Goal: Task Accomplishment & Management: Use online tool/utility

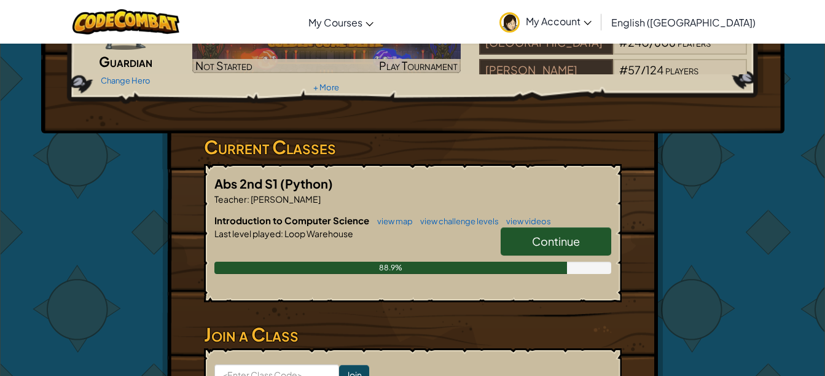
scroll to position [131, 0]
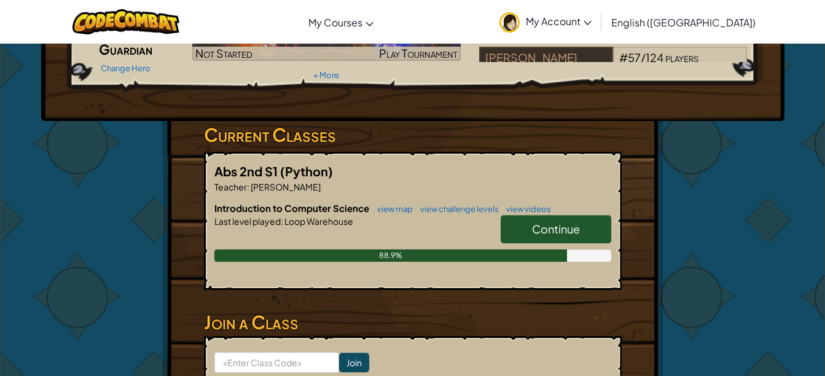
click at [568, 228] on span "Continue" at bounding box center [556, 229] width 48 height 14
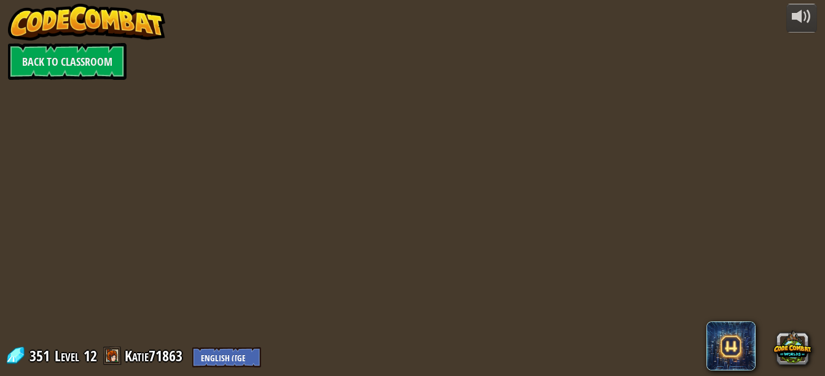
click at [579, 213] on div "powered by Back to Classroom 351 Level 12 Katie71863 English ([GEOGRAPHIC_DATA]…" at bounding box center [412, 188] width 825 height 376
click at [575, 223] on div "powered by Back to Classroom 351 Level 12 Katie71863 English ([GEOGRAPHIC_DATA]…" at bounding box center [412, 188] width 825 height 376
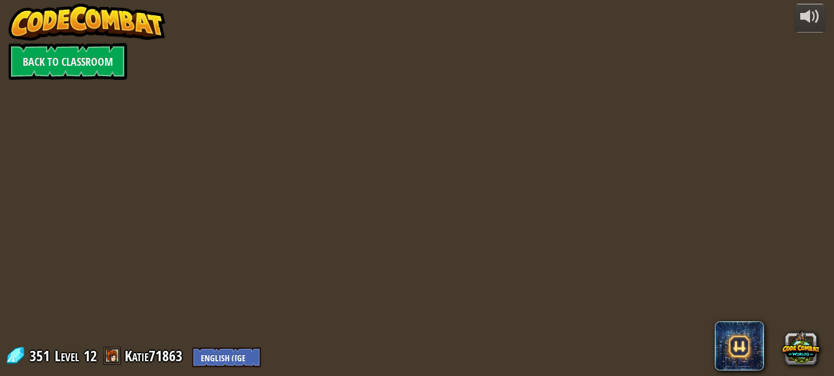
click at [569, 222] on div at bounding box center [417, 188] width 575 height 376
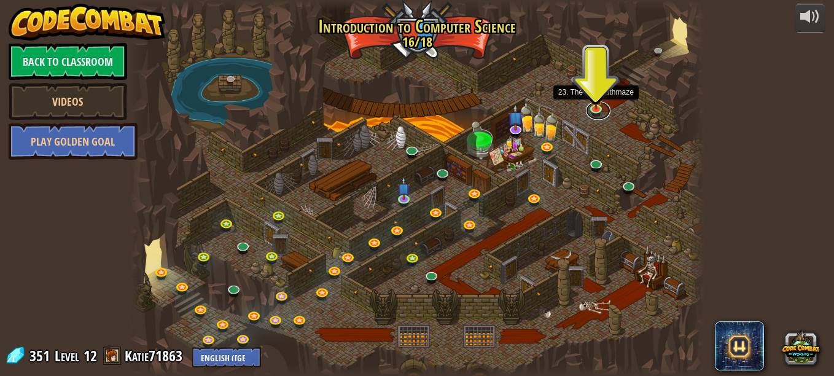
click at [593, 109] on link at bounding box center [598, 110] width 25 height 18
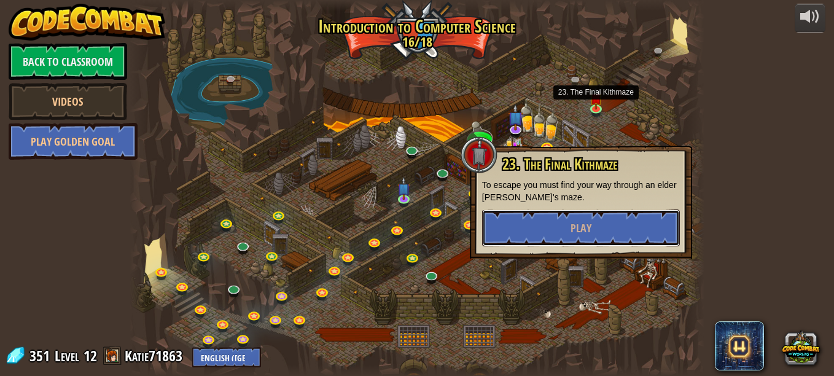
click at [510, 228] on button "Play" at bounding box center [581, 227] width 198 height 37
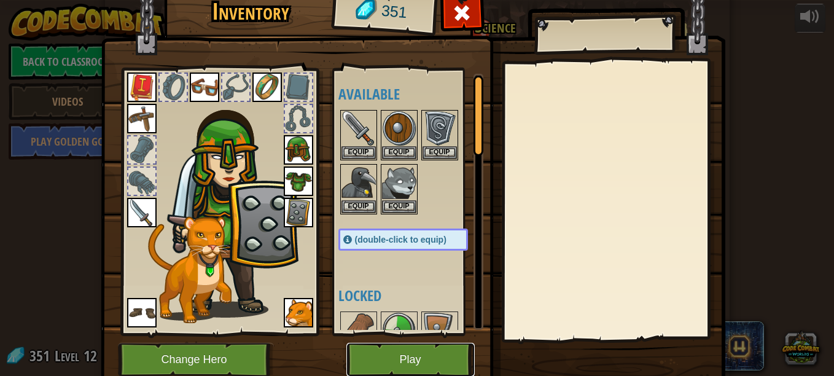
click at [391, 358] on button "Play" at bounding box center [410, 360] width 128 height 34
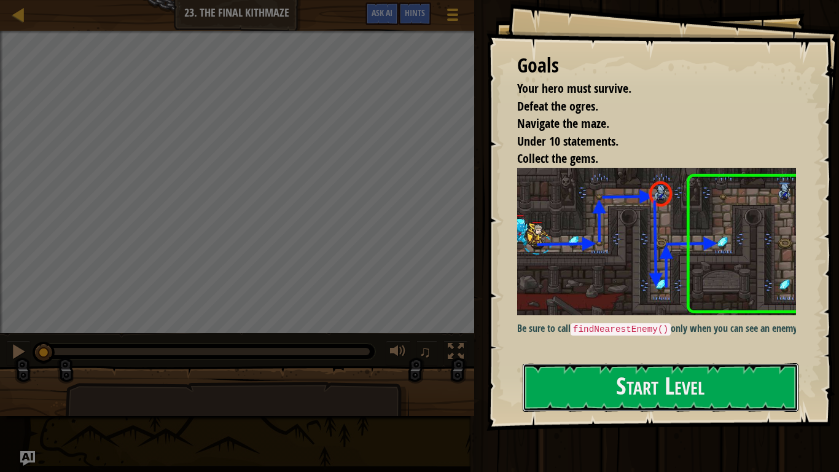
click at [588, 375] on button "Start Level" at bounding box center [661, 387] width 276 height 49
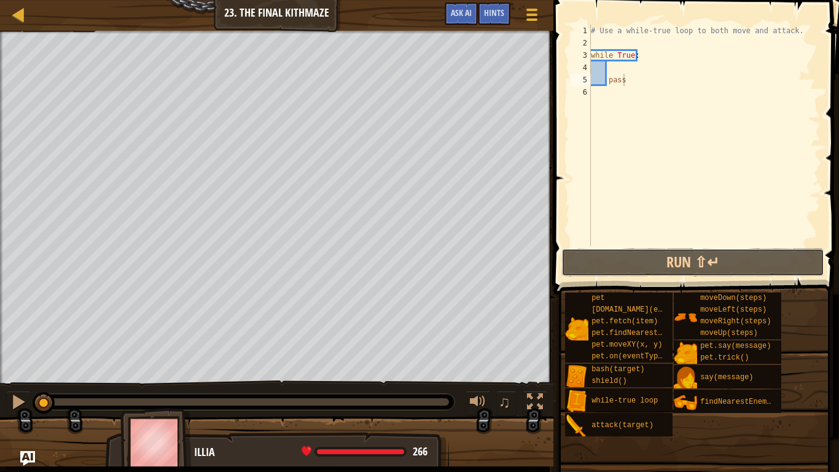
click at [629, 258] on button "Run ⇧↵" at bounding box center [692, 262] width 263 height 28
click at [20, 375] on div at bounding box center [18, 402] width 16 height 16
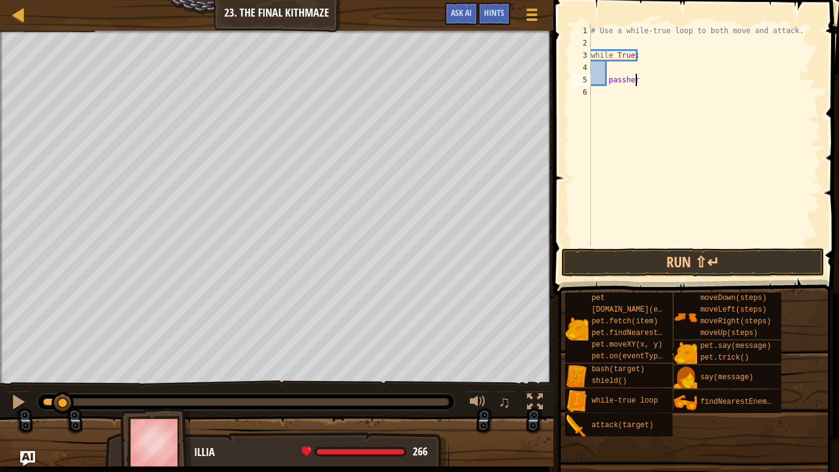
scroll to position [6, 3]
type textarea "p"
click at [610, 66] on div "# Use a while-true loop to both move and attack. while True :" at bounding box center [704, 148] width 232 height 246
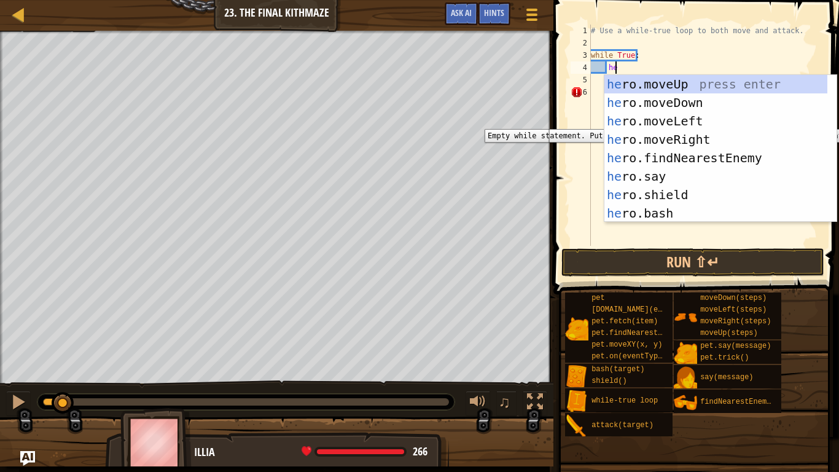
type textarea "hero"
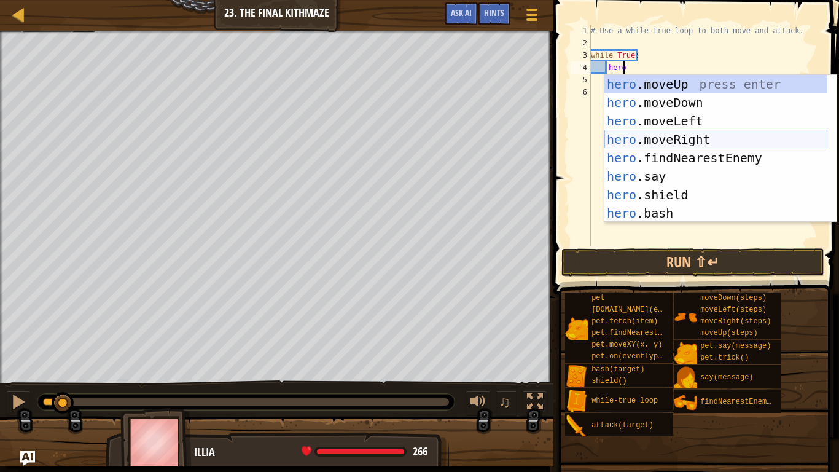
click at [701, 139] on div "hero .moveUp press enter hero .moveDown press enter hero .moveLeft press enter …" at bounding box center [715, 167] width 223 height 184
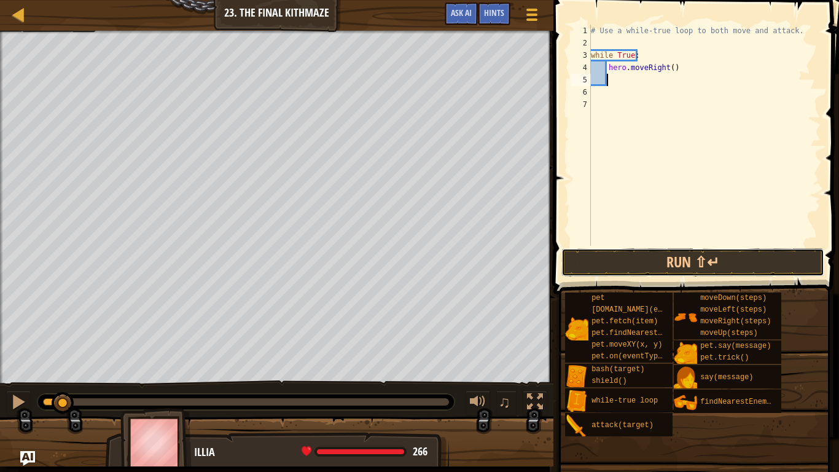
click at [617, 265] on button "Run ⇧↵" at bounding box center [692, 262] width 263 height 28
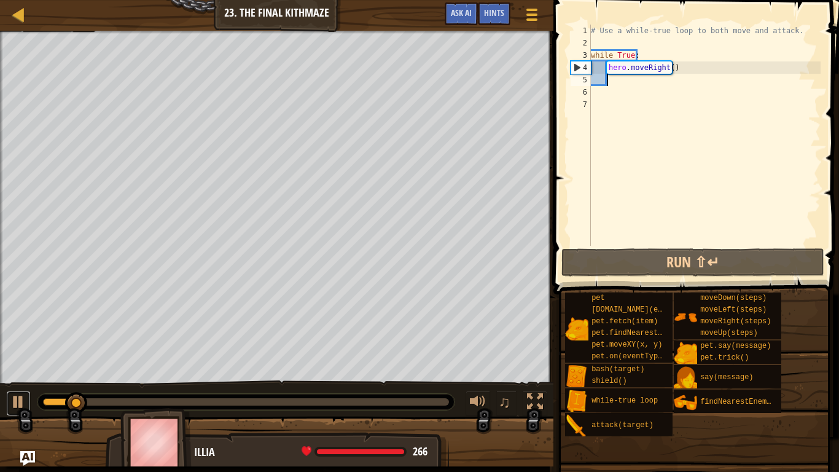
click at [15, 375] on div at bounding box center [18, 402] width 16 height 16
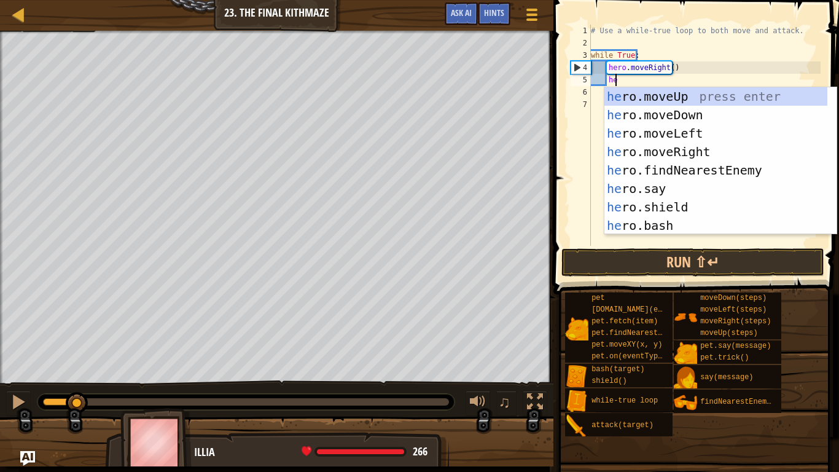
scroll to position [6, 2]
type textarea "hero"
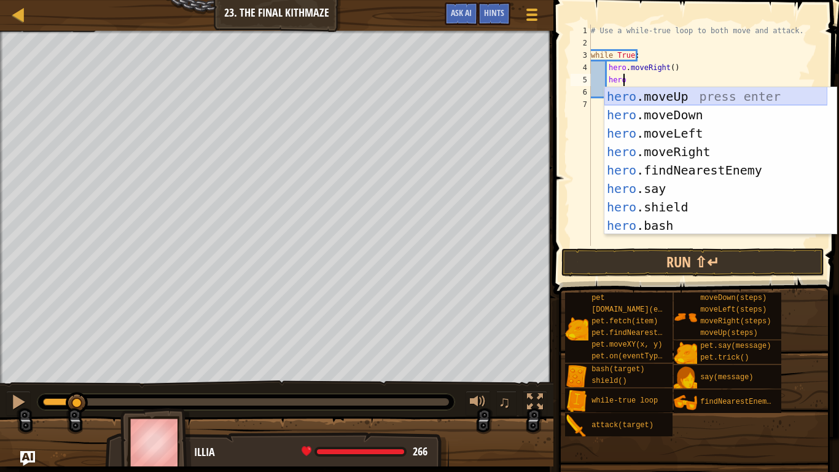
click at [660, 96] on div "hero .moveUp press enter hero .moveDown press enter hero .moveLeft press enter …" at bounding box center [715, 179] width 223 height 184
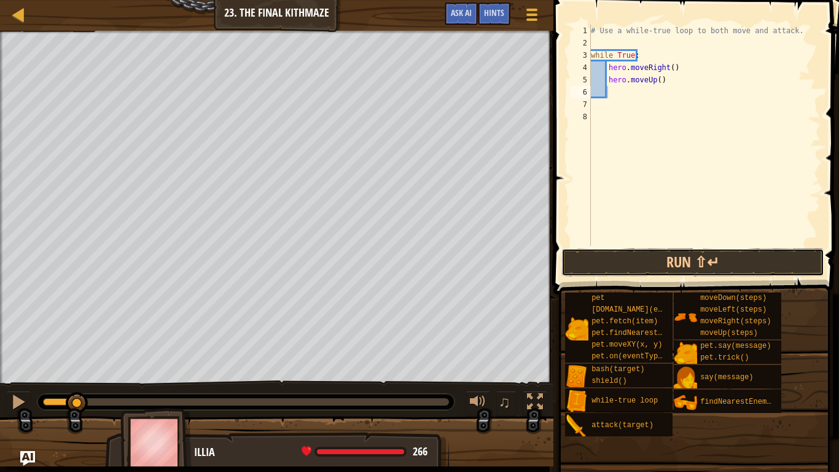
click at [616, 260] on button "Run ⇧↵" at bounding box center [692, 262] width 263 height 28
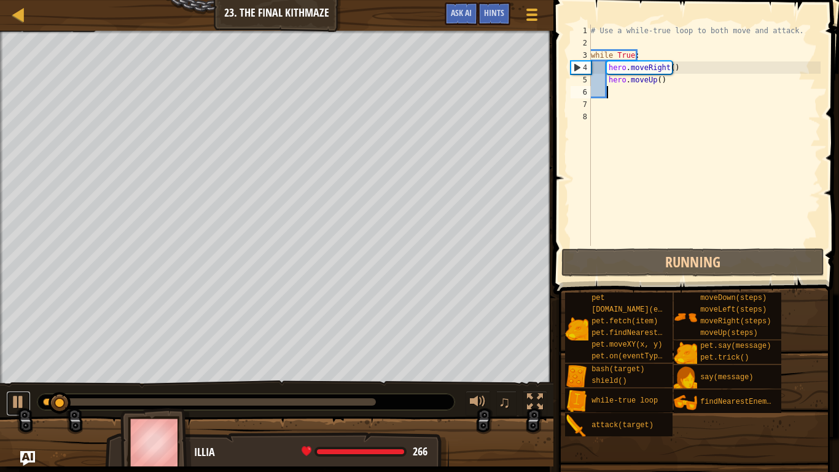
click at [15, 375] on div at bounding box center [18, 402] width 16 height 16
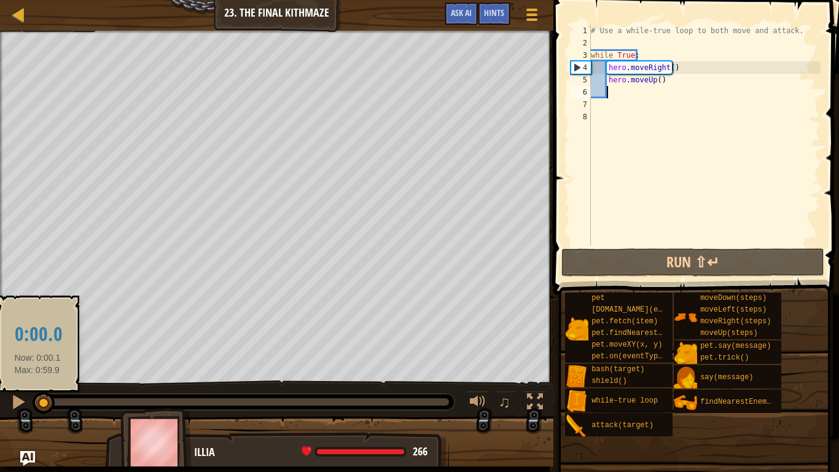
drag, startPoint x: 60, startPoint y: 405, endPoint x: 33, endPoint y: 401, distance: 27.4
click at [33, 375] on div at bounding box center [44, 403] width 22 height 22
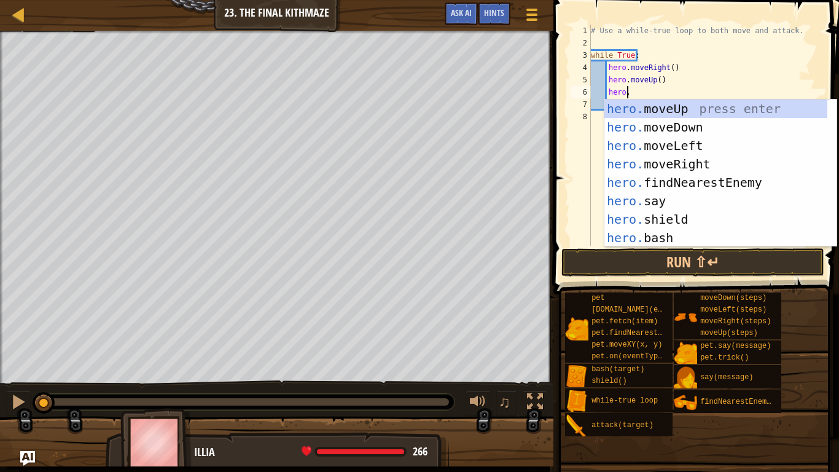
scroll to position [6, 2]
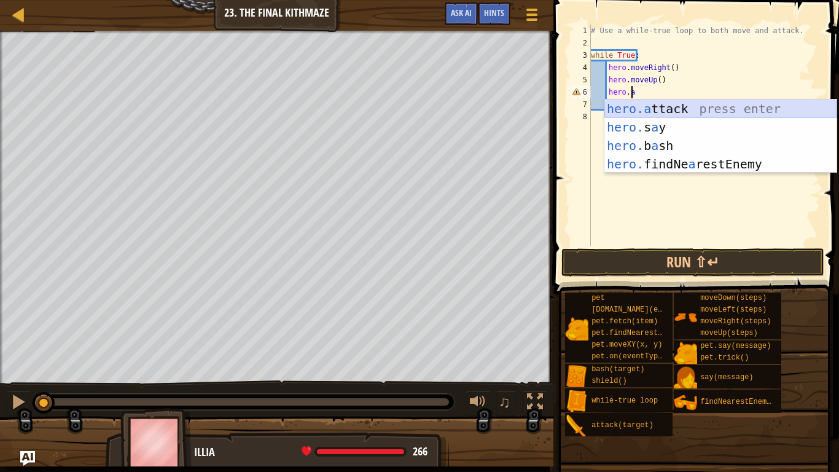
click at [687, 109] on div "hero.a ttack press enter hero. s a y press enter hero. b a sh press enter hero.…" at bounding box center [720, 154] width 232 height 111
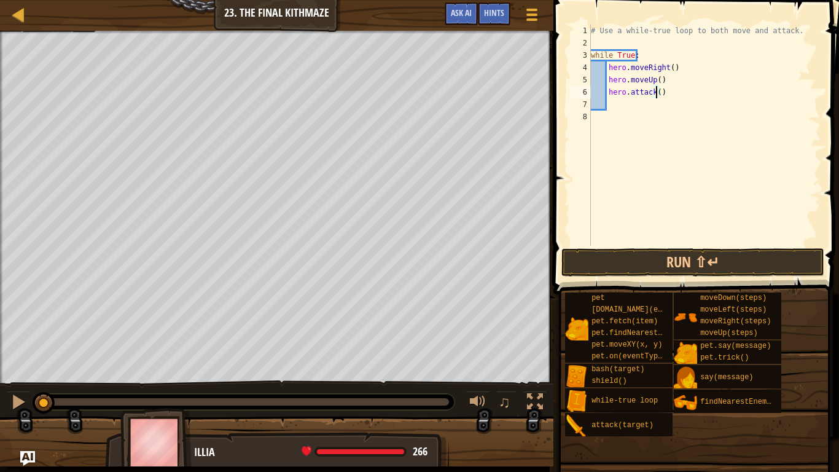
click at [661, 95] on div "# Use a while-true loop to both move and attack. while True : hero . moveRight …" at bounding box center [704, 148] width 232 height 246
type textarea "h"
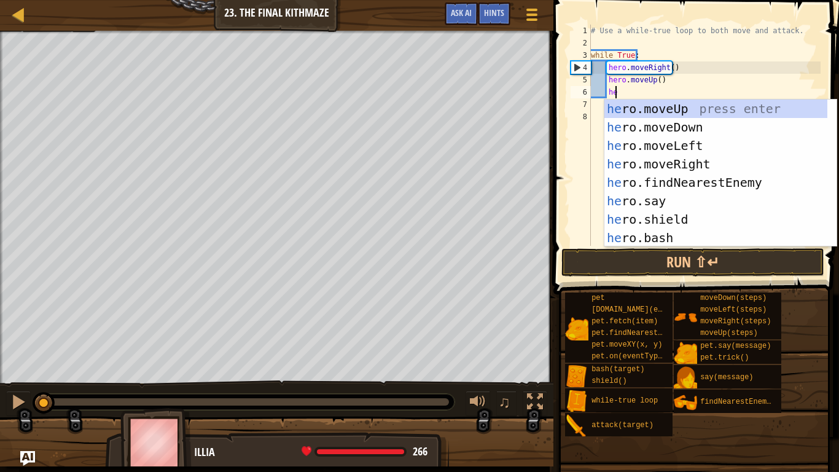
type textarea "hero"
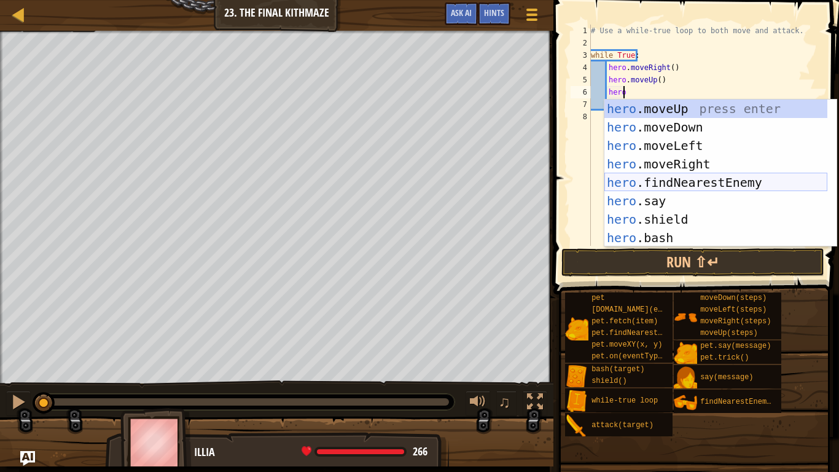
click at [696, 181] on div "hero .moveUp press enter hero .moveDown press enter hero .moveLeft press enter …" at bounding box center [715, 191] width 223 height 184
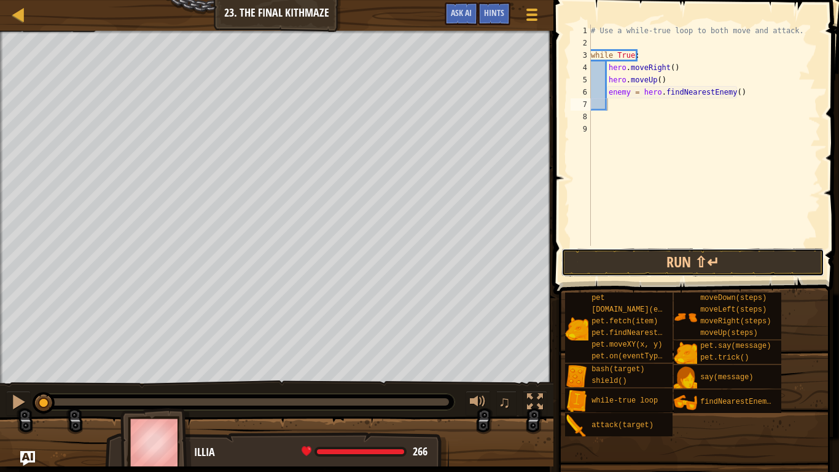
click at [690, 258] on button "Run ⇧↵" at bounding box center [692, 262] width 263 height 28
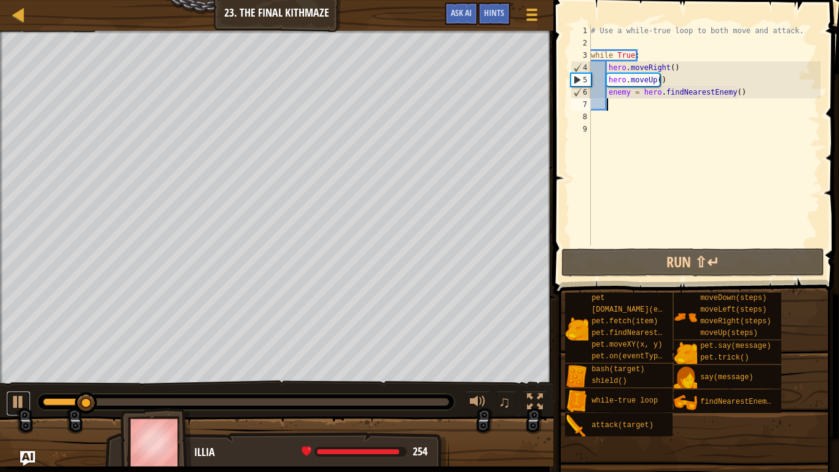
click at [23, 375] on div at bounding box center [18, 402] width 16 height 16
drag, startPoint x: 82, startPoint y: 398, endPoint x: 23, endPoint y: 392, distance: 59.8
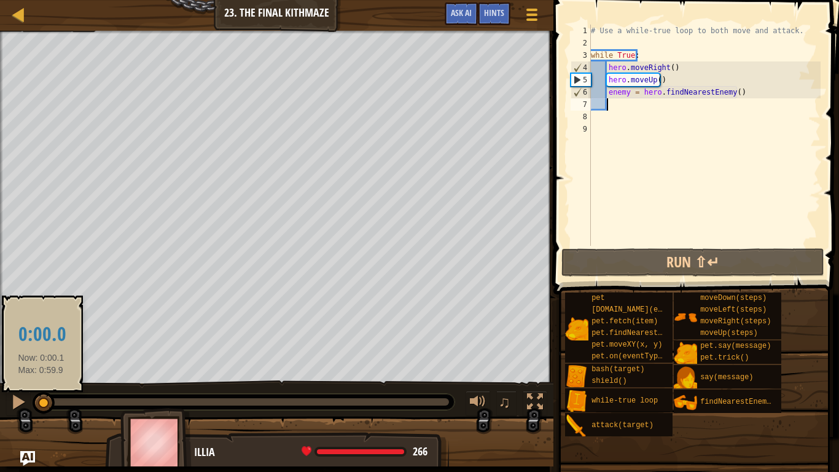
drag, startPoint x: 83, startPoint y: 401, endPoint x: 41, endPoint y: 400, distance: 42.4
click at [41, 375] on div at bounding box center [44, 403] width 22 height 22
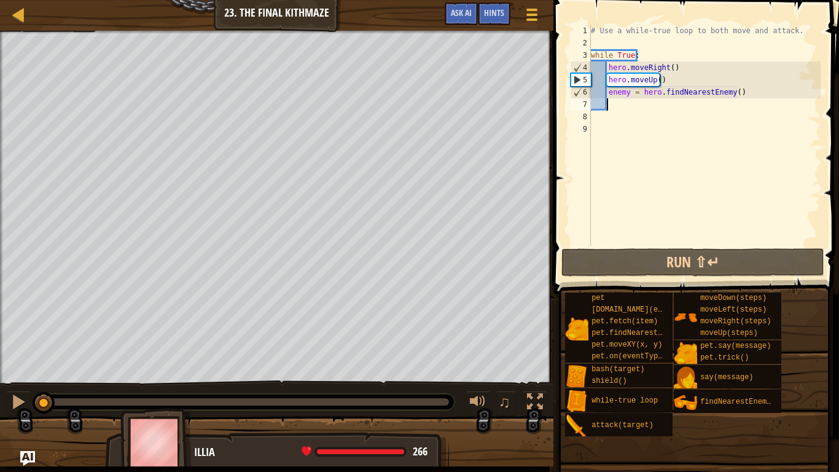
click at [741, 91] on div "# Use a while-true loop to both move and attack. while True : hero . moveRight …" at bounding box center [704, 148] width 232 height 246
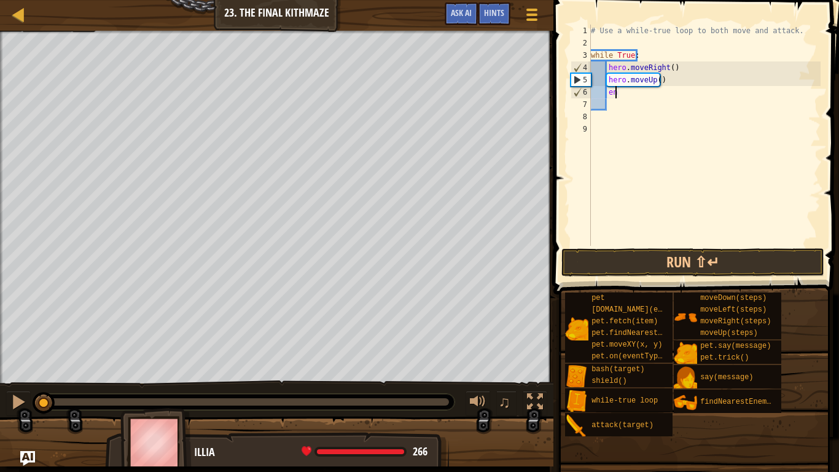
type textarea "e"
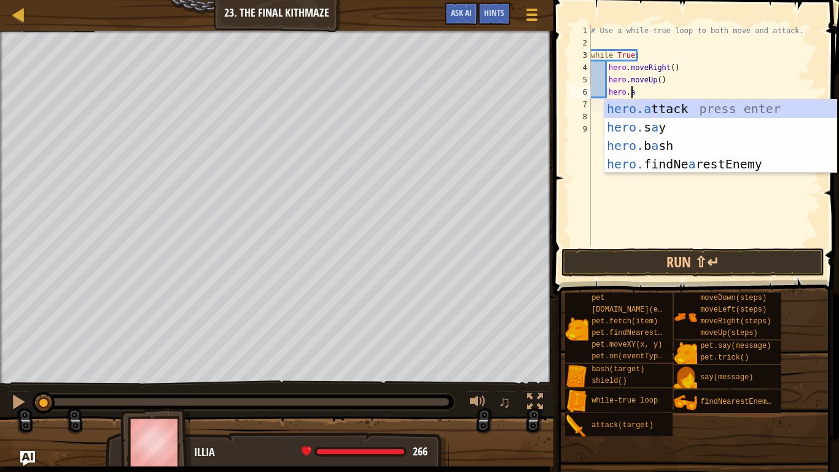
scroll to position [6, 3]
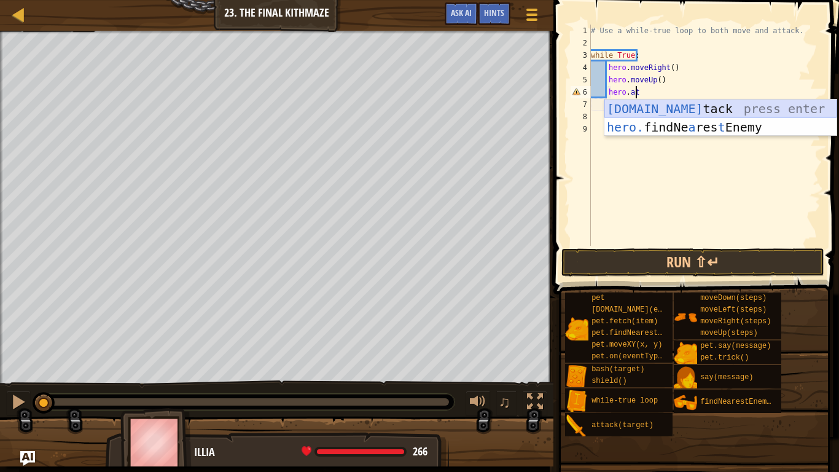
click at [676, 111] on div "[DOMAIN_NAME] tack press enter hero. findNe a res t Enemy press enter" at bounding box center [720, 136] width 232 height 74
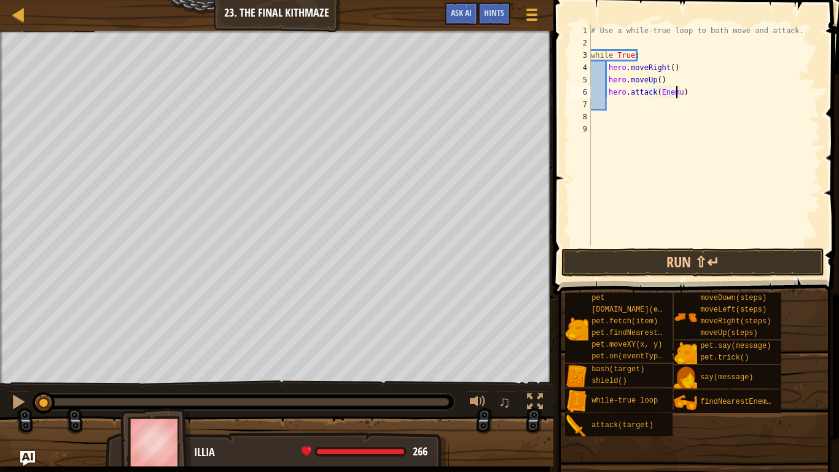
scroll to position [6, 7]
click at [683, 257] on button "Run ⇧↵" at bounding box center [692, 262] width 263 height 28
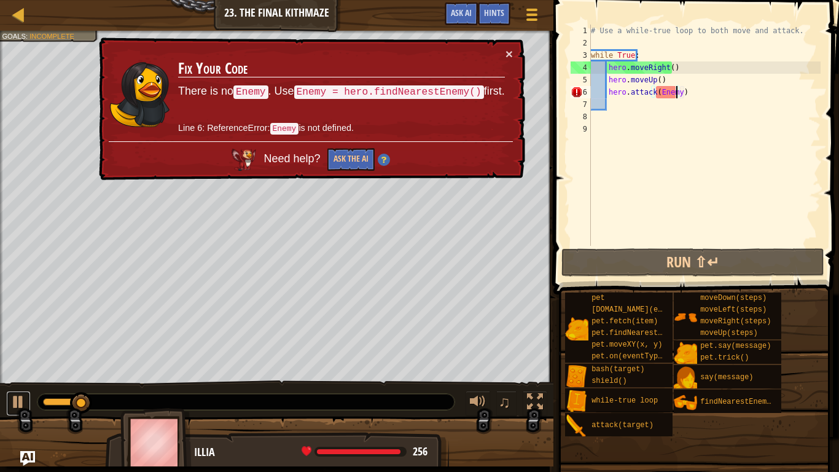
click at [21, 375] on div at bounding box center [18, 402] width 16 height 16
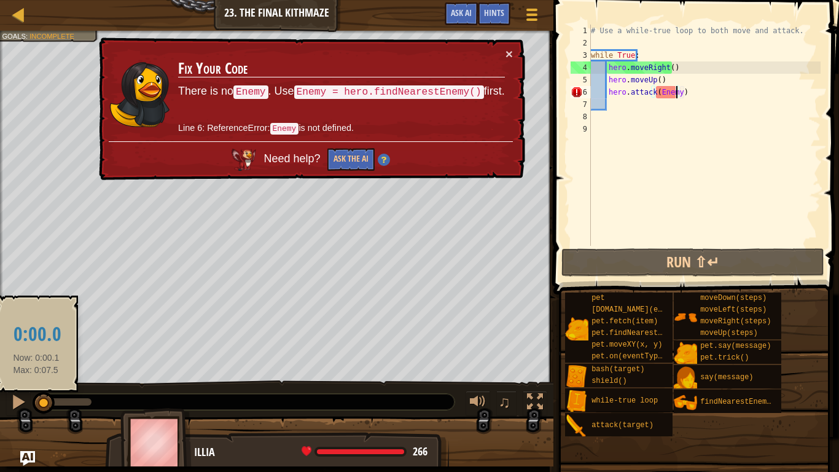
drag, startPoint x: 72, startPoint y: 401, endPoint x: 26, endPoint y: 402, distance: 45.5
click at [26, 375] on div "♫" at bounding box center [276, 398] width 553 height 37
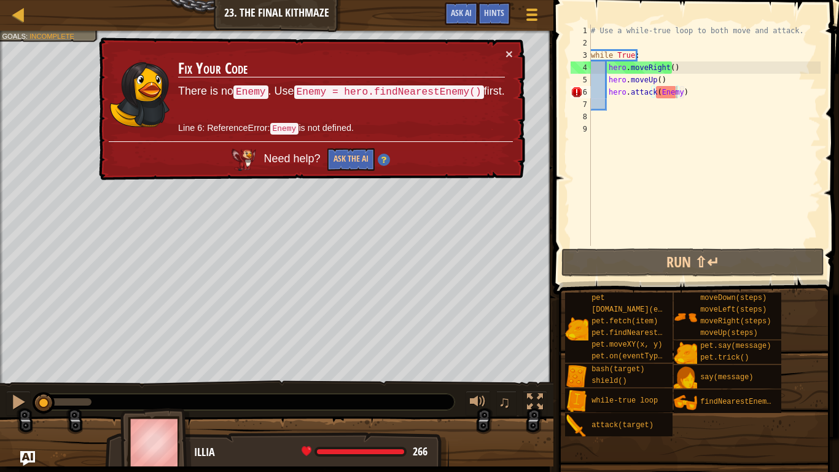
click at [504, 55] on td "Fix Your Code There is no Enemy . Use Enemy = hero.findNearestEnemy() first. Li…" at bounding box center [341, 94] width 328 height 94
click at [510, 55] on button "×" at bounding box center [508, 53] width 7 height 13
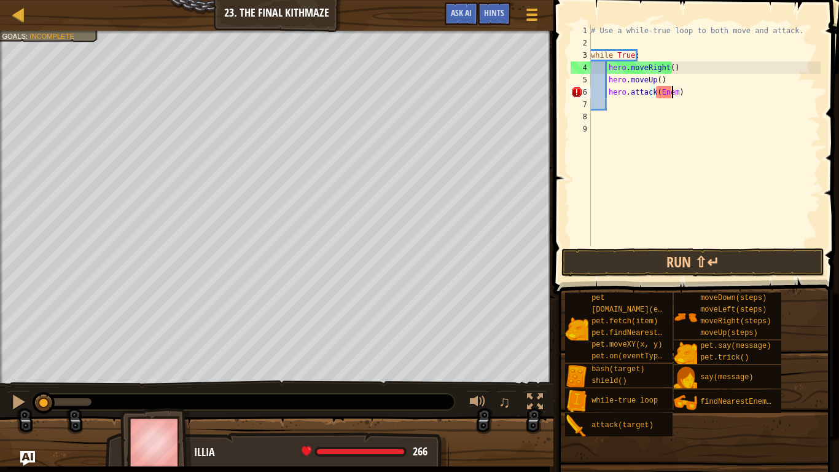
type textarea "hero.attack(En)"
click at [619, 111] on div "# Use a while-true loop to both move and attack. while True : hero . moveRight …" at bounding box center [704, 148] width 232 height 246
click at [616, 101] on div "# Use a while-true loop to both move and attack. while True : hero . moveRight …" at bounding box center [704, 148] width 232 height 246
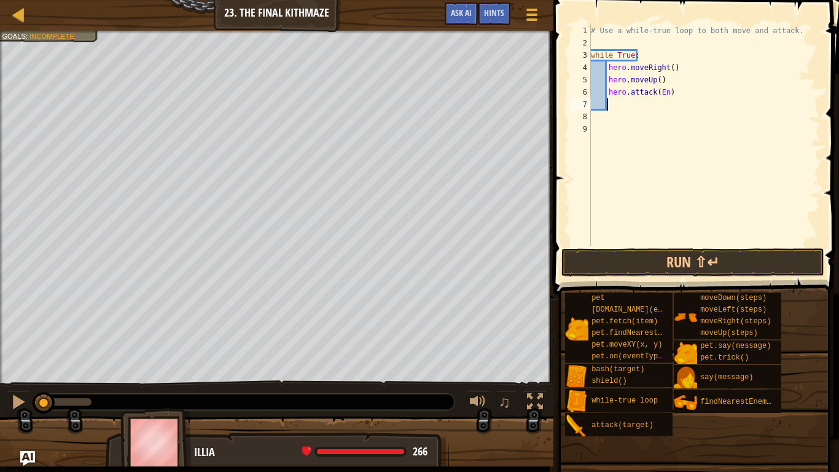
type textarea "h"
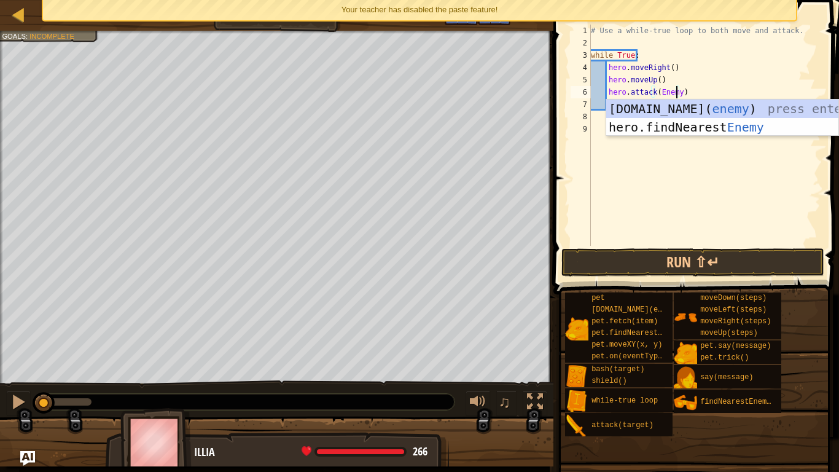
scroll to position [6, 7]
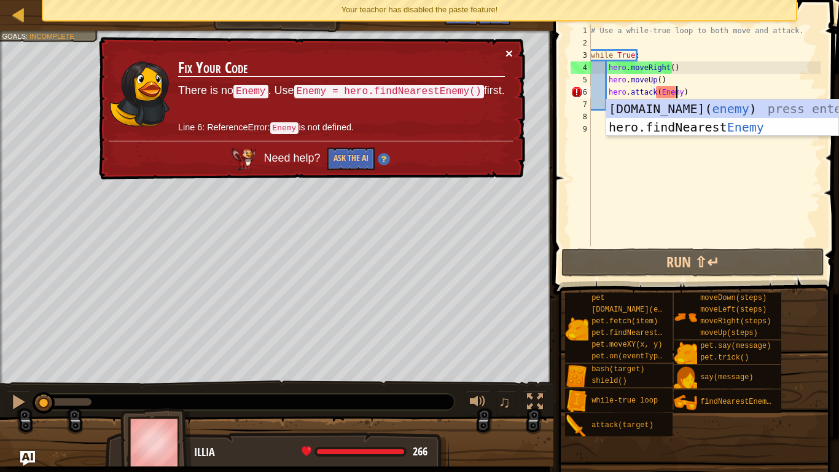
click at [509, 51] on button "×" at bounding box center [508, 53] width 7 height 13
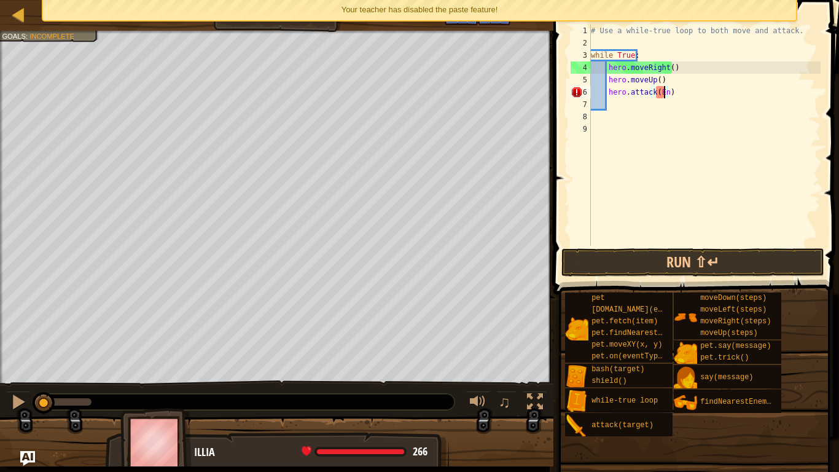
scroll to position [6, 6]
click at [673, 92] on div "# Use a while-true loop to both move and attack. while True : hero . moveRight …" at bounding box center [704, 148] width 232 height 246
type textarea "h"
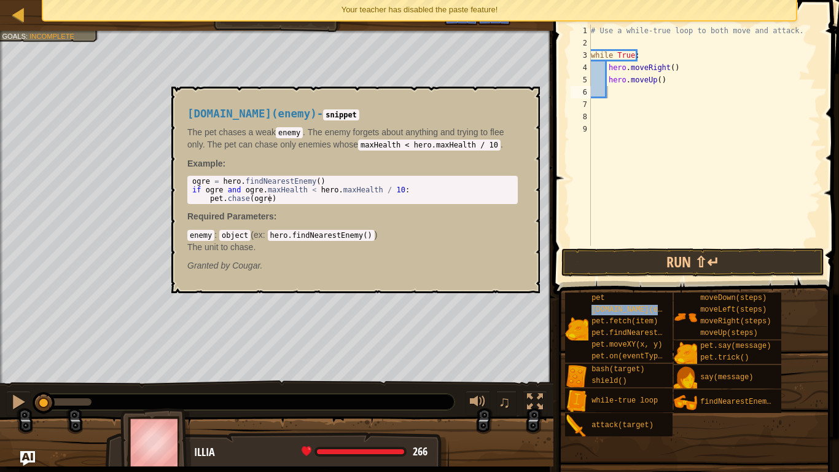
click at [648, 309] on span "[DOMAIN_NAME](enemy)" at bounding box center [635, 309] width 88 height 9
click at [639, 324] on span "pet.fetch(item)" at bounding box center [624, 321] width 66 height 9
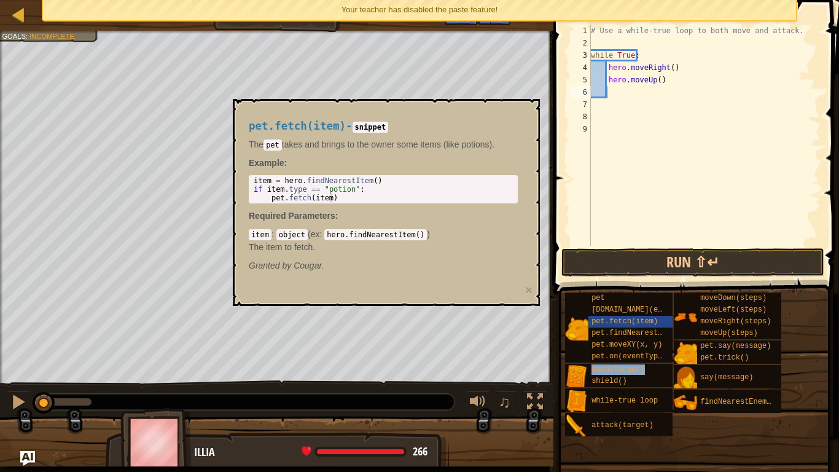
click at [640, 369] on span "bash(target)" at bounding box center [617, 369] width 53 height 9
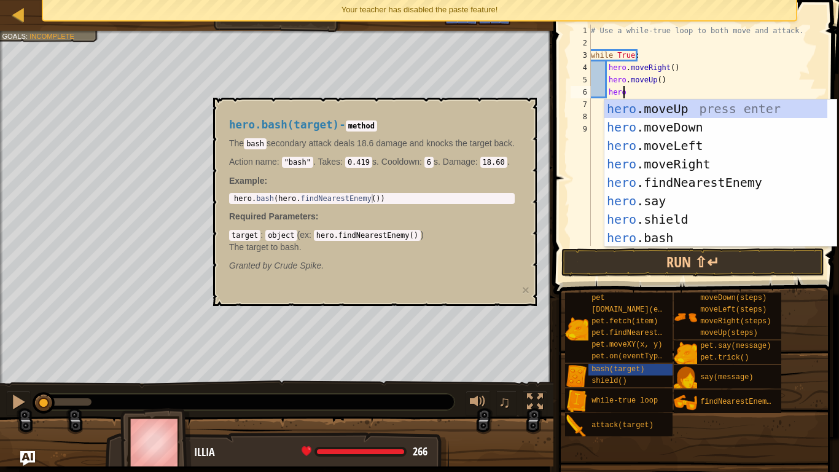
scroll to position [6, 2]
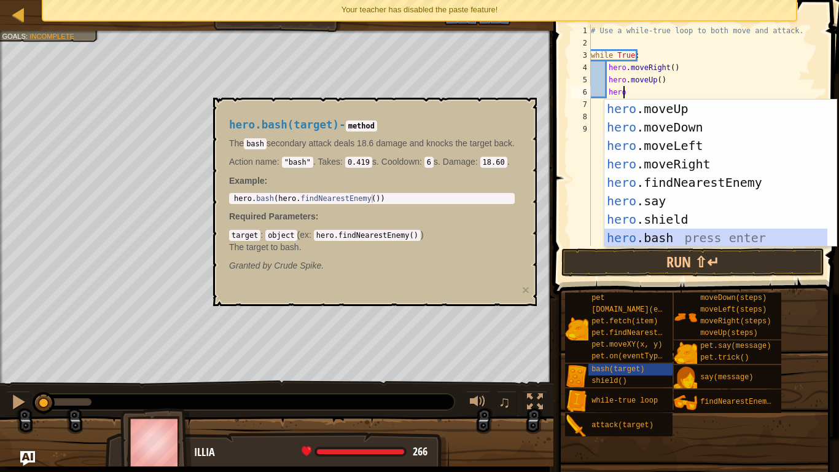
click at [658, 233] on div "hero .moveUp press enter hero .moveDown press enter hero .moveLeft press enter …" at bounding box center [715, 191] width 223 height 184
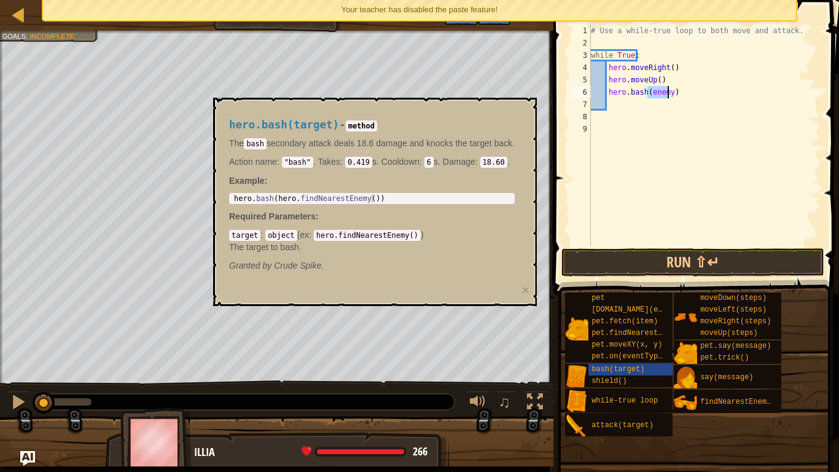
type textarea "hero.bash(enemy)"
click at [617, 259] on button "Run ⇧↵" at bounding box center [692, 262] width 263 height 28
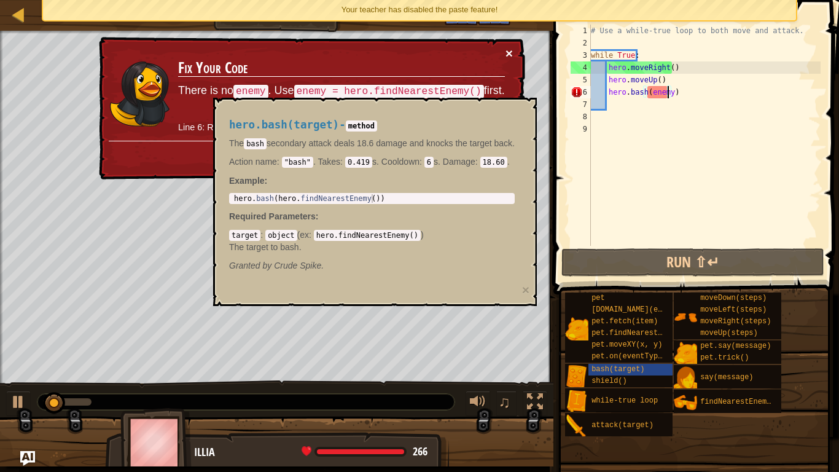
click at [509, 52] on button "×" at bounding box center [508, 53] width 7 height 13
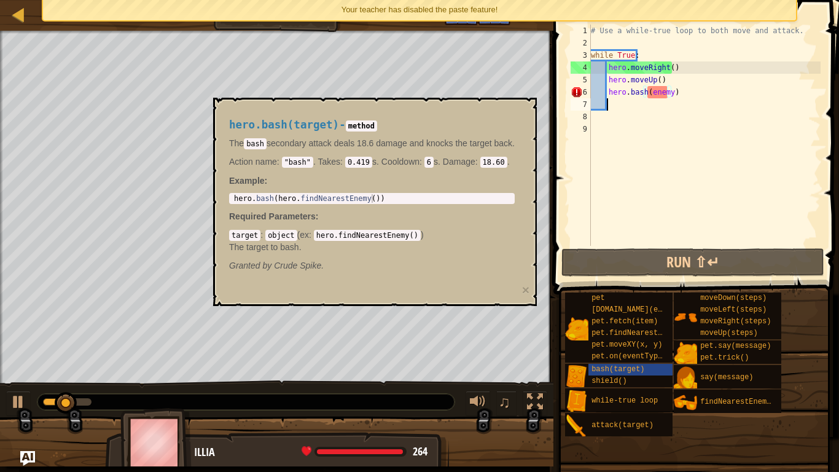
click at [676, 101] on div "# Use a while-true loop to both move and attack. while True : hero . moveRight …" at bounding box center [704, 148] width 232 height 246
click at [677, 96] on div "# Use a while-true loop to both move and attack. while True : hero . moveRight …" at bounding box center [704, 148] width 232 height 246
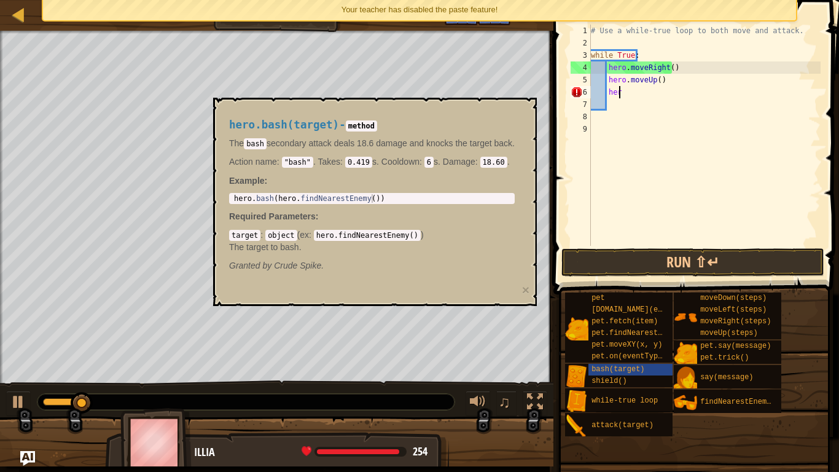
type textarea "h"
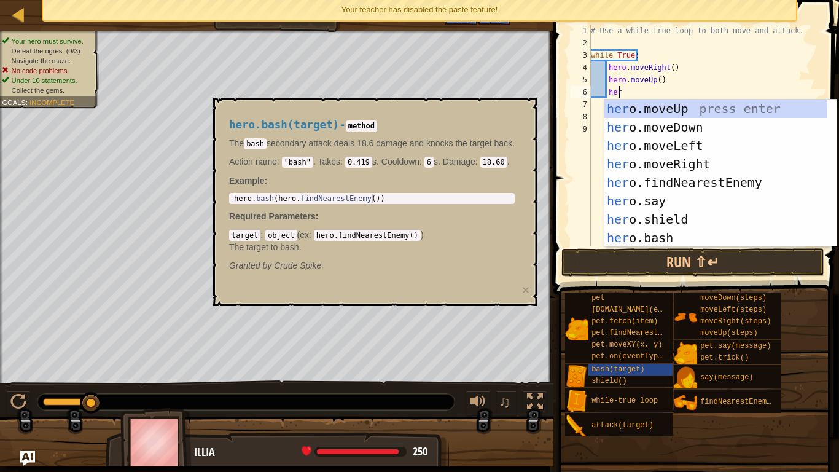
type textarea "hero"
click at [653, 189] on div "hero .moveUp press enter hero .moveDown press enter hero .moveLeft press enter …" at bounding box center [715, 191] width 223 height 184
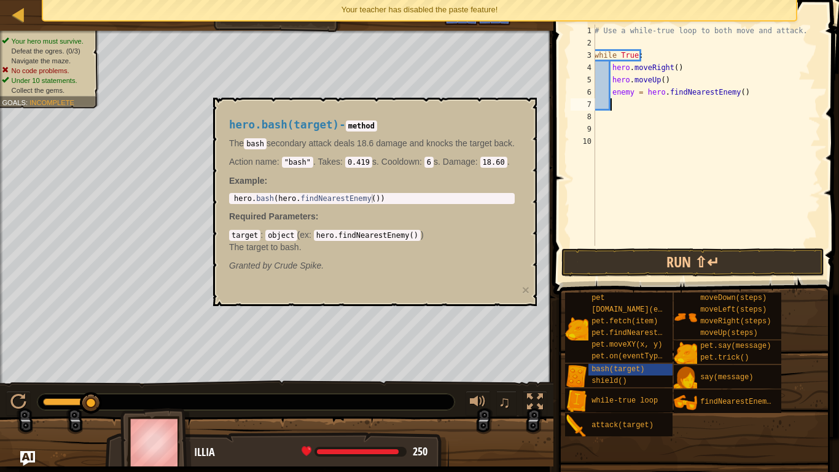
scroll to position [6, 1]
click at [646, 256] on button "Run ⇧↵" at bounding box center [692, 262] width 263 height 28
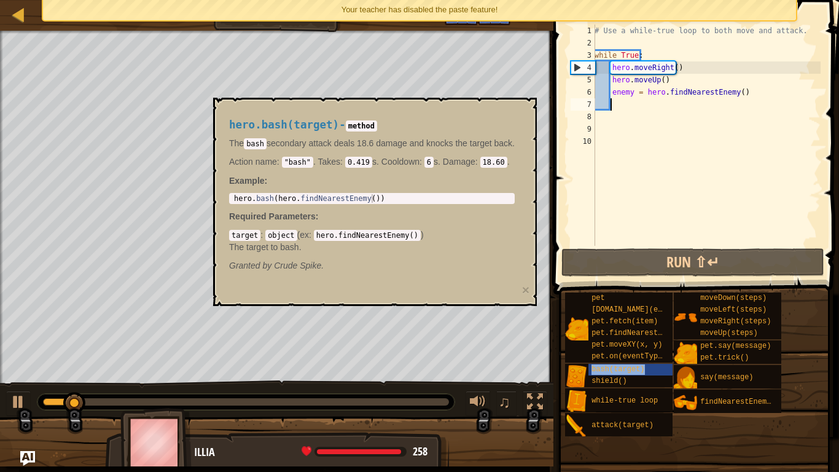
click at [609, 365] on span "bash(target)" at bounding box center [617, 369] width 53 height 9
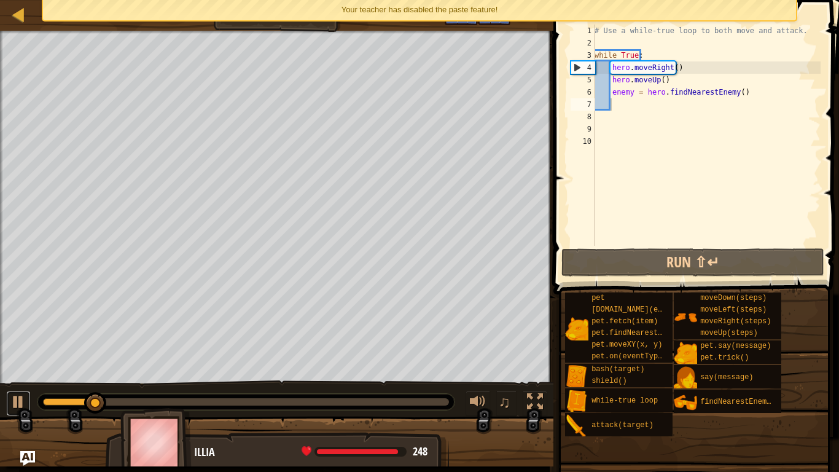
click at [18, 375] on div at bounding box center [18, 402] width 16 height 16
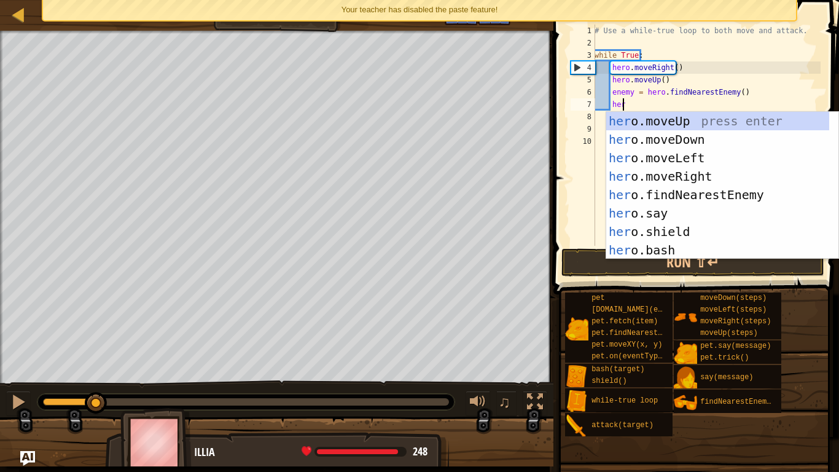
scroll to position [6, 2]
click at [673, 247] on div "hero .moveUp press enter hero .moveDown press enter hero .moveLeft press enter …" at bounding box center [717, 204] width 223 height 184
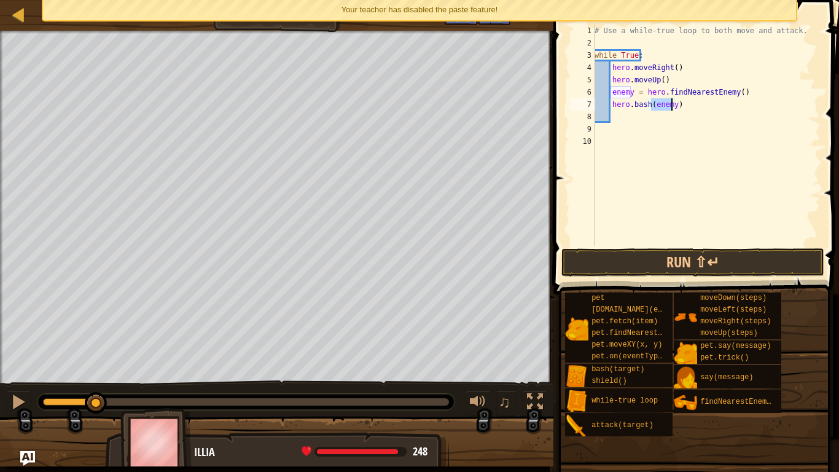
click at [655, 106] on div "# Use a while-true loop to both move and attack. while True : hero . moveRight …" at bounding box center [706, 148] width 228 height 246
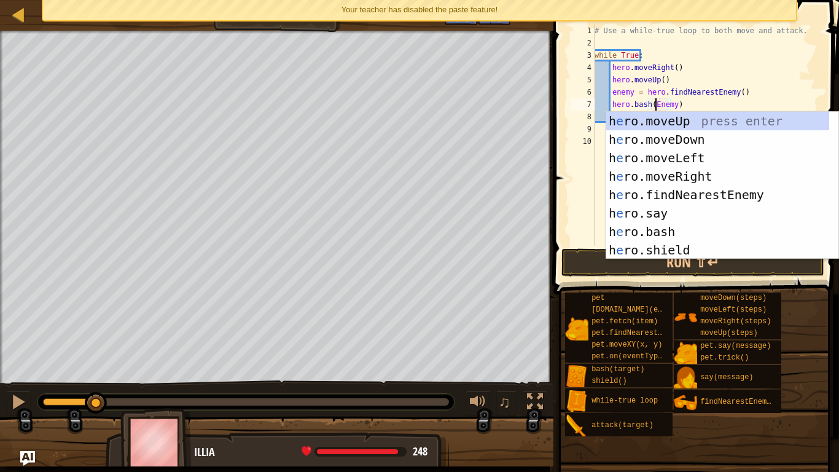
scroll to position [6, 5]
type textarea "hero.bash(enemy)"
click at [580, 256] on button "Run ⇧↵" at bounding box center [692, 262] width 263 height 28
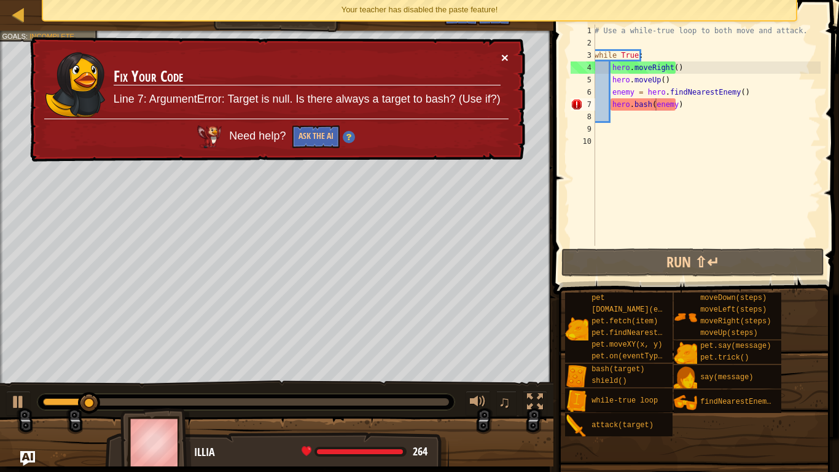
click at [505, 58] on button "×" at bounding box center [504, 57] width 7 height 13
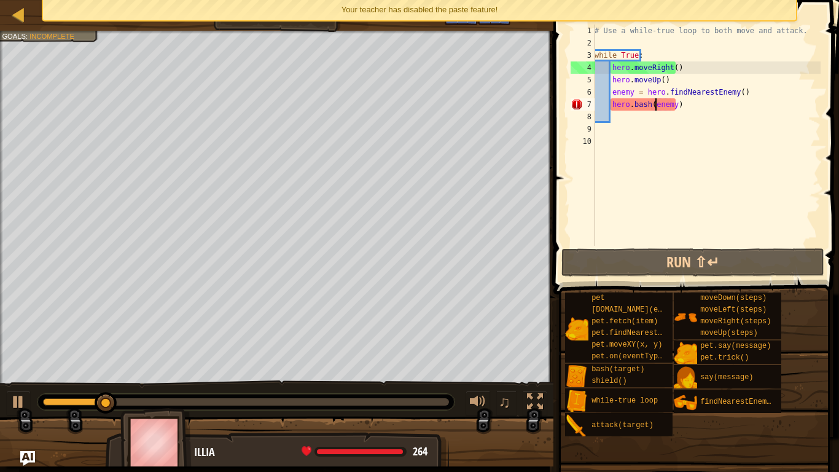
click at [628, 127] on div "# Use a while-true loop to both move and attack. while True : hero . moveRight …" at bounding box center [706, 148] width 228 height 246
click at [618, 121] on div "# Use a while-true loop to both move and attack. while True : hero . moveRight …" at bounding box center [706, 148] width 228 height 246
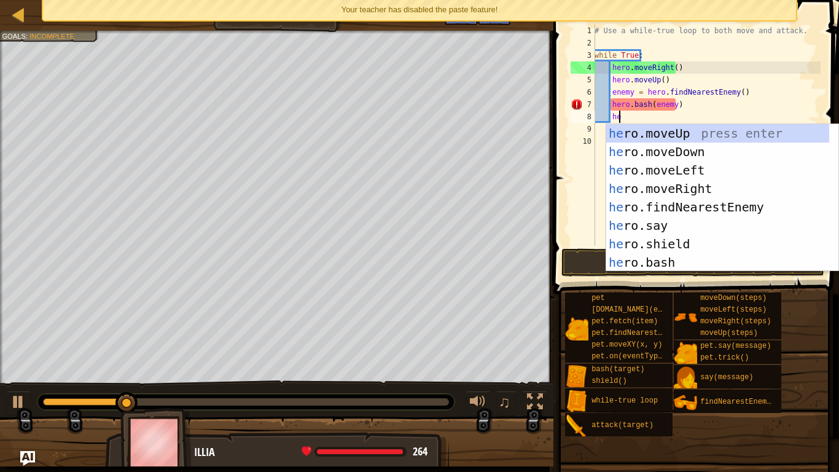
type textarea "hero"
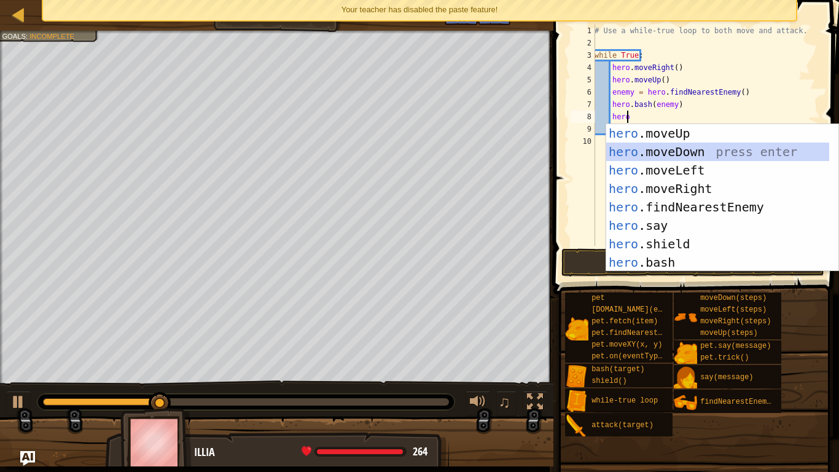
click at [682, 152] on div "hero .moveUp press enter hero .moveDown press enter hero .moveLeft press enter …" at bounding box center [717, 216] width 223 height 184
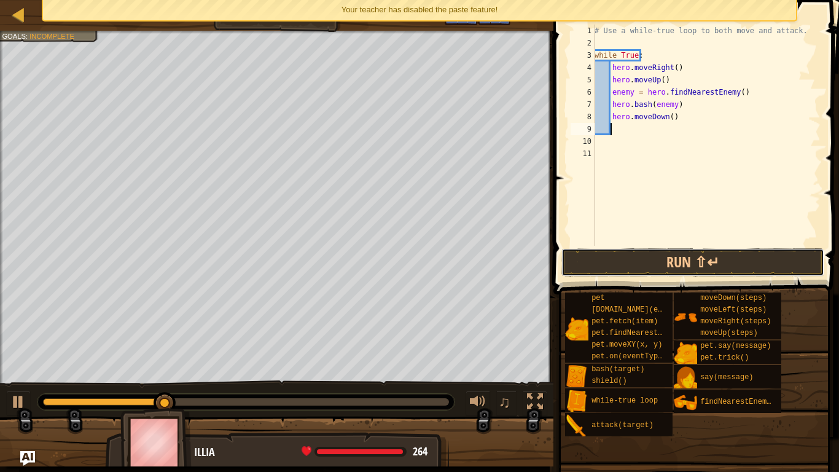
click at [638, 269] on button "Run ⇧↵" at bounding box center [692, 262] width 263 height 28
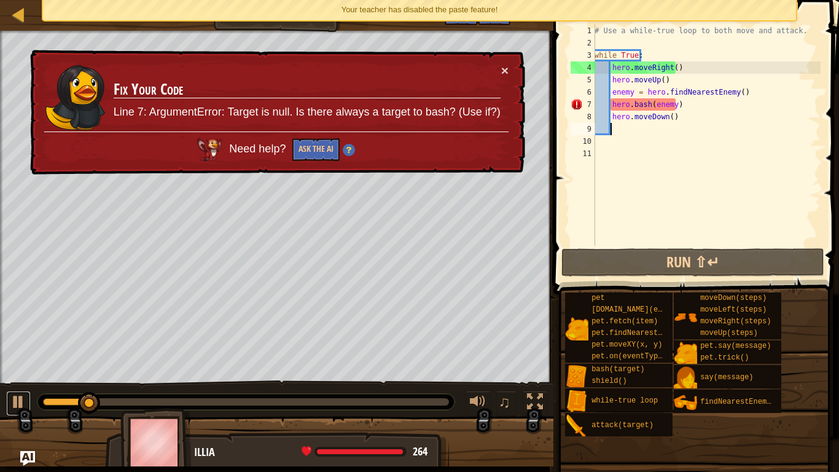
click at [22, 375] on div at bounding box center [18, 402] width 16 height 16
click at [507, 68] on button "×" at bounding box center [504, 70] width 7 height 13
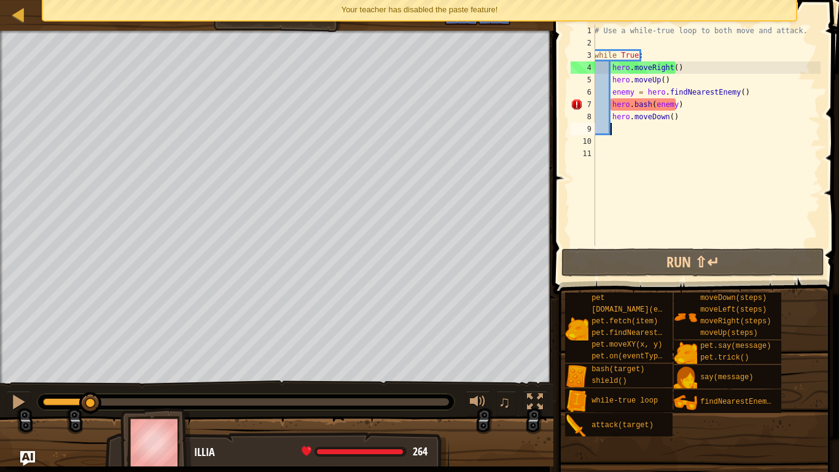
click at [26, 375] on img "Ask AI" at bounding box center [27, 458] width 15 height 15
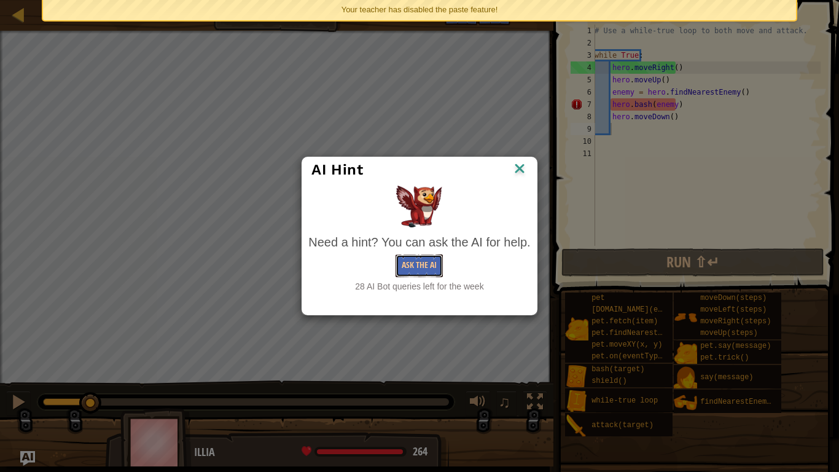
click at [424, 263] on button "Ask the AI" at bounding box center [419, 265] width 47 height 23
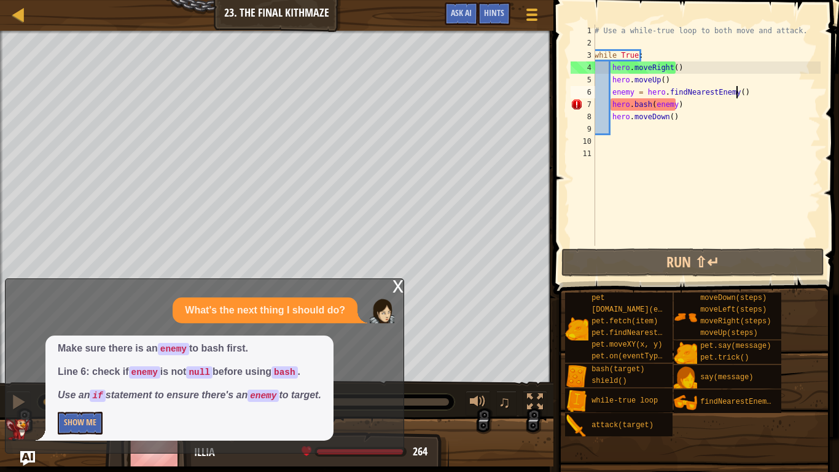
click at [741, 92] on div "# Use a while-true loop to both move and attack. while True : hero . moveRight …" at bounding box center [706, 148] width 228 height 246
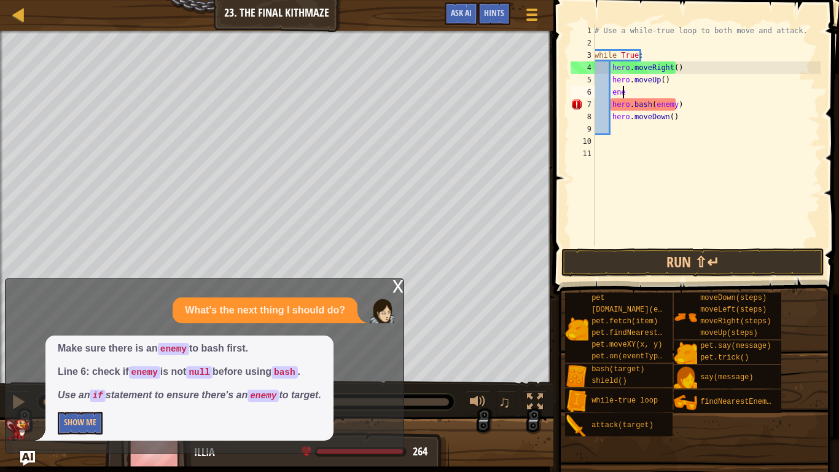
type textarea "e"
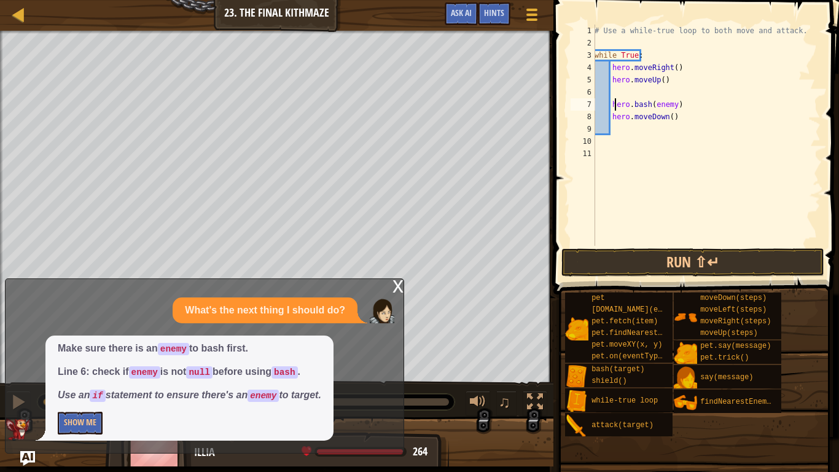
click at [614, 103] on div "# Use a while-true loop to both move and attack. while True : hero . moveRight …" at bounding box center [706, 148] width 228 height 246
click at [612, 104] on div "# Use a while-true loop to both move and attack. while True : hero . moveRight …" at bounding box center [706, 148] width 228 height 246
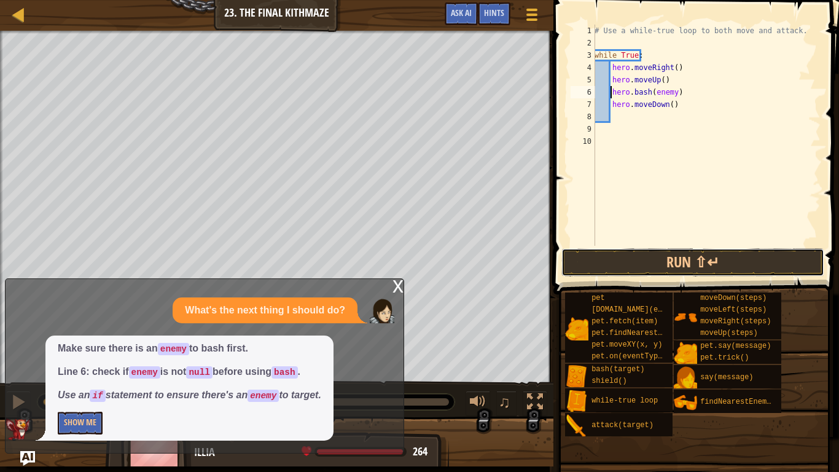
click at [620, 263] on button "Run ⇧↵" at bounding box center [692, 262] width 263 height 28
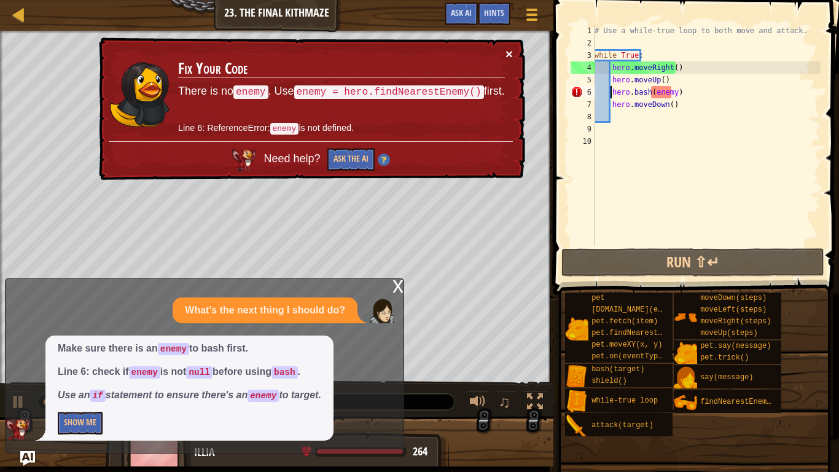
click at [510, 54] on button "×" at bounding box center [508, 53] width 7 height 13
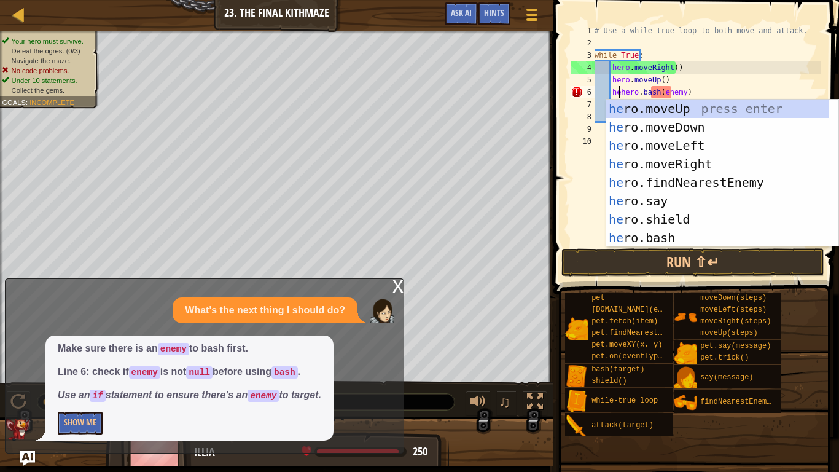
scroll to position [6, 2]
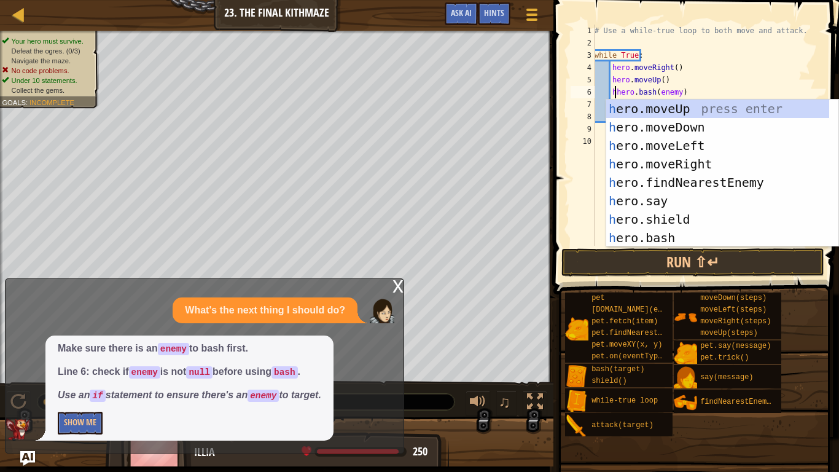
type textarea "hero.bash(enemy)"
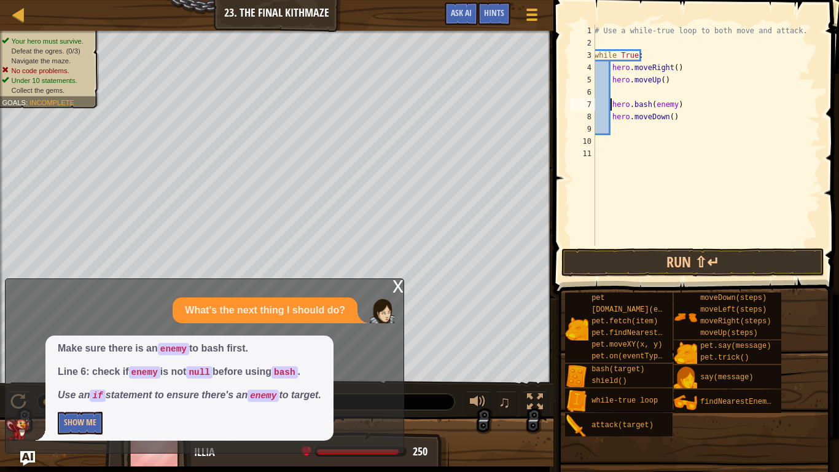
click at [617, 90] on div "# Use a while-true loop to both move and attack. while True : hero . moveRight …" at bounding box center [706, 148] width 228 height 246
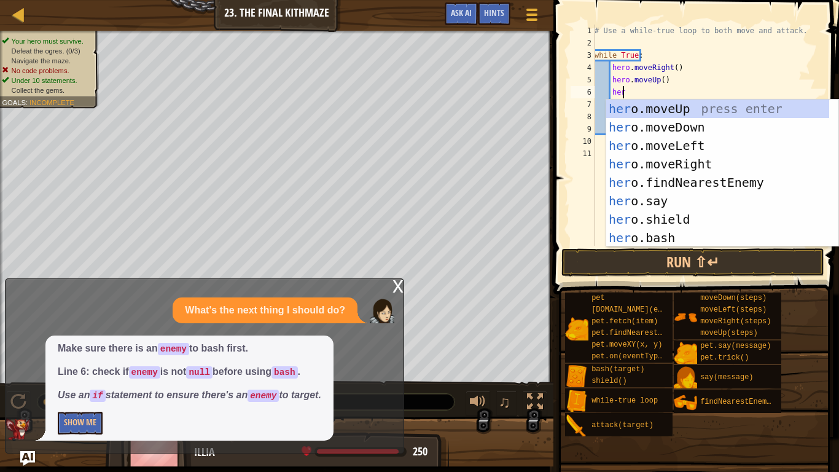
type textarea "hero"
click at [695, 160] on div "hero .moveUp press enter hero .moveDown press enter hero .moveLeft press enter …" at bounding box center [717, 191] width 223 height 184
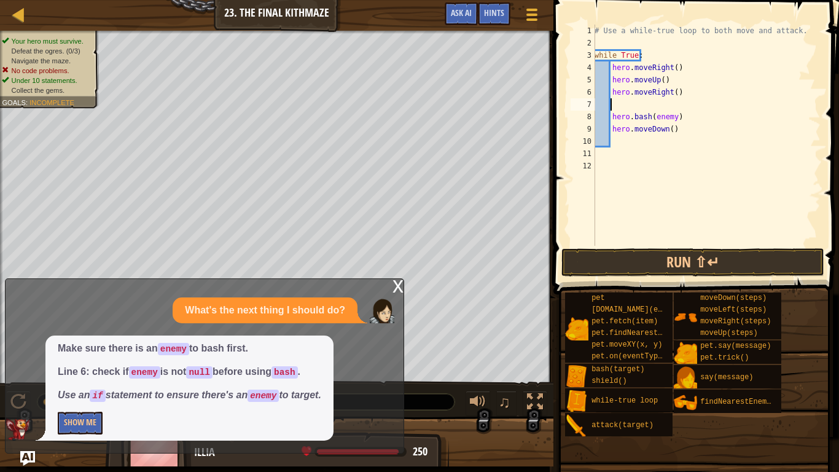
scroll to position [6, 1]
click at [611, 117] on div "# Use a while-true loop to both move and attack. while True : hero . moveRight …" at bounding box center [706, 148] width 228 height 246
type textarea "hero.bash(enemy)"
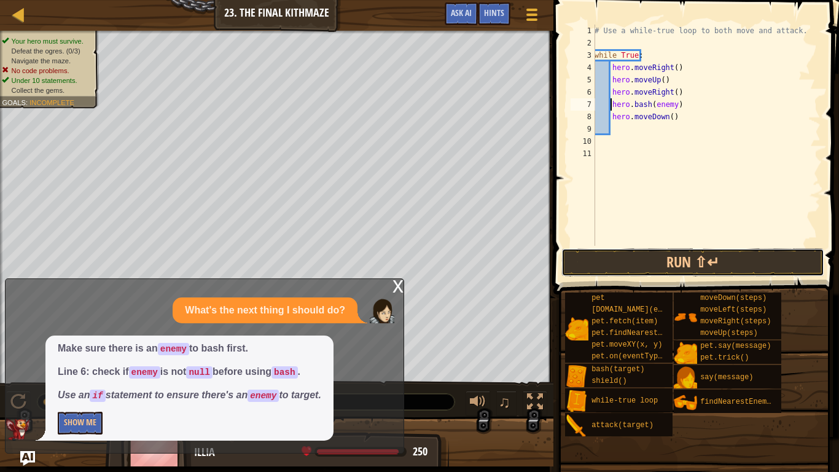
click at [633, 262] on button "Run ⇧↵" at bounding box center [692, 262] width 263 height 28
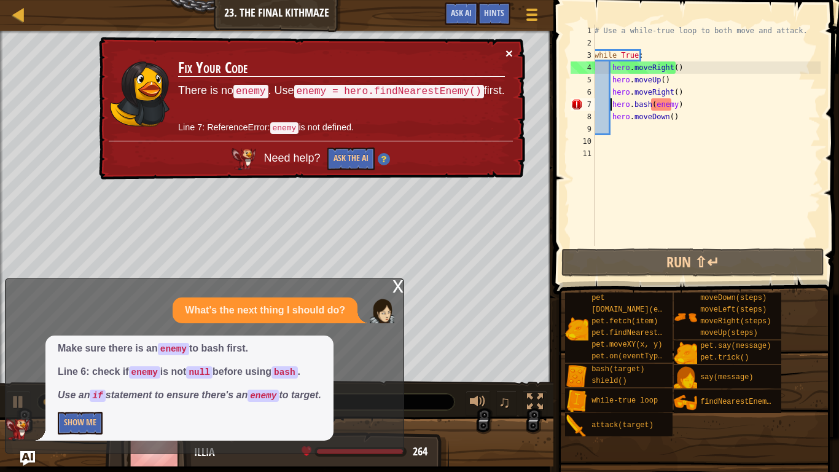
click at [511, 50] on button "×" at bounding box center [508, 53] width 7 height 13
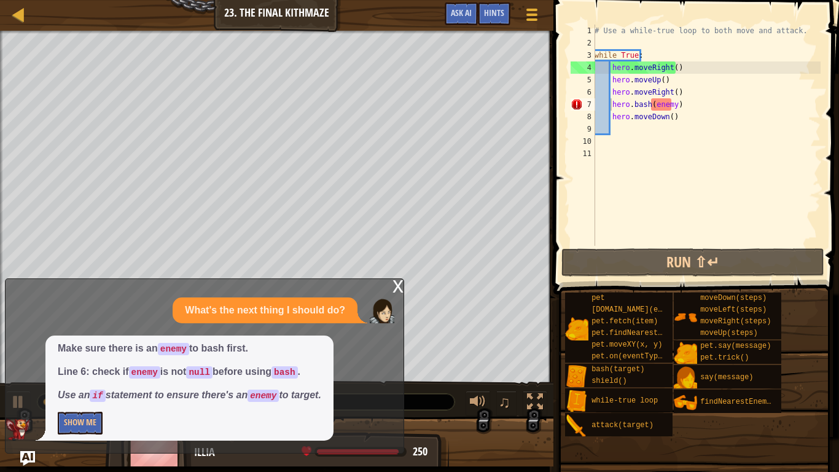
click at [15, 375] on div "Make sure there is an enemy to bash first. Line 6: check if enemy is not null b…" at bounding box center [202, 387] width 392 height 105
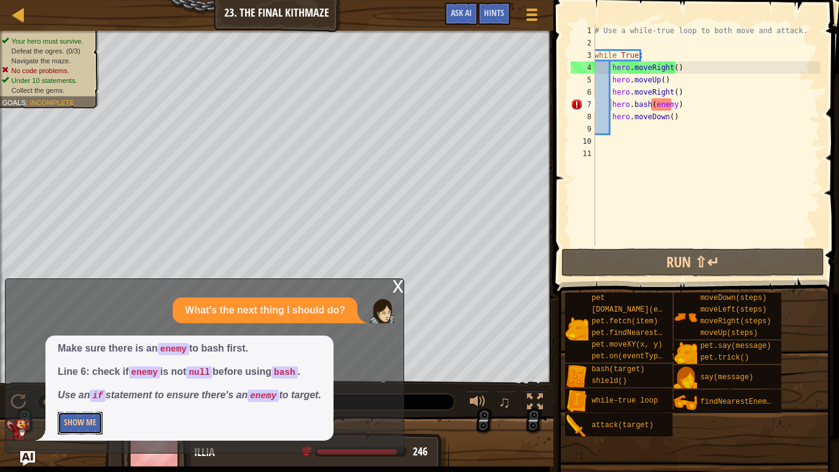
click at [88, 375] on button "Show Me" at bounding box center [80, 422] width 45 height 23
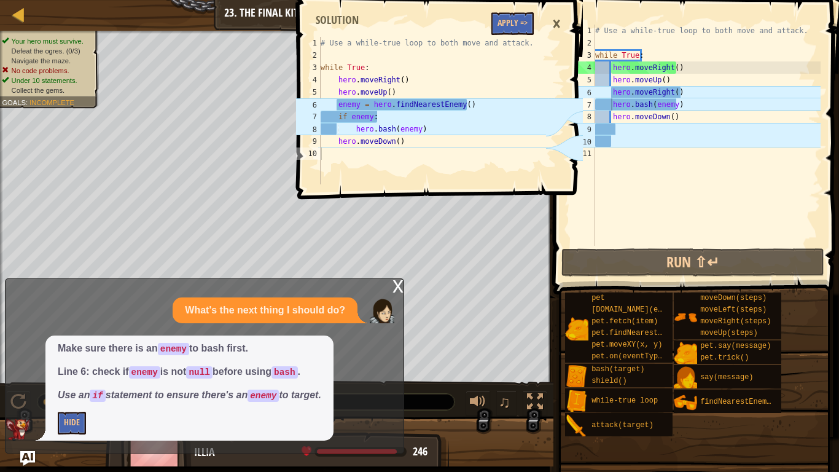
type textarea "if enemy:"
click at [364, 115] on div "# Use a while-true loop to both move and attack. while True : hero . moveRight …" at bounding box center [432, 123] width 228 height 172
click at [418, 207] on div "if enemy: 1 2 3 4 5 6 7 8 9 10 # Use a while-true loop to both move and attack.…" at bounding box center [438, 236] width 289 height 472
click at [508, 24] on button "Apply =>" at bounding box center [512, 23] width 42 height 23
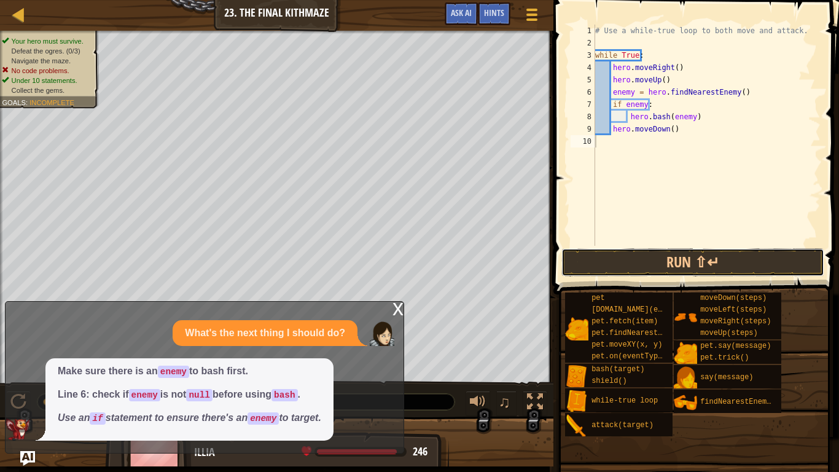
click at [627, 267] on button "Run ⇧↵" at bounding box center [692, 262] width 263 height 28
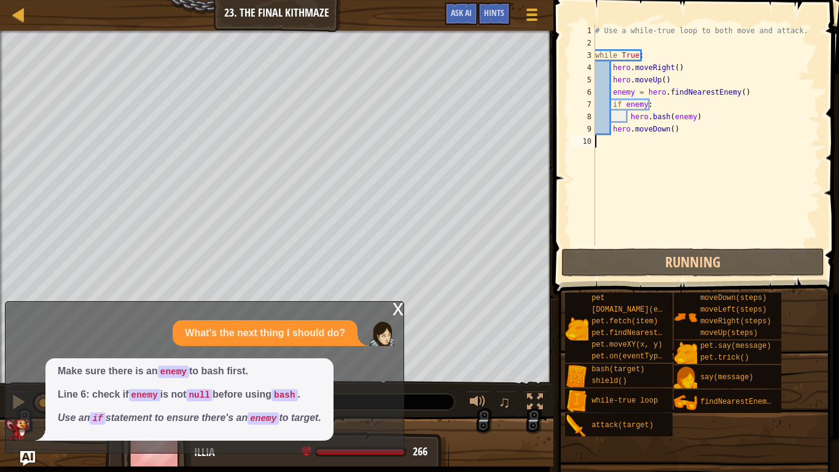
scroll to position [6, 0]
click at [396, 306] on div "x" at bounding box center [397, 308] width 11 height 12
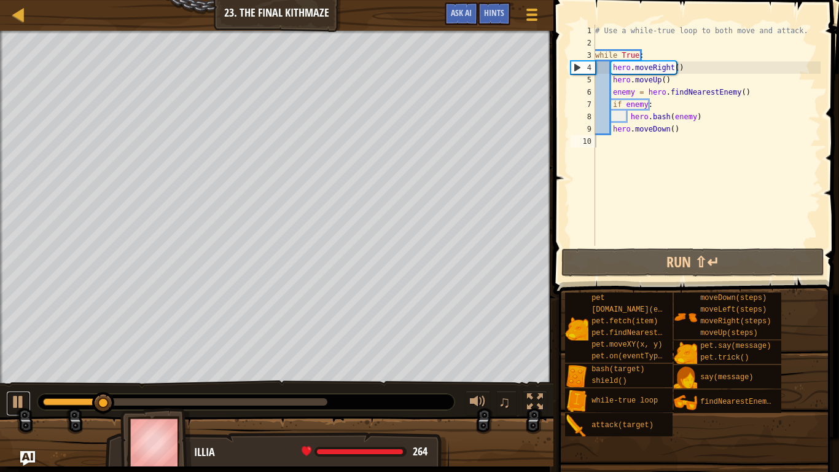
click at [15, 375] on div at bounding box center [18, 402] width 16 height 16
click at [598, 267] on button "Run ⇧↵" at bounding box center [692, 262] width 263 height 28
click at [17, 375] on button at bounding box center [18, 403] width 25 height 25
click at [612, 96] on div "# Use a while-true loop to both move and attack. while True : hero . moveRight …" at bounding box center [707, 148] width 228 height 246
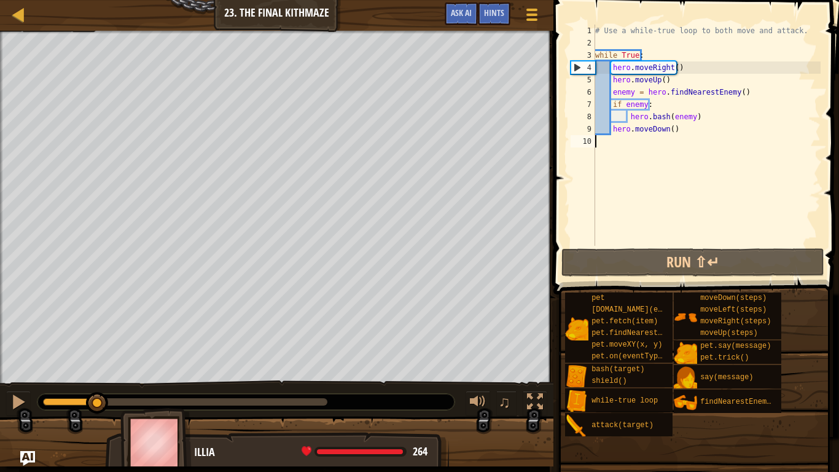
type textarea "enemy = hero.findNearestEnemy()"
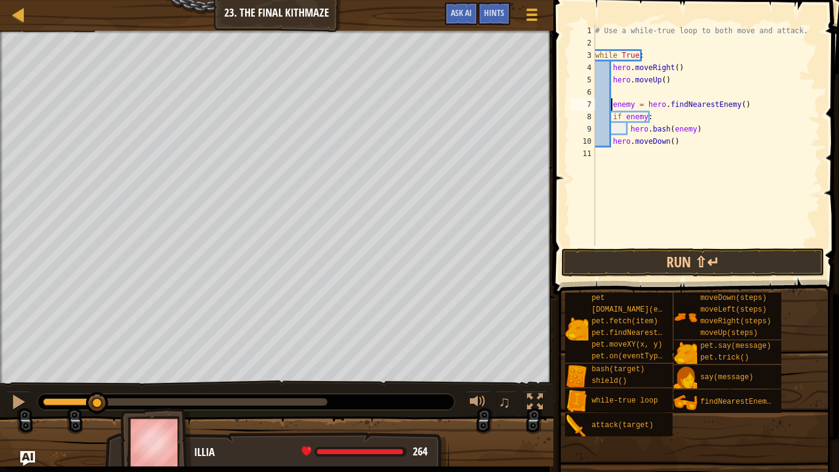
click at [618, 93] on div "# Use a while-true loop to both move and attack. while True : hero . moveRight …" at bounding box center [707, 148] width 228 height 246
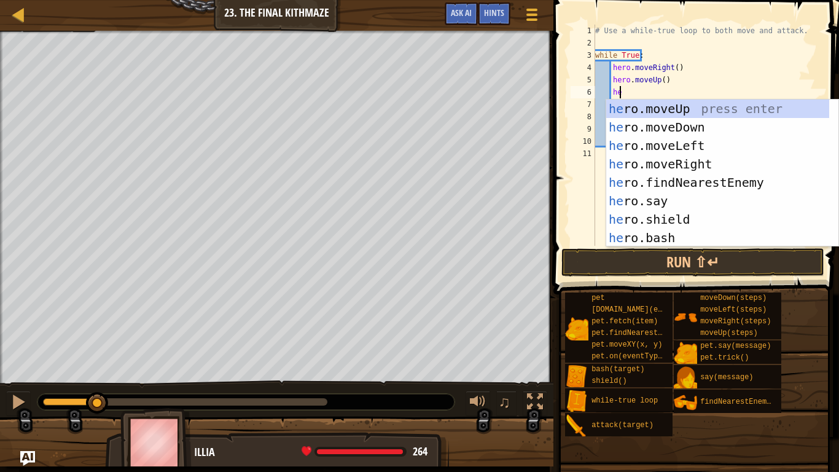
type textarea "hero"
click at [690, 161] on div "hero .moveUp press enter hero .moveDown press enter hero .moveLeft press enter …" at bounding box center [717, 191] width 223 height 184
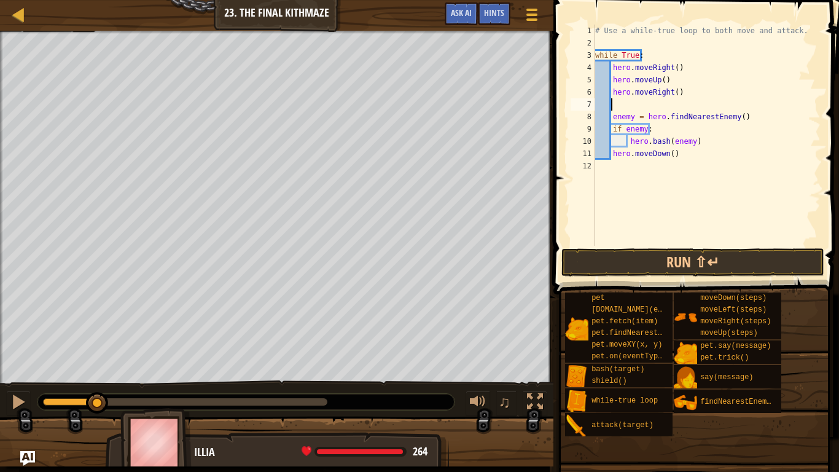
scroll to position [6, 1]
click at [665, 263] on button "Run ⇧↵" at bounding box center [692, 262] width 263 height 28
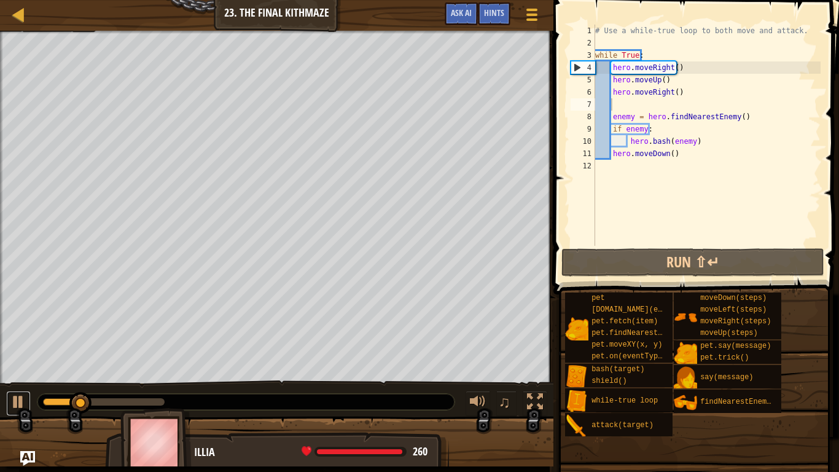
click at [20, 375] on div at bounding box center [18, 402] width 16 height 16
drag, startPoint x: 75, startPoint y: 400, endPoint x: 20, endPoint y: 407, distance: 55.6
click at [20, 375] on div "♫" at bounding box center [276, 398] width 553 height 37
click at [19, 375] on div at bounding box center [18, 402] width 16 height 16
click at [18, 375] on div at bounding box center [18, 402] width 16 height 16
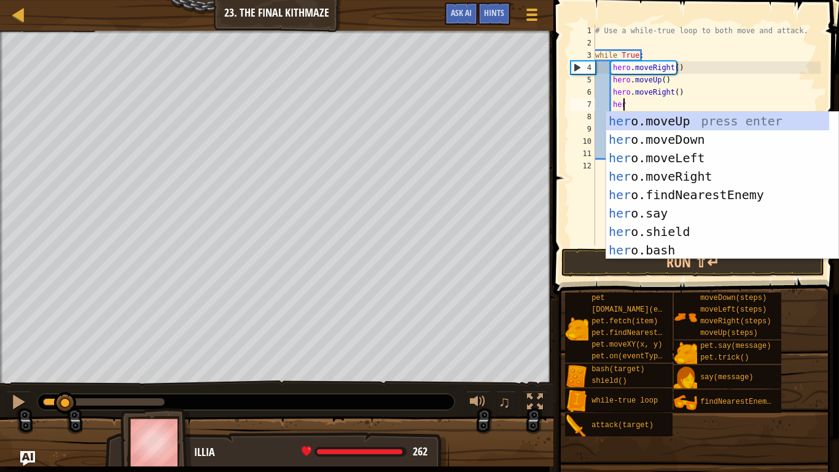
scroll to position [6, 2]
type textarea "hero"
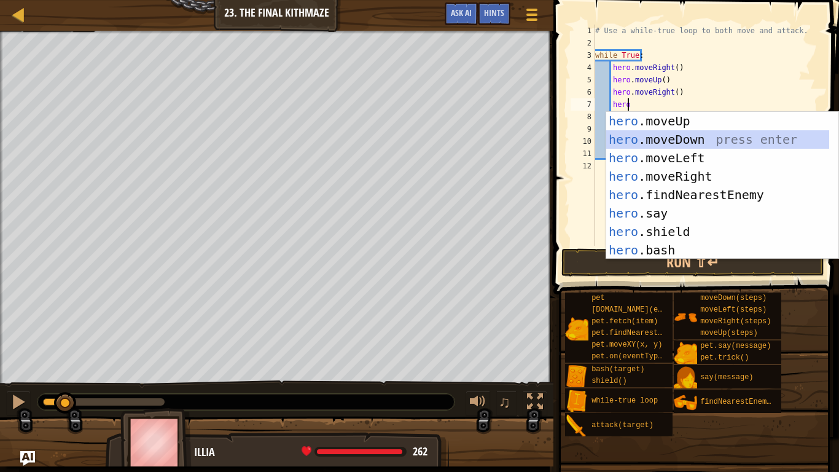
click at [682, 138] on div "hero .moveUp press enter hero .moveDown press enter hero .moveLeft press enter …" at bounding box center [717, 204] width 223 height 184
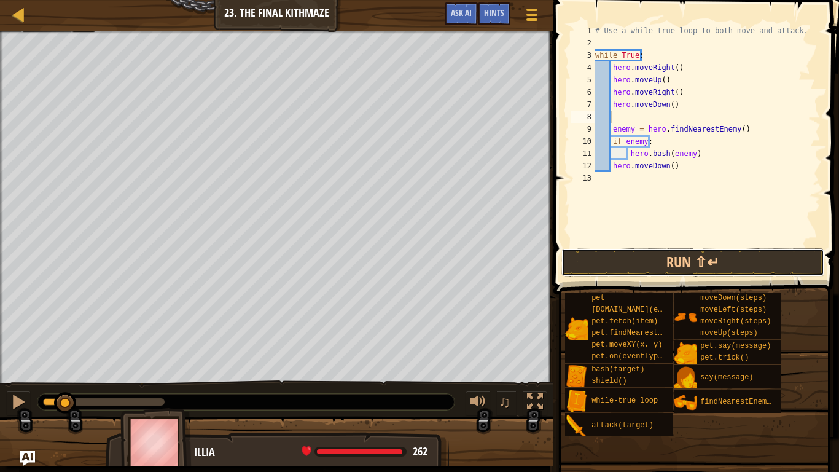
click at [637, 260] on button "Run ⇧↵" at bounding box center [692, 262] width 263 height 28
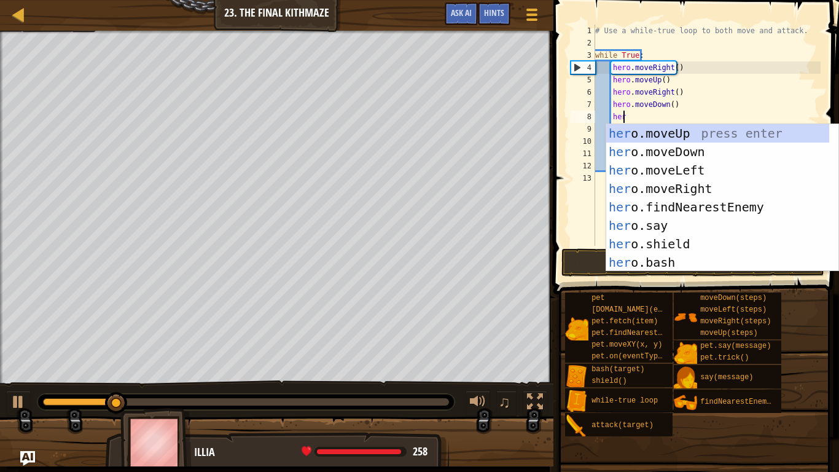
type textarea "hero"
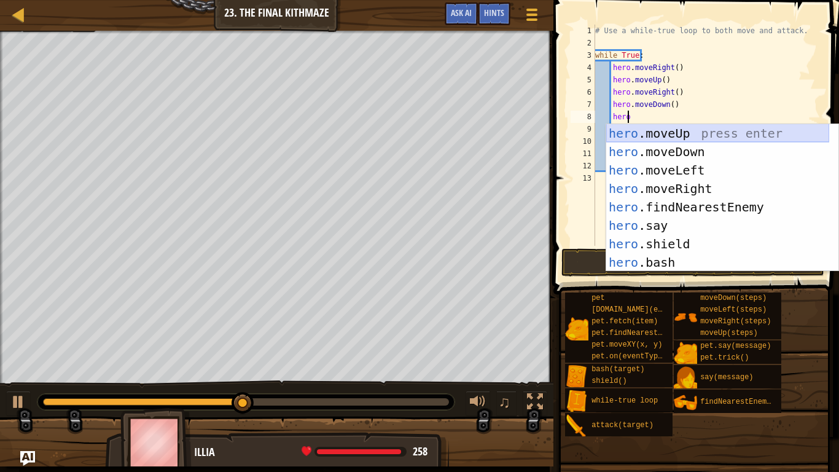
click at [666, 133] on div "hero .moveUp press enter hero .moveDown press enter hero .moveLeft press enter …" at bounding box center [717, 216] width 223 height 184
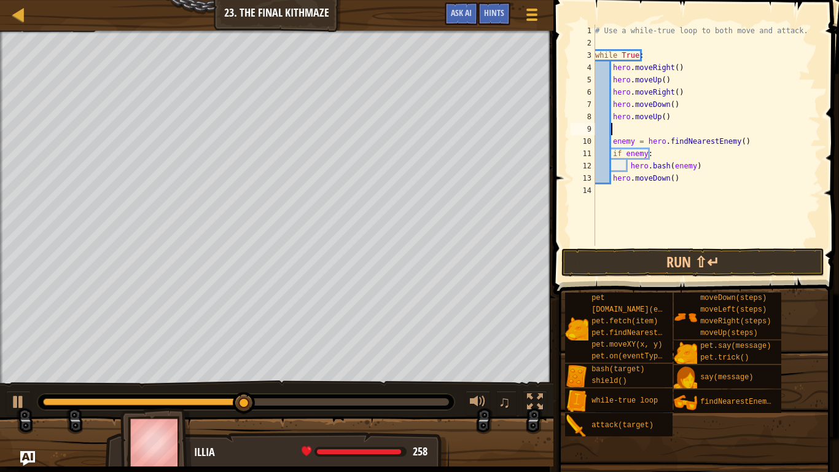
scroll to position [6, 1]
click at [599, 268] on button "Run ⇧↵" at bounding box center [692, 262] width 263 height 28
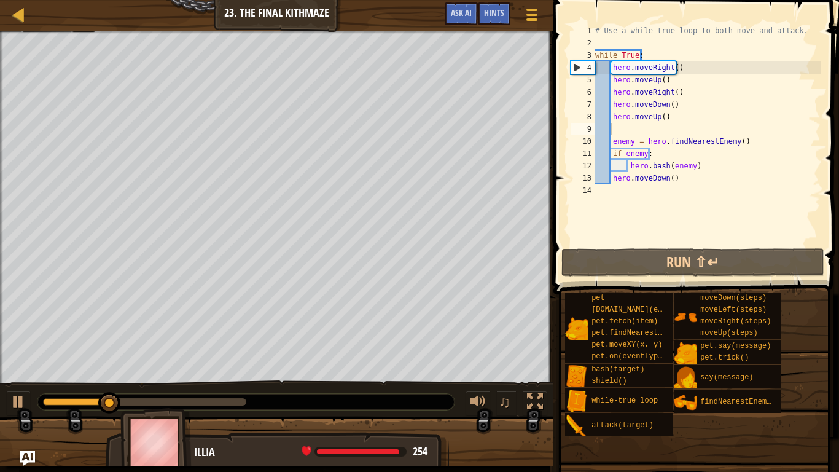
click at [6, 375] on div "♫" at bounding box center [276, 398] width 553 height 37
click at [19, 375] on div at bounding box center [18, 402] width 16 height 16
click at [665, 115] on div "# Use a while-true loop to both move and attack. while True : hero . moveRight …" at bounding box center [707, 148] width 228 height 246
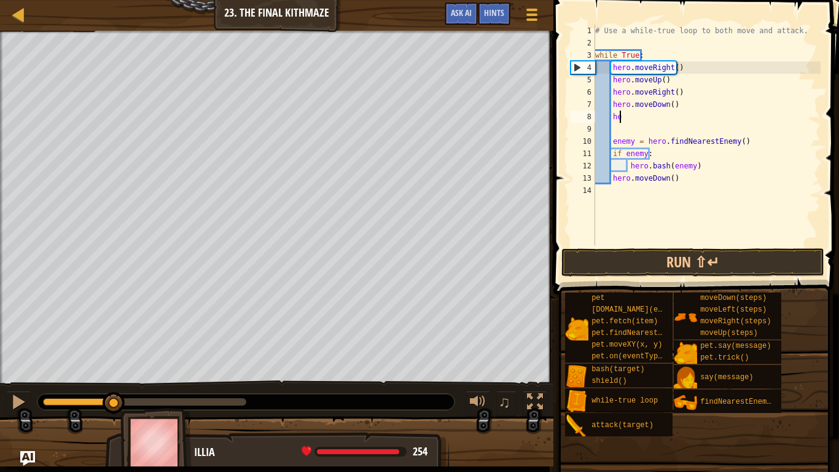
type textarea "h"
click at [612, 141] on div "# Use a while-true loop to both move and attack. while True : hero . moveRight …" at bounding box center [707, 148] width 228 height 246
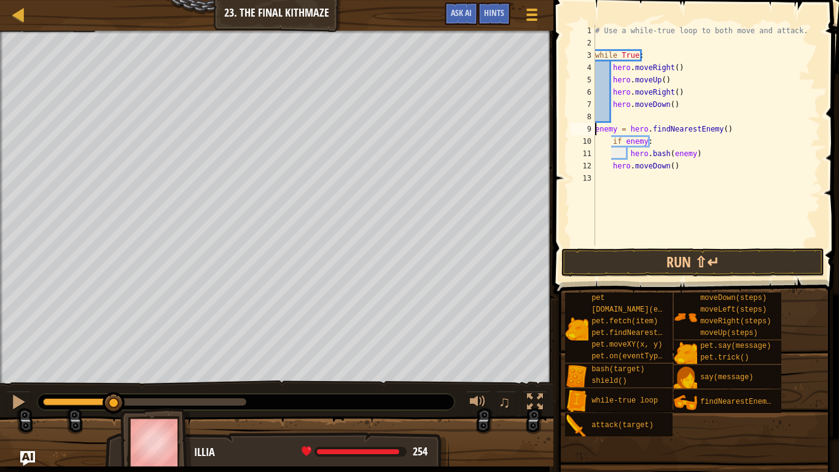
type textarea "enemy = hero.findNearestEnemy()"
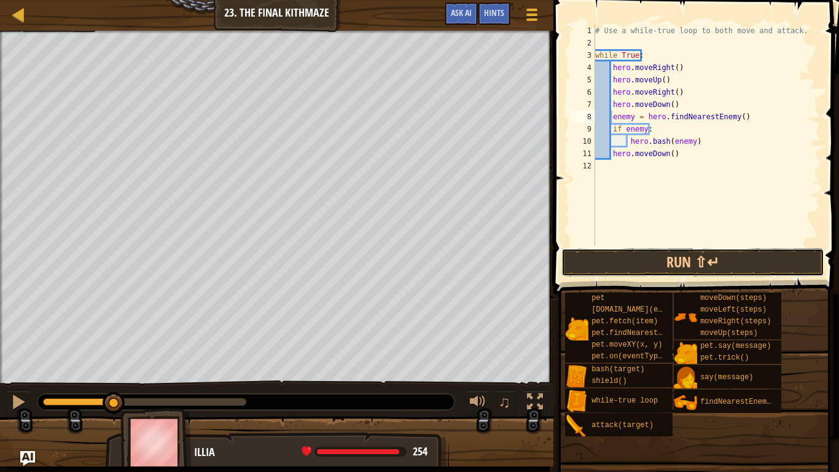
click at [627, 256] on button "Run ⇧↵" at bounding box center [692, 262] width 263 height 28
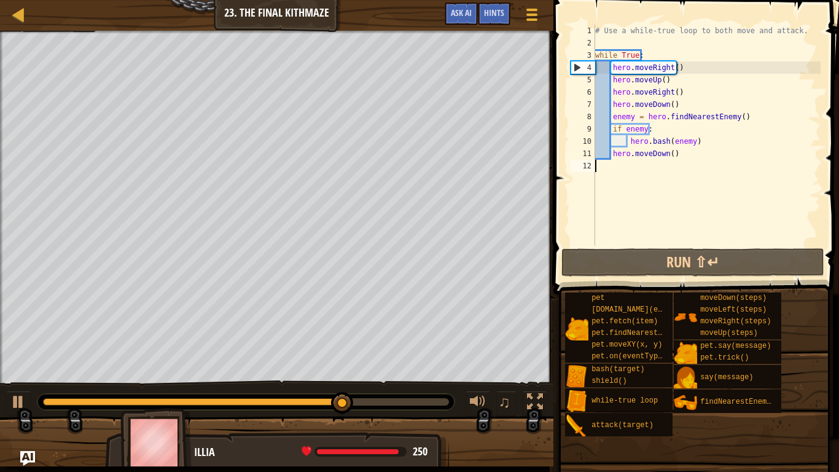
click at [619, 162] on div "# Use a while-true loop to both move and attack. while True : hero . moveRight …" at bounding box center [707, 148] width 228 height 246
click at [673, 156] on div "# Use a while-true loop to both move and attack. while True : hero . moveRight …" at bounding box center [707, 148] width 228 height 246
type textarea "hero.moveDown()"
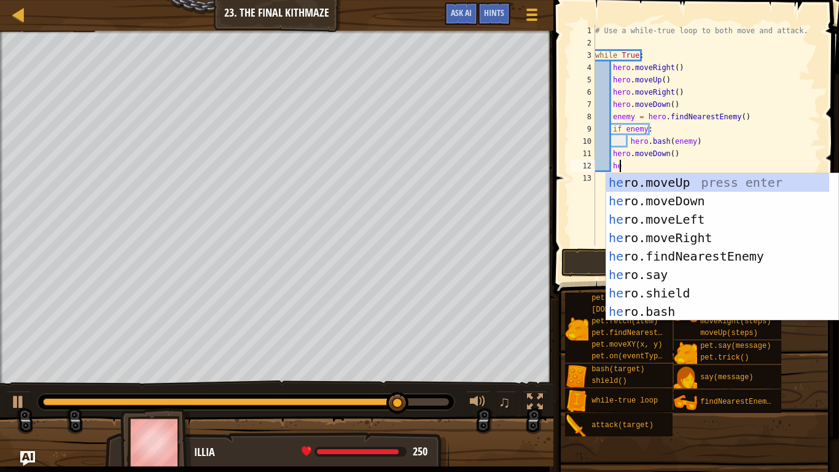
type textarea "hero"
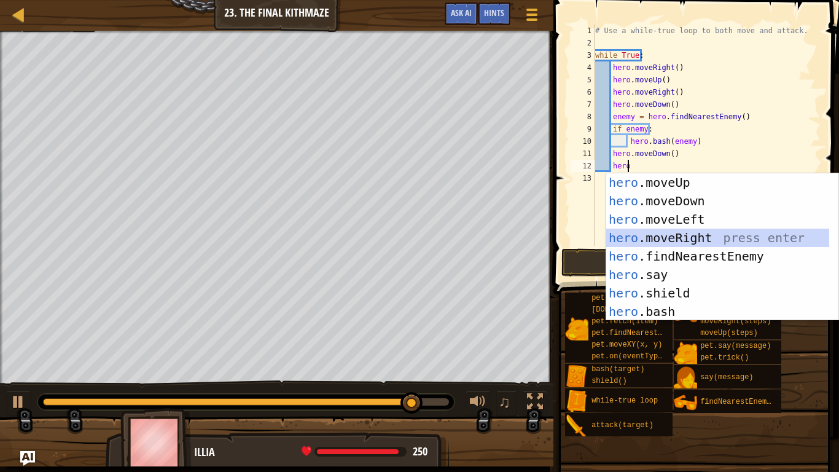
click at [679, 231] on div "hero .moveUp press enter hero .moveDown press enter hero .moveLeft press enter …" at bounding box center [717, 265] width 223 height 184
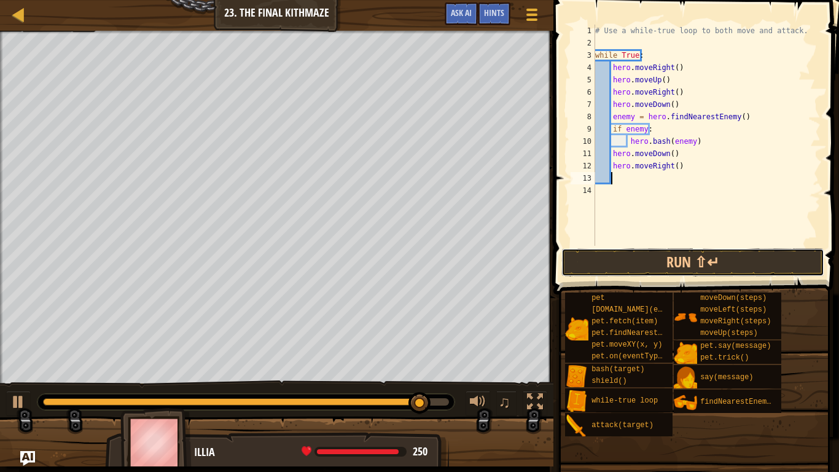
click at [610, 260] on button "Run ⇧↵" at bounding box center [692, 262] width 263 height 28
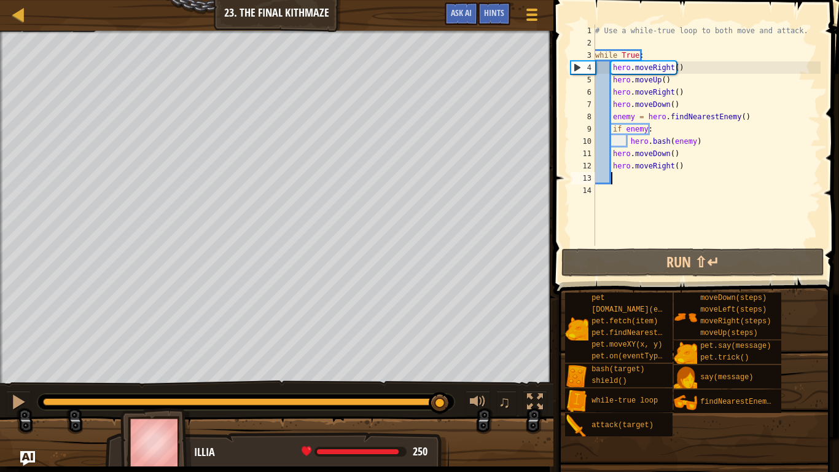
drag, startPoint x: 238, startPoint y: 399, endPoint x: 442, endPoint y: 387, distance: 204.8
click at [442, 375] on div "♫" at bounding box center [276, 398] width 553 height 37
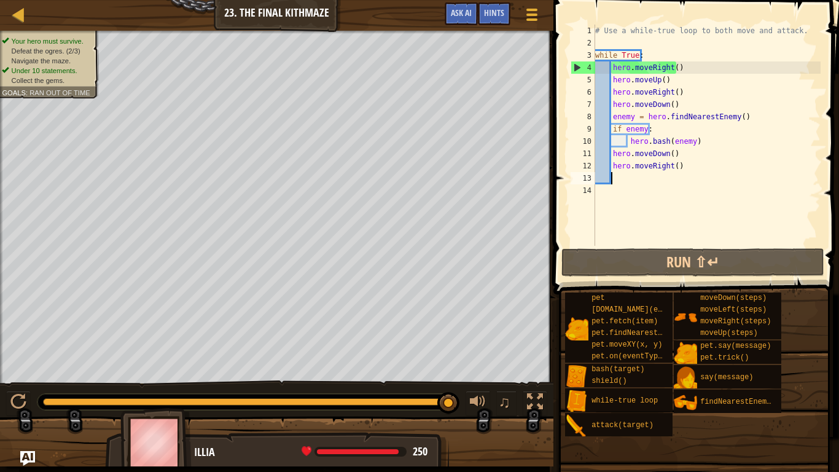
click at [673, 152] on div "# Use a while-true loop to both move and attack. while True : hero . moveRight …" at bounding box center [707, 148] width 228 height 246
type textarea "hero.moveDown()"
click at [631, 176] on div "# Use a while-true loop to both move and attack. while True : hero . moveRight …" at bounding box center [707, 148] width 228 height 246
click at [674, 156] on div "# Use a while-true loop to both move and attack. while True : hero . moveRight …" at bounding box center [707, 148] width 228 height 246
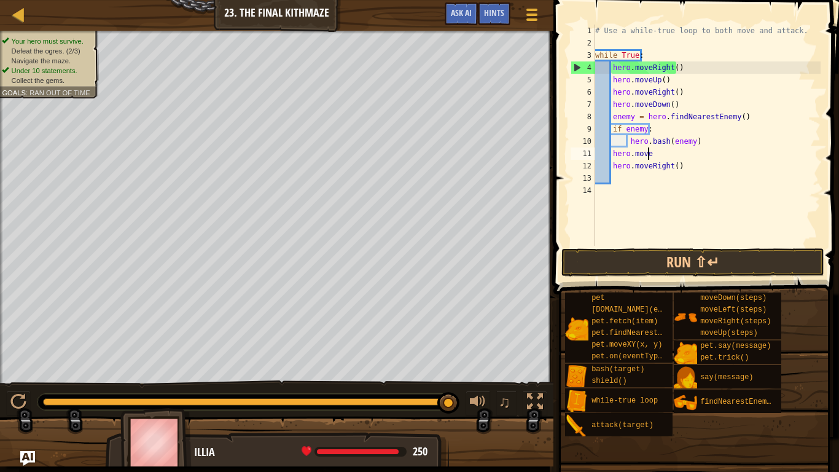
type textarea "h"
click at [612, 166] on div "# Use a while-true loop to both move and attack. while True : hero . moveRight …" at bounding box center [707, 148] width 228 height 246
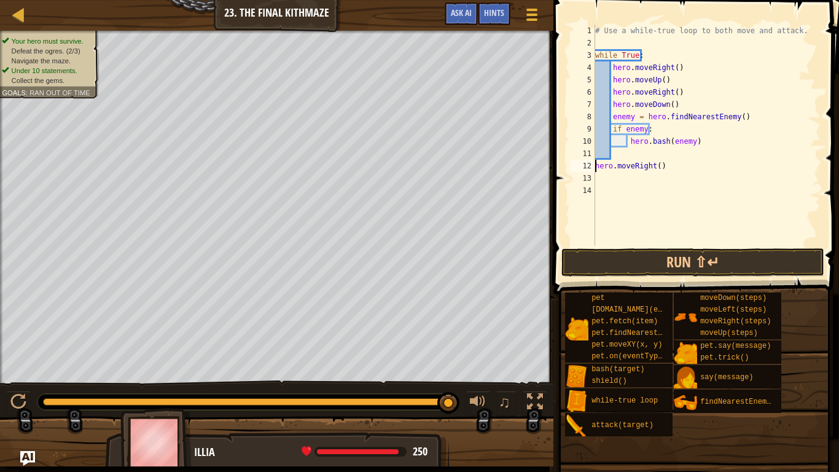
type textarea "hero.moveRight()"
click at [606, 270] on button "Run ⇧↵" at bounding box center [692, 262] width 263 height 28
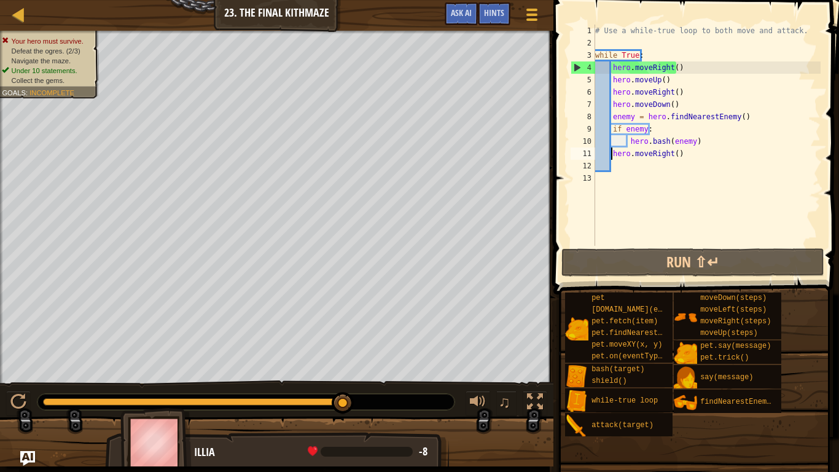
drag, startPoint x: 58, startPoint y: 399, endPoint x: 299, endPoint y: 390, distance: 240.9
click at [299, 375] on div "♫" at bounding box center [276, 398] width 553 height 37
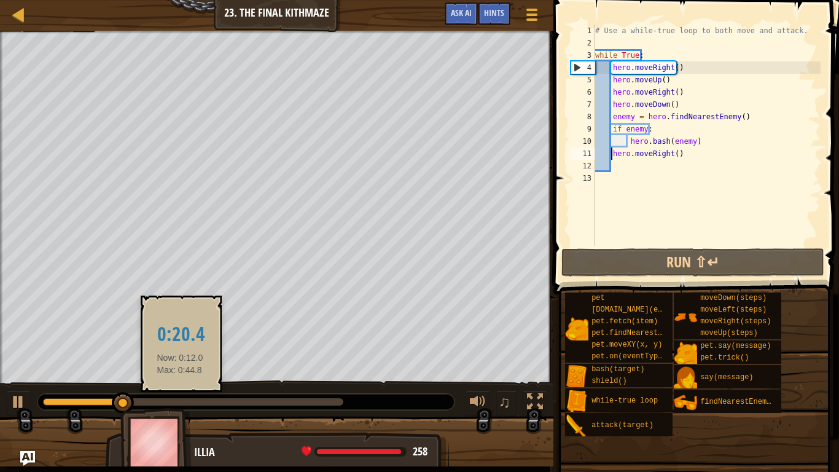
drag, startPoint x: 115, startPoint y: 402, endPoint x: 179, endPoint y: 405, distance: 64.5
click at [174, 375] on div at bounding box center [193, 401] width 300 height 7
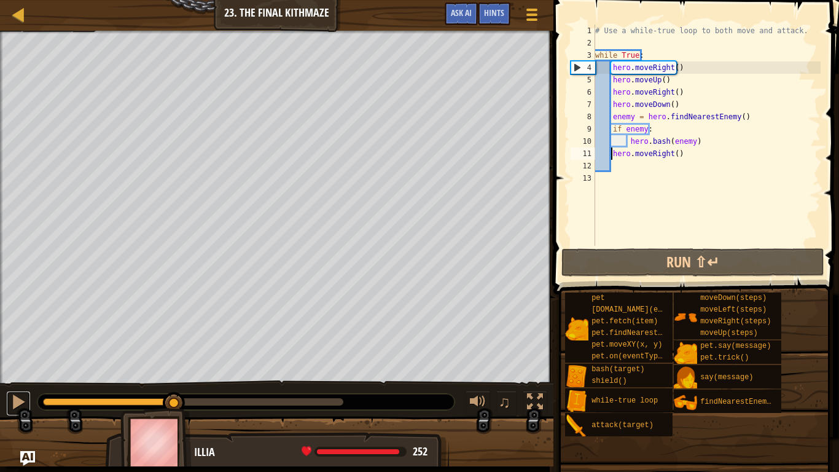
click at [17, 375] on div at bounding box center [18, 402] width 16 height 16
click at [677, 158] on div "# Use a while-true loop to both move and attack. while True : hero . moveRight …" at bounding box center [707, 148] width 228 height 246
click at [610, 153] on div "# Use a while-true loop to both move and attack. while True : hero . moveRight …" at bounding box center [707, 148] width 228 height 246
click at [495, 15] on span "Hints" at bounding box center [494, 13] width 20 height 12
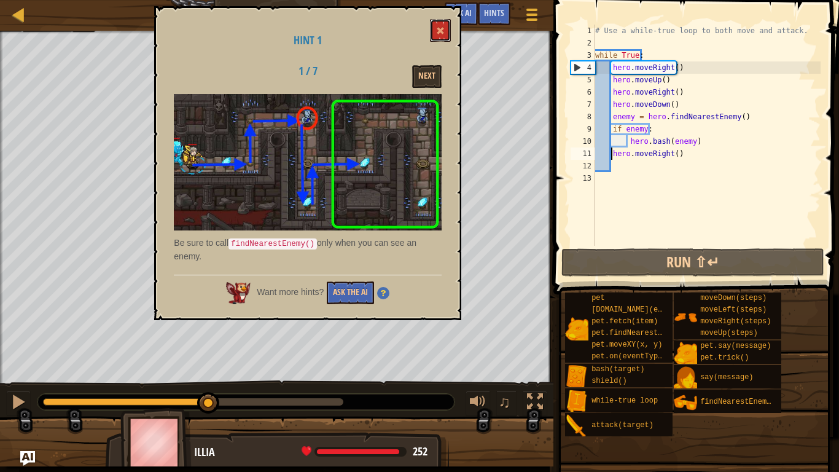
click at [442, 31] on span at bounding box center [440, 30] width 9 height 9
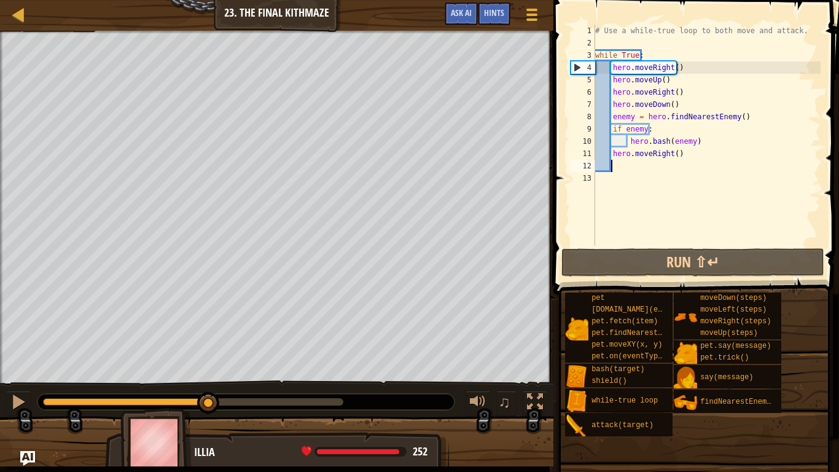
click at [618, 170] on div "# Use a while-true loop to both move and attack. while True : hero . moveRight …" at bounding box center [707, 148] width 228 height 246
click at [602, 260] on button "Run ⇧↵" at bounding box center [692, 262] width 263 height 28
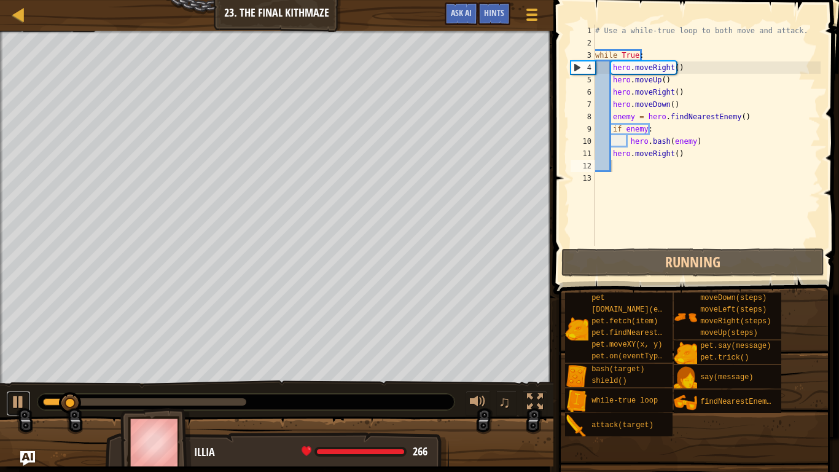
click at [11, 375] on div at bounding box center [18, 402] width 16 height 16
click at [612, 156] on div "# Use a while-true loop to both move and attack. while True : hero . moveRight …" at bounding box center [707, 148] width 228 height 246
type textarea "hero.moveRight()"
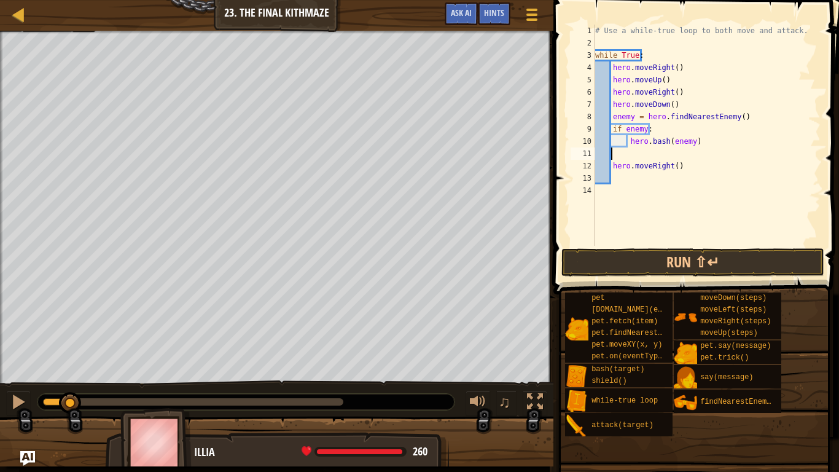
click at [623, 154] on div "# Use a while-true loop to both move and attack. while True : hero . moveRight …" at bounding box center [707, 148] width 228 height 246
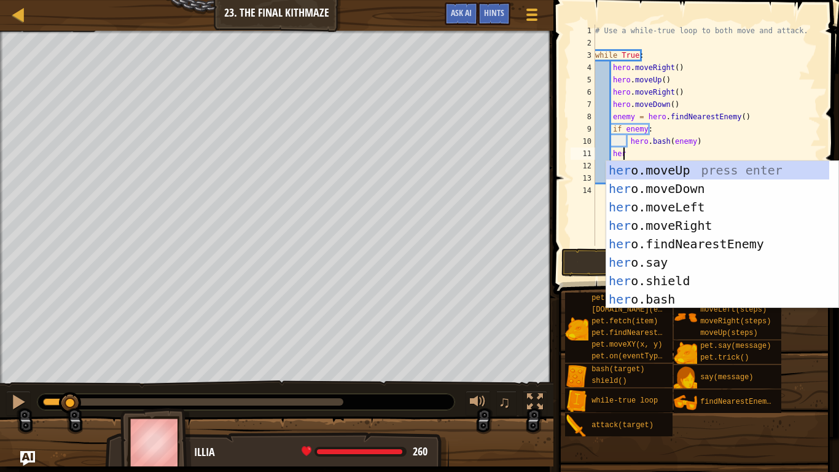
type textarea "hero"
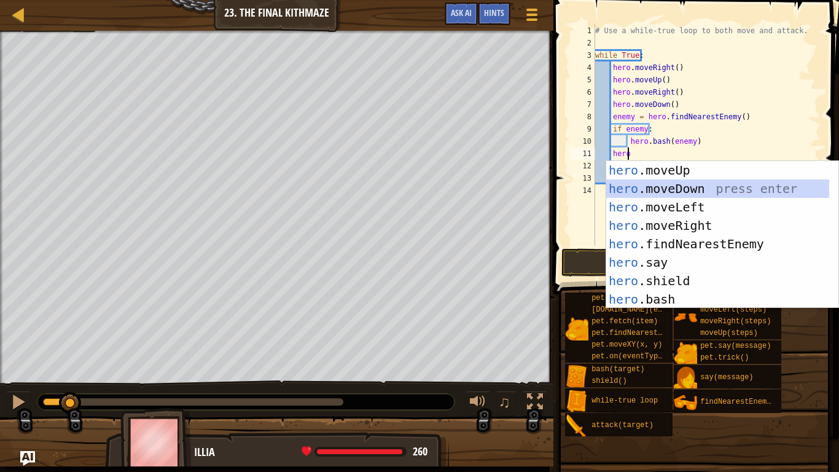
click at [671, 180] on div "hero .moveUp press enter hero .moveDown press enter hero .moveLeft press enter …" at bounding box center [717, 253] width 223 height 184
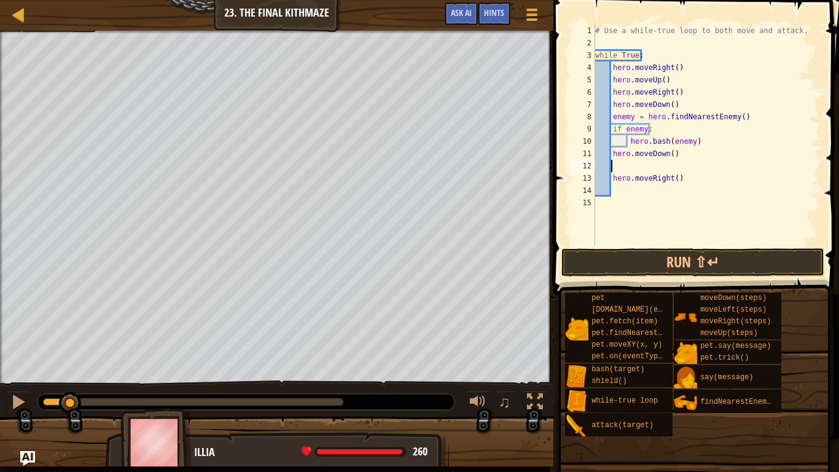
click at [613, 182] on div "# Use a while-true loop to both move and attack. while True : hero . moveRight …" at bounding box center [707, 148] width 228 height 246
type textarea "hero.moveRight()"
click at [687, 263] on button "Run ⇧↵" at bounding box center [692, 262] width 263 height 28
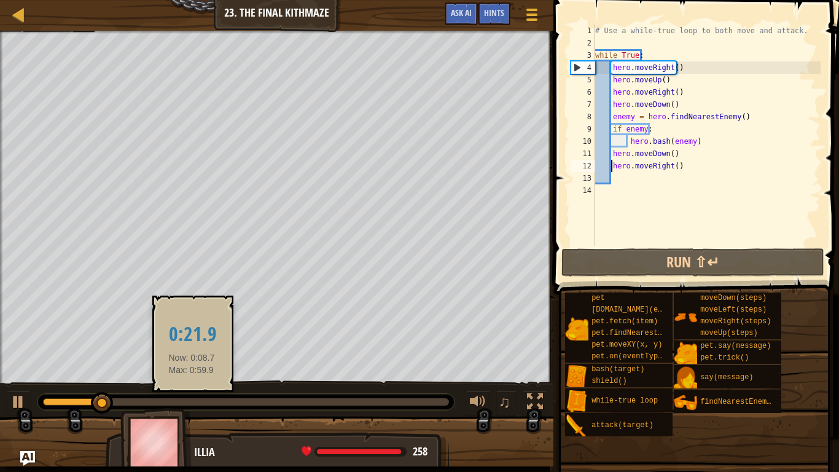
click at [192, 375] on div at bounding box center [246, 401] width 406 height 7
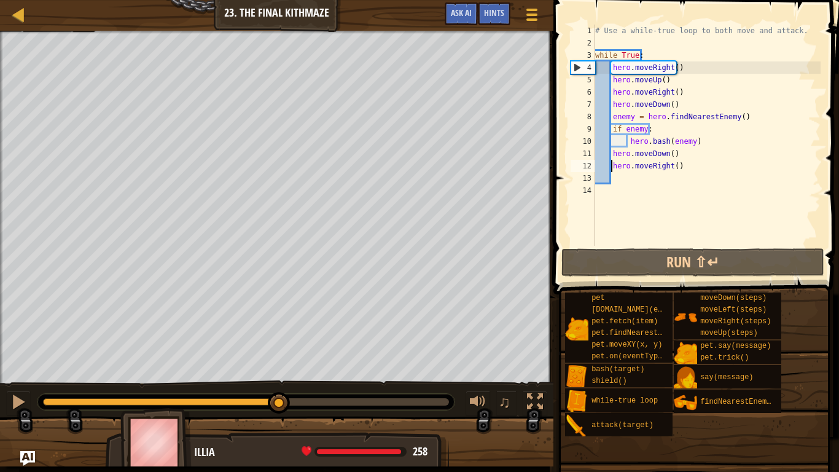
click at [279, 375] on div at bounding box center [246, 401] width 406 height 7
drag, startPoint x: 22, startPoint y: 403, endPoint x: 12, endPoint y: 405, distance: 10.0
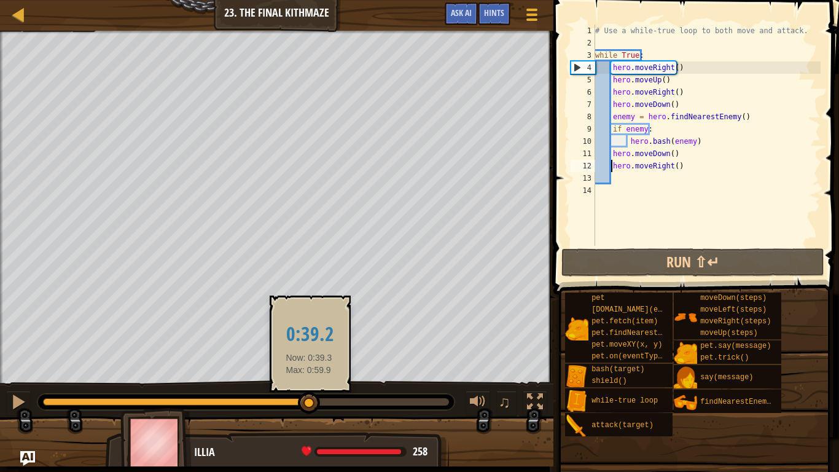
click at [309, 375] on div at bounding box center [246, 401] width 406 height 7
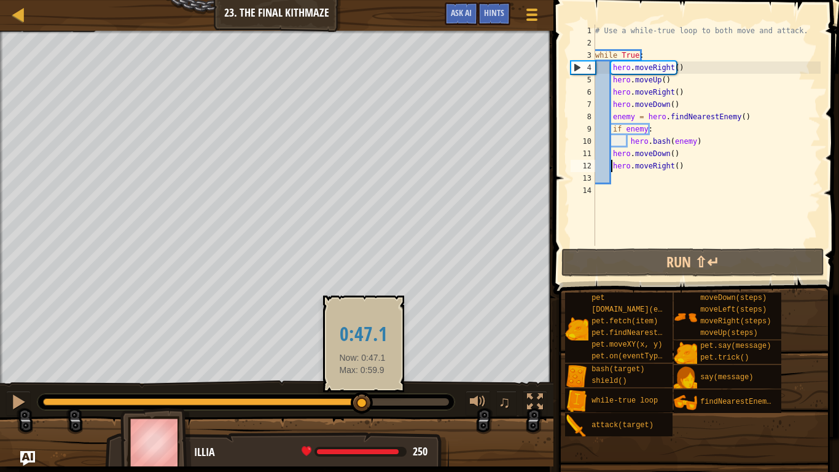
click at [362, 375] on div at bounding box center [246, 401] width 406 height 7
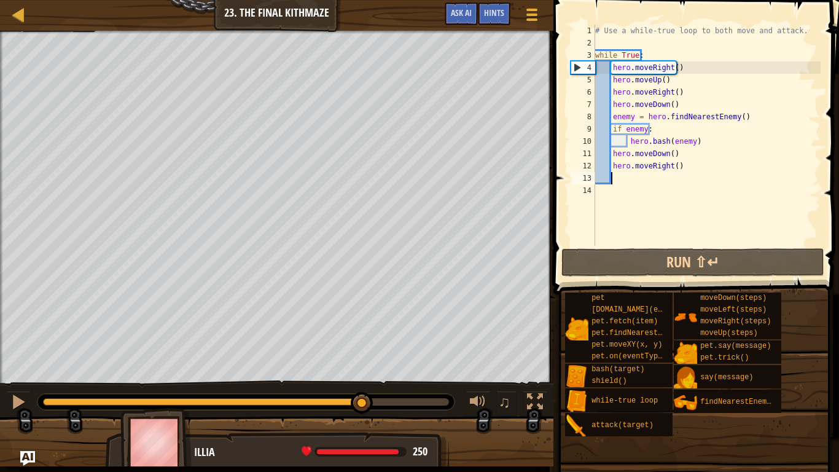
click at [625, 176] on div "# Use a while-true loop to both move and attack. while True : hero . moveRight …" at bounding box center [707, 148] width 228 height 246
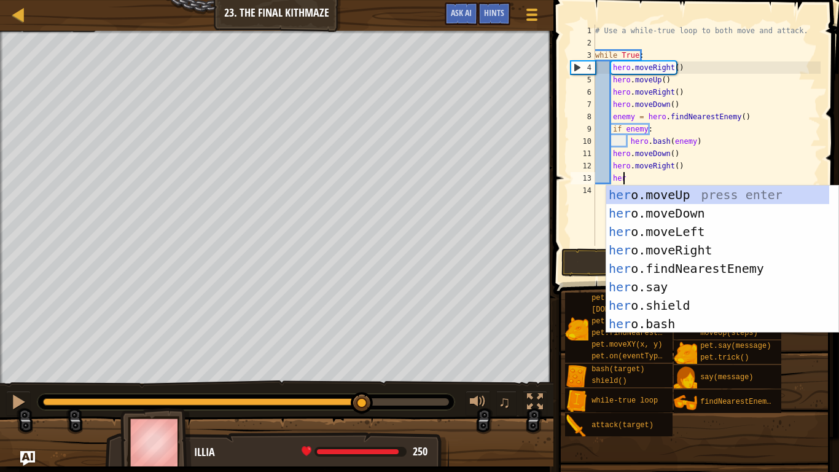
type textarea "hero"
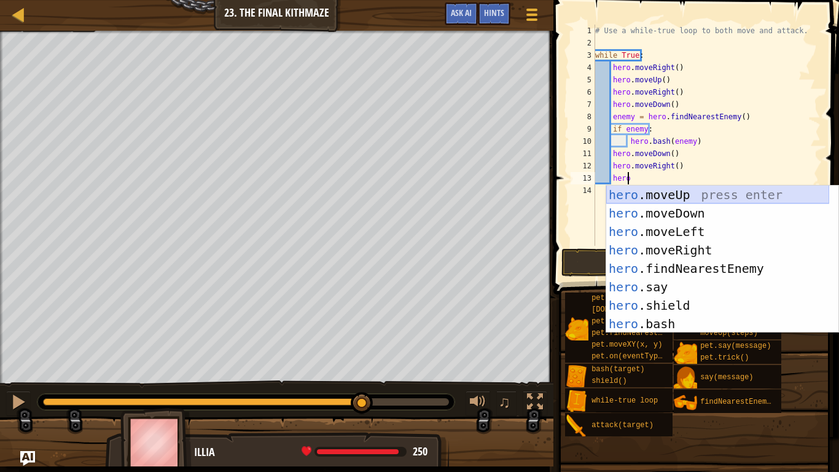
click at [638, 195] on div "hero .moveUp press enter hero .moveDown press enter hero .moveLeft press enter …" at bounding box center [717, 277] width 223 height 184
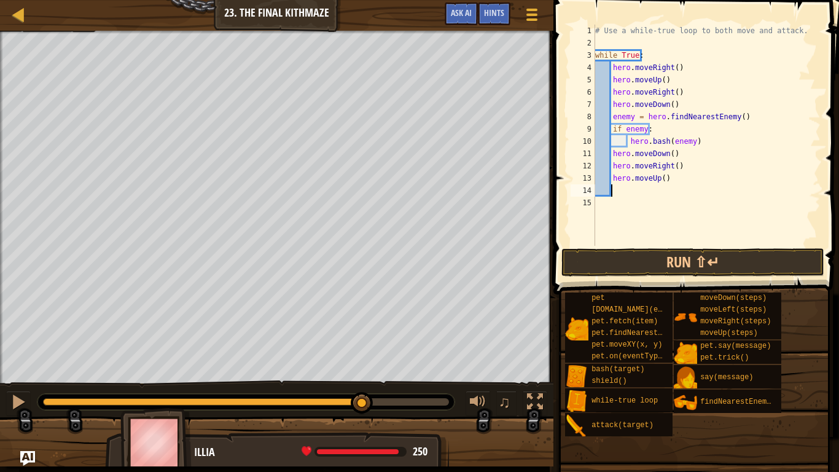
scroll to position [6, 1]
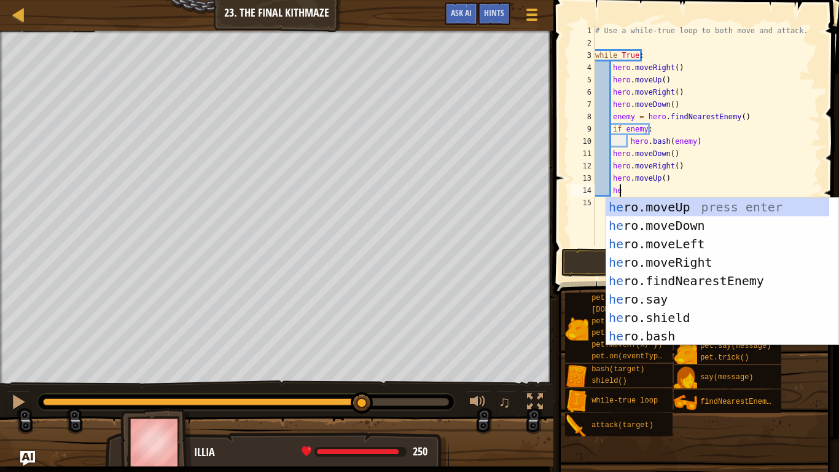
type textarea "hero"
click at [677, 263] on div "hero .moveUp press enter hero .moveDown press enter hero .moveLeft press enter …" at bounding box center [717, 290] width 223 height 184
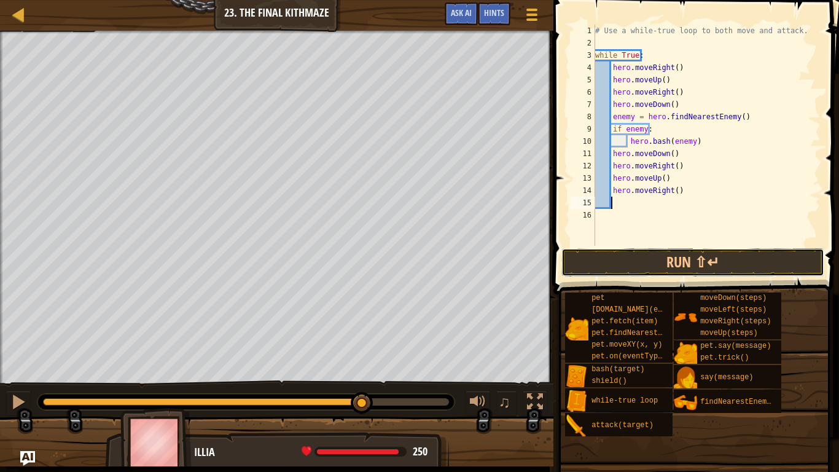
click at [657, 254] on button "Run ⇧↵" at bounding box center [692, 262] width 263 height 28
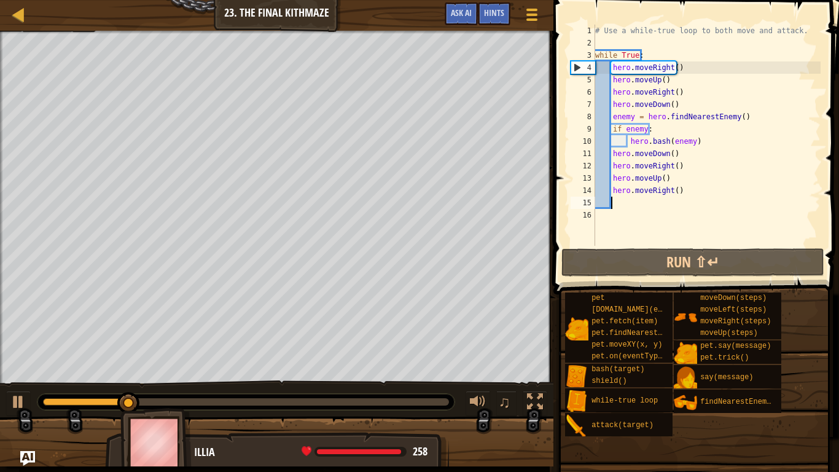
click at [402, 375] on div at bounding box center [245, 402] width 417 height 16
click at [388, 375] on div at bounding box center [246, 401] width 406 height 7
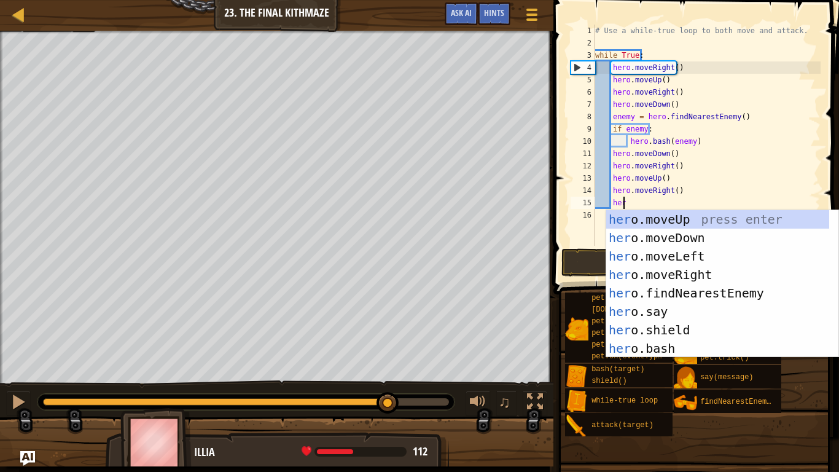
type textarea "hero"
click at [698, 235] on div "hero .moveUp press enter hero .moveDown press enter hero .moveLeft press enter …" at bounding box center [717, 302] width 223 height 184
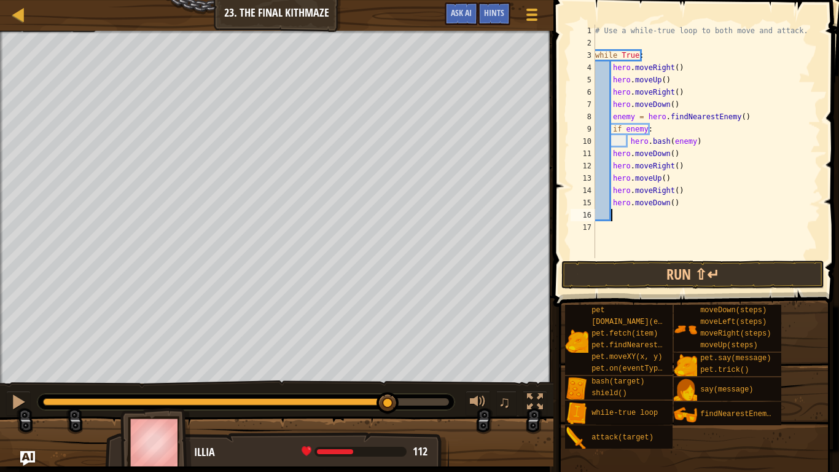
scroll to position [6, 1]
click at [626, 269] on button "Run ⇧↵" at bounding box center [692, 274] width 263 height 28
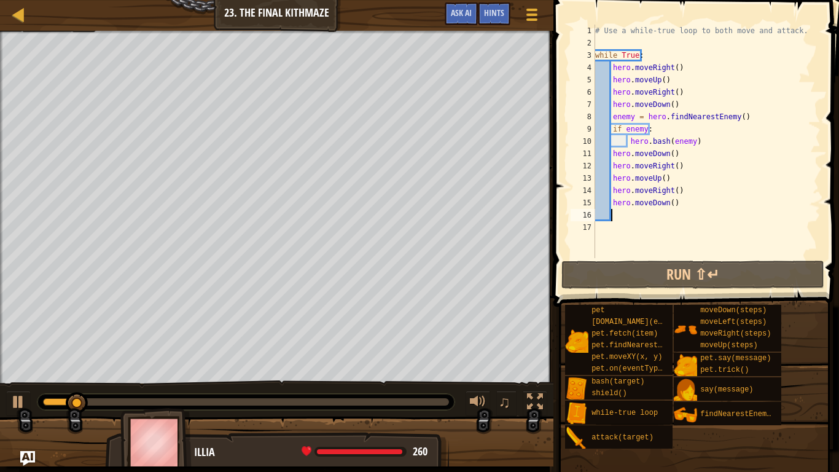
drag, startPoint x: 235, startPoint y: 401, endPoint x: 302, endPoint y: 396, distance: 66.5
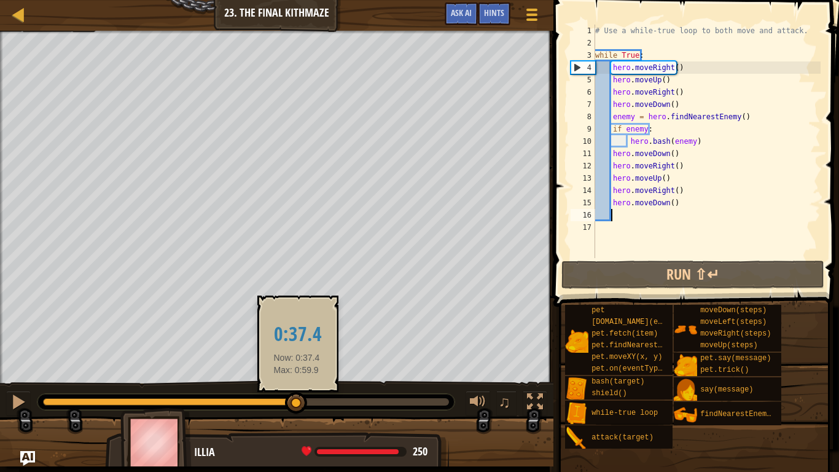
drag, startPoint x: 302, startPoint y: 396, endPoint x: 297, endPoint y: 401, distance: 6.9
click at [297, 375] on div at bounding box center [246, 401] width 406 height 7
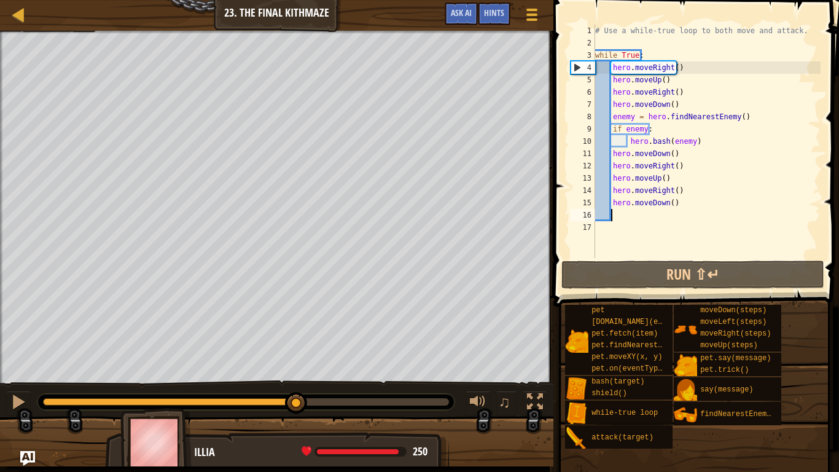
click at [665, 205] on div "# Use a while-true loop to both move and attack. while True : hero . moveRight …" at bounding box center [707, 154] width 228 height 258
click at [666, 205] on div "# Use a while-true loop to both move and attack. while True : hero . moveRight …" at bounding box center [707, 154] width 228 height 258
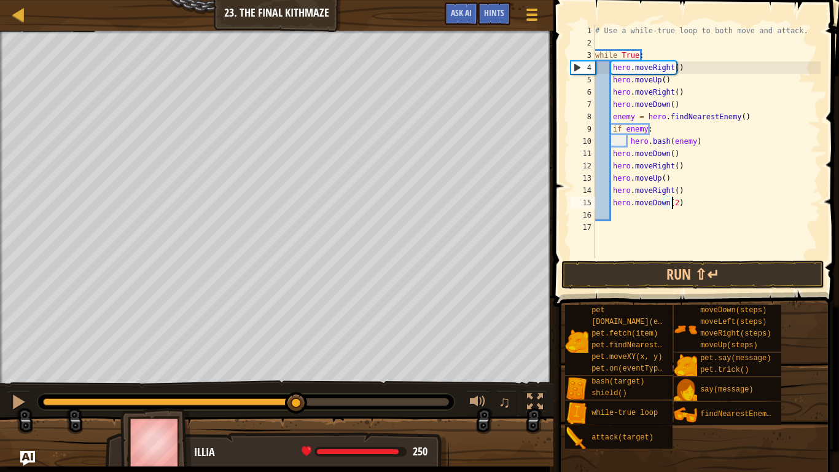
scroll to position [6, 6]
type textarea "hero.moveDown(2)"
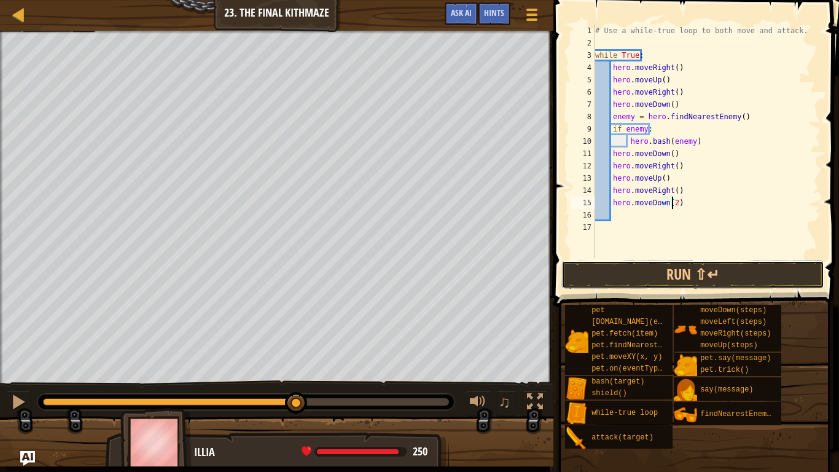
click at [652, 268] on button "Run ⇧↵" at bounding box center [692, 274] width 263 height 28
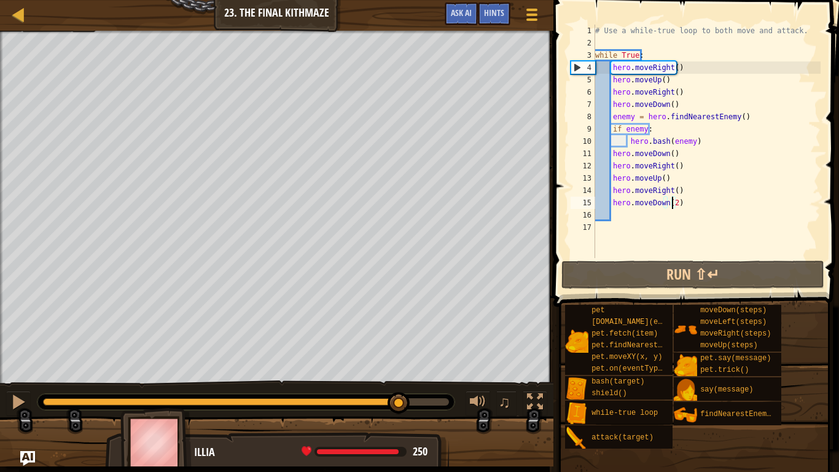
click at [400, 375] on div at bounding box center [246, 401] width 406 height 7
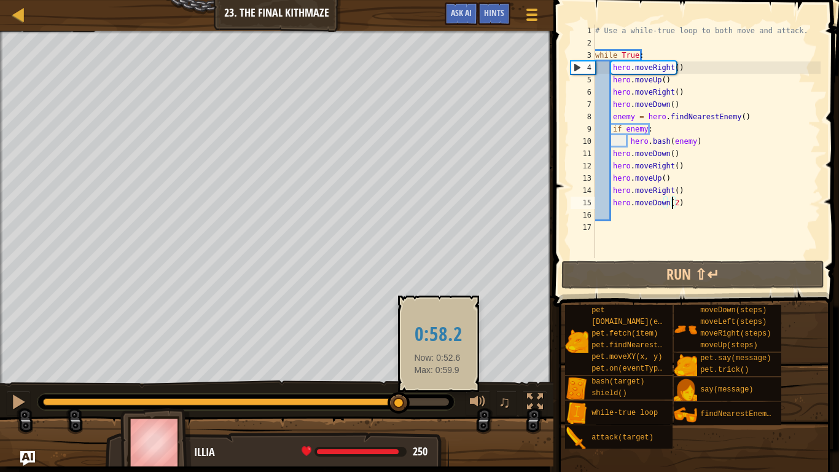
click at [437, 375] on div at bounding box center [246, 401] width 406 height 7
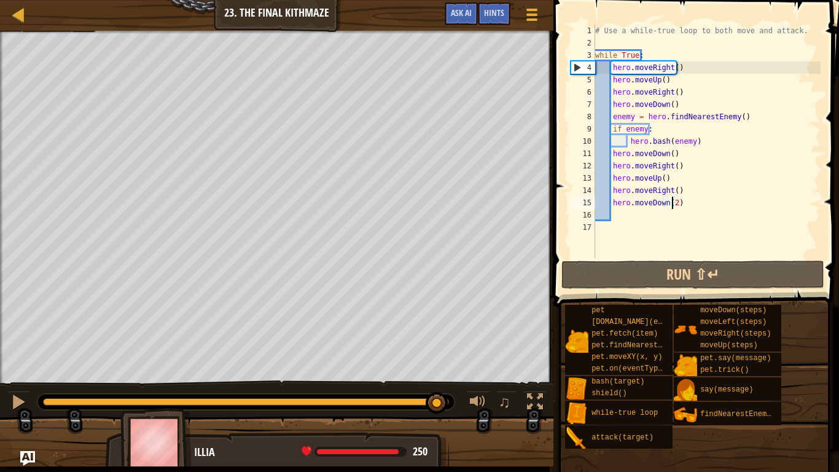
click at [621, 214] on div "# Use a while-true loop to both move and attack. while True : hero . moveRight …" at bounding box center [707, 154] width 228 height 258
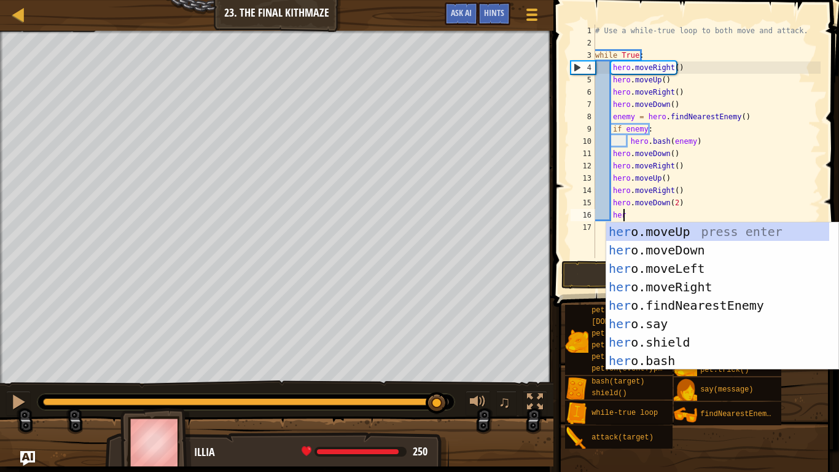
type textarea "hero"
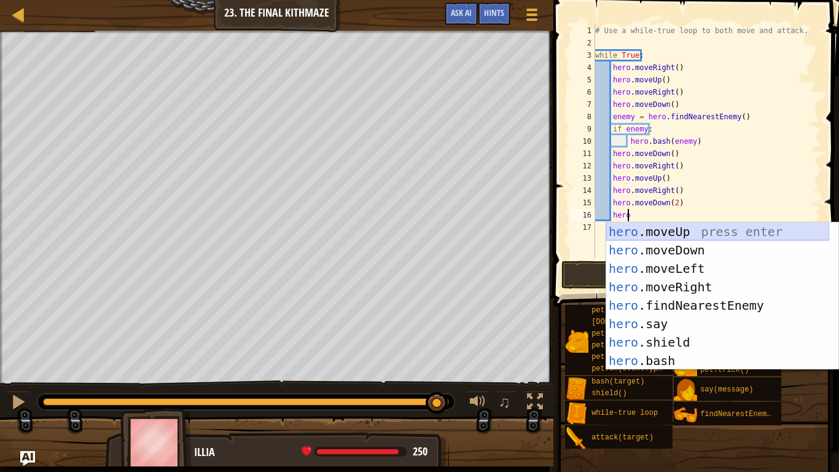
click at [677, 233] on div "hero .moveUp press enter hero .moveDown press enter hero .moveLeft press enter …" at bounding box center [717, 314] width 223 height 184
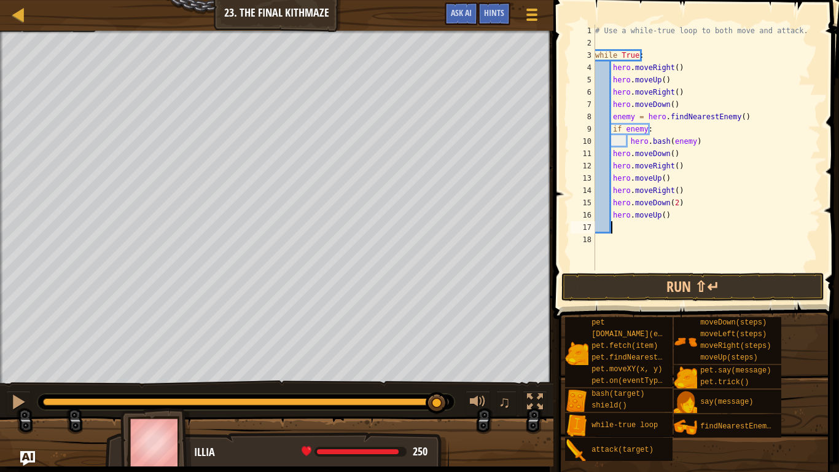
scroll to position [6, 1]
click at [14, 375] on div at bounding box center [18, 402] width 16 height 16
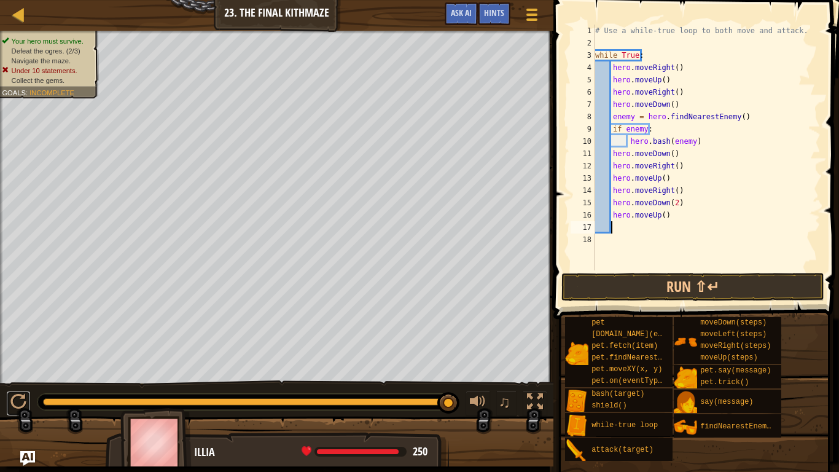
click at [18, 375] on div at bounding box center [18, 402] width 16 height 16
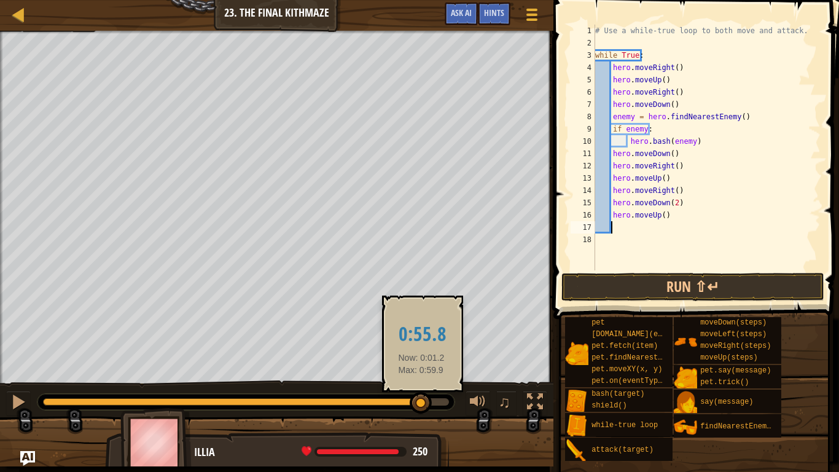
click at [421, 375] on div at bounding box center [246, 401] width 406 height 7
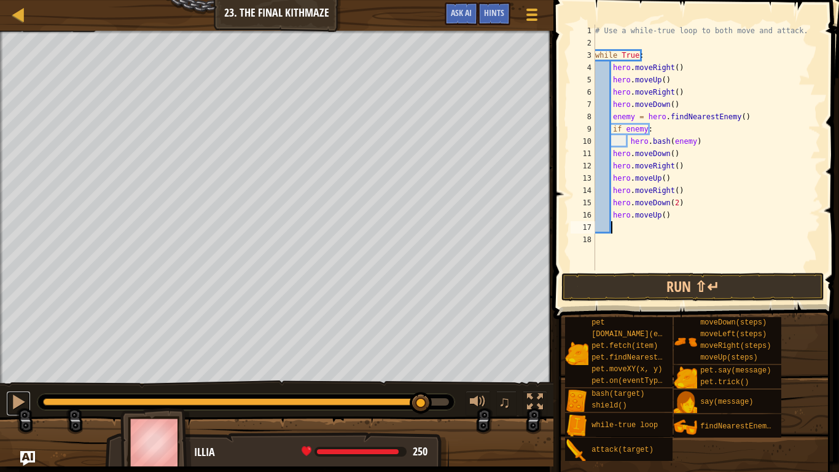
click at [8, 375] on button at bounding box center [18, 403] width 25 height 25
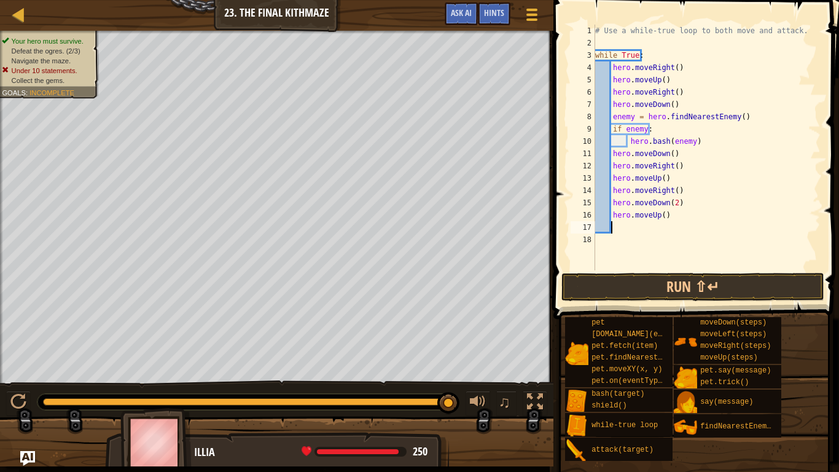
click at [661, 214] on div "# Use a while-true loop to both move and attack. while True : hero . moveRight …" at bounding box center [707, 160] width 228 height 270
type textarea "hero.moveUp(2)"
click at [661, 287] on button "Run ⇧↵" at bounding box center [692, 287] width 263 height 28
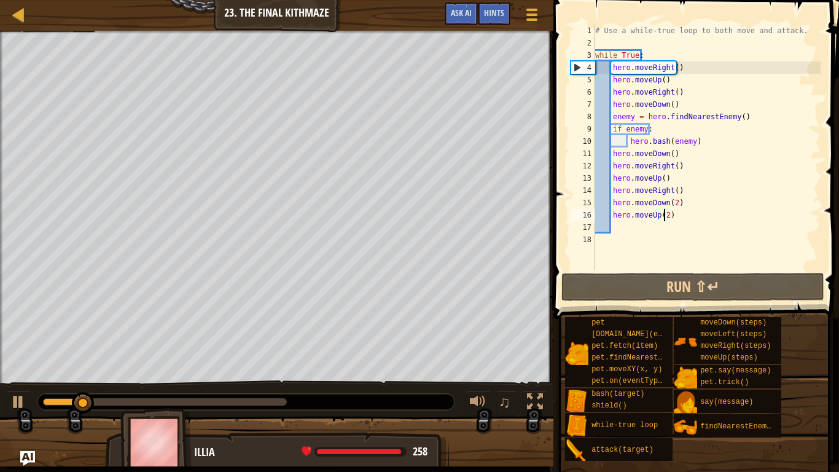
click at [278, 375] on div at bounding box center [165, 401] width 244 height 7
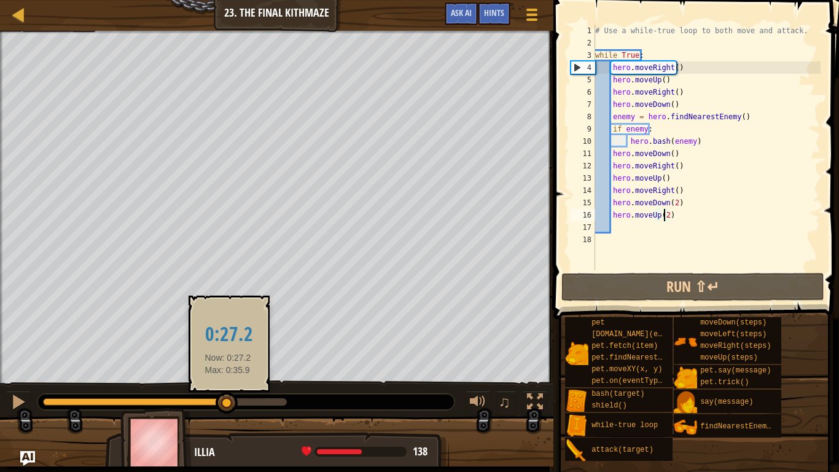
click at [227, 375] on div at bounding box center [135, 401] width 184 height 7
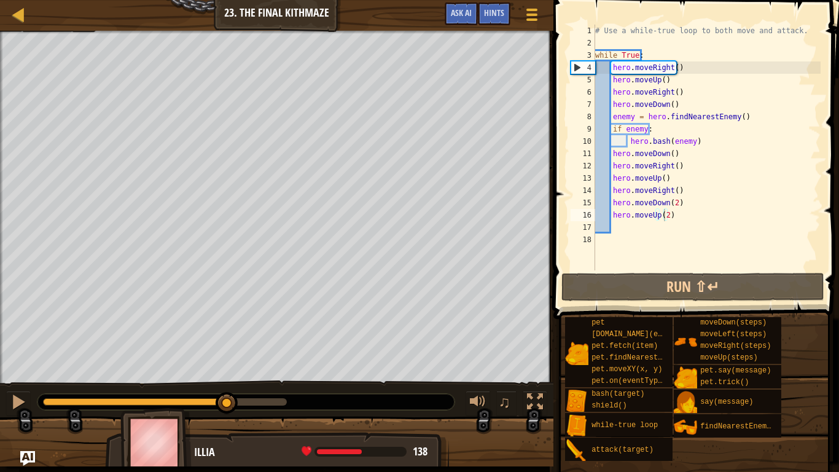
click at [170, 375] on img at bounding box center [155, 442] width 71 height 68
click at [149, 375] on div at bounding box center [96, 401] width 106 height 7
click at [630, 226] on div "# Use a while-true loop to both move and attack. while True : hero . moveRight …" at bounding box center [707, 160] width 228 height 270
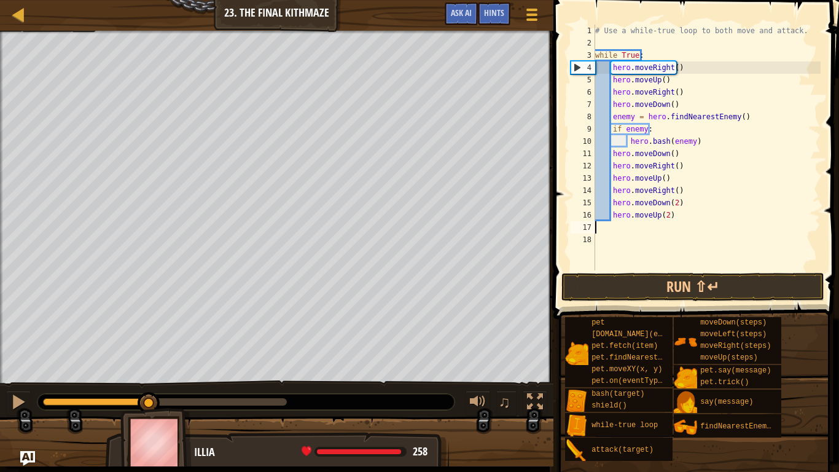
scroll to position [6, 0]
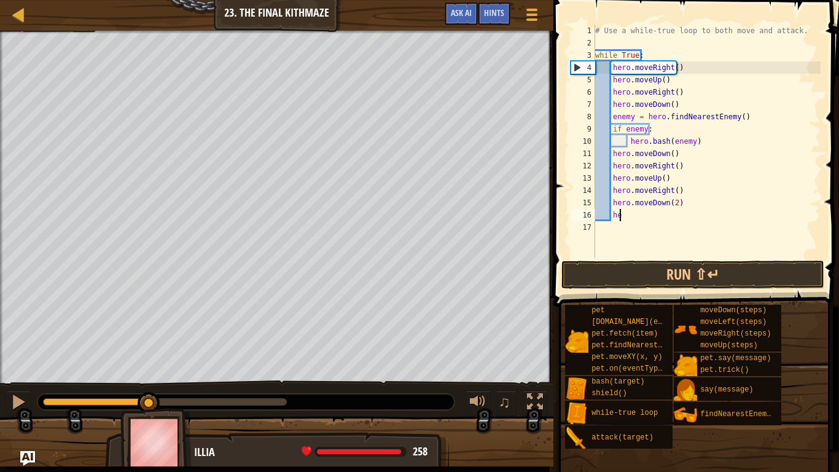
type textarea "h"
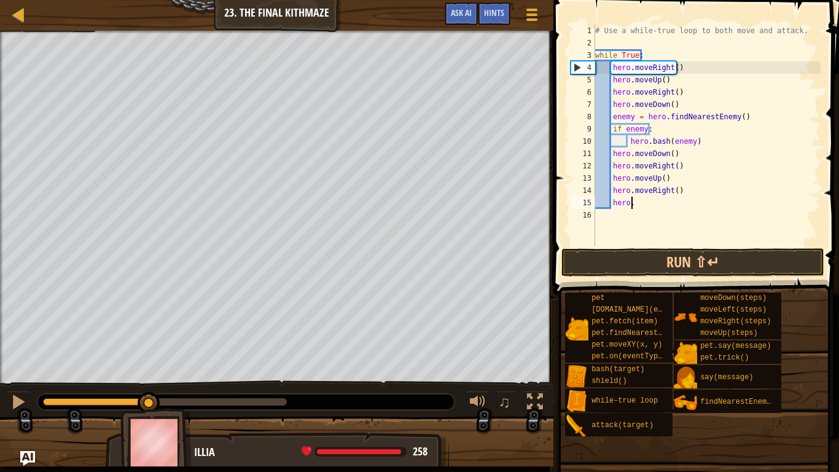
type textarea "h"
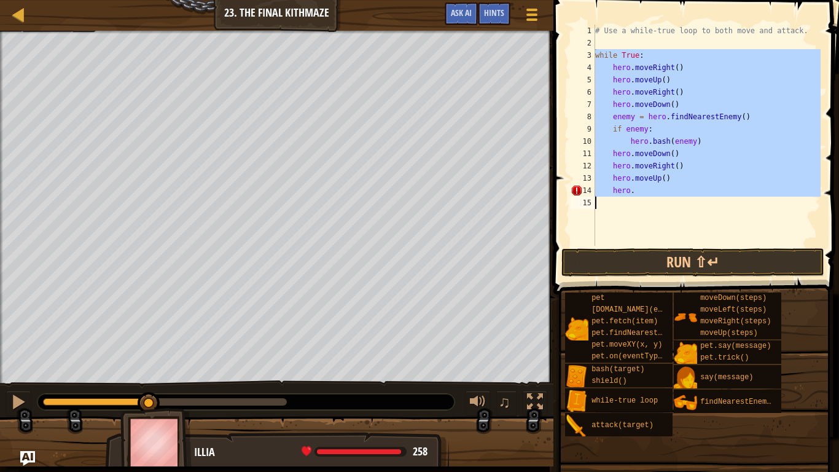
drag, startPoint x: 592, startPoint y: 49, endPoint x: 710, endPoint y: 190, distance: 184.0
click at [710, 190] on div "hero. 1 2 3 4 5 6 7 8 9 10 11 12 13 14 15 # Use a while-true loop to both move …" at bounding box center [694, 135] width 252 height 221
type textarea "hero."
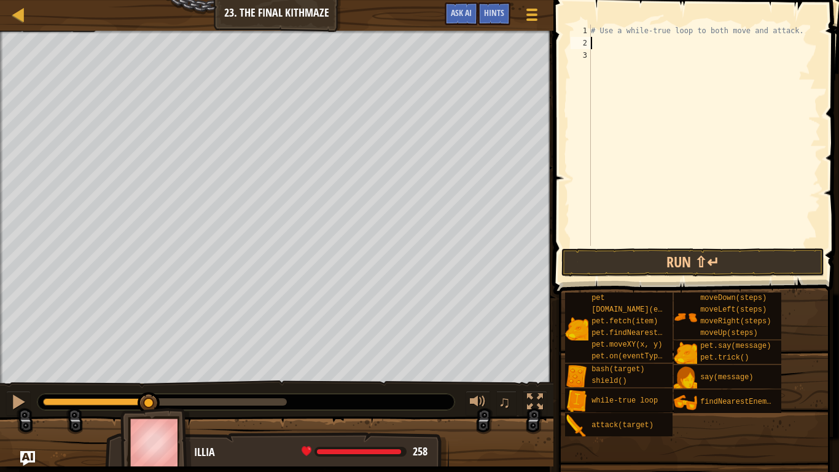
click at [598, 41] on div "# Use a while-true loop to both move and attack." at bounding box center [704, 148] width 232 height 246
click at [497, 15] on span "Hints" at bounding box center [494, 13] width 20 height 12
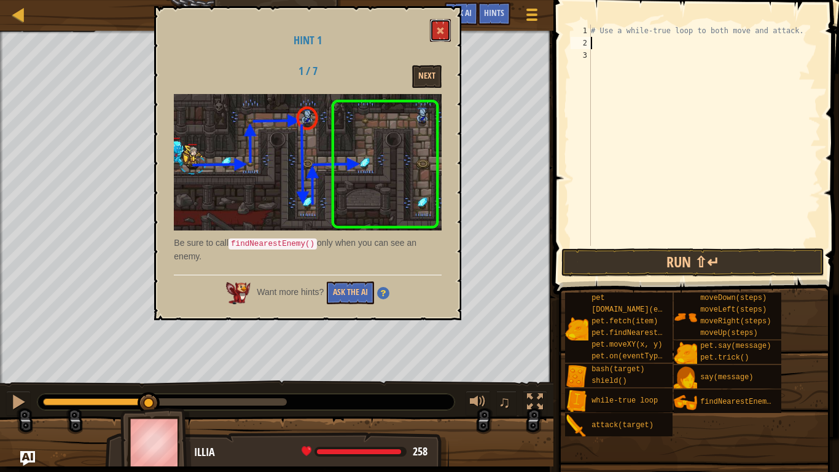
click at [440, 36] on button at bounding box center [440, 30] width 21 height 23
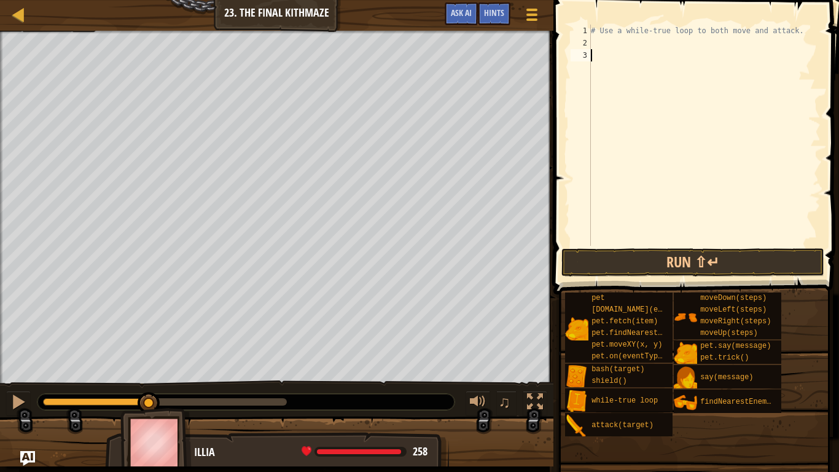
click at [606, 50] on div "# Use a while-true loop to both move and attack." at bounding box center [704, 148] width 232 height 246
click at [596, 42] on div "# Use a while-true loop to both move and attack." at bounding box center [704, 148] width 232 height 246
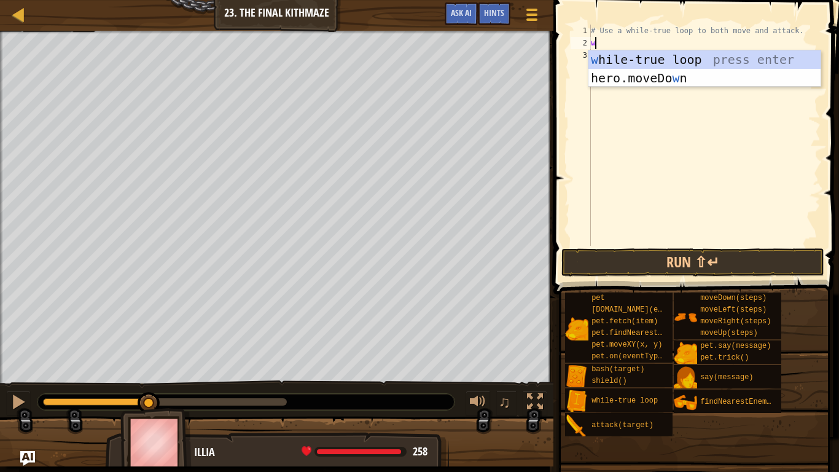
type textarea "wh"
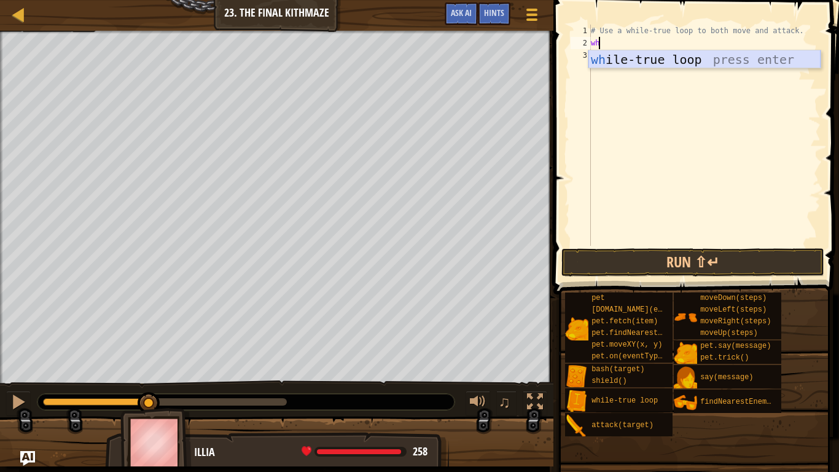
click at [646, 69] on div "# Use a while-true loop to both move and attack. wh" at bounding box center [704, 148] width 232 height 246
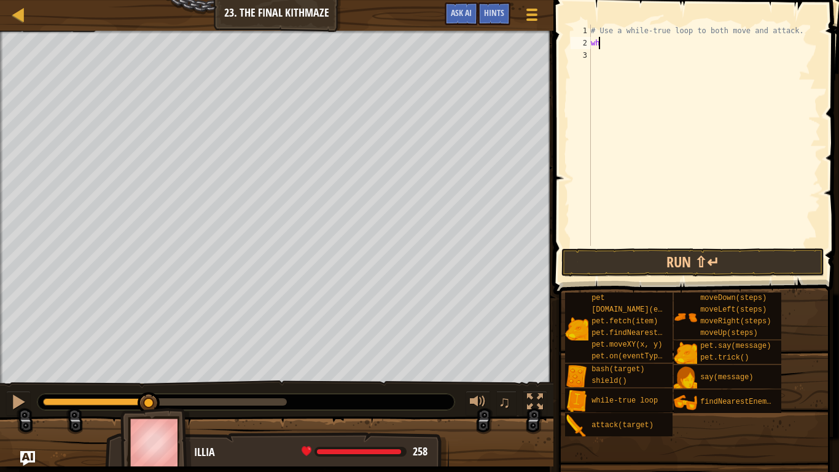
click at [602, 43] on div "# Use a while-true loop to both move and attack. wh" at bounding box center [704, 148] width 232 height 246
type textarea "whi"
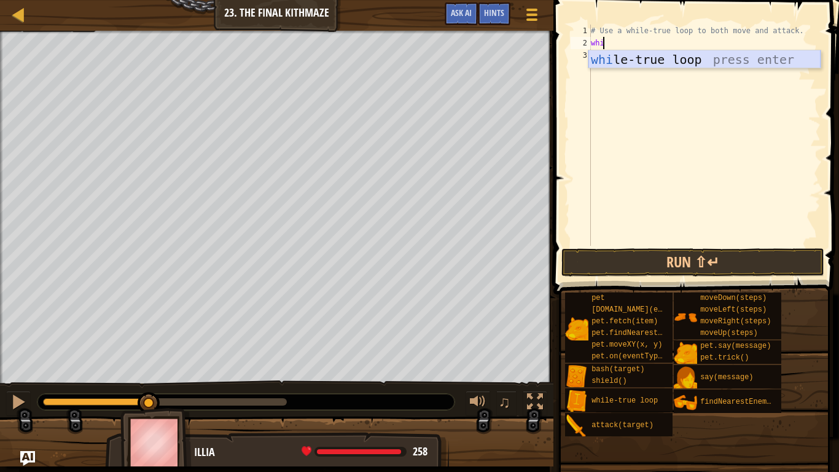
click at [647, 57] on div "whi le-true loop press enter" at bounding box center [704, 77] width 232 height 55
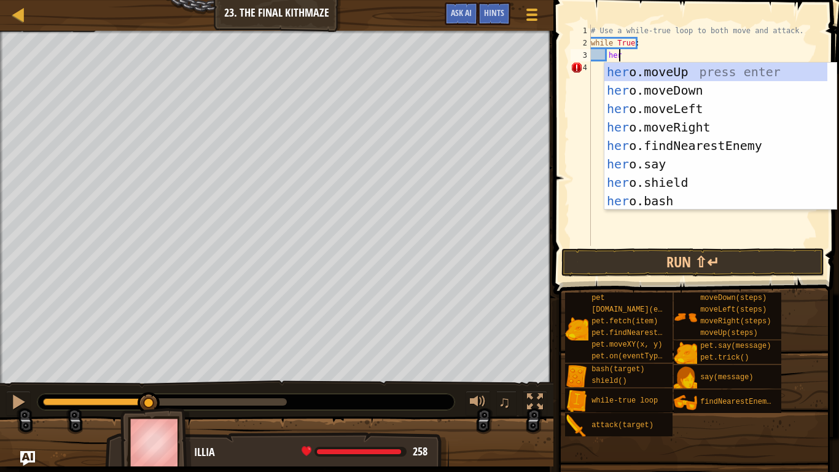
type textarea "hero"
click at [711, 139] on div "hero .moveUp press enter hero .moveDown press enter hero .moveLeft press enter …" at bounding box center [715, 155] width 223 height 184
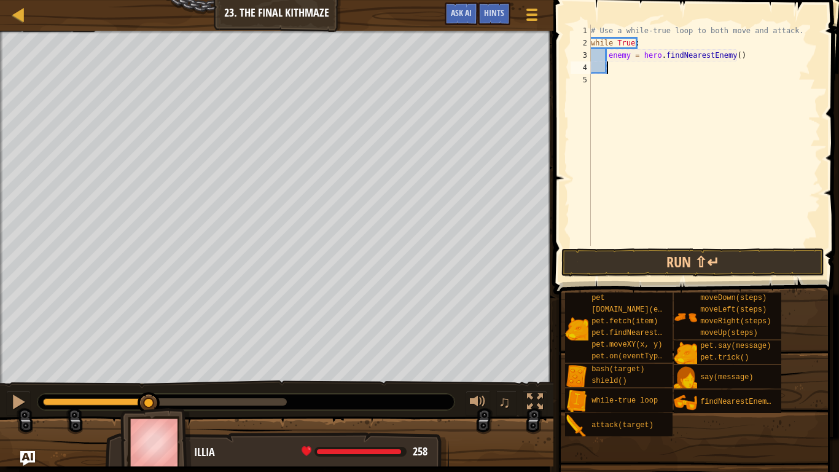
scroll to position [6, 1]
click at [643, 261] on button "Run ⇧↵" at bounding box center [692, 262] width 263 height 28
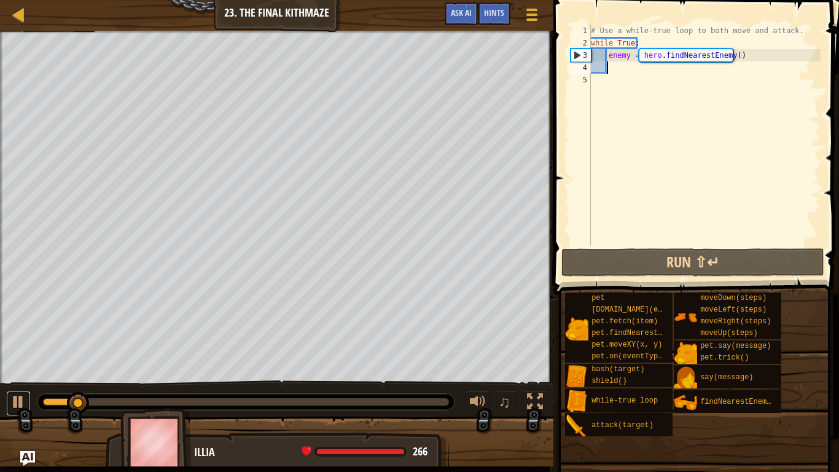
click at [11, 375] on div at bounding box center [18, 402] width 16 height 16
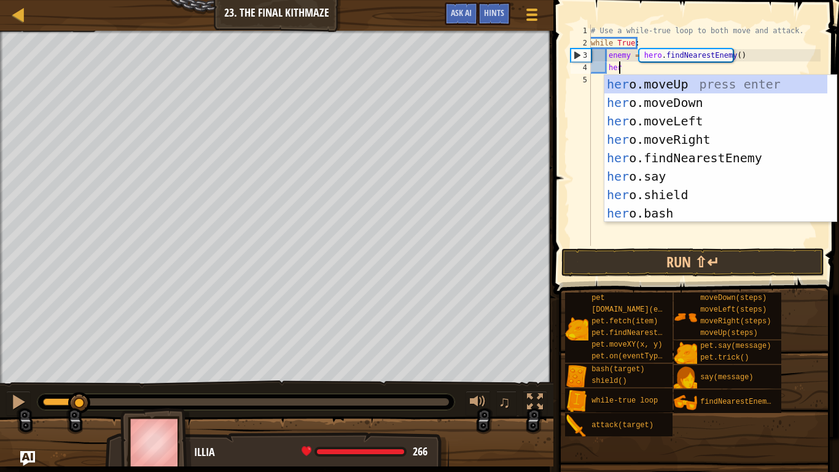
type textarea "hero"
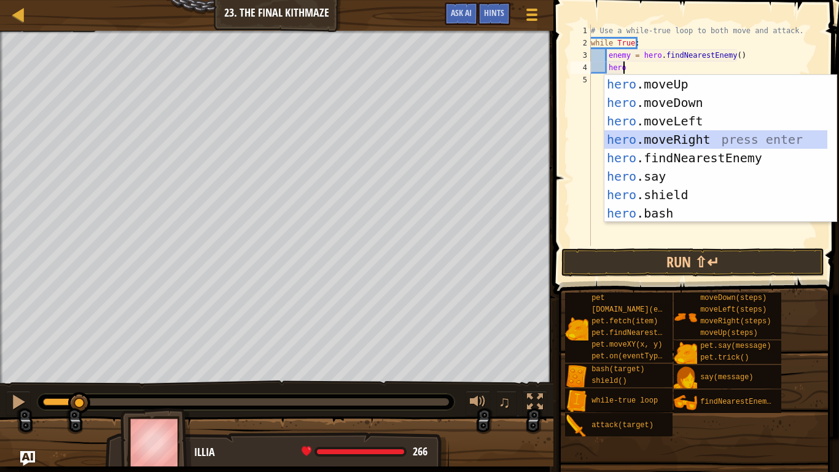
click at [688, 133] on div "hero .moveUp press enter hero .moveDown press enter hero .moveLeft press enter …" at bounding box center [715, 167] width 223 height 184
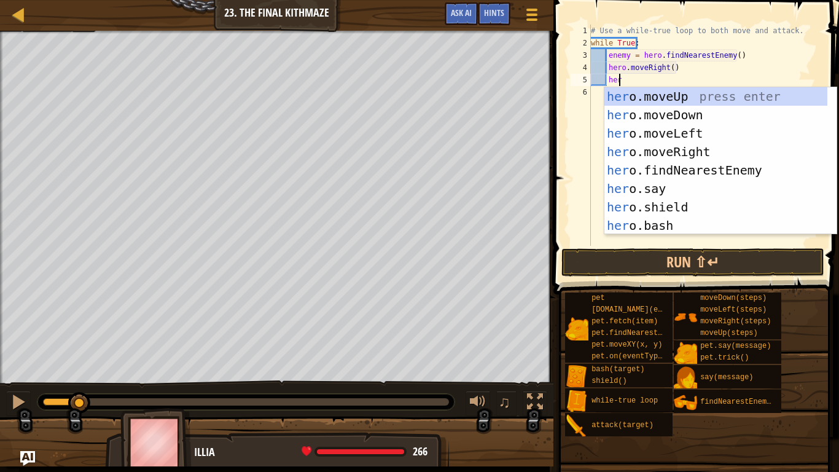
type textarea "hero"
click at [690, 147] on div "hero .moveUp press enter hero .moveDown press enter hero .moveLeft press enter …" at bounding box center [715, 179] width 223 height 184
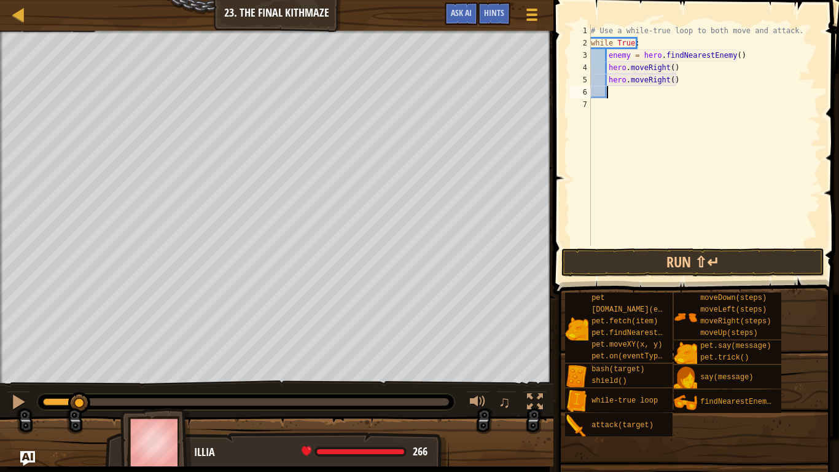
scroll to position [6, 1]
click at [661, 78] on div "# Use a while-true loop to both move and attack. while True : enemy = hero . fi…" at bounding box center [704, 148] width 232 height 246
click at [663, 82] on div "# Use a while-true loop to both move and attack. while True : enemy = hero . fi…" at bounding box center [704, 148] width 232 height 246
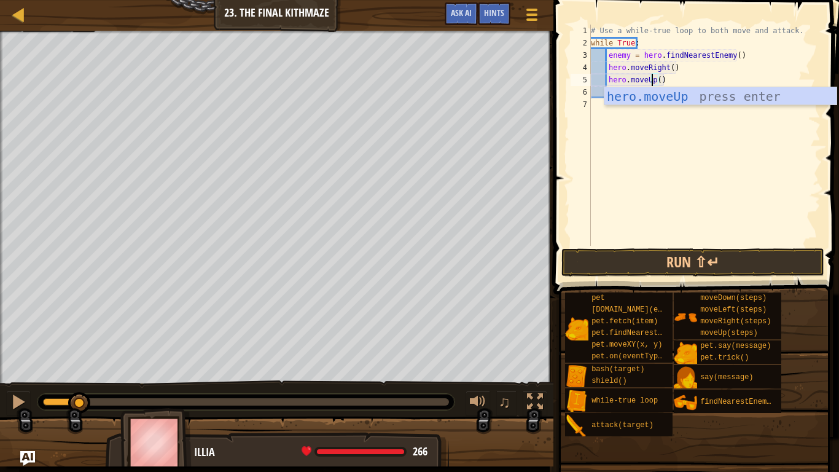
scroll to position [6, 5]
click at [684, 96] on div "hero.moveUp press enter" at bounding box center [720, 114] width 232 height 55
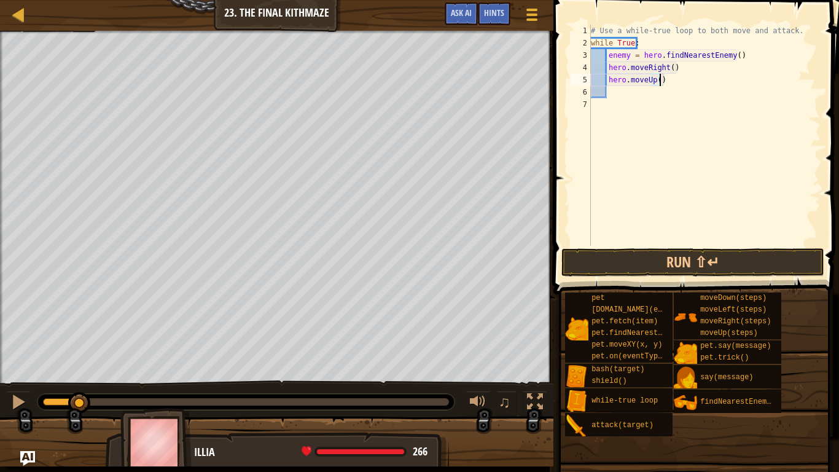
type textarea "hero.moveUp()"
click at [602, 259] on button "Run ⇧↵" at bounding box center [692, 262] width 263 height 28
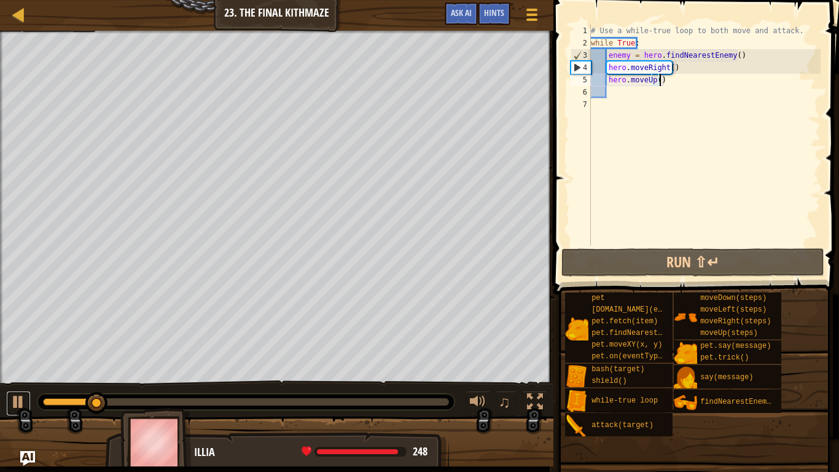
click at [13, 375] on div at bounding box center [18, 402] width 16 height 16
click at [629, 98] on div "# Use a while-true loop to both move and attack. while True : enemy = hero . fi…" at bounding box center [704, 148] width 232 height 246
click at [620, 92] on div "# Use a while-true loop to both move and attack. while True : enemy = hero . fi…" at bounding box center [704, 148] width 232 height 246
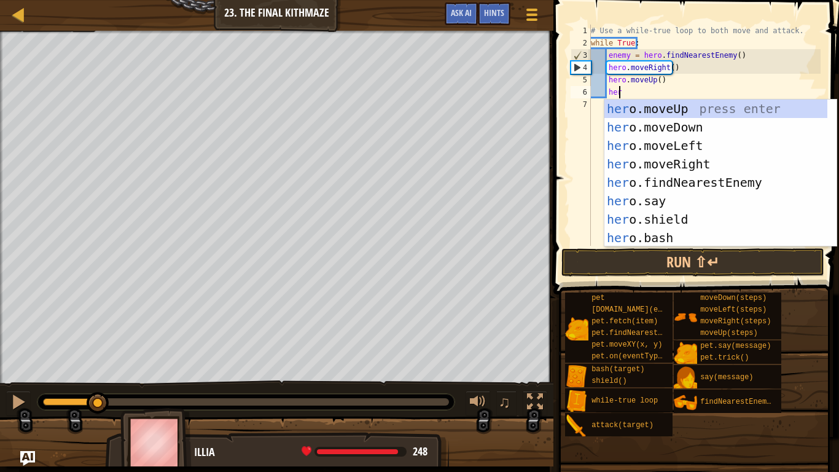
scroll to position [6, 2]
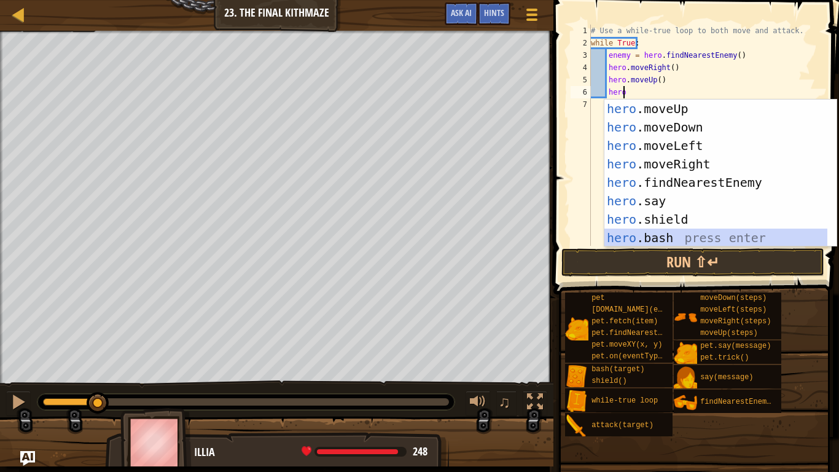
click at [682, 232] on div "hero .moveUp press enter hero .moveDown press enter hero .moveLeft press enter …" at bounding box center [715, 191] width 223 height 184
type textarea "hero.bash(enemy)"
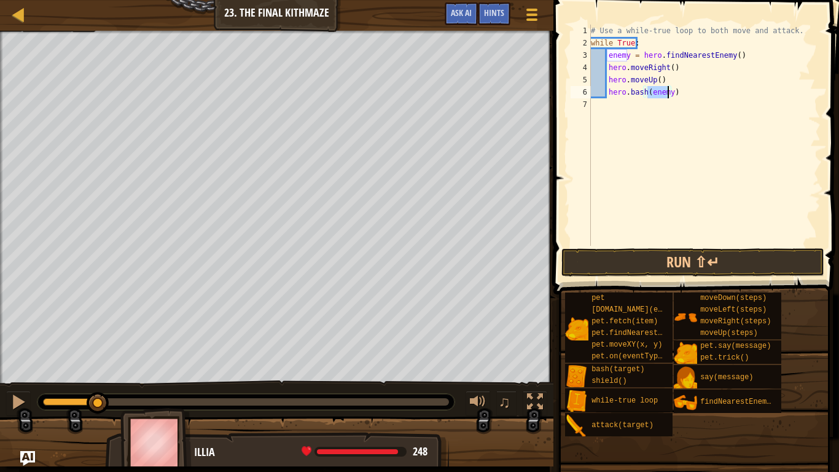
click at [680, 208] on div "# Use a while-true loop to both move and attack. while True : enemy = hero . fi…" at bounding box center [704, 148] width 232 height 246
click at [673, 261] on button "Run ⇧↵" at bounding box center [692, 262] width 263 height 28
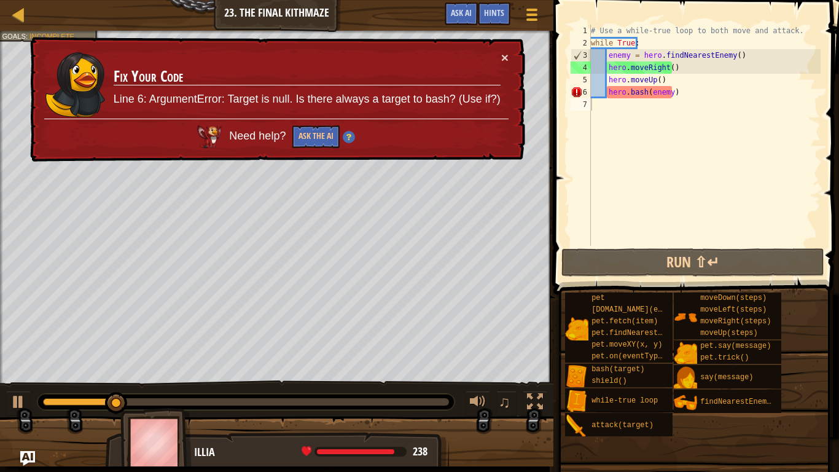
drag, startPoint x: 488, startPoint y: 139, endPoint x: 311, endPoint y: 135, distance: 176.9
click at [311, 135] on div "Need help? Ask the AI" at bounding box center [276, 133] width 464 height 29
click at [333, 132] on button "Ask the AI" at bounding box center [315, 136] width 47 height 23
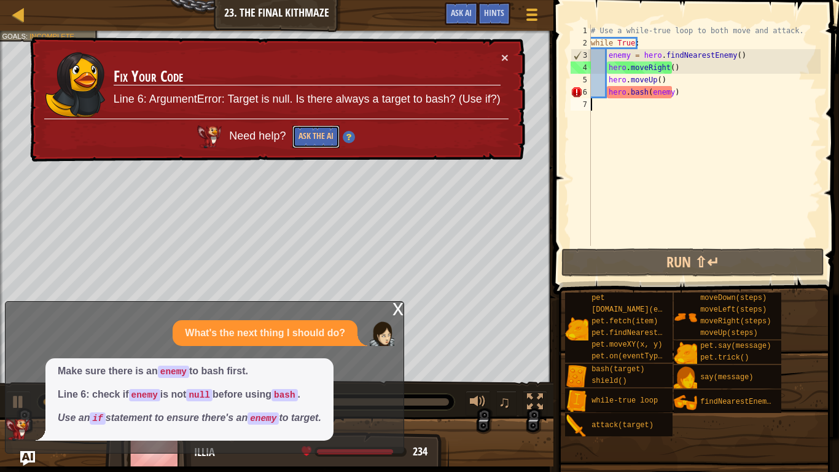
click at [333, 133] on button "Ask the AI" at bounding box center [315, 136] width 47 height 23
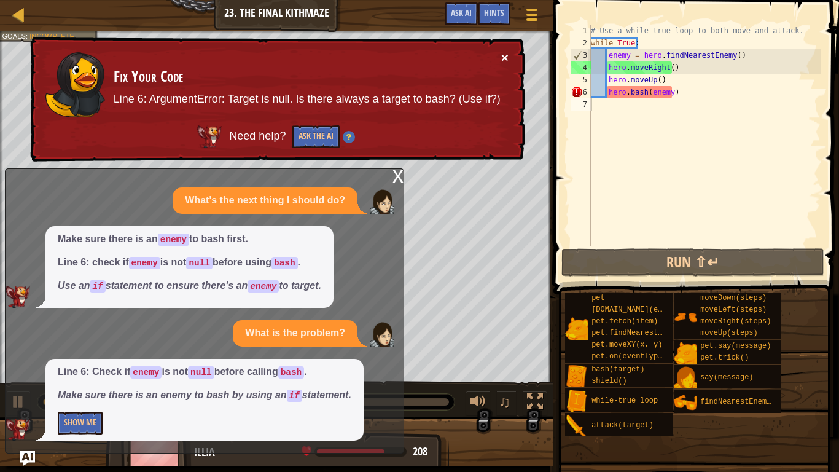
click at [502, 55] on button "×" at bounding box center [504, 57] width 7 height 13
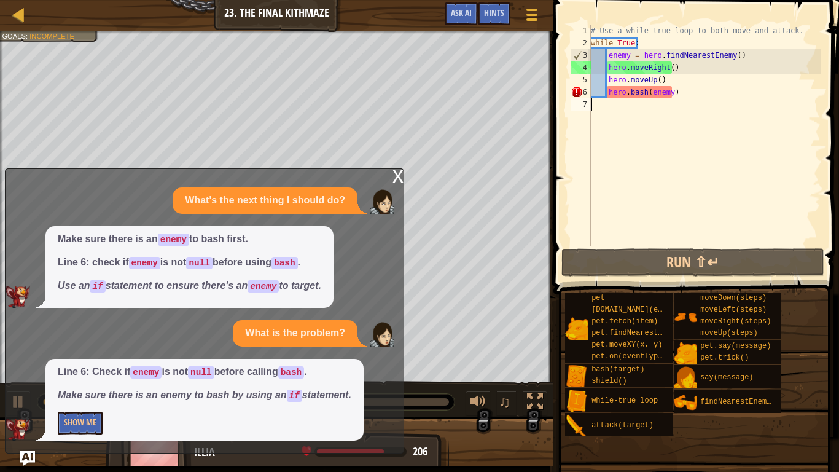
click at [687, 92] on div "# Use a while-true loop to both move and attack. while True : enemy = hero . fi…" at bounding box center [704, 148] width 232 height 246
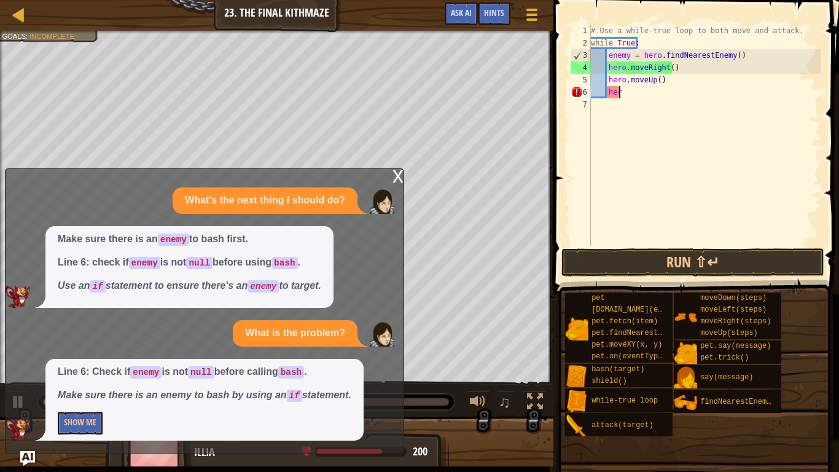
type textarea "h"
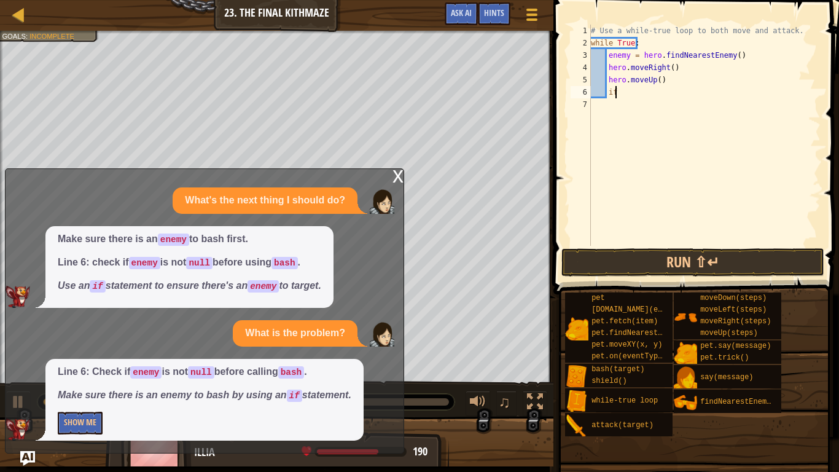
scroll to position [6, 1]
type textarea "i"
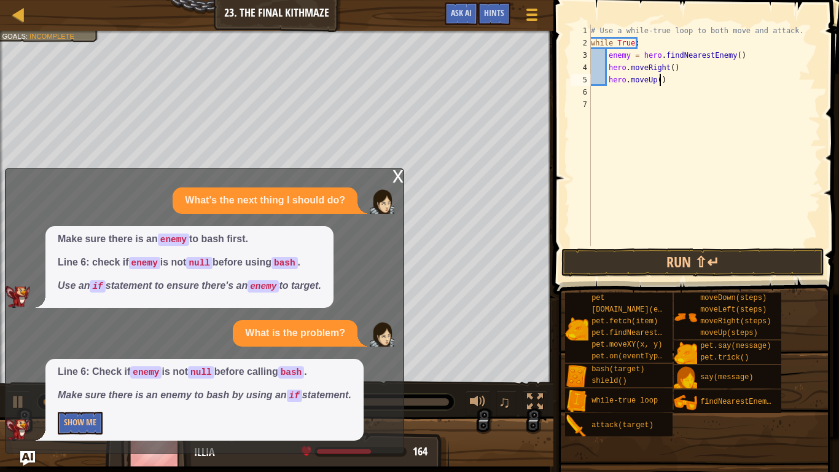
click at [665, 79] on div "# Use a while-true loop to both move and attack. while True : enemy = hero . fi…" at bounding box center [704, 148] width 232 height 246
type textarea "hero.moveUp()"
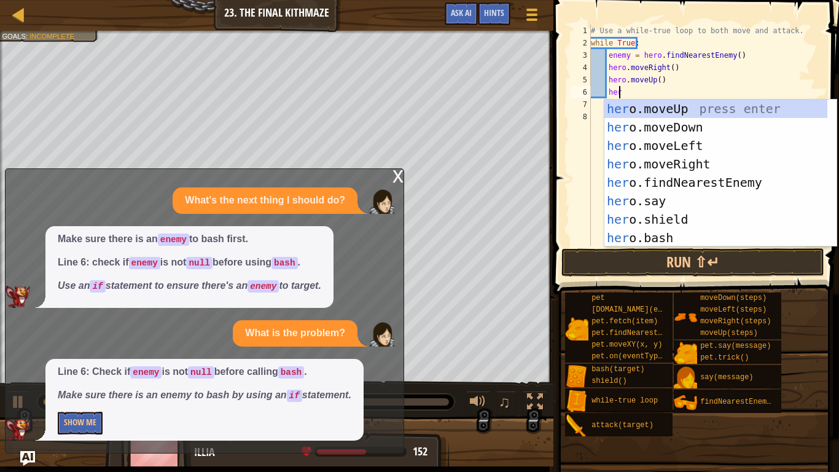
scroll to position [6, 2]
type textarea "h"
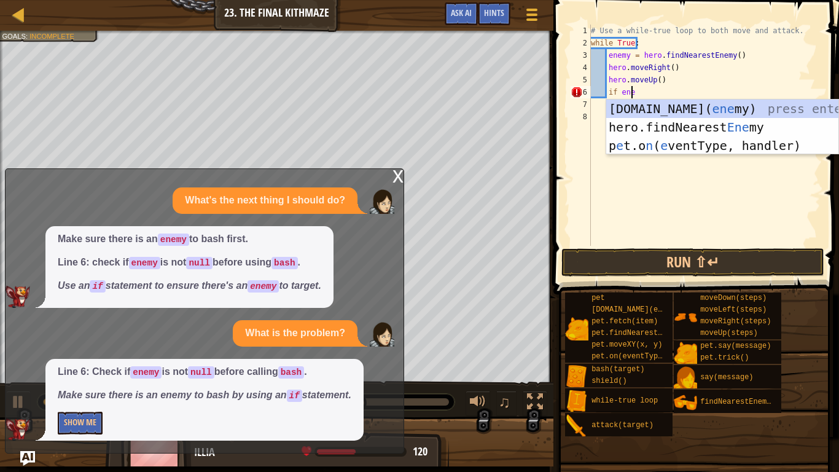
scroll to position [6, 3]
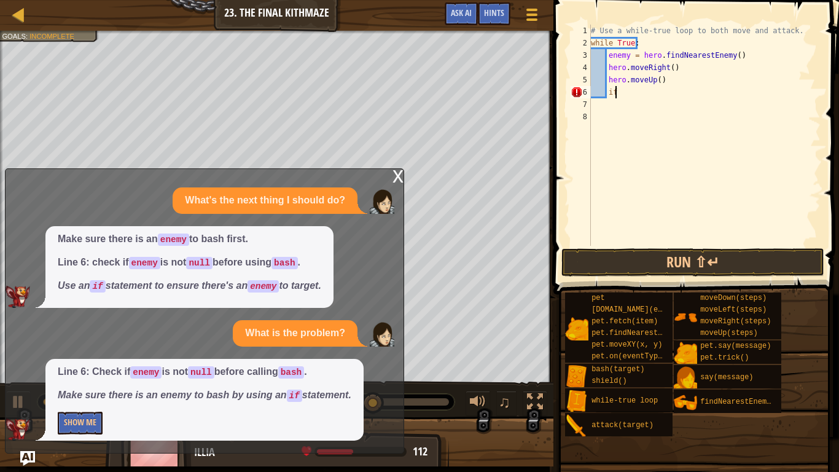
type textarea "i"
click at [26, 375] on img "Ask AI" at bounding box center [27, 458] width 15 height 15
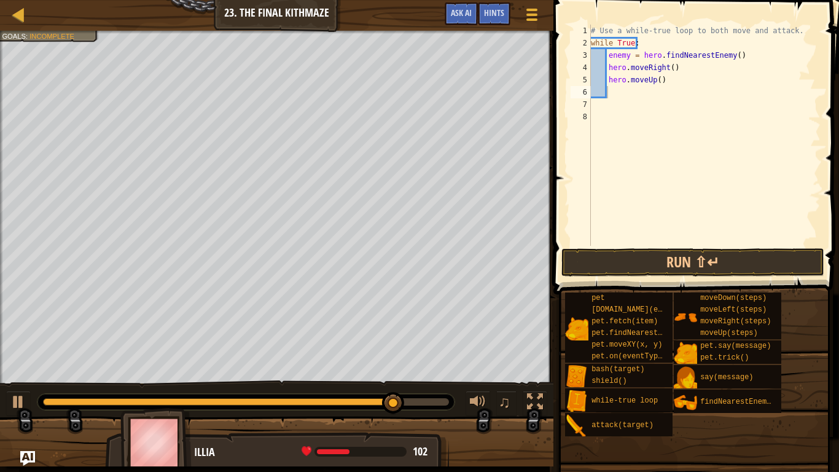
click at [21, 375] on img "Ask AI" at bounding box center [27, 458] width 15 height 15
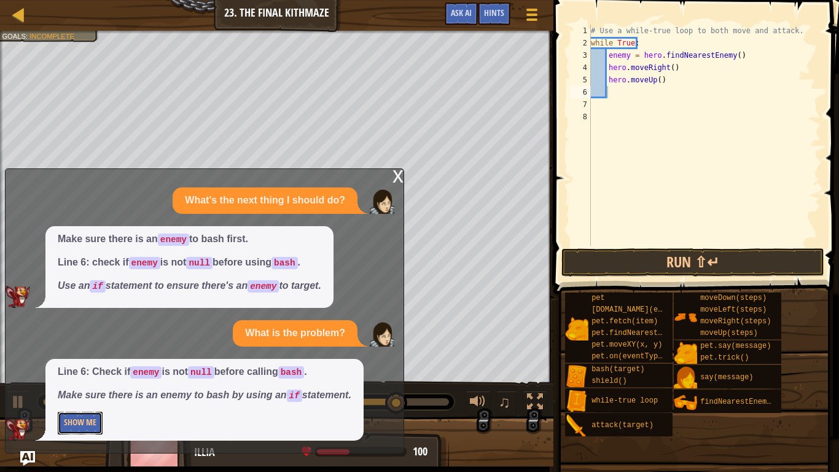
click at [82, 375] on button "Show Me" at bounding box center [80, 422] width 45 height 23
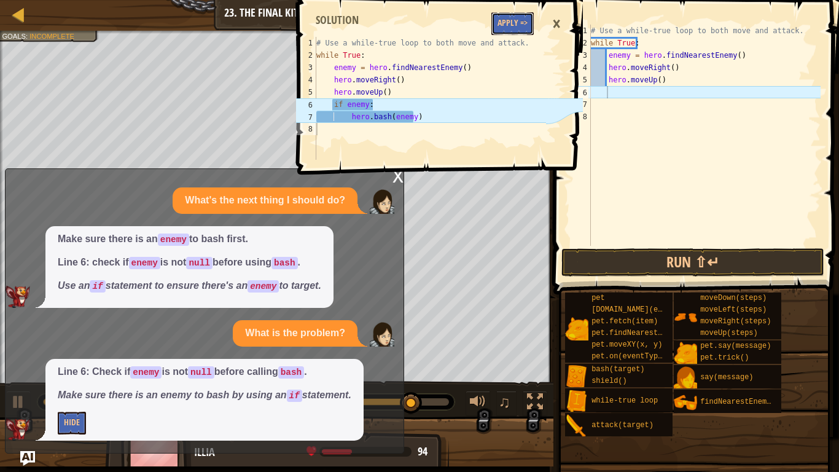
click at [507, 24] on button "Apply =>" at bounding box center [512, 23] width 42 height 23
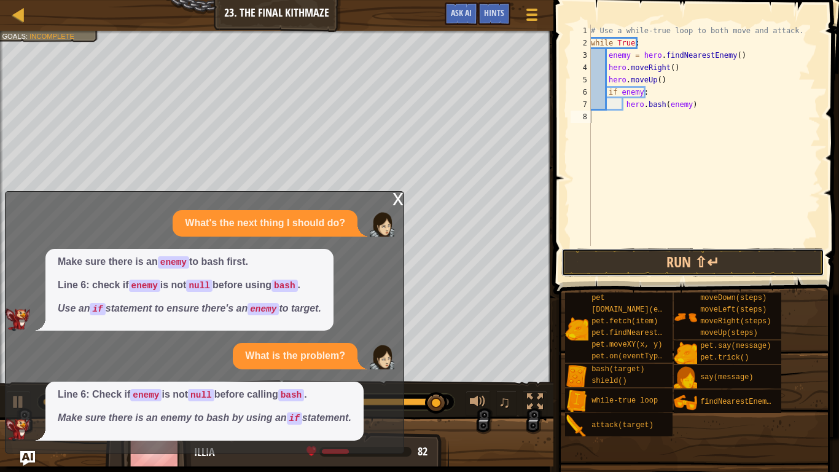
click at [628, 260] on button "Run ⇧↵" at bounding box center [692, 262] width 263 height 28
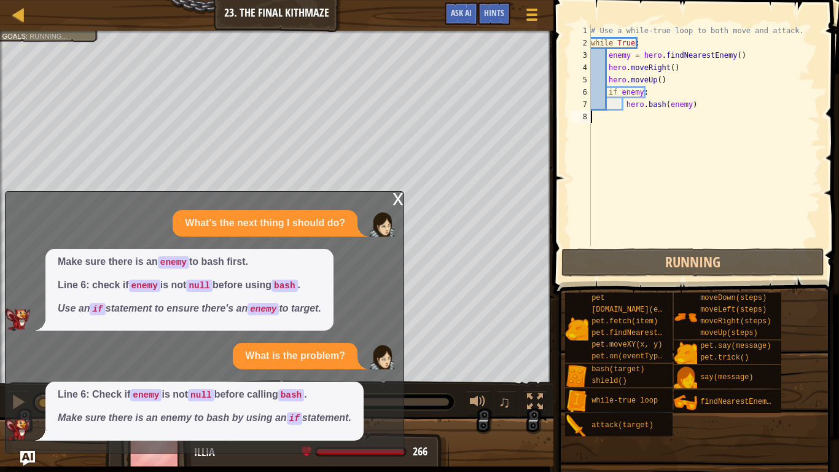
scroll to position [6, 0]
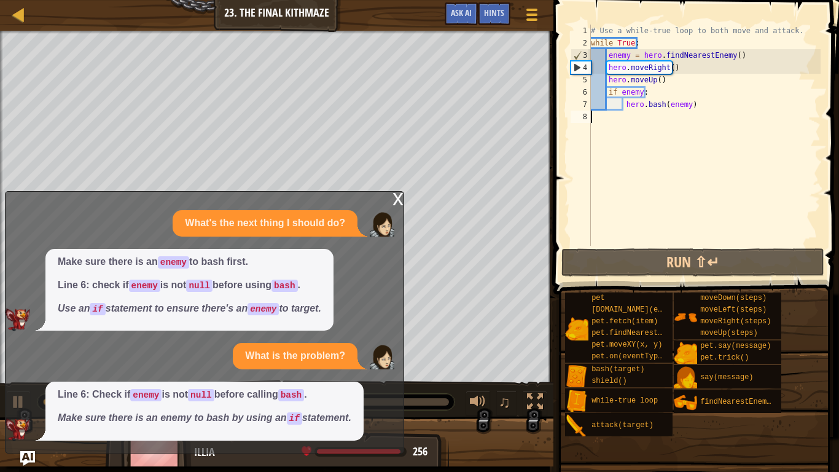
click at [16, 375] on div "Line 6: Check if enemy is not null before calling bash . Make sure there is an …" at bounding box center [202, 410] width 392 height 59
click at [19, 375] on div at bounding box center [276, 446] width 553 height 61
click at [32, 375] on img "Ask AI" at bounding box center [27, 458] width 15 height 15
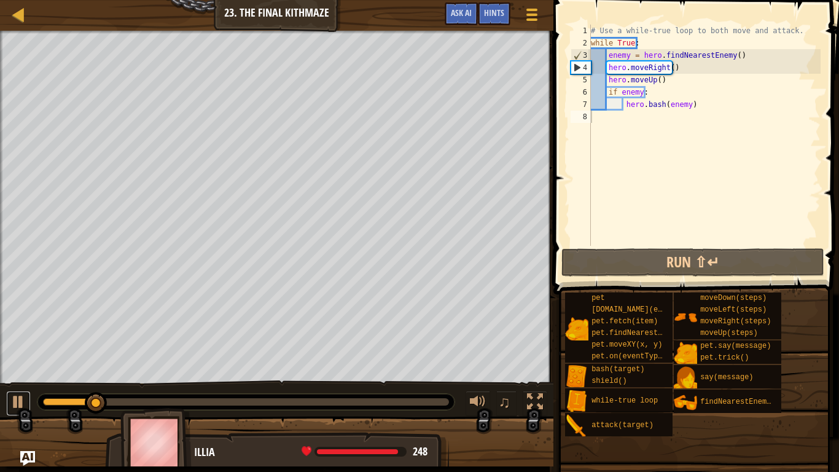
click at [18, 375] on div at bounding box center [18, 402] width 16 height 16
click at [26, 375] on img "Ask AI" at bounding box center [27, 458] width 15 height 15
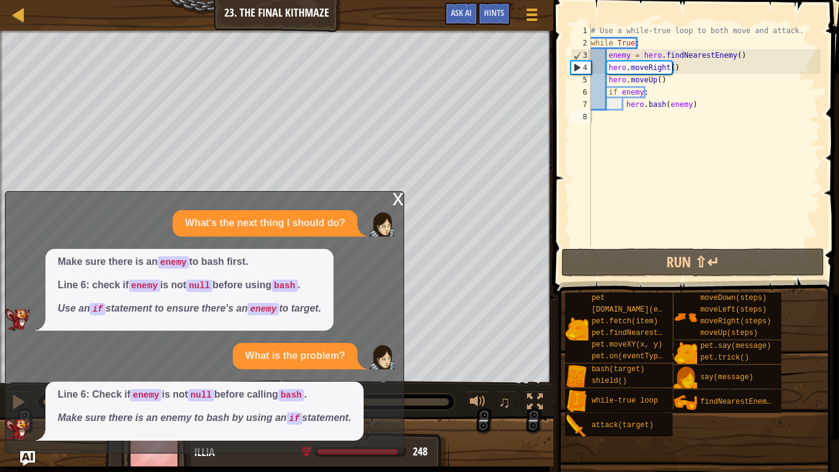
click at [30, 375] on img "Ask AI" at bounding box center [27, 458] width 15 height 15
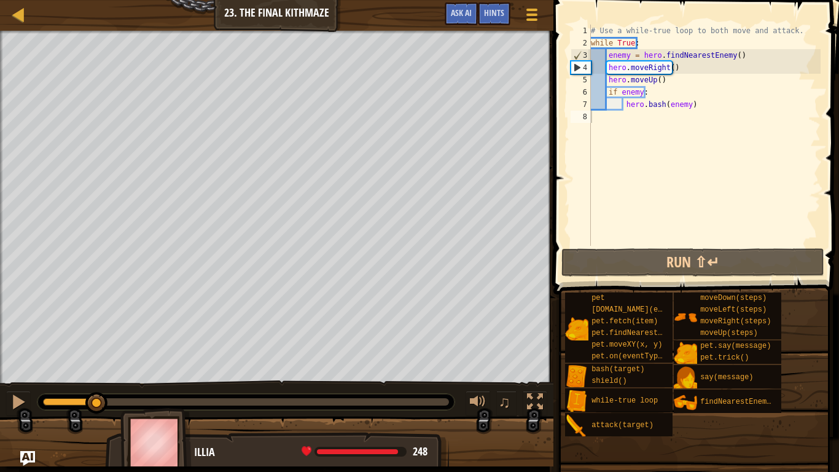
click at [29, 375] on img "Ask AI" at bounding box center [27, 458] width 15 height 15
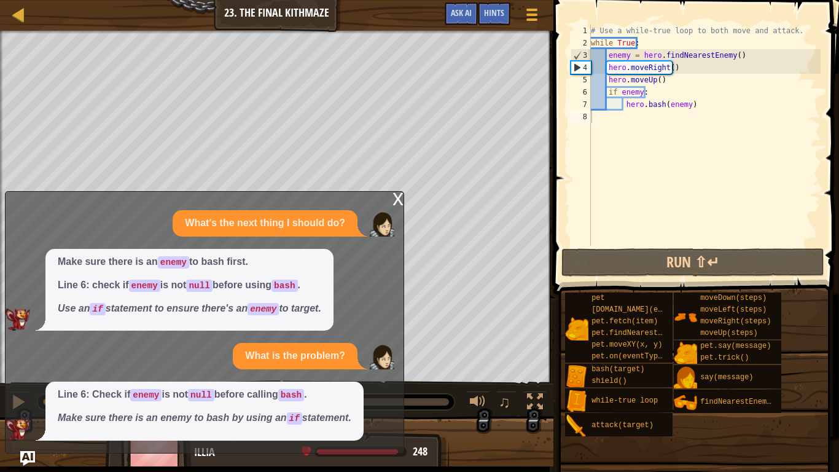
click at [271, 375] on p "Line 6: Check if enemy is not null before calling bash ." at bounding box center [205, 395] width 294 height 14
click at [625, 104] on div "# Use a while-true loop to both move and attack. while True : enemy = hero . fi…" at bounding box center [704, 148] width 232 height 246
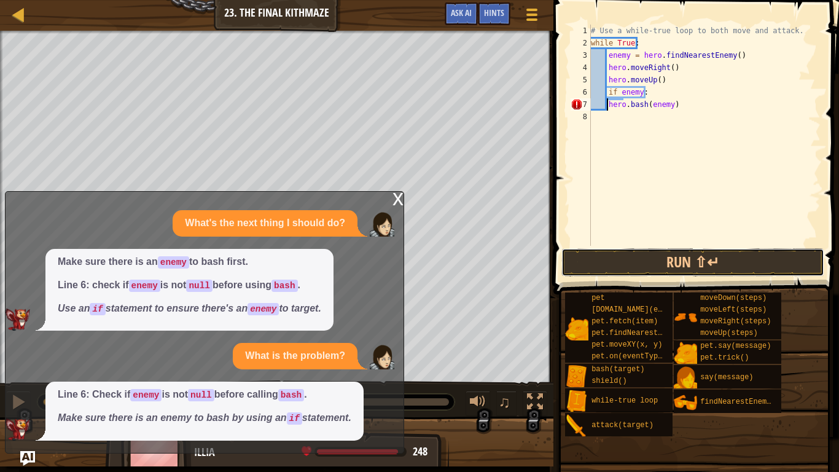
click at [635, 254] on button "Run ⇧↵" at bounding box center [692, 262] width 263 height 28
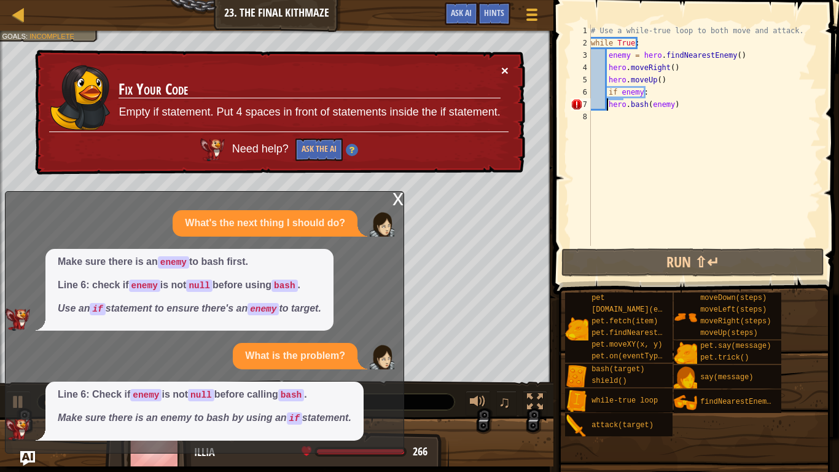
click at [502, 68] on button "×" at bounding box center [504, 70] width 7 height 13
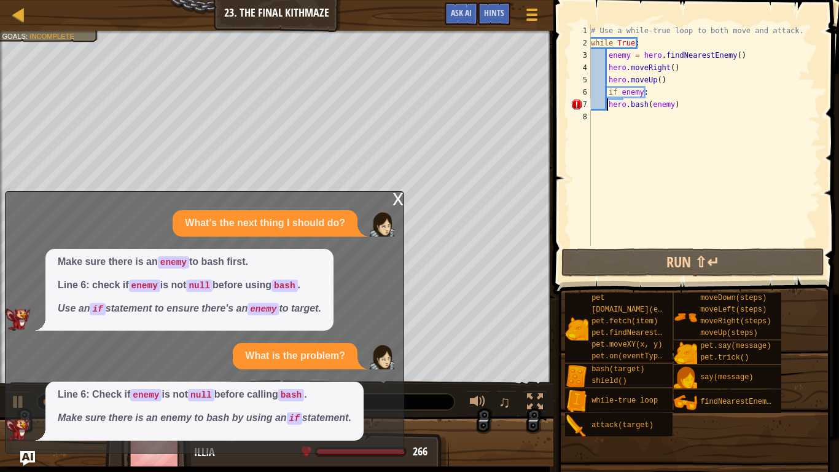
click at [683, 104] on div "# Use a while-true loop to both move and attack. while True : enemy = hero . fi…" at bounding box center [704, 148] width 232 height 246
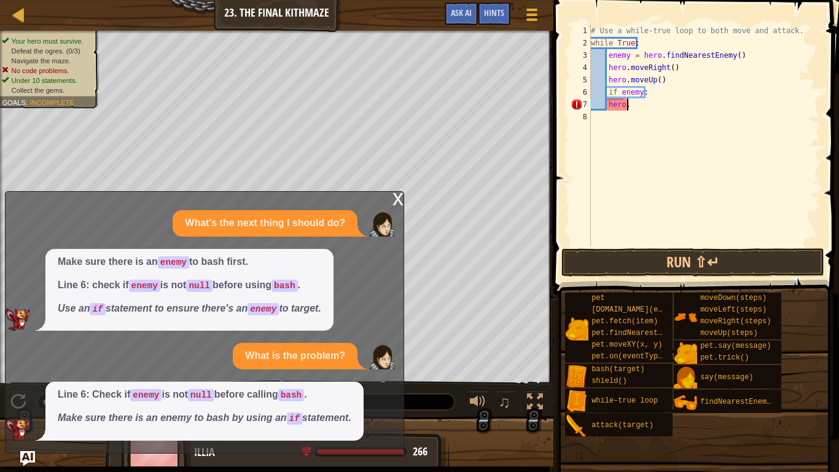
type textarea "h"
type textarea "i"
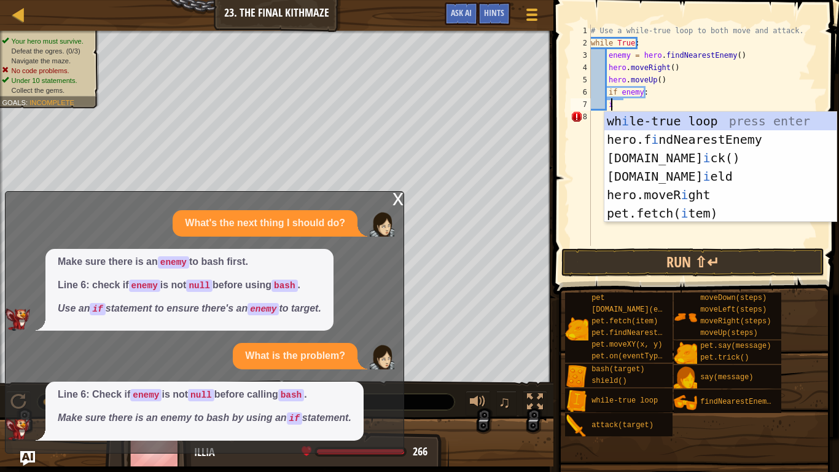
scroll to position [6, 1]
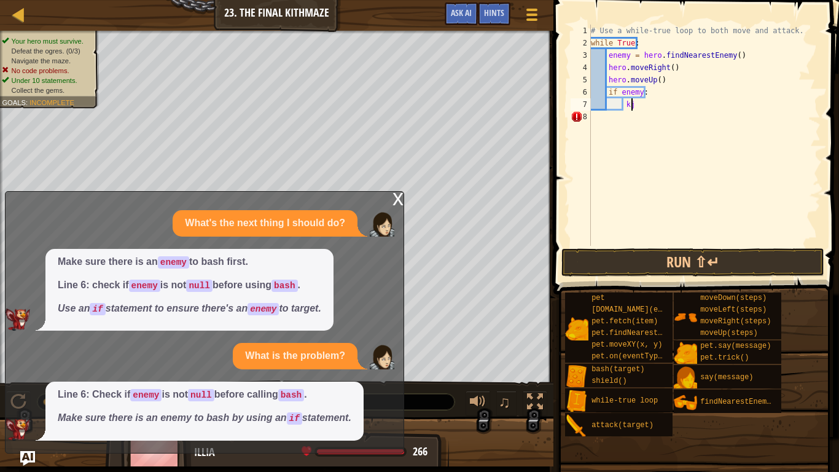
type textarea "k"
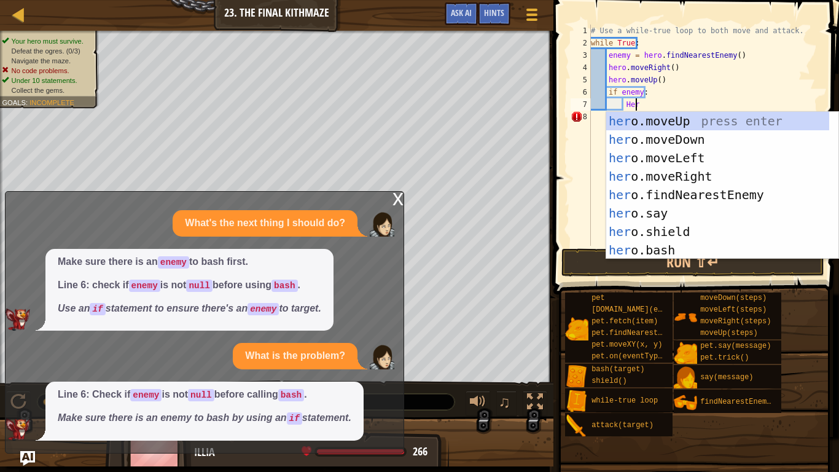
scroll to position [6, 3]
click at [653, 248] on div "hero .moveUp press enter hero .moveDown press enter hero .moveLeft press enter …" at bounding box center [717, 204] width 223 height 184
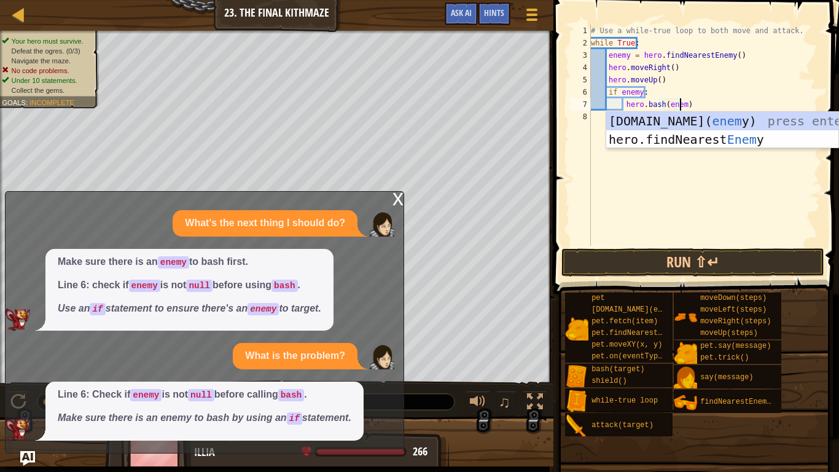
scroll to position [6, 7]
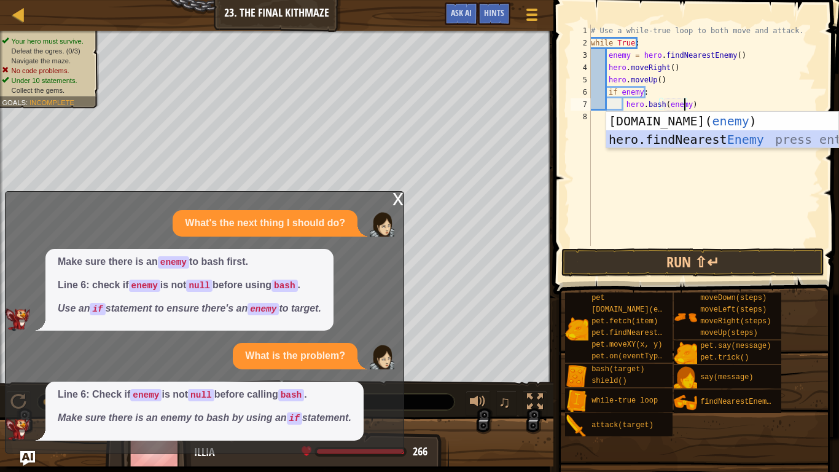
click at [688, 139] on div "[DOMAIN_NAME]( enemy ) press enter hero.findNearest Enemy press enter" at bounding box center [722, 149] width 232 height 74
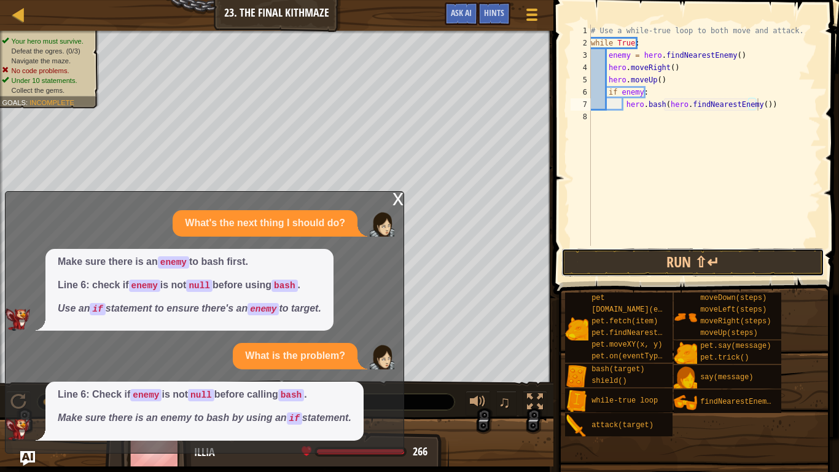
click at [670, 258] on button "Run ⇧↵" at bounding box center [692, 262] width 263 height 28
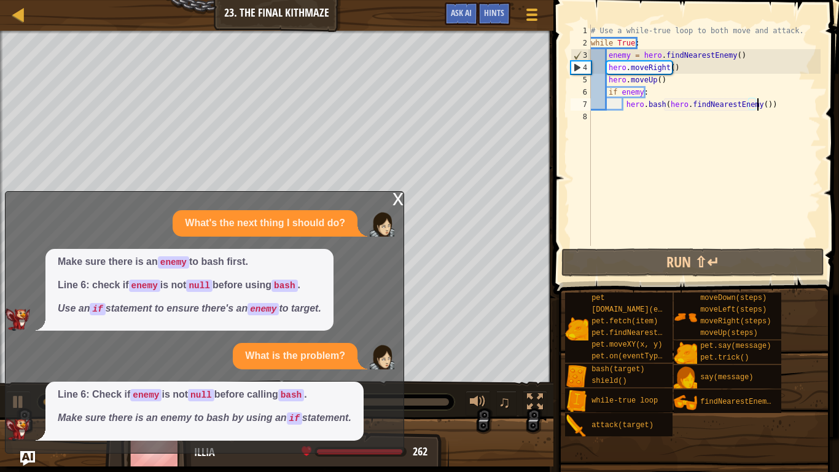
click at [392, 200] on div "x" at bounding box center [397, 198] width 11 height 12
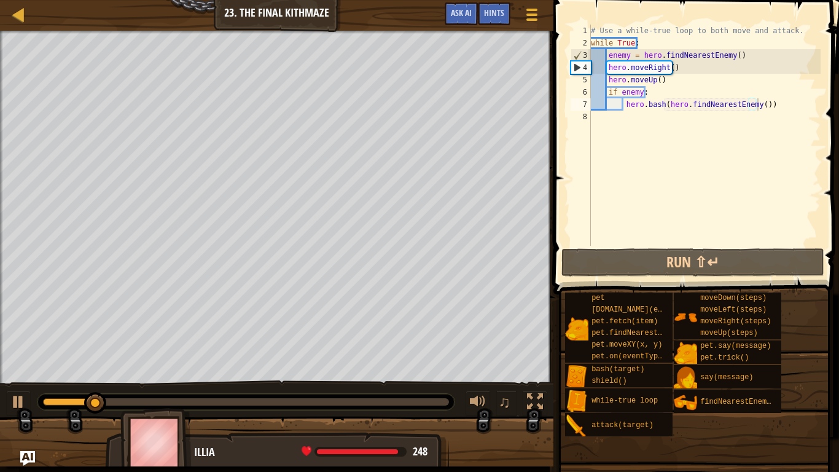
click at [760, 103] on div "# Use a while-true loop to both move and attack. while True : enemy = hero . fi…" at bounding box center [704, 148] width 232 height 246
type textarea "hero.bash(hero.findNearestEnemy()"
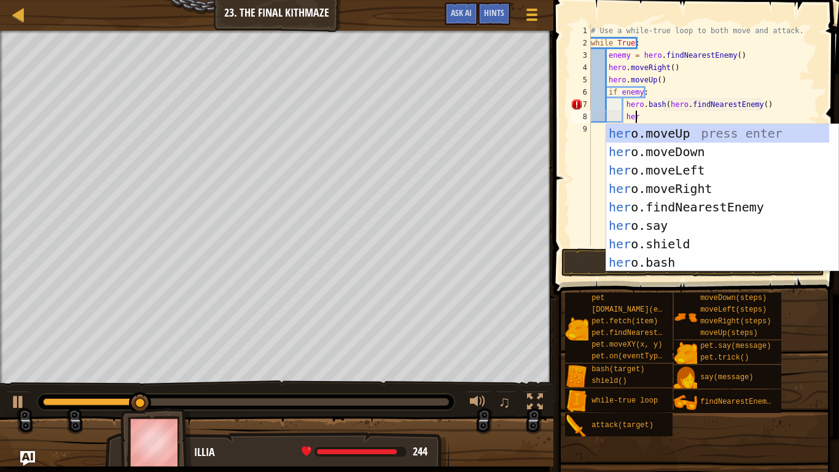
scroll to position [6, 3]
click at [649, 255] on div "hero .moveUp press enter hero .moveDown press enter hero .moveLeft press enter …" at bounding box center [717, 216] width 223 height 184
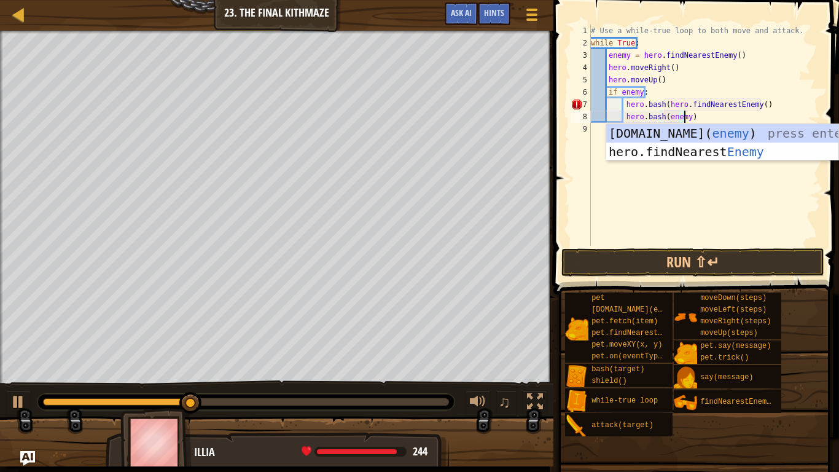
scroll to position [6, 7]
click at [650, 262] on button "Run ⇧↵" at bounding box center [692, 262] width 263 height 28
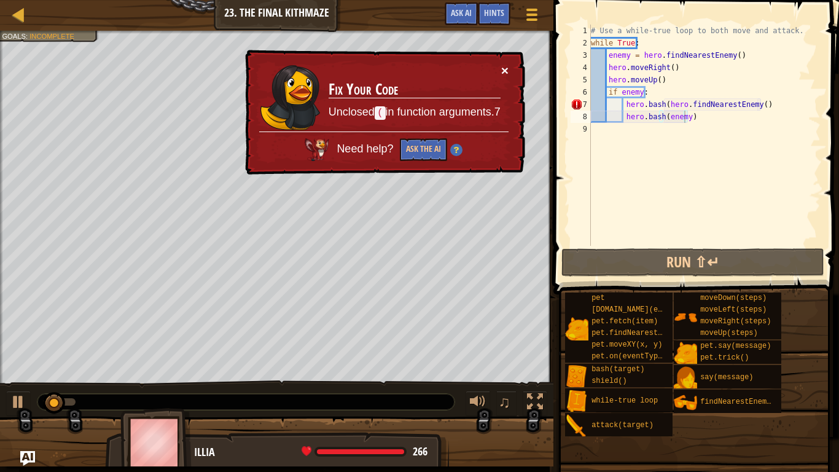
click at [504, 69] on button "×" at bounding box center [504, 70] width 7 height 13
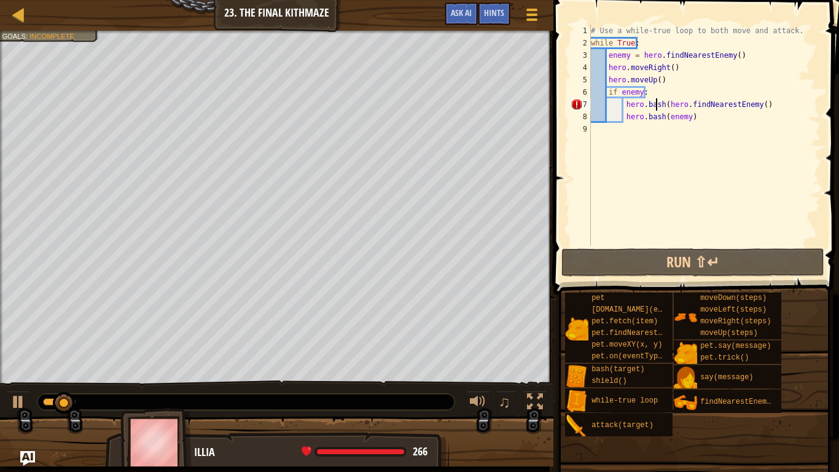
click at [657, 106] on div "# Use a while-true loop to both move and attack. while True : enemy = hero . fi…" at bounding box center [704, 148] width 232 height 246
click at [765, 106] on div "# Use a while-true loop to both move and attack. while True : enemy = hero . fi…" at bounding box center [704, 148] width 232 height 246
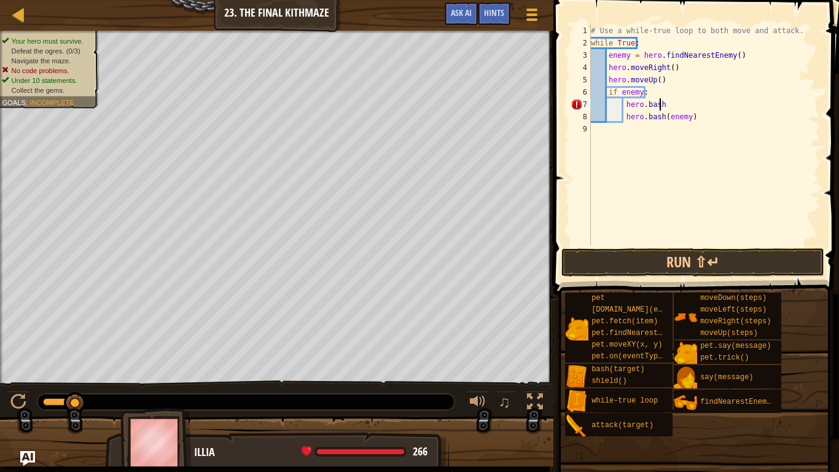
type textarea "h"
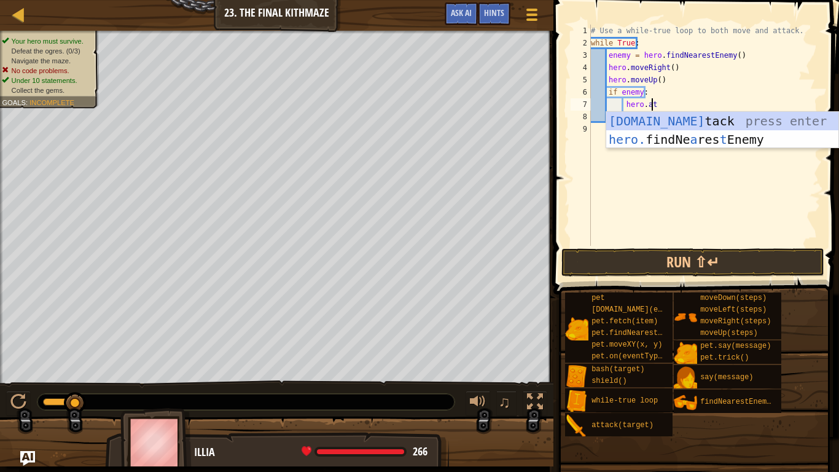
scroll to position [6, 4]
click at [688, 122] on div "[DOMAIN_NAME] tack press enter hero. findNe a res t Enemy press enter" at bounding box center [722, 149] width 232 height 74
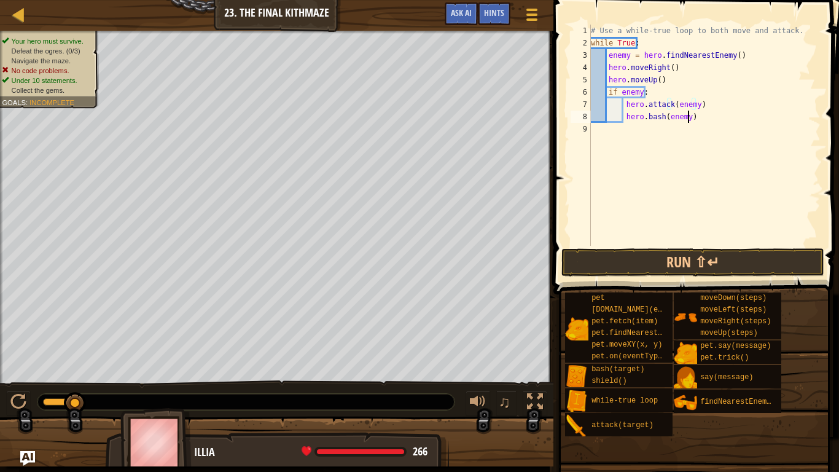
click at [689, 117] on div "# Use a while-true loop to both move and attack. while True : enemy = hero . fi…" at bounding box center [704, 148] width 232 height 246
type textarea "h"
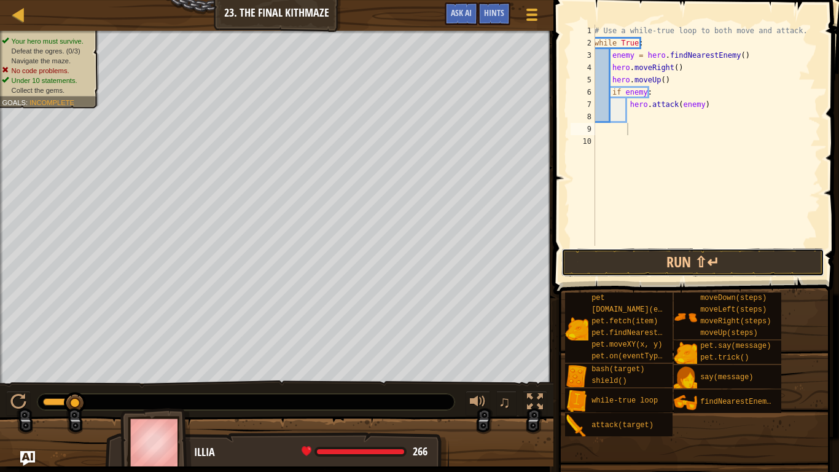
click at [638, 266] on button "Run ⇧↵" at bounding box center [692, 262] width 263 height 28
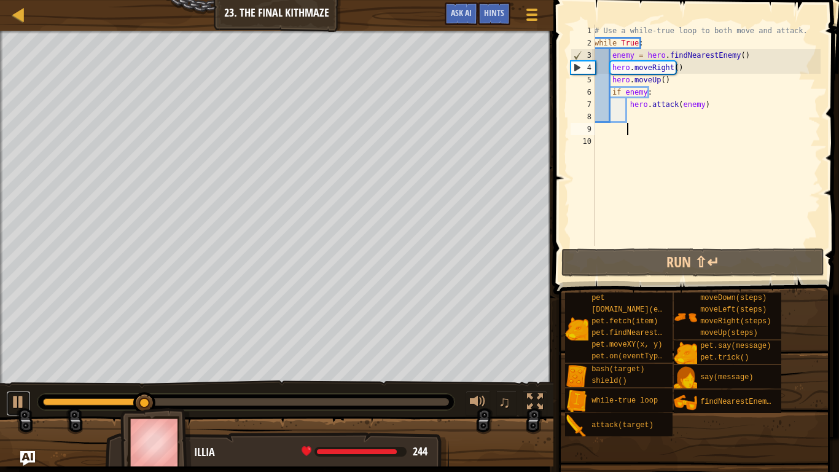
click at [24, 375] on div at bounding box center [18, 402] width 16 height 16
click at [741, 53] on div "# Use a while-true loop to both move and attack. while True : enemy = hero . fi…" at bounding box center [706, 148] width 228 height 246
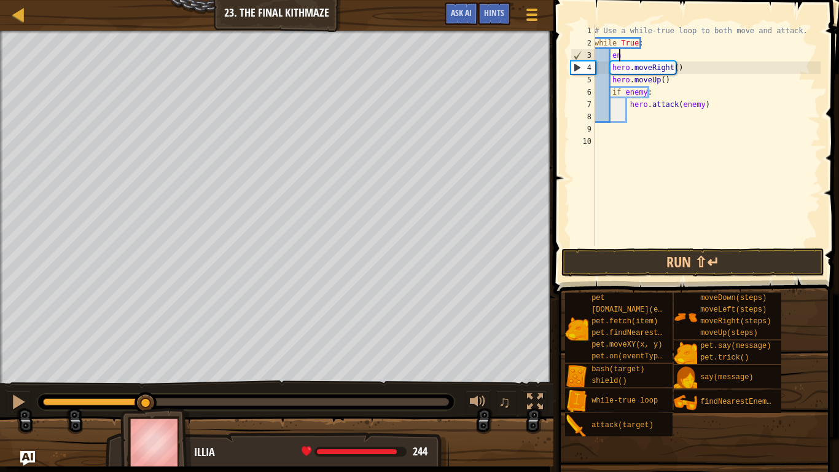
scroll to position [6, 1]
click at [612, 69] on div "# Use a while-true loop to both move and attack. while True : e hero . moveRigh…" at bounding box center [706, 148] width 228 height 246
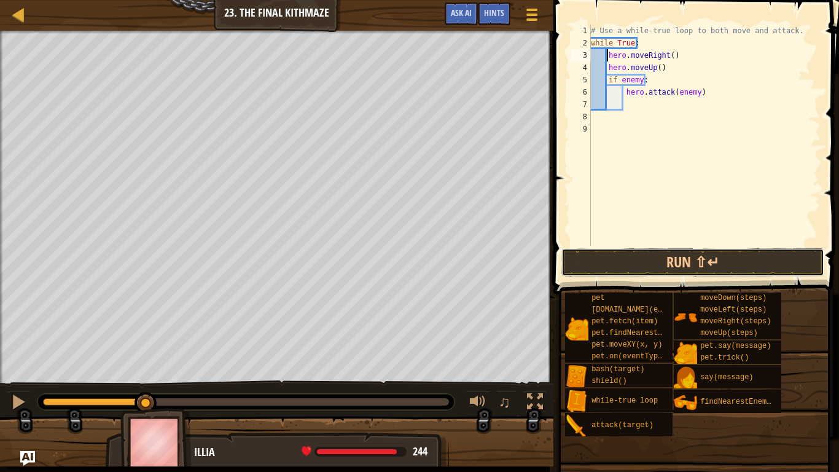
click at [616, 254] on button "Run ⇧↵" at bounding box center [692, 262] width 263 height 28
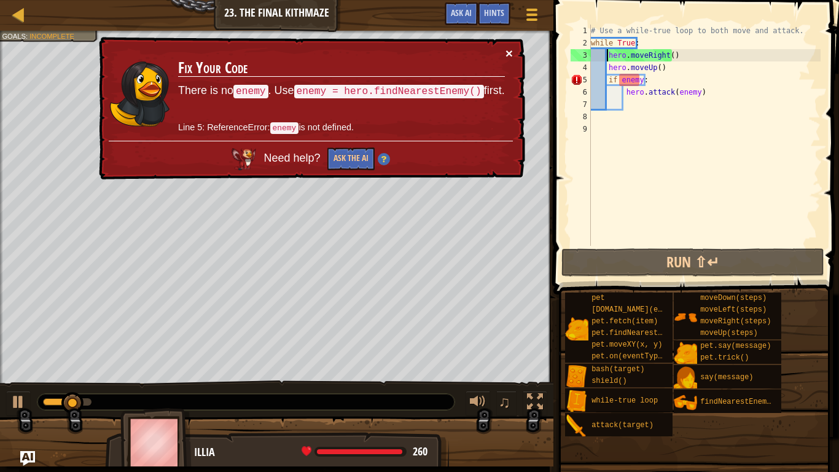
click at [510, 50] on button "×" at bounding box center [508, 53] width 7 height 13
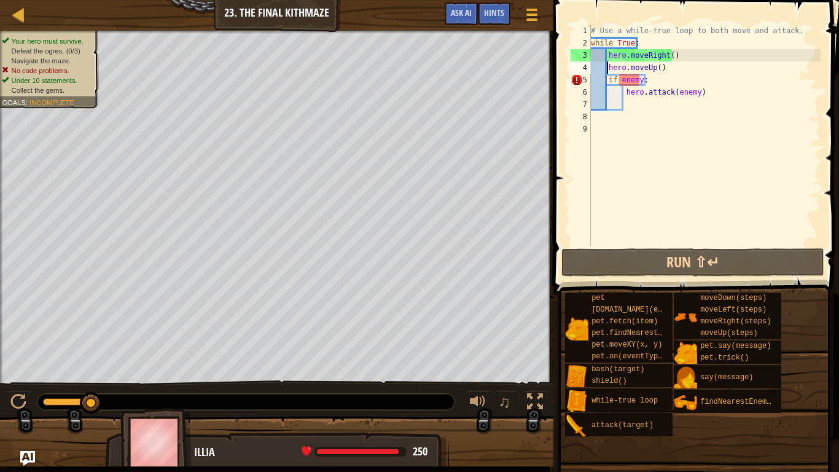
click at [607, 69] on div "# Use a while-true loop to both move and attack. while True : hero . moveRight …" at bounding box center [704, 148] width 232 height 246
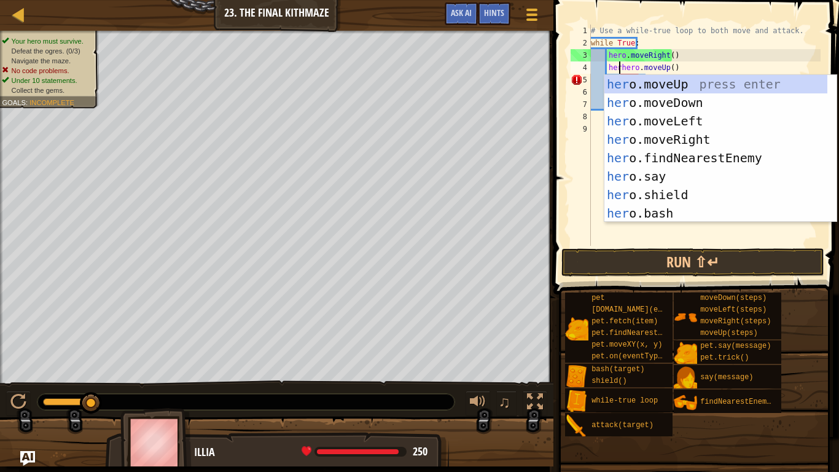
scroll to position [6, 2]
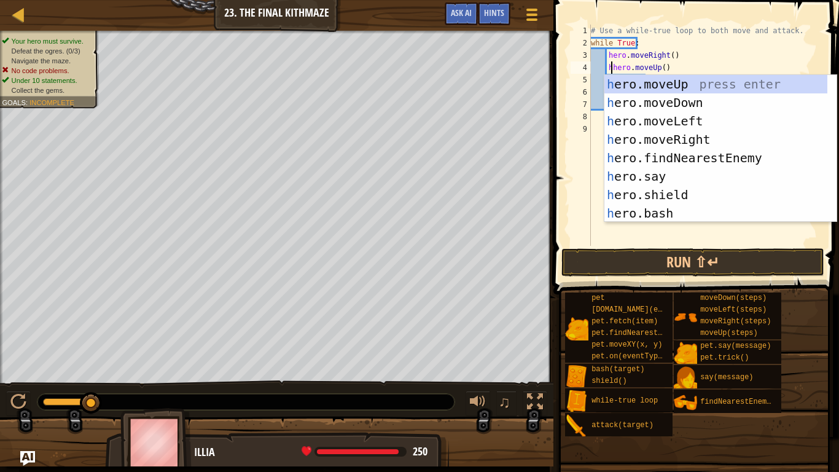
type textarea "hero.moveUp()"
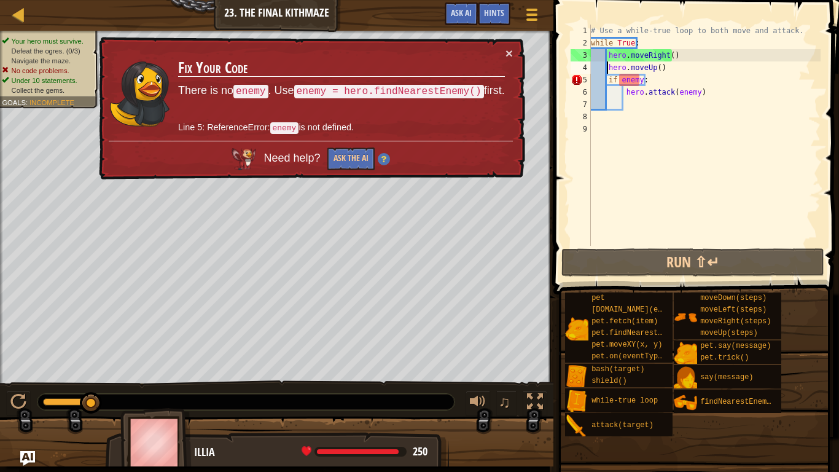
click at [660, 68] on div "# Use a while-true loop to both move and attack. while True : hero . moveRight …" at bounding box center [704, 148] width 232 height 246
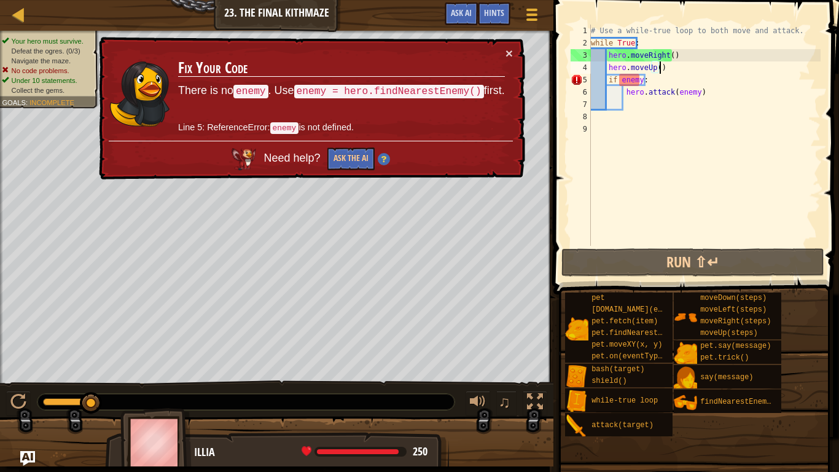
scroll to position [6, 1]
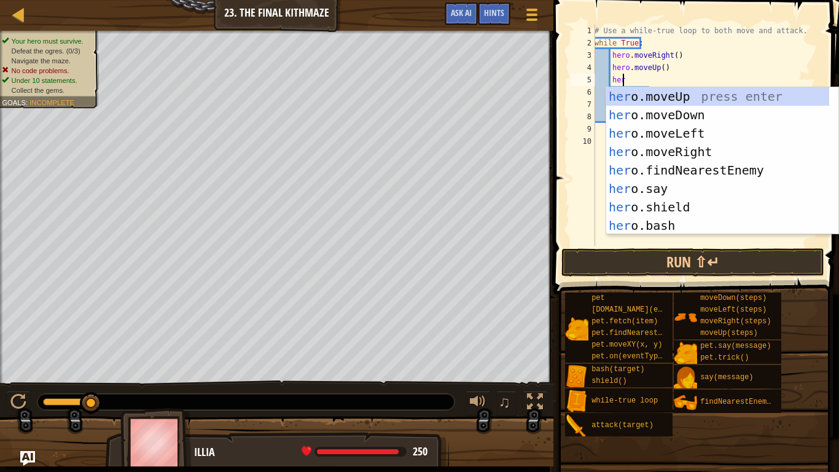
type textarea "hero"
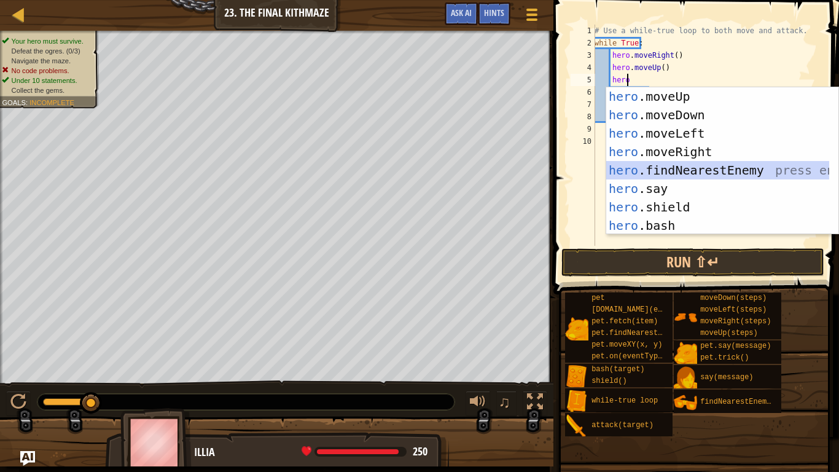
click at [685, 168] on div "hero .moveUp press enter hero .moveDown press enter hero .moveLeft press enter …" at bounding box center [717, 179] width 223 height 184
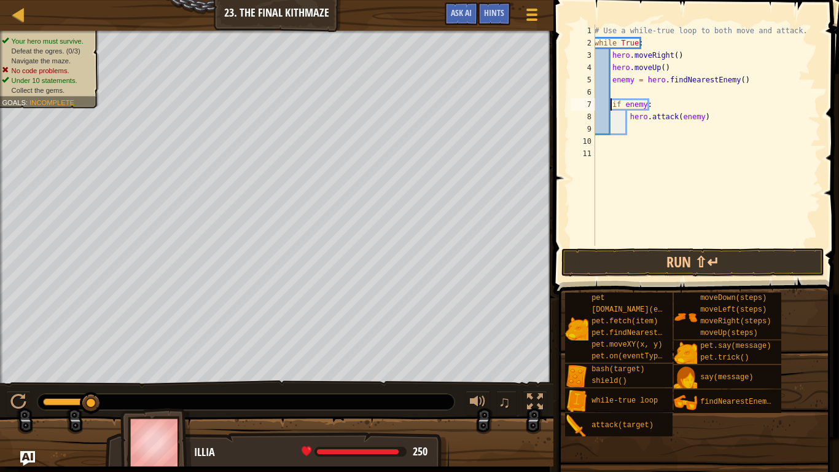
click at [609, 103] on div "# Use a while-true loop to both move and attack. while True : hero . moveRight …" at bounding box center [706, 148] width 228 height 246
type textarea "if enemy:"
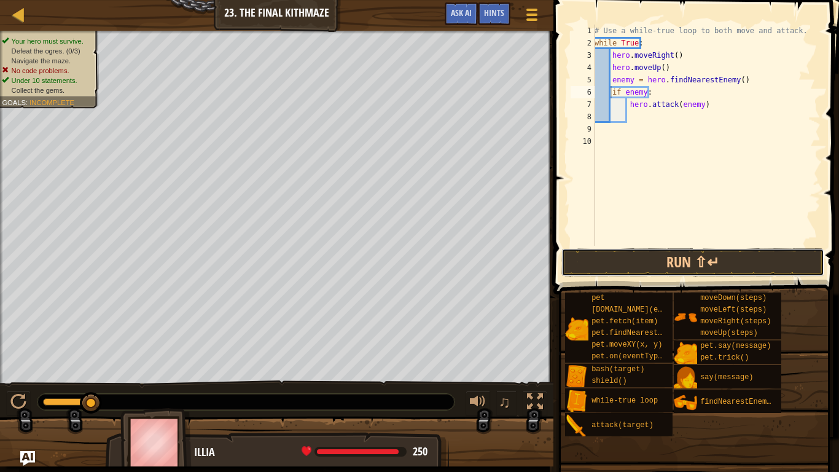
click at [639, 271] on button "Run ⇧↵" at bounding box center [692, 262] width 263 height 28
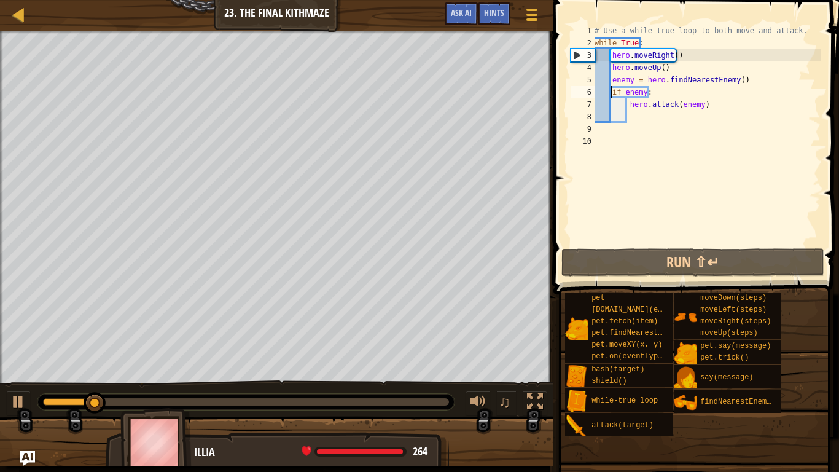
click at [651, 122] on div "# Use a while-true loop to both move and attack. while True : hero . moveRight …" at bounding box center [706, 148] width 228 height 246
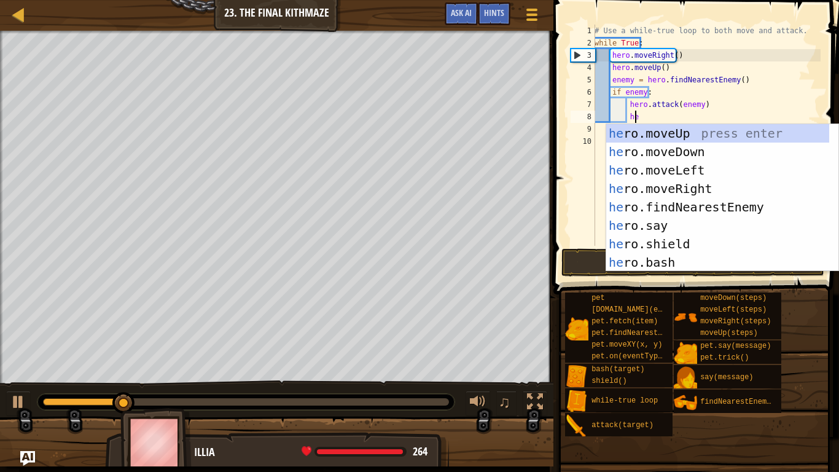
scroll to position [6, 3]
type textarea "hero"
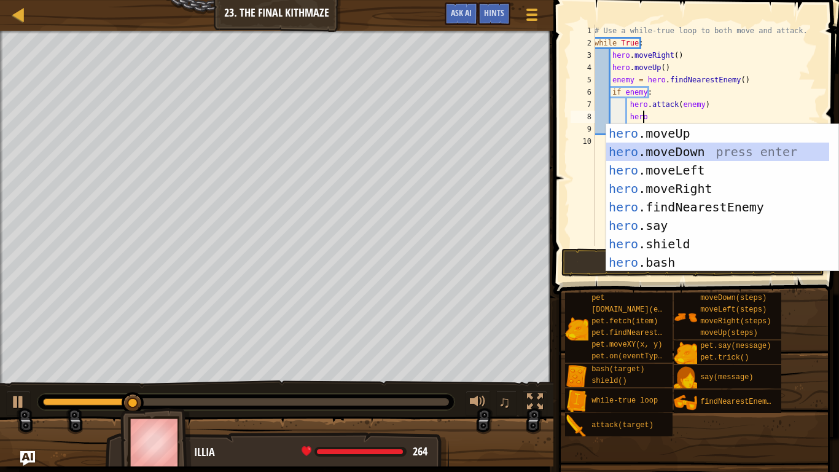
click at [696, 154] on div "hero .moveUp press enter hero .moveDown press enter hero .moveLeft press enter …" at bounding box center [717, 216] width 223 height 184
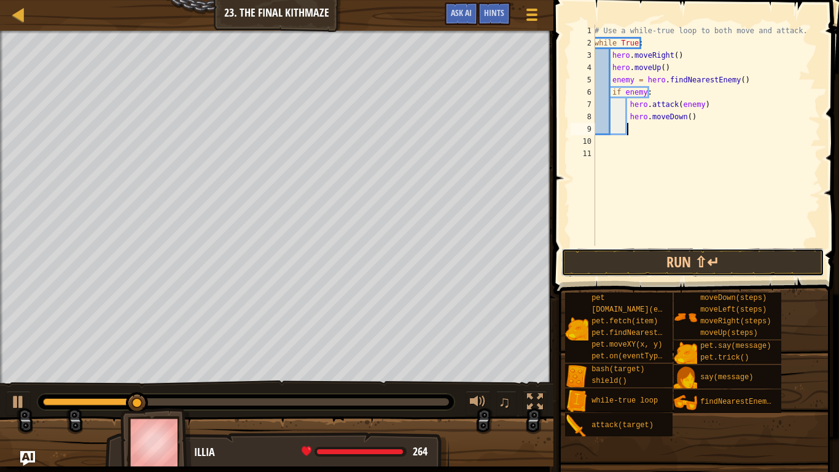
click at [622, 262] on button "Run ⇧↵" at bounding box center [692, 262] width 263 height 28
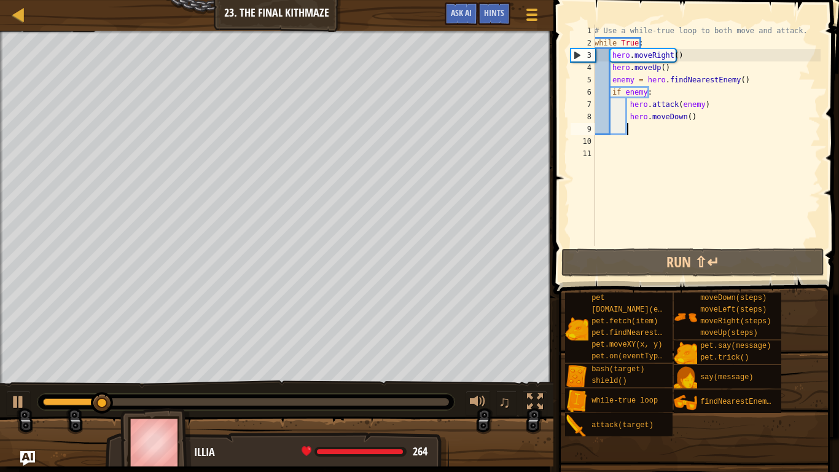
click at [389, 375] on div at bounding box center [246, 401] width 406 height 7
click at [14, 375] on div at bounding box center [18, 402] width 16 height 16
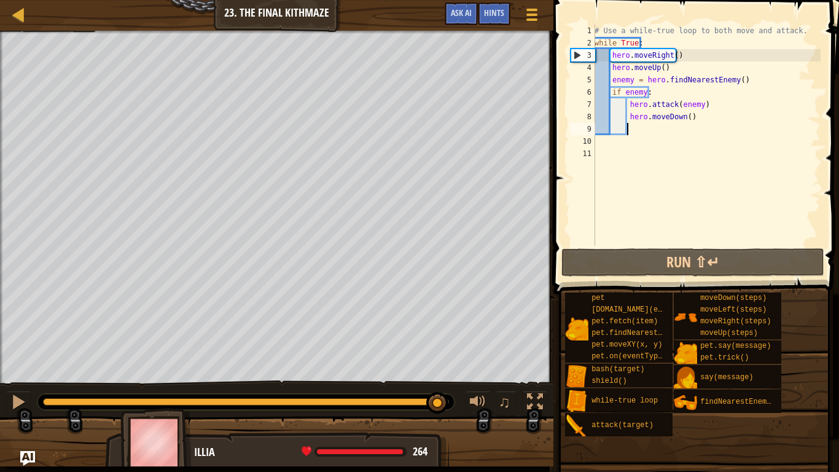
click at [439, 375] on div at bounding box center [246, 401] width 406 height 7
click at [687, 118] on div "# Use a while-true loop to both move and attack. while True : hero . moveRight …" at bounding box center [706, 148] width 228 height 246
click at [685, 118] on div "# Use a while-true loop to both move and attack. while True : hero . moveRight …" at bounding box center [706, 148] width 228 height 246
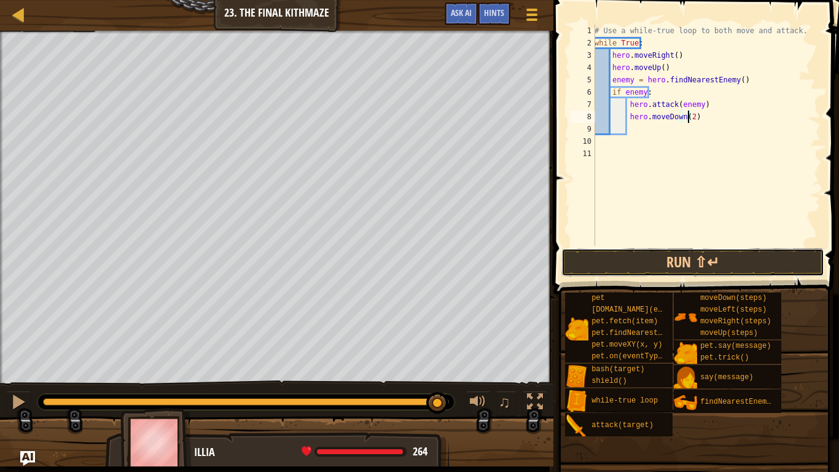
click at [614, 266] on button "Run ⇧↵" at bounding box center [692, 262] width 263 height 28
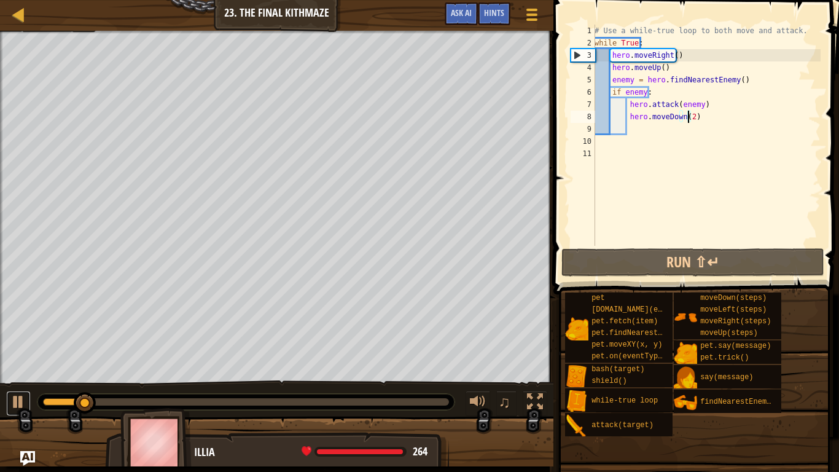
click at [14, 375] on div at bounding box center [18, 402] width 16 height 16
type textarea "hero.moveDown()"
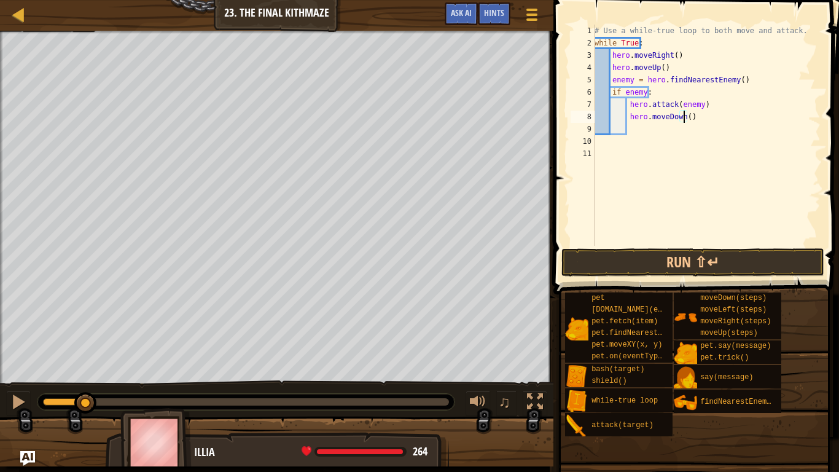
click at [641, 136] on div "# Use a while-true loop to both move and attack. while True : hero . moveRight …" at bounding box center [706, 148] width 228 height 246
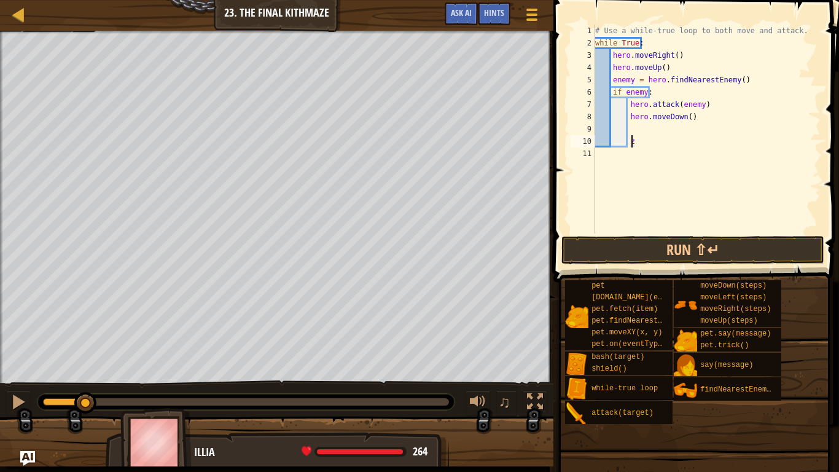
type textarea "z"
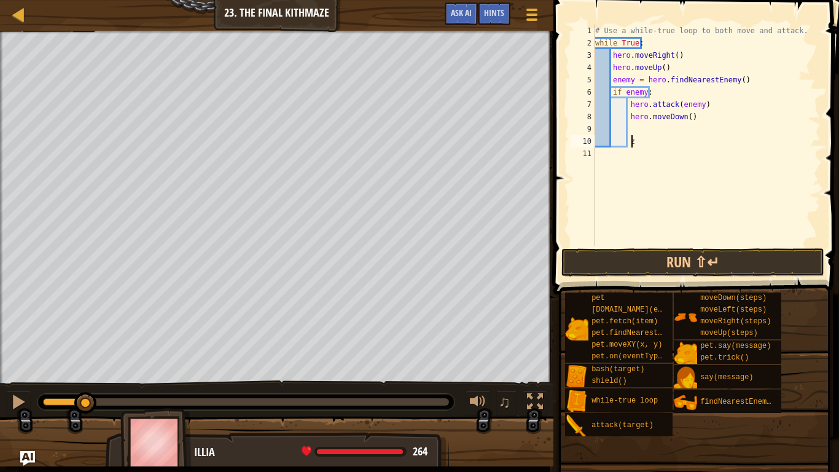
scroll to position [6, 2]
type textarea "z"
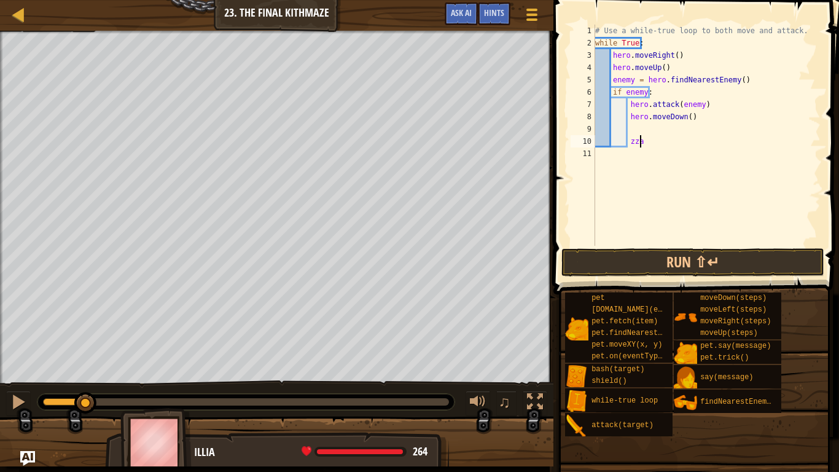
type textarea "z"
click at [25, 10] on div at bounding box center [18, 14] width 15 height 15
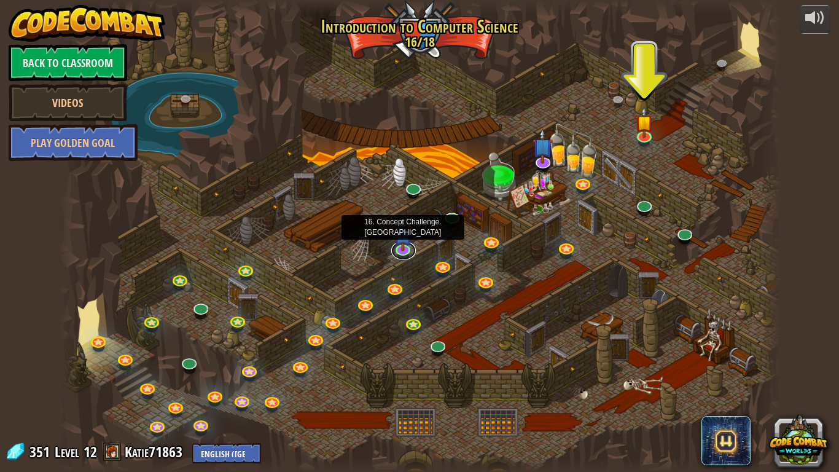
click at [403, 252] on link at bounding box center [403, 250] width 25 height 18
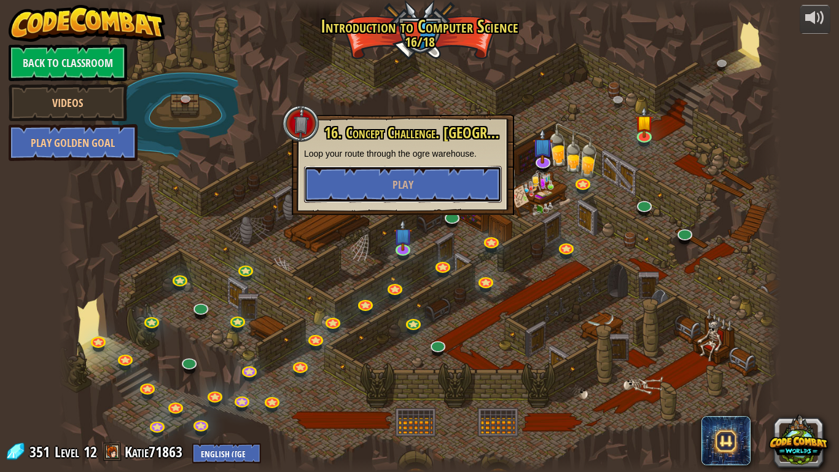
click at [437, 187] on button "Play" at bounding box center [403, 184] width 198 height 37
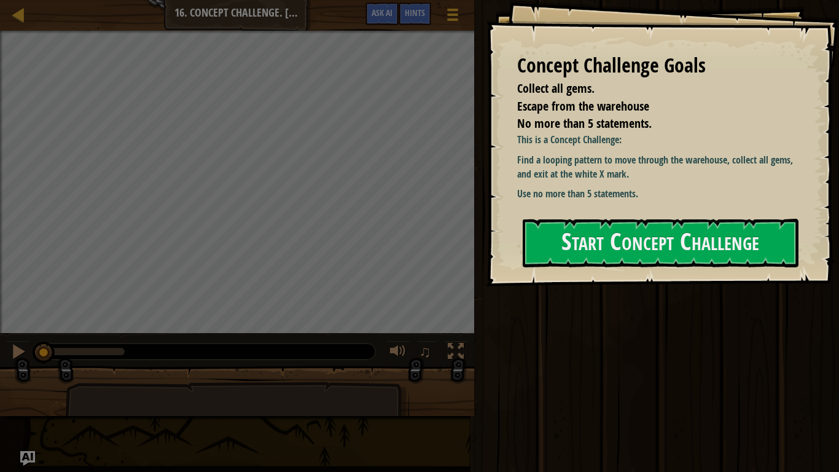
click at [572, 238] on button "Start Concept Challenge" at bounding box center [661, 243] width 276 height 49
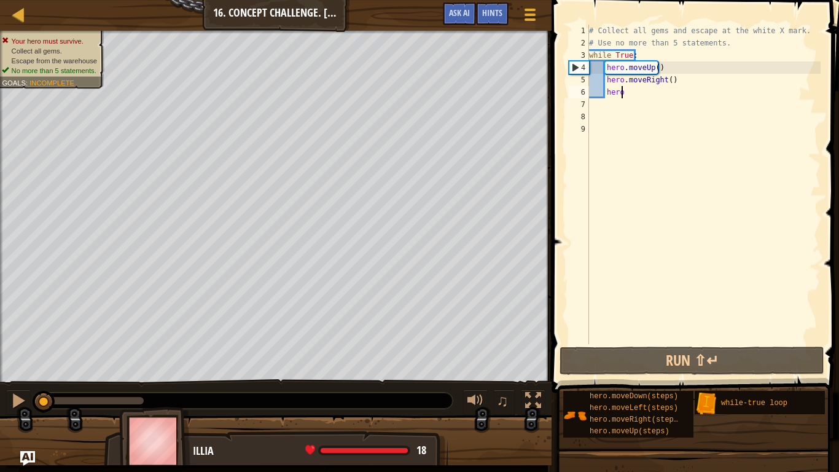
click at [623, 93] on div "# Collect all gems and escape at the white X mark. # Use no more than 5 stateme…" at bounding box center [704, 197] width 234 height 344
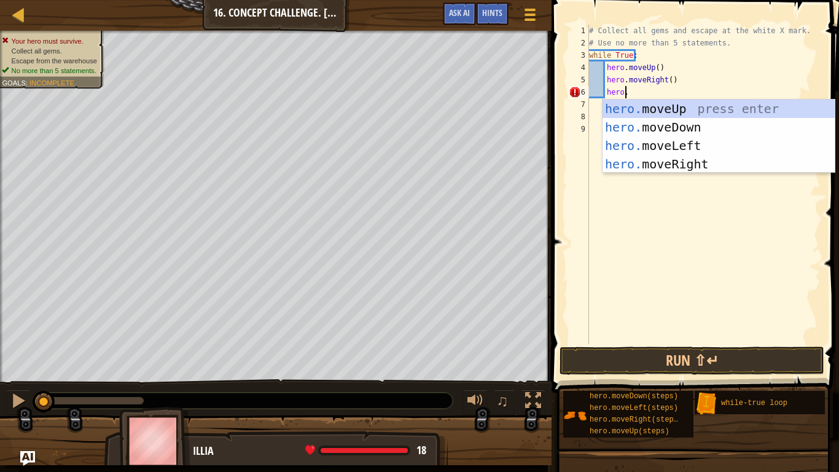
click at [666, 84] on div "# Collect all gems and escape at the white X mark. # Use no more than 5 stateme…" at bounding box center [704, 197] width 234 height 344
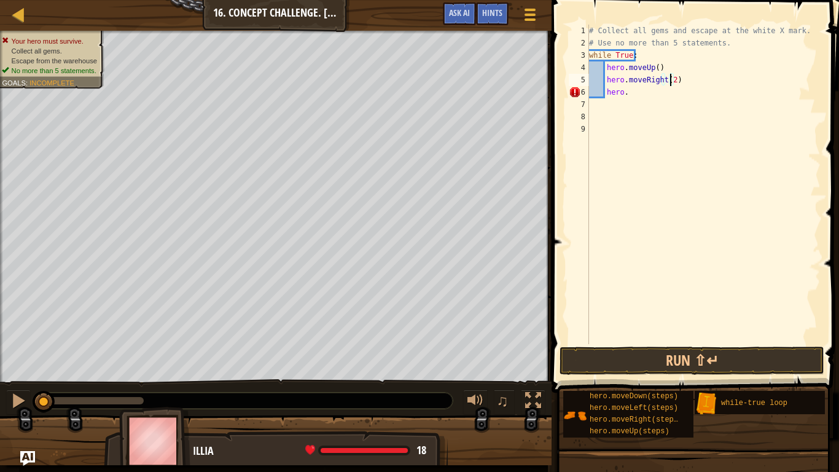
scroll to position [6, 6]
type textarea "hero.moveRight(2)"
click at [637, 356] on button "Run ⇧↵" at bounding box center [692, 360] width 265 height 28
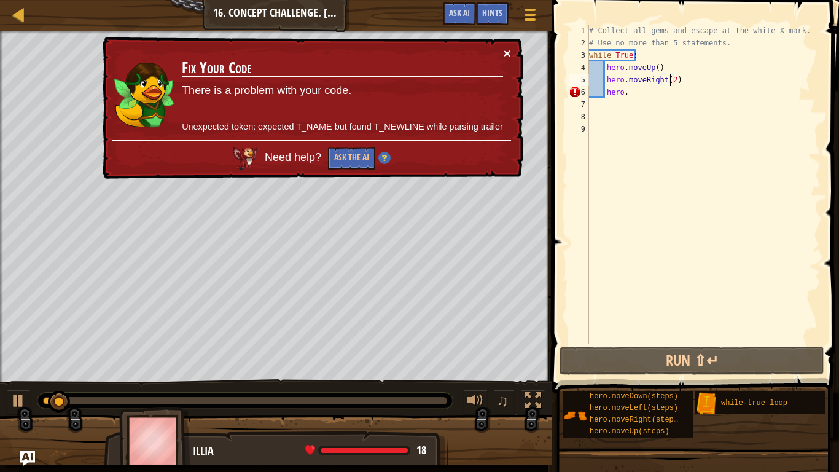
click at [505, 55] on button "×" at bounding box center [507, 53] width 7 height 13
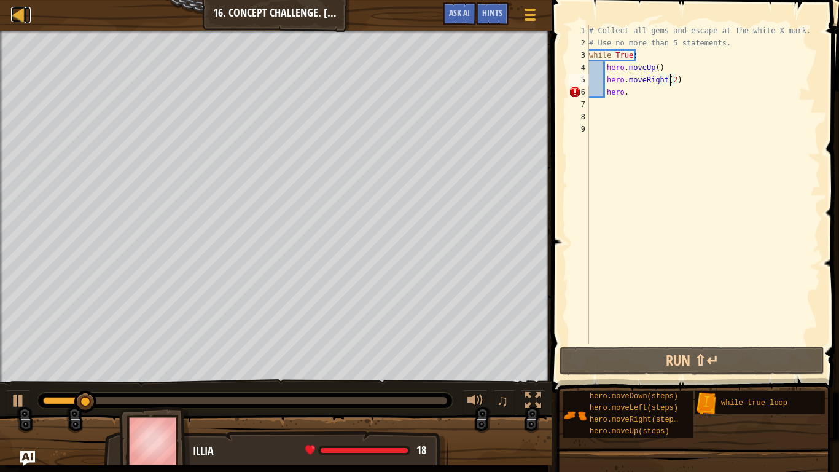
click at [23, 17] on div at bounding box center [18, 14] width 15 height 15
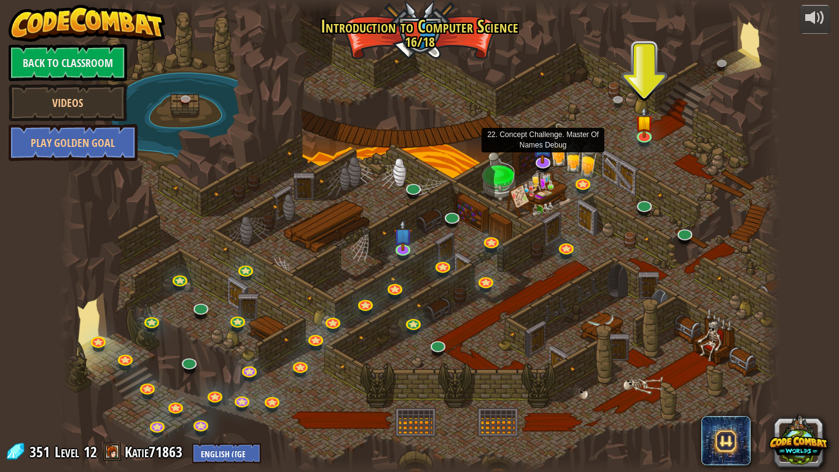
click at [541, 157] on img at bounding box center [543, 146] width 20 height 35
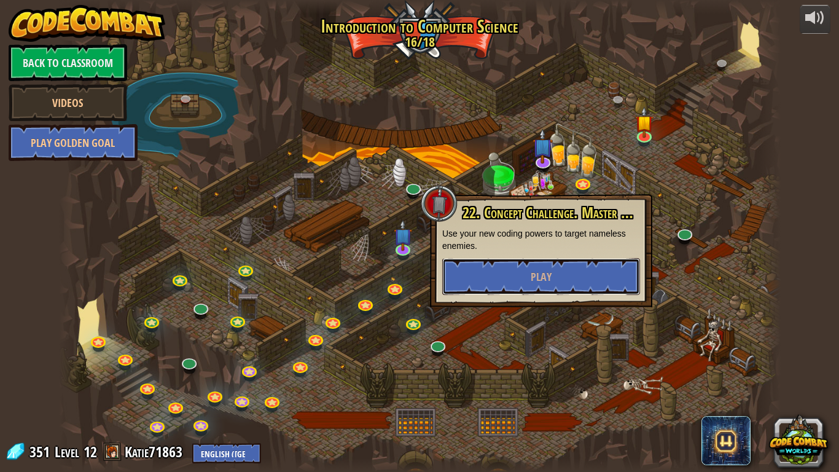
click at [523, 280] on button "Play" at bounding box center [541, 276] width 198 height 37
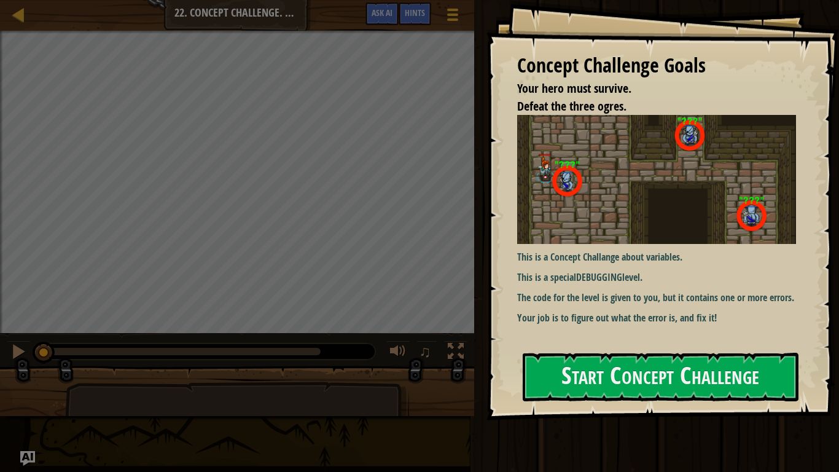
click at [578, 198] on img at bounding box center [661, 179] width 288 height 129
click at [557, 375] on button "Start Concept Challenge" at bounding box center [661, 377] width 276 height 49
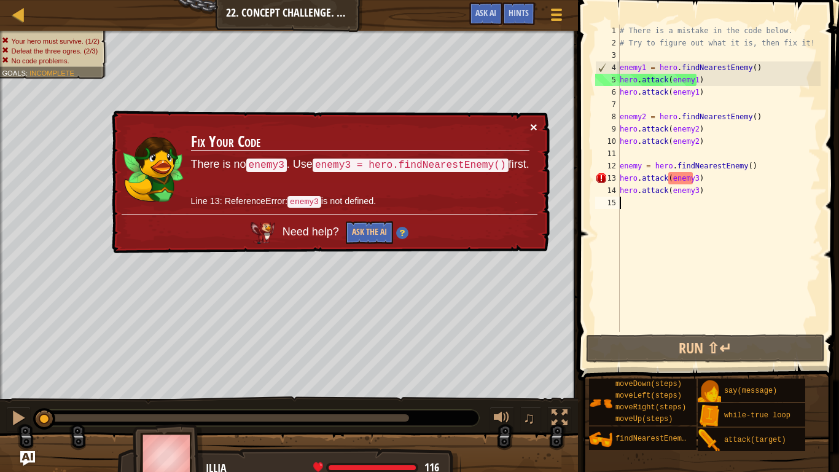
click at [532, 126] on button "×" at bounding box center [533, 126] width 7 height 13
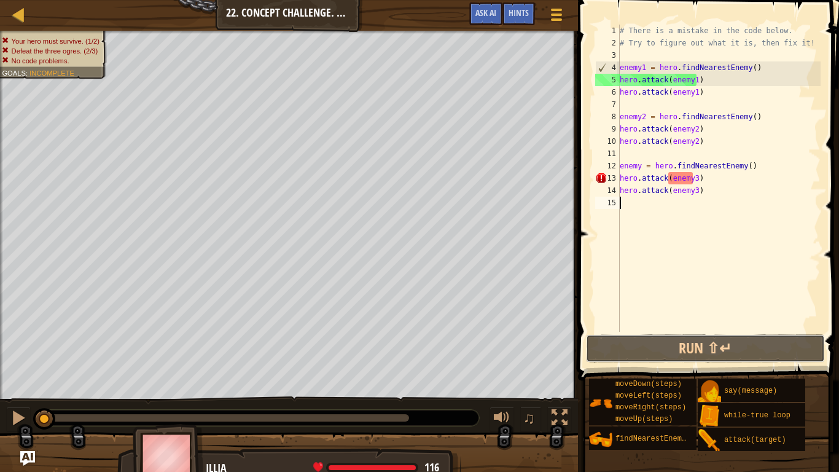
click at [661, 353] on button "Run ⇧↵" at bounding box center [705, 348] width 239 height 28
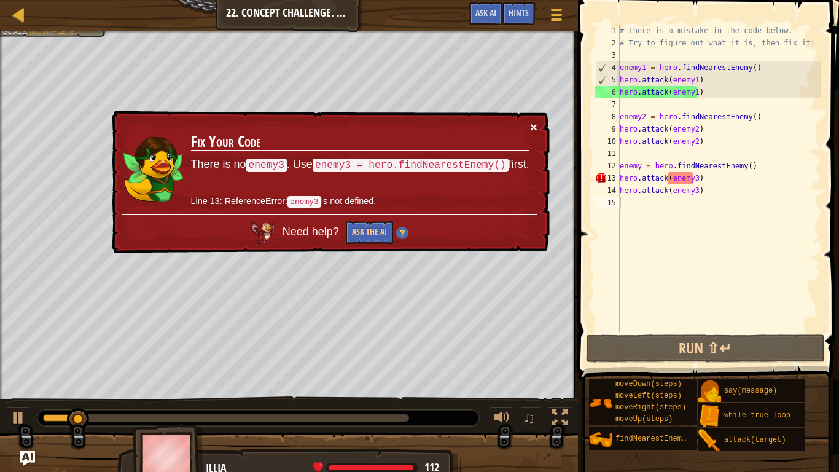
click at [532, 122] on button "×" at bounding box center [533, 126] width 7 height 13
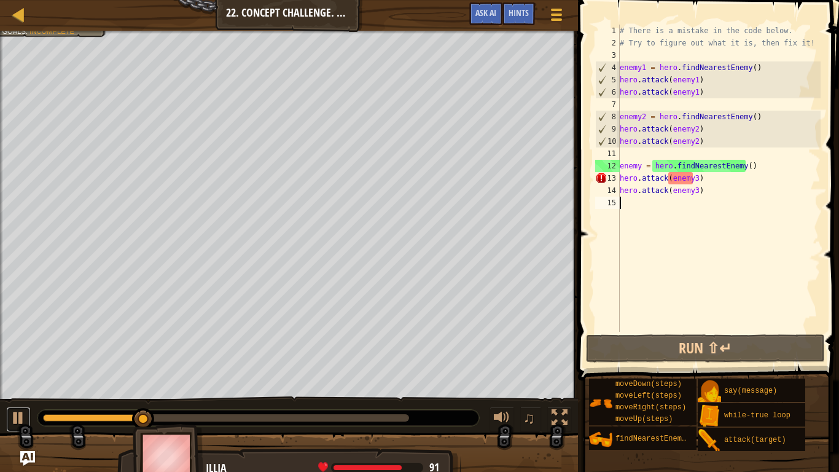
click at [12, 375] on div at bounding box center [18, 418] width 16 height 16
click at [709, 181] on div "# There is a mistake in the code below. # Try to figure out what it is, then fi…" at bounding box center [718, 191] width 203 height 332
click at [641, 168] on div "# There is a mistake in the code below. # Try to figure out what it is, then fi…" at bounding box center [718, 191] width 203 height 332
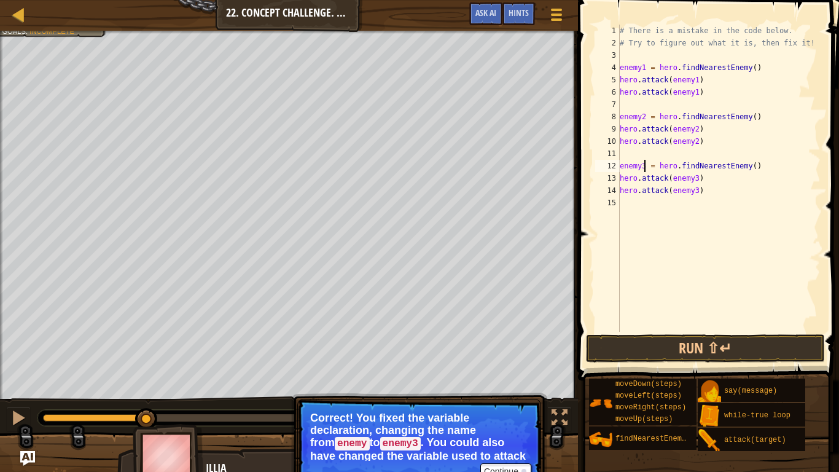
type textarea "enemy3 = hero.findNearestEnemy()"
click at [514, 375] on button "Continue" at bounding box center [505, 471] width 51 height 16
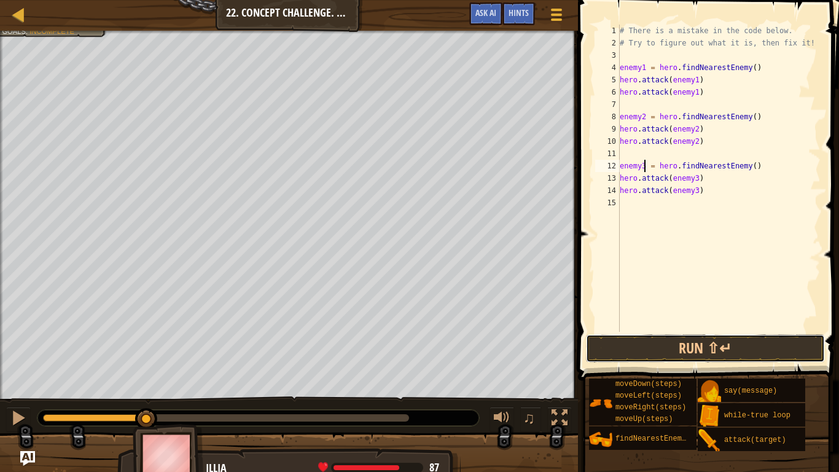
click at [618, 353] on button "Run ⇧↵" at bounding box center [705, 348] width 239 height 28
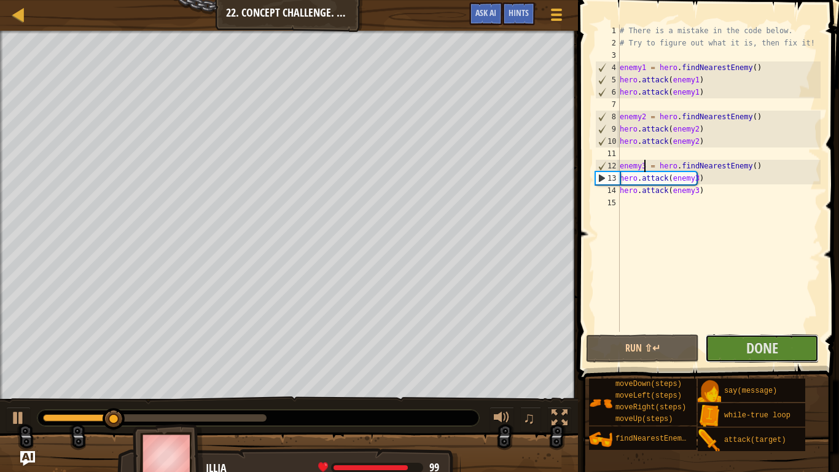
click at [743, 353] on button "Done" at bounding box center [762, 348] width 114 height 28
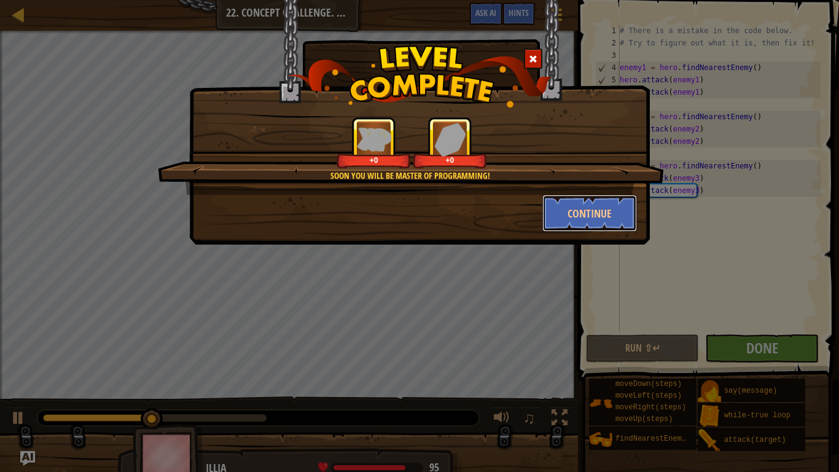
click at [588, 207] on button "Continue" at bounding box center [589, 213] width 95 height 37
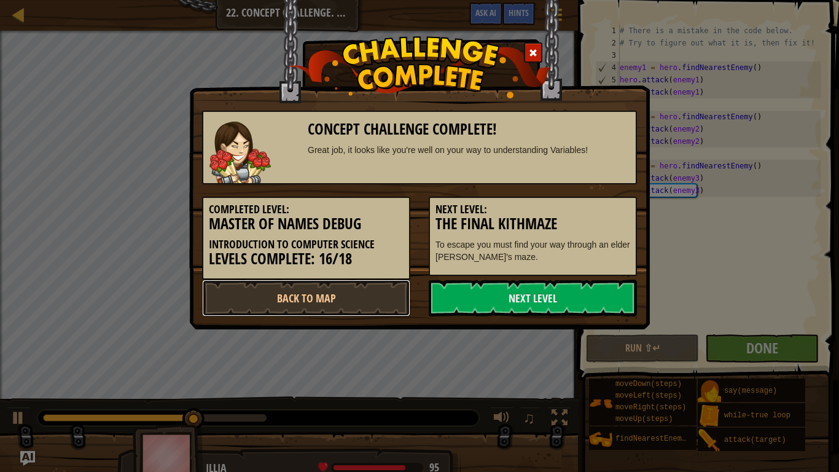
click at [345, 296] on link "Back to Map" at bounding box center [306, 297] width 208 height 37
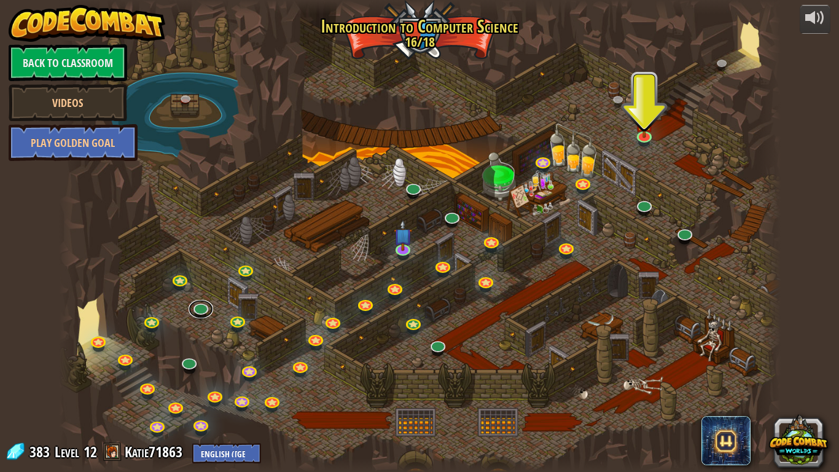
click at [191, 308] on link at bounding box center [201, 309] width 25 height 18
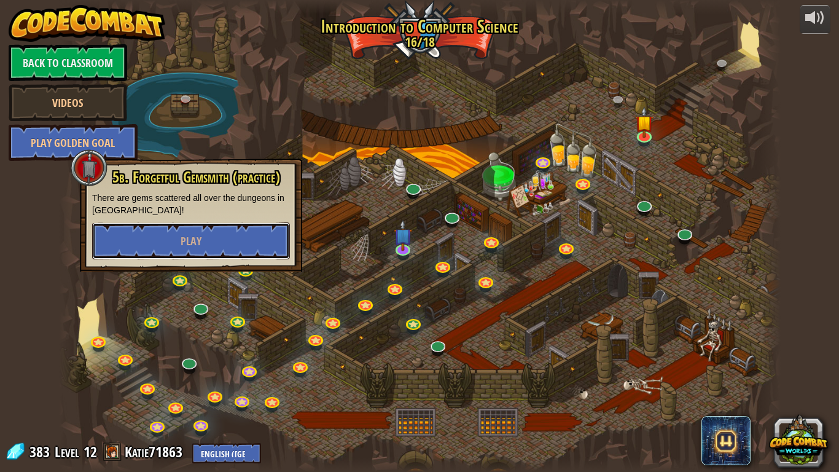
click at [222, 245] on button "Play" at bounding box center [191, 240] width 198 height 37
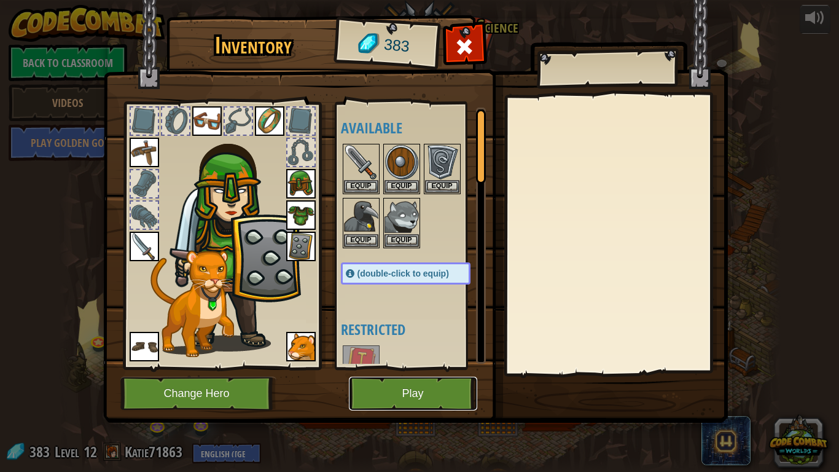
click at [423, 375] on button "Play" at bounding box center [413, 393] width 128 height 34
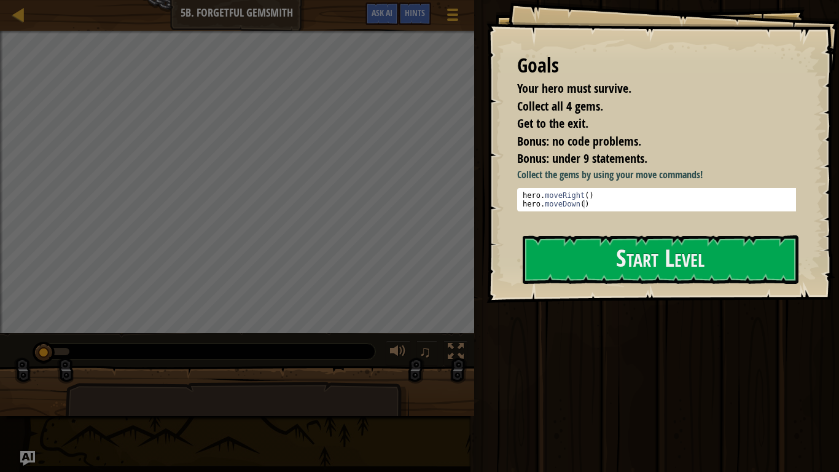
click at [596, 292] on div "Goals Your hero must survive. Collect all 4 gems. Get to the exit. Bonus: no co…" at bounding box center [662, 151] width 353 height 303
click at [583, 244] on button "Start Level" at bounding box center [661, 259] width 276 height 49
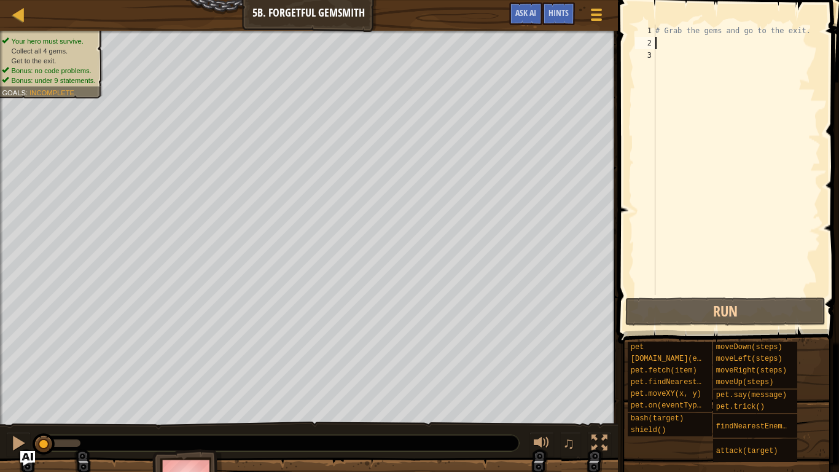
click at [669, 44] on div "# Grab the gems and go to the exit." at bounding box center [737, 172] width 168 height 295
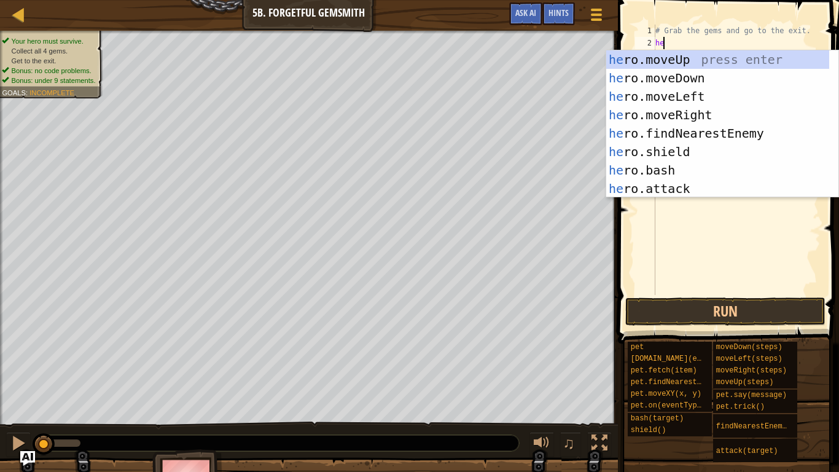
type textarea "hero"
click at [696, 107] on div "hero .moveUp press enter hero .moveDown press enter hero .moveLeft press enter …" at bounding box center [722, 142] width 232 height 184
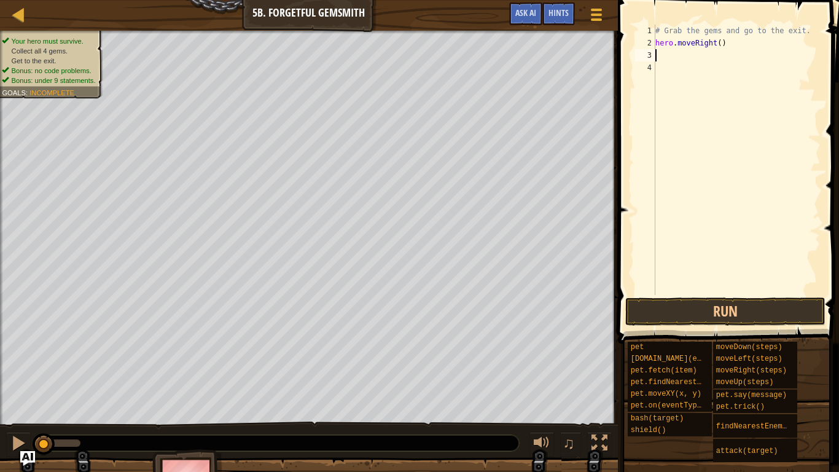
scroll to position [6, 0]
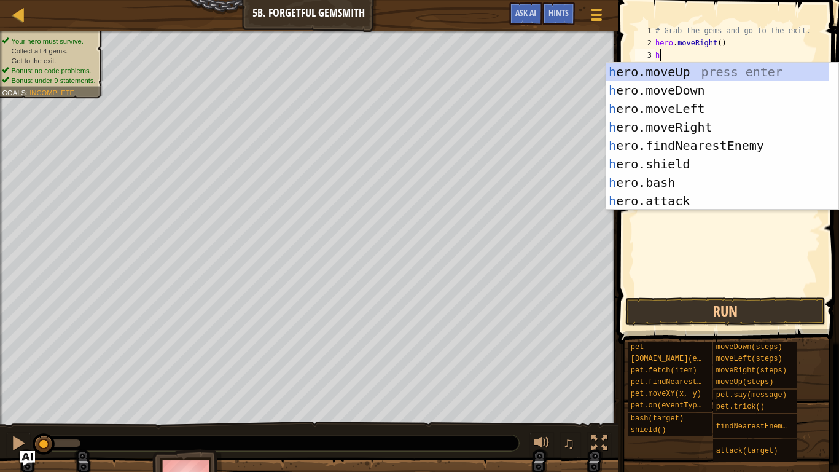
type textarea "hero"
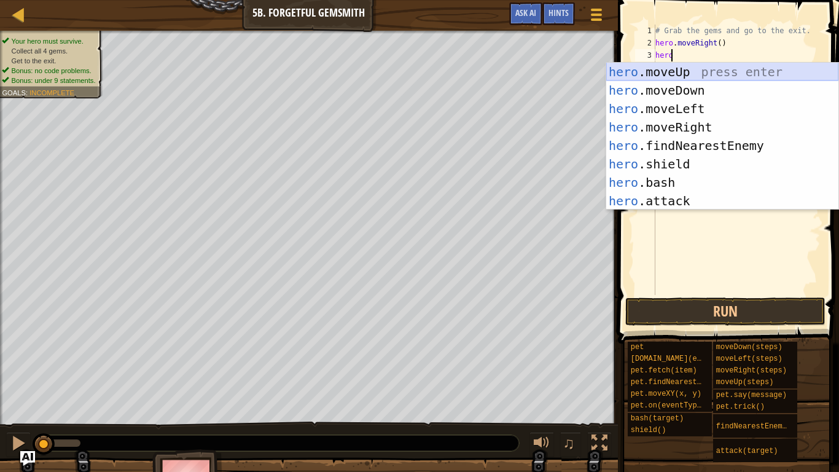
click at [690, 84] on div "hero .moveUp press enter hero .moveDown press enter hero .moveLeft press enter …" at bounding box center [722, 155] width 232 height 184
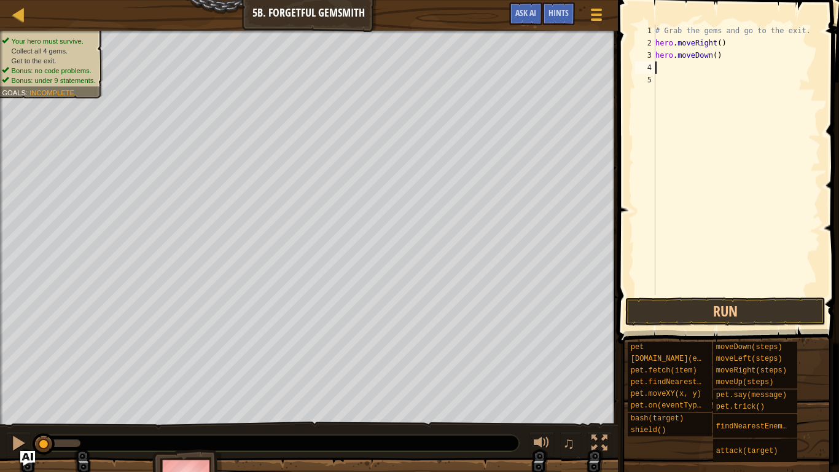
scroll to position [6, 0]
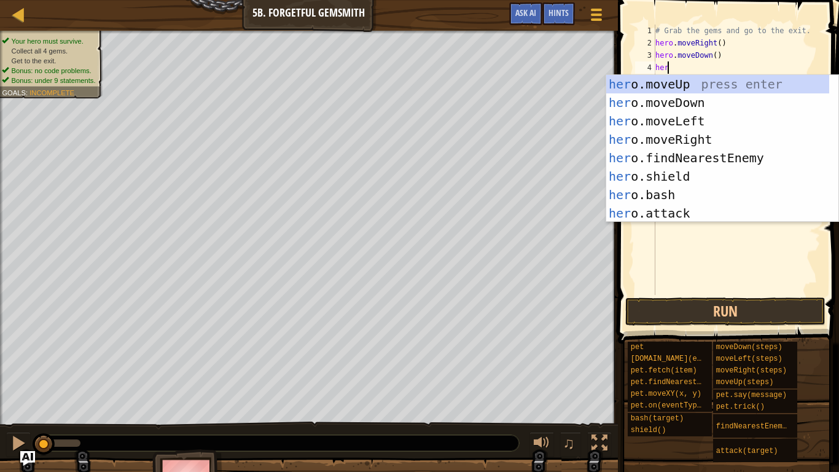
type textarea "hero"
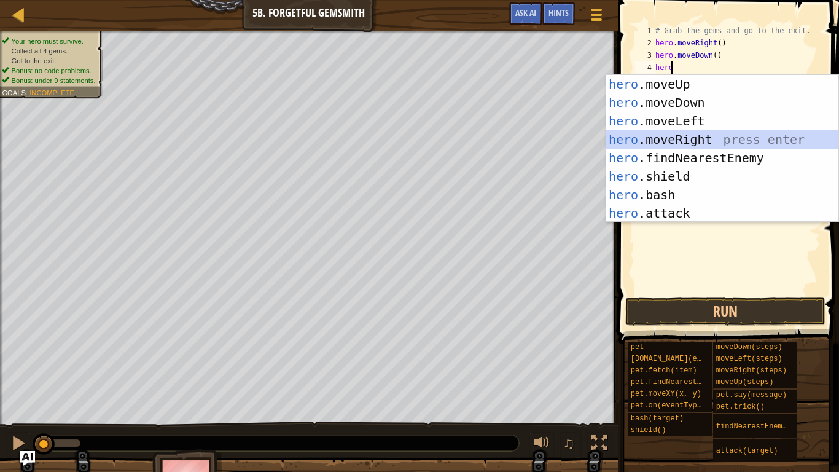
click at [680, 141] on div "hero .moveUp press enter hero .moveDown press enter hero .moveLeft press enter …" at bounding box center [722, 167] width 232 height 184
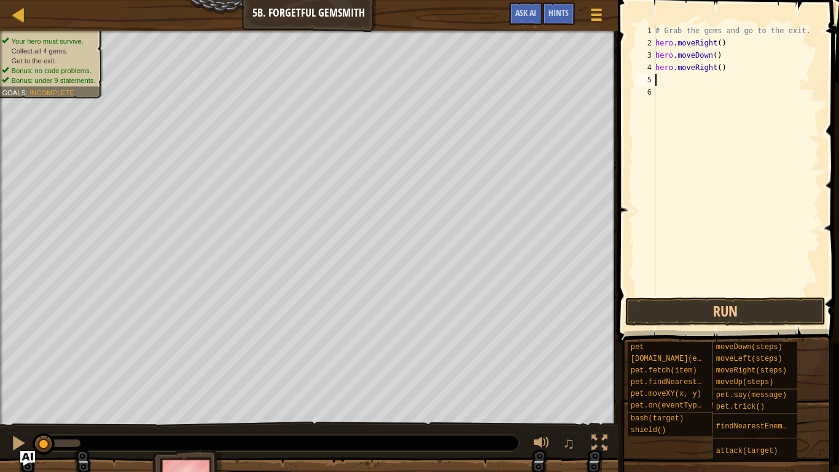
click at [716, 70] on div "# Grab the gems and go to the exit. hero . moveRight ( ) hero . moveDown ( ) he…" at bounding box center [737, 172] width 168 height 295
type textarea "hero.moveRight(2)"
click at [656, 74] on div "# Grab the gems and go to the exit. hero . moveRight ( ) hero . moveDown ( ) he…" at bounding box center [737, 172] width 168 height 295
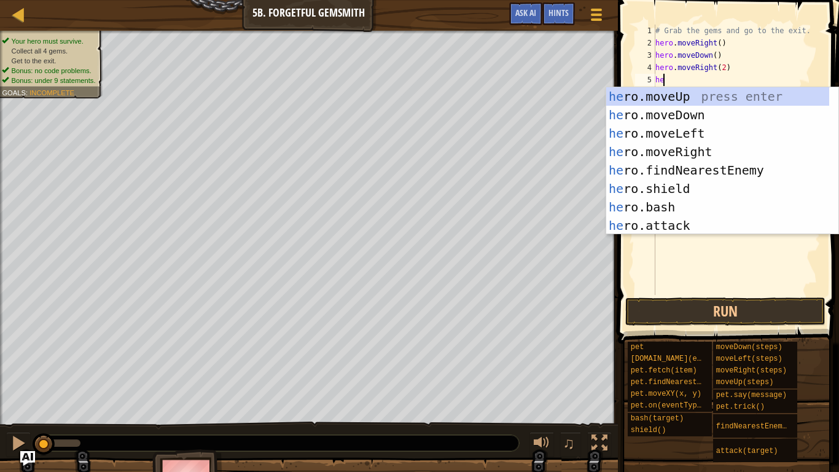
type textarea "hero"
click at [671, 96] on div "hero .moveUp press enter hero .moveDown press enter hero .moveLeft press enter …" at bounding box center [722, 179] width 232 height 184
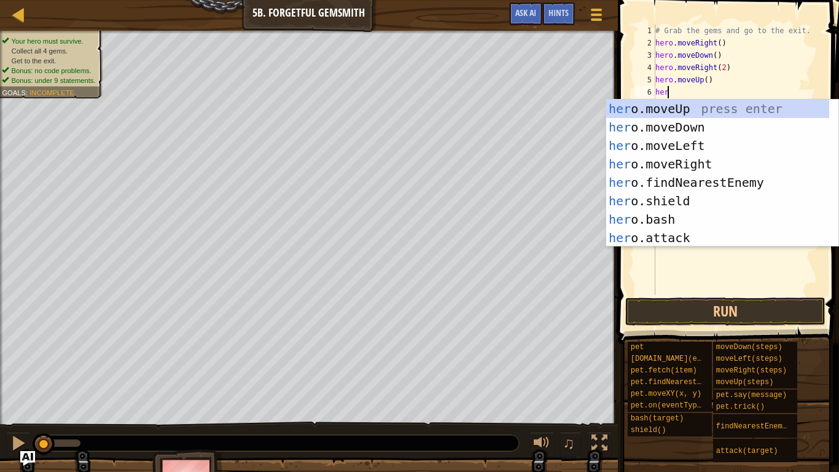
type textarea "hero"
click at [688, 157] on div "hero .moveUp press enter hero .moveDown press enter hero .moveLeft press enter …" at bounding box center [722, 191] width 232 height 184
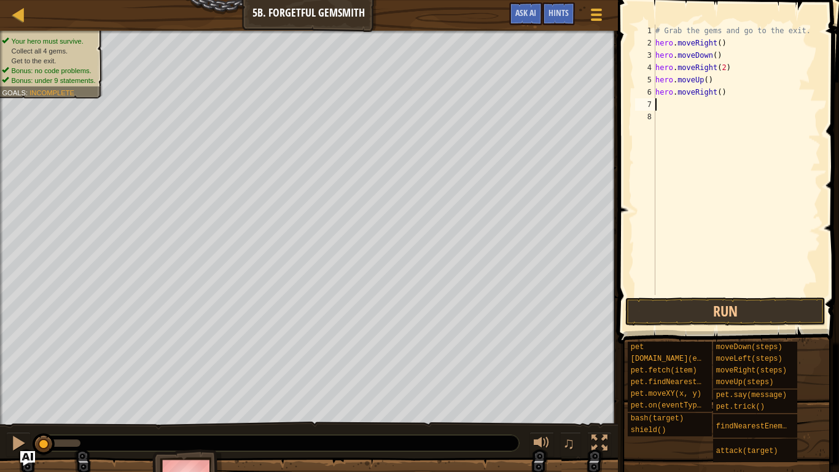
scroll to position [6, 0]
click at [688, 319] on button "Run" at bounding box center [725, 311] width 200 height 28
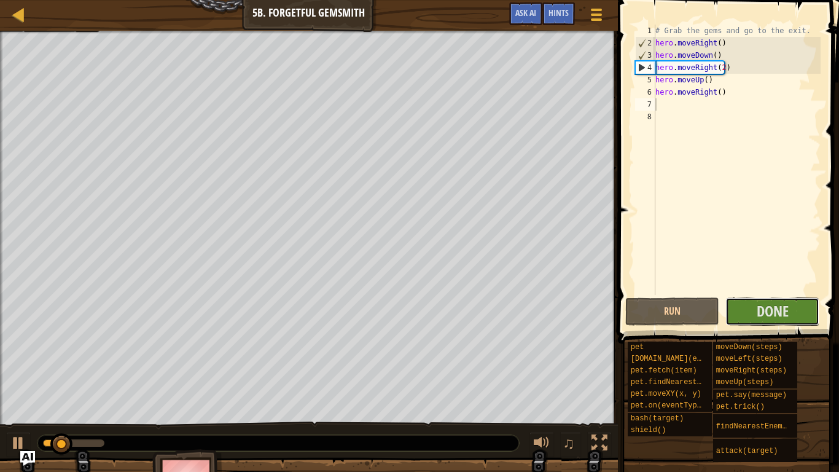
click at [782, 307] on span "Done" at bounding box center [773, 311] width 32 height 20
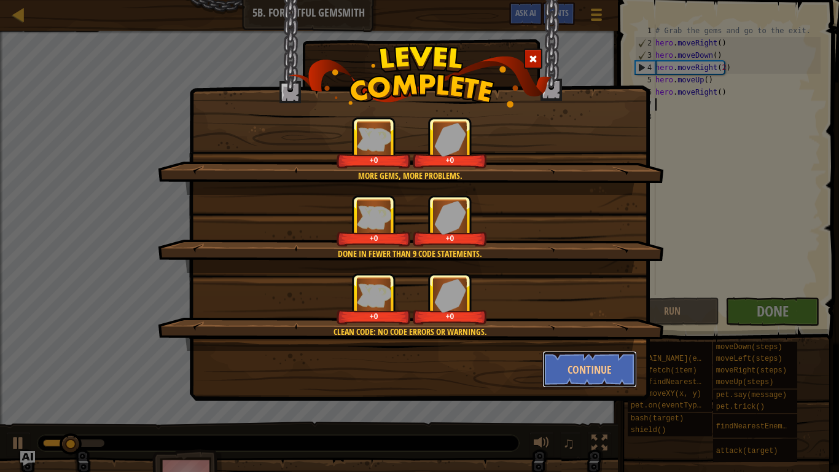
click at [571, 364] on button "Continue" at bounding box center [589, 369] width 95 height 37
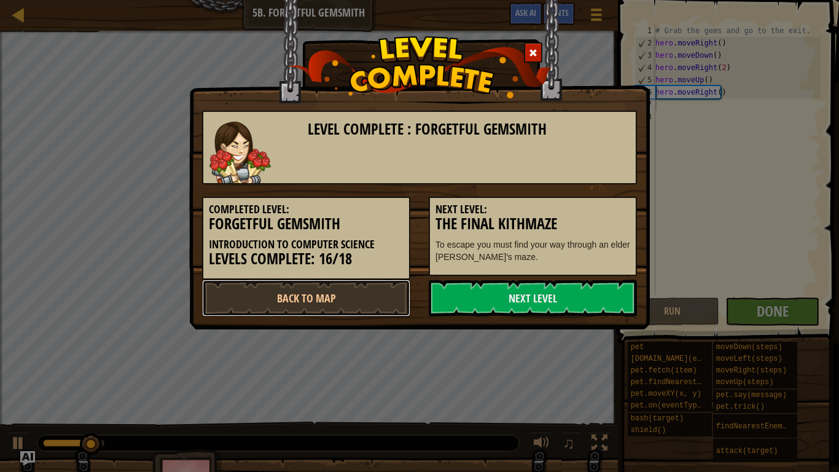
click at [351, 304] on link "Back to Map" at bounding box center [306, 297] width 208 height 37
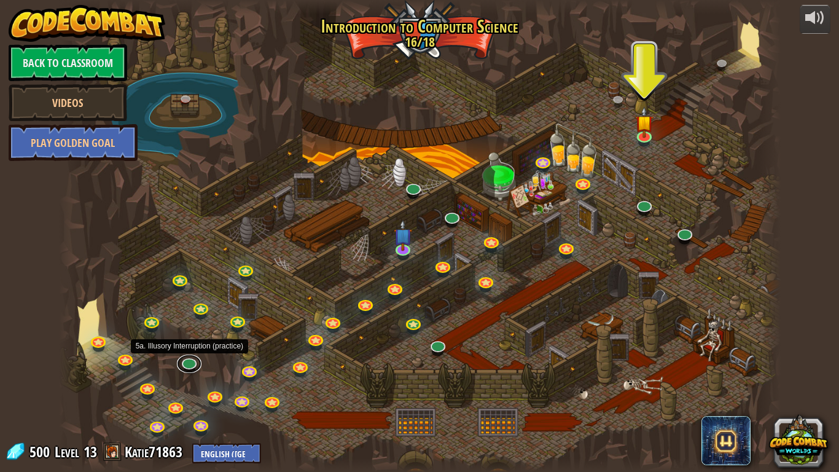
click at [189, 364] on link at bounding box center [189, 363] width 25 height 18
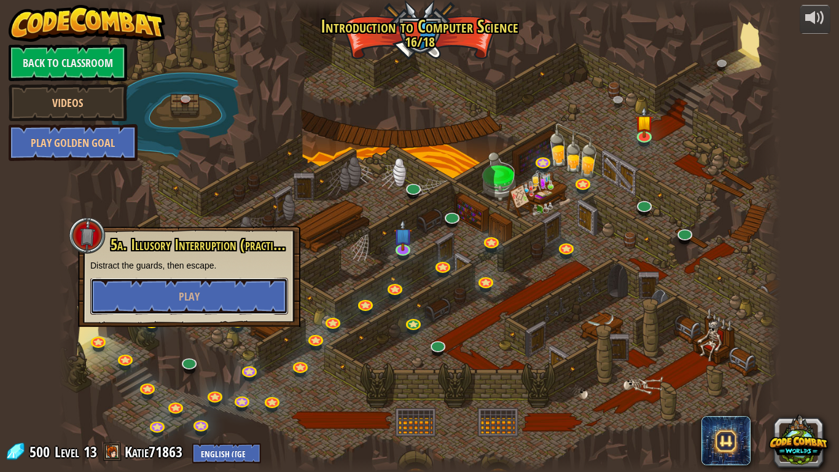
click at [253, 286] on button "Play" at bounding box center [189, 296] width 198 height 37
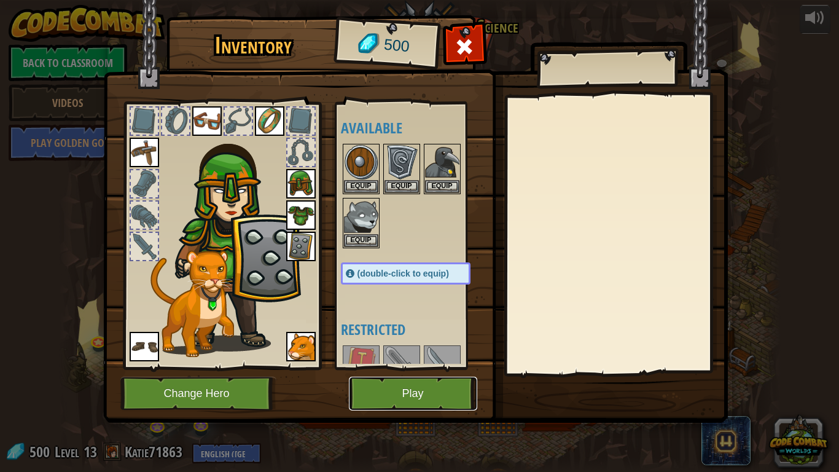
click at [417, 375] on button "Play" at bounding box center [413, 393] width 128 height 34
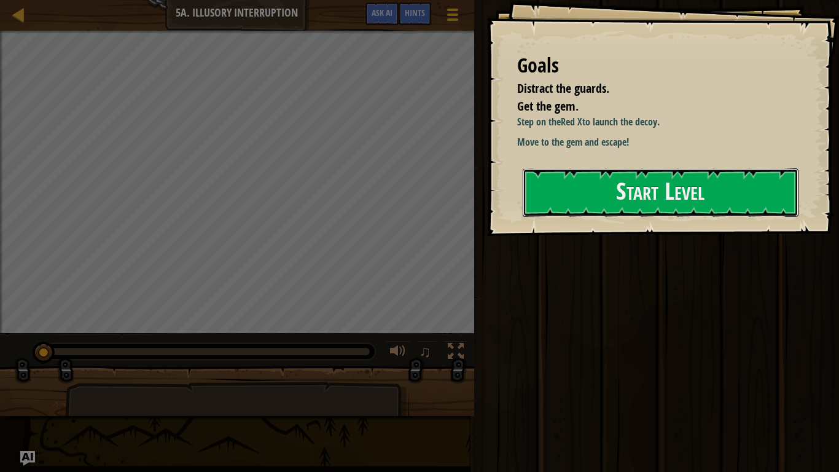
click at [653, 217] on button "Start Level" at bounding box center [661, 192] width 276 height 49
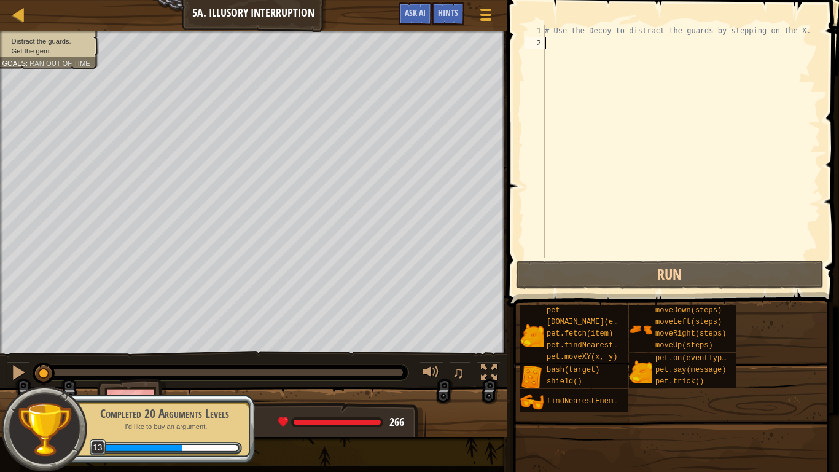
click at [197, 375] on div "Completed 20 Arguments Levels I'd like to buy an argument. 13" at bounding box center [157, 428] width 193 height 69
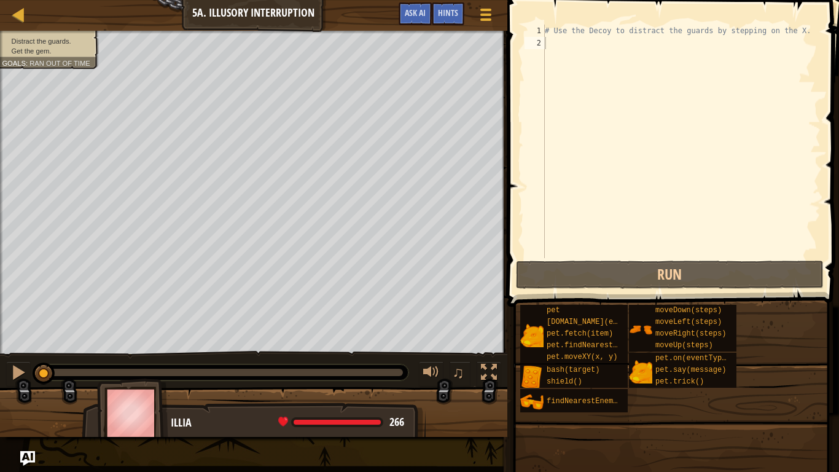
click at [557, 41] on div "# Use the Decoy to distract the guards by stepping on the X." at bounding box center [681, 154] width 278 height 258
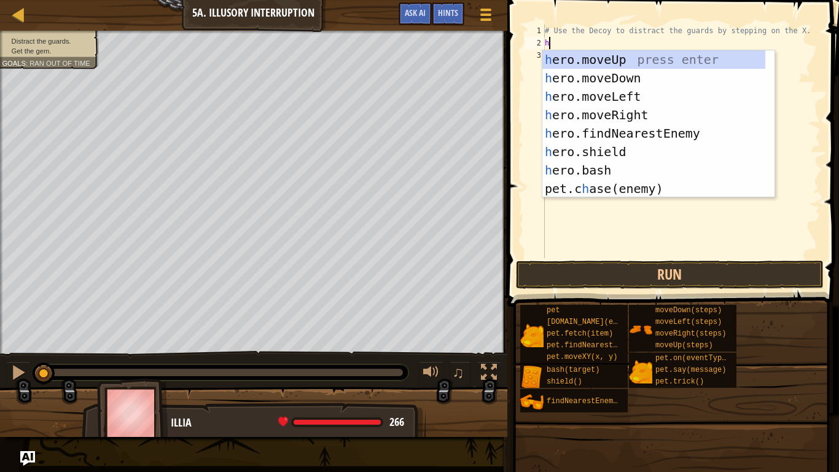
type textarea "hero"
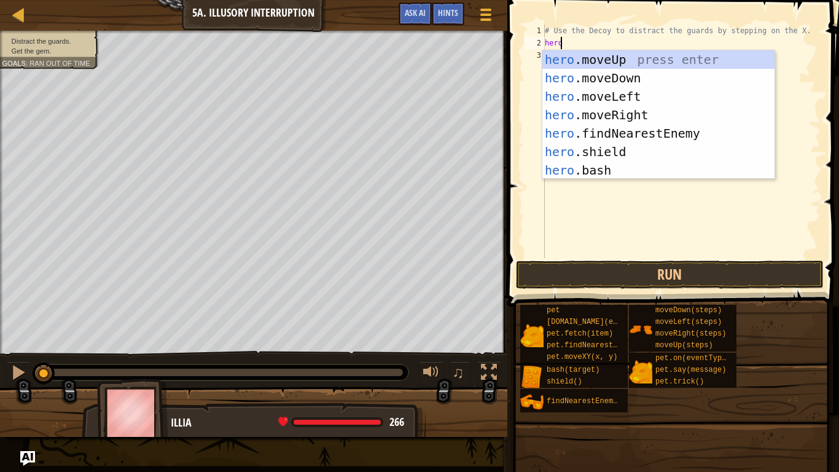
scroll to position [6, 1]
click at [620, 76] on div "hero .moveUp press enter hero .moveDown press enter hero .moveLeft press enter …" at bounding box center [658, 133] width 232 height 166
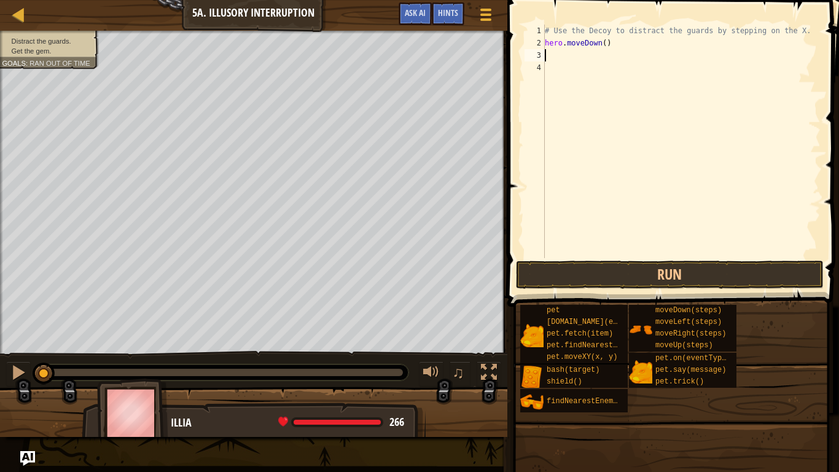
scroll to position [6, 0]
click at [601, 45] on div "# Use the Decoy to distract the guards by stepping on the X. hero . moveDown ( )" at bounding box center [681, 154] width 278 height 258
type textarea "hero.moveDown(2)"
click at [592, 273] on button "Run" at bounding box center [670, 274] width 308 height 28
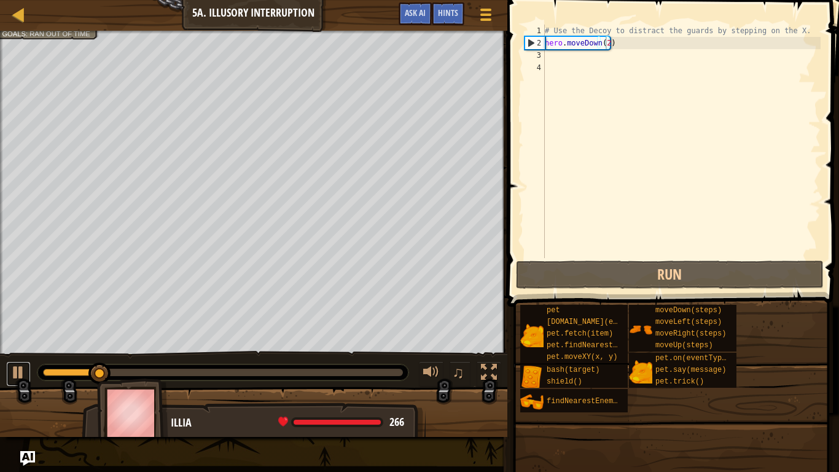
click at [21, 372] on div at bounding box center [18, 372] width 16 height 16
click at [548, 47] on div "# Use the Decoy to distract the guards by stepping on the X. hero . moveDown ( …" at bounding box center [681, 154] width 278 height 258
click at [546, 44] on div "# Use the Decoy to distract the guards by stepping on the X. hero . moveDown ( …" at bounding box center [681, 154] width 278 height 258
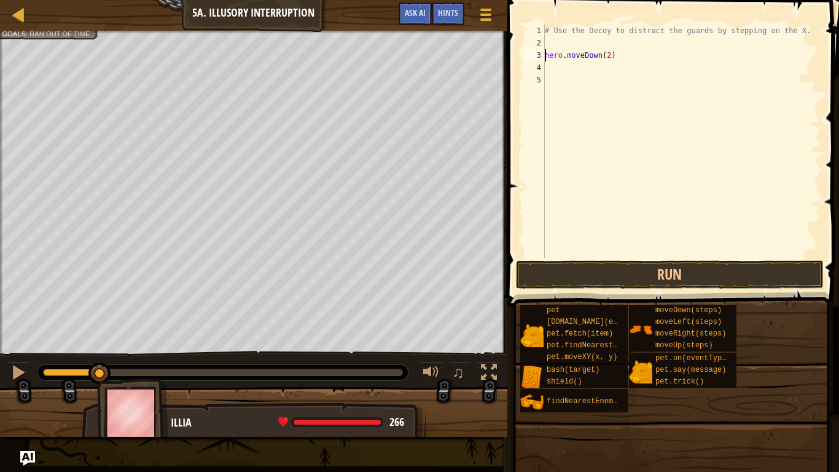
click at [552, 42] on div "# Use the Decoy to distract the guards by stepping on the X. hero . moveDown ( …" at bounding box center [681, 154] width 278 height 258
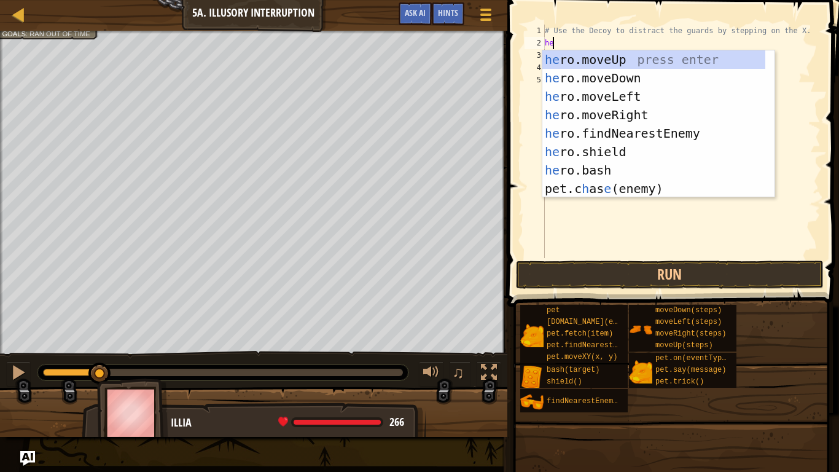
type textarea "hero"
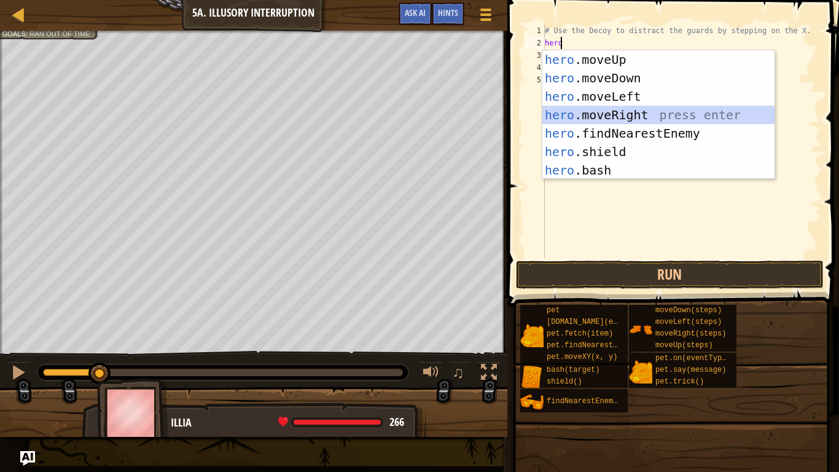
click at [641, 115] on div "hero .moveUp press enter hero .moveDown press enter hero .moveLeft press enter …" at bounding box center [658, 133] width 232 height 166
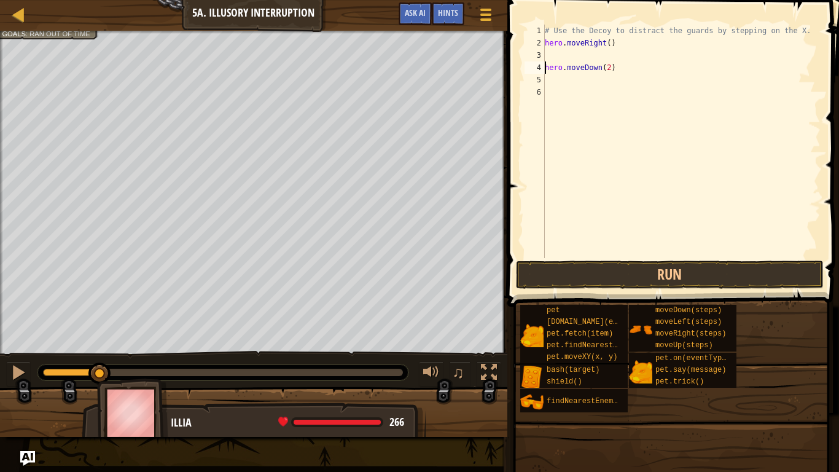
click at [546, 67] on div "# Use the Decoy to distract the guards by stepping on the X. hero . moveRight (…" at bounding box center [681, 154] width 278 height 258
type textarea "hero.moveDown(2)"
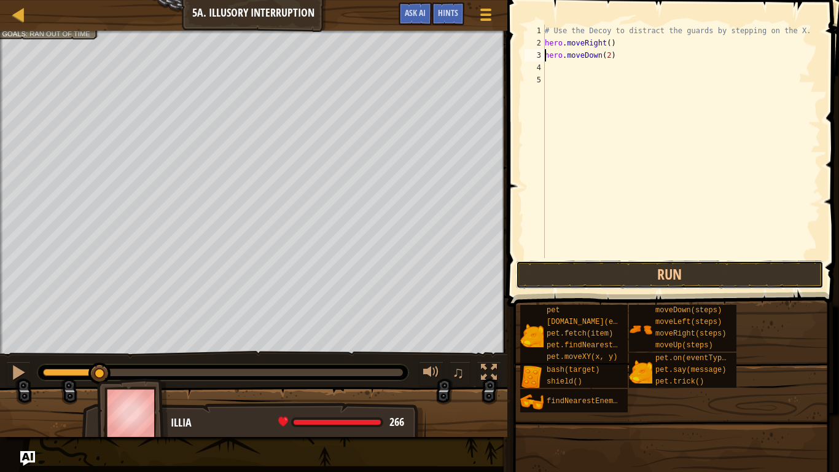
click at [561, 272] on button "Run" at bounding box center [670, 274] width 308 height 28
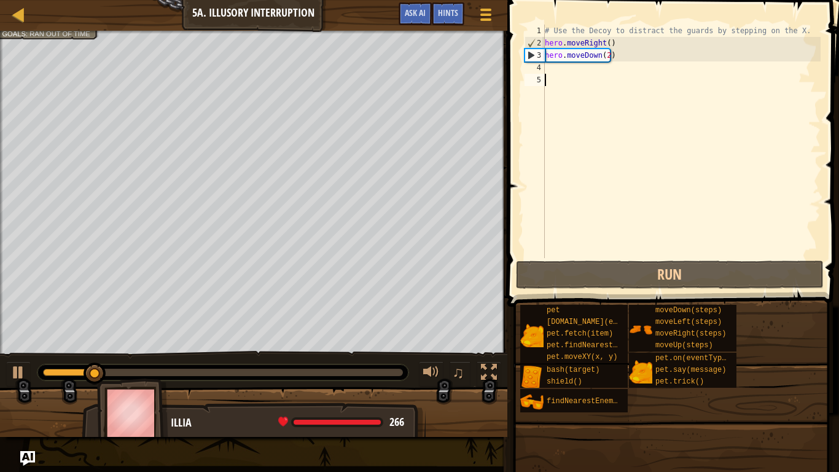
click at [558, 77] on div "# Use the Decoy to distract the guards by stepping on the X. hero . moveRight (…" at bounding box center [681, 154] width 278 height 258
click at [554, 68] on div "# Use the Decoy to distract the guards by stepping on the X. hero . moveRight (…" at bounding box center [681, 154] width 278 height 258
click at [14, 374] on div at bounding box center [18, 372] width 16 height 16
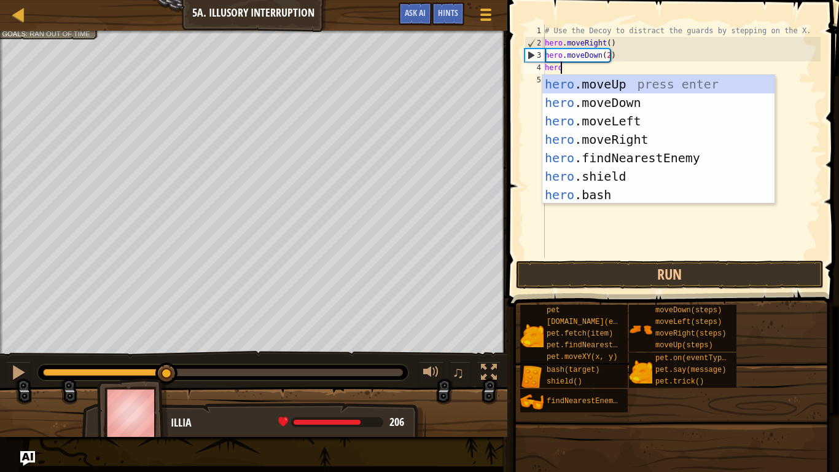
type textarea "hero"
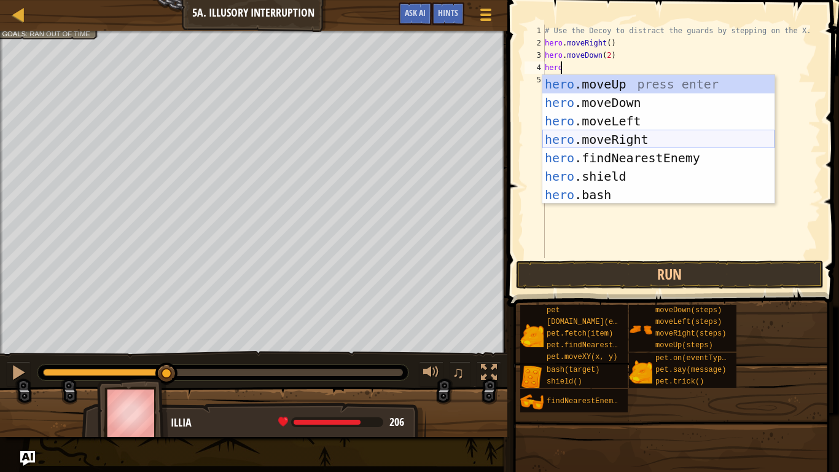
click at [617, 142] on div "hero .moveUp press enter hero .moveDown press enter hero .moveLeft press enter …" at bounding box center [658, 158] width 232 height 166
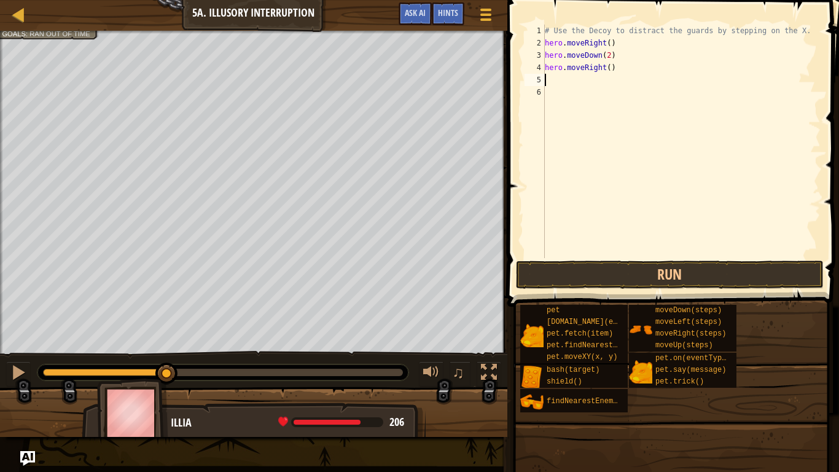
scroll to position [6, 0]
click at [13, 375] on div at bounding box center [18, 372] width 16 height 16
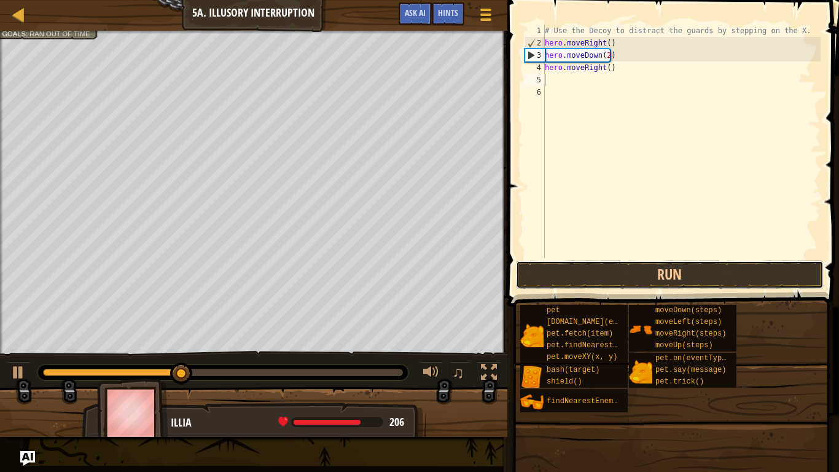
click at [587, 267] on button "Run" at bounding box center [670, 274] width 308 height 28
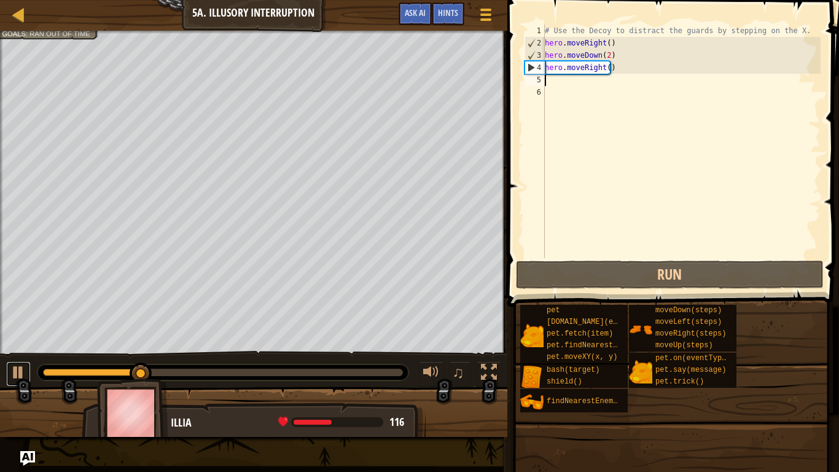
click at [21, 375] on div at bounding box center [18, 372] width 16 height 16
click at [605, 68] on div "# Use the Decoy to distract the guards by stepping on the X. hero . moveRight (…" at bounding box center [681, 154] width 278 height 258
type textarea "hero.moveRight(2)"
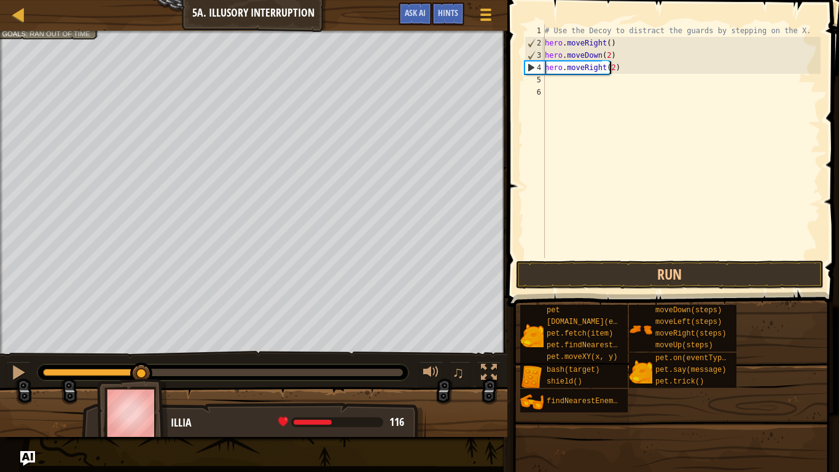
scroll to position [6, 5]
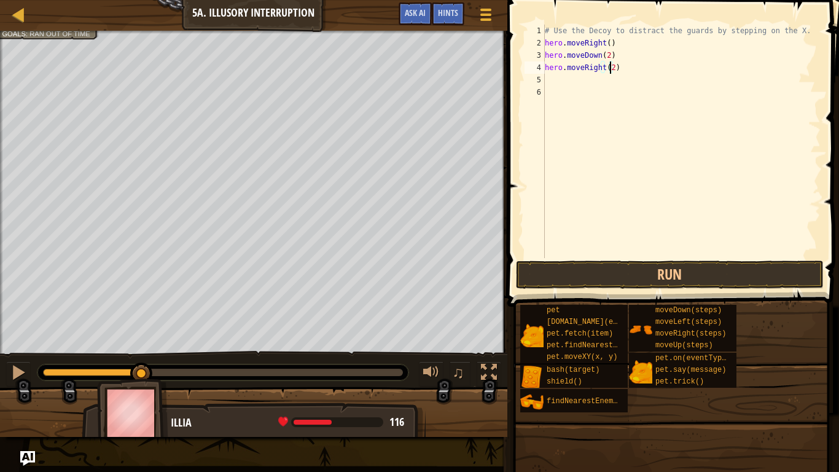
click at [559, 90] on div "# Use the Decoy to distract the guards by stepping on the X. hero . moveRight (…" at bounding box center [681, 154] width 278 height 258
click at [549, 77] on div "# Use the Decoy to distract the guards by stepping on the X. hero . moveRight (…" at bounding box center [681, 154] width 278 height 258
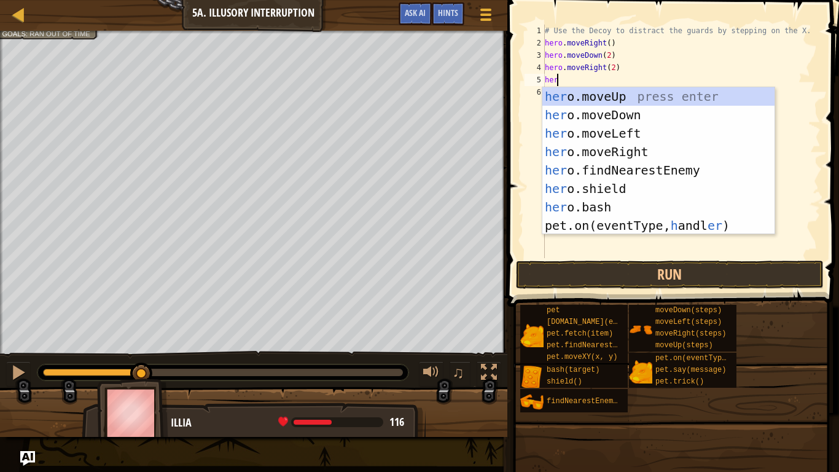
type textarea "hero"
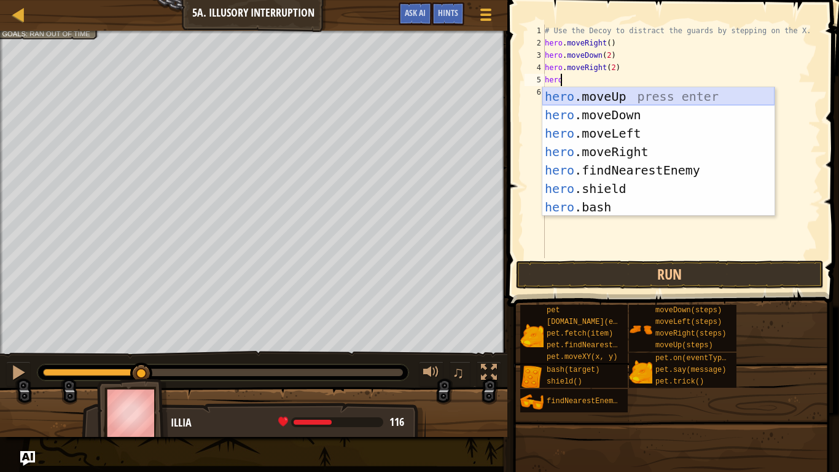
click at [614, 95] on div "hero .moveUp press enter hero .moveDown press enter hero .moveLeft press enter …" at bounding box center [658, 170] width 232 height 166
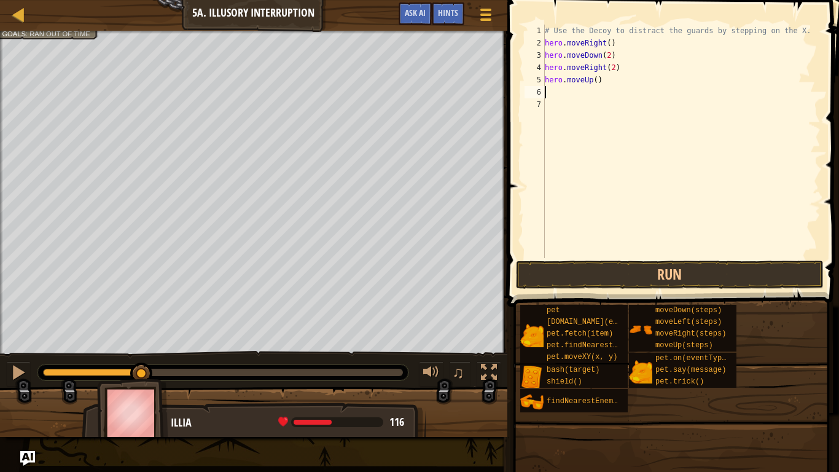
scroll to position [6, 0]
click at [593, 83] on div "# Use the Decoy to distract the guards by stepping on the X. hero . moveRight (…" at bounding box center [681, 154] width 278 height 258
type textarea "hero.moveUp(2)"
click at [563, 98] on div "# Use the Decoy to distract the guards by stepping on the X. hero . moveRight (…" at bounding box center [681, 154] width 278 height 258
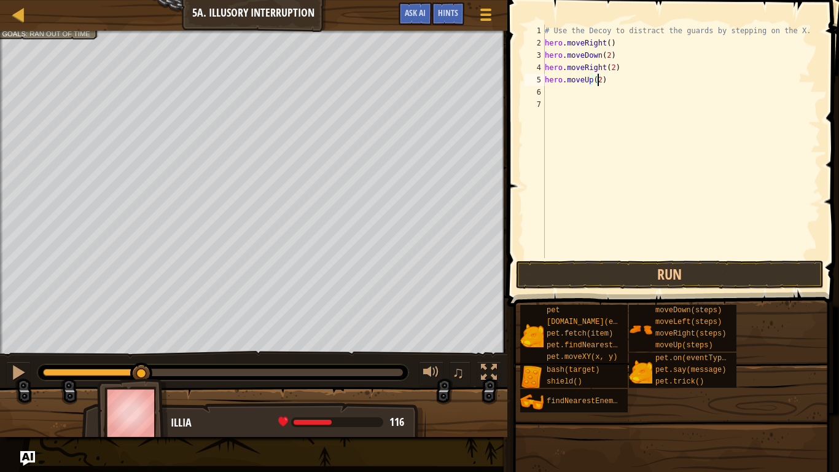
scroll to position [6, 0]
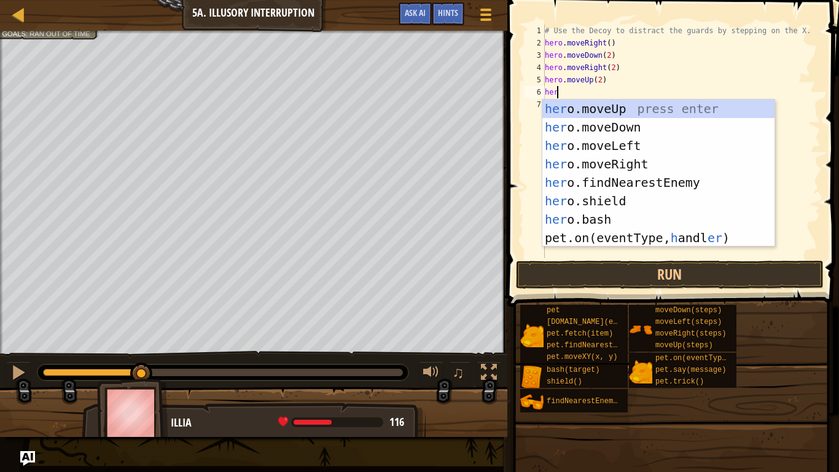
type textarea "hero"
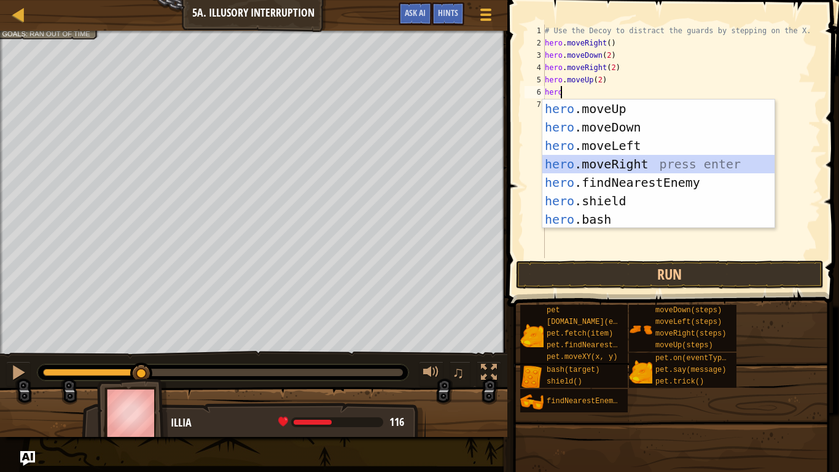
click at [605, 160] on div "hero .moveUp press enter hero .moveDown press enter hero .moveLeft press enter …" at bounding box center [658, 182] width 232 height 166
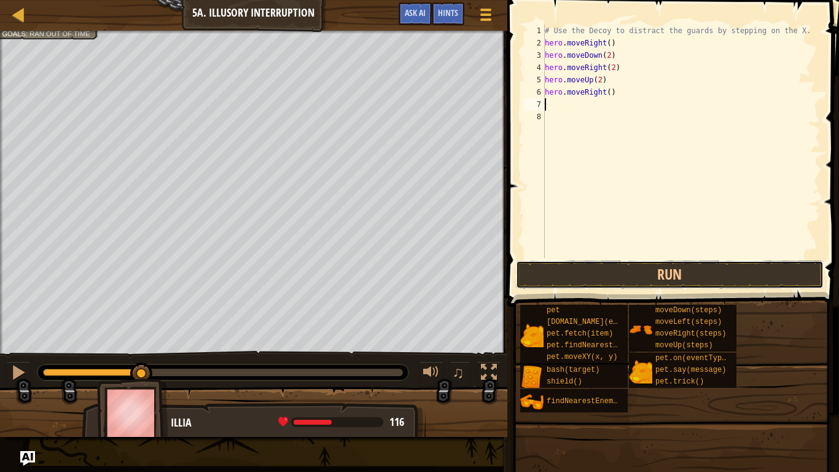
click at [624, 273] on button "Run" at bounding box center [670, 274] width 308 height 28
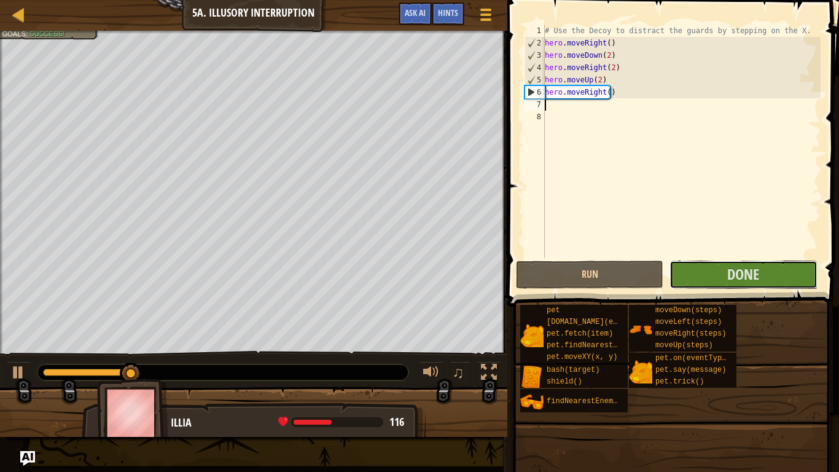
click at [719, 268] on button "Done" at bounding box center [742, 274] width 147 height 28
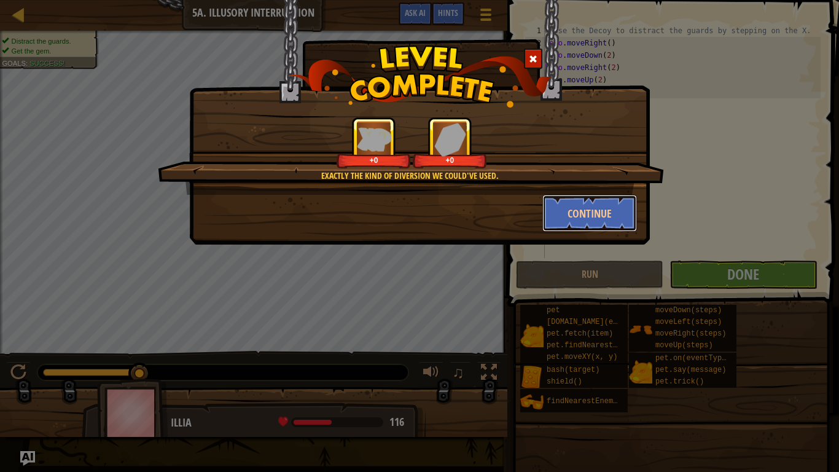
click at [599, 209] on button "Continue" at bounding box center [589, 213] width 95 height 37
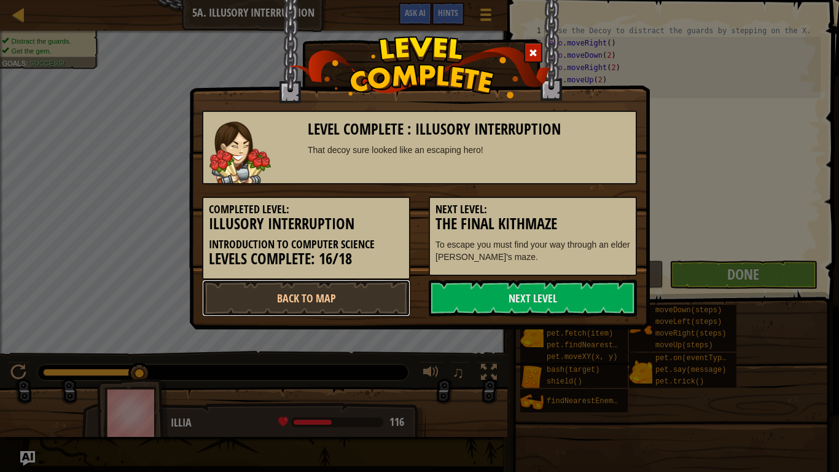
click at [374, 298] on link "Back to Map" at bounding box center [306, 297] width 208 height 37
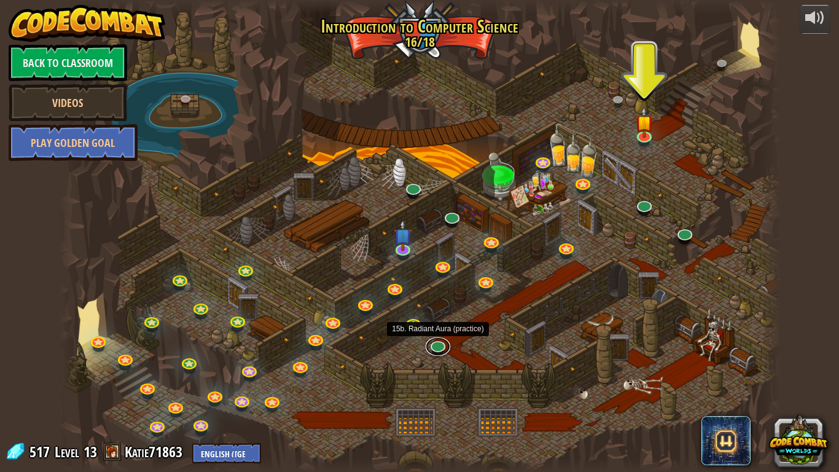
click at [443, 345] on link at bounding box center [438, 346] width 25 height 18
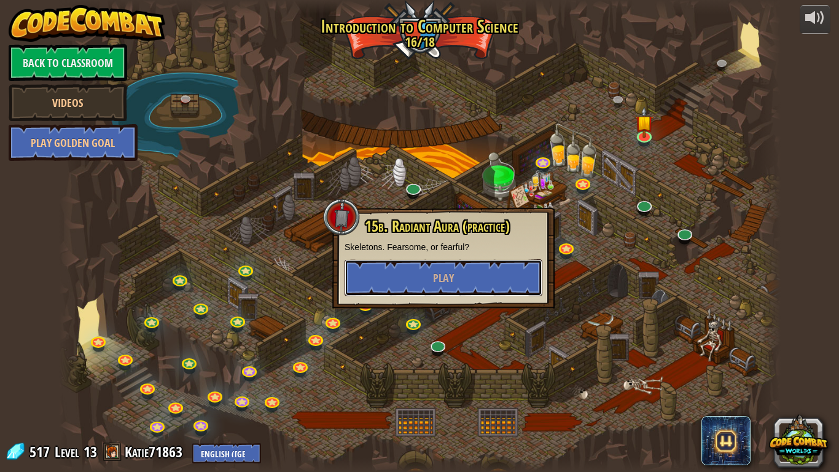
click at [493, 281] on button "Play" at bounding box center [444, 277] width 198 height 37
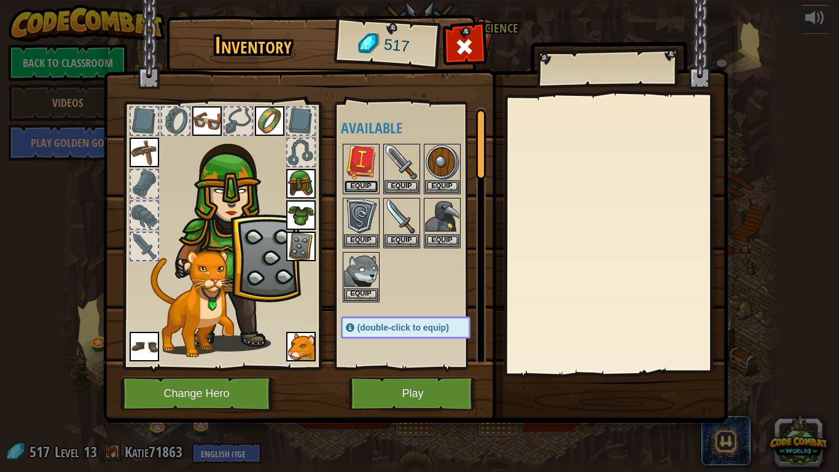
click at [369, 184] on button "Equip" at bounding box center [361, 186] width 34 height 13
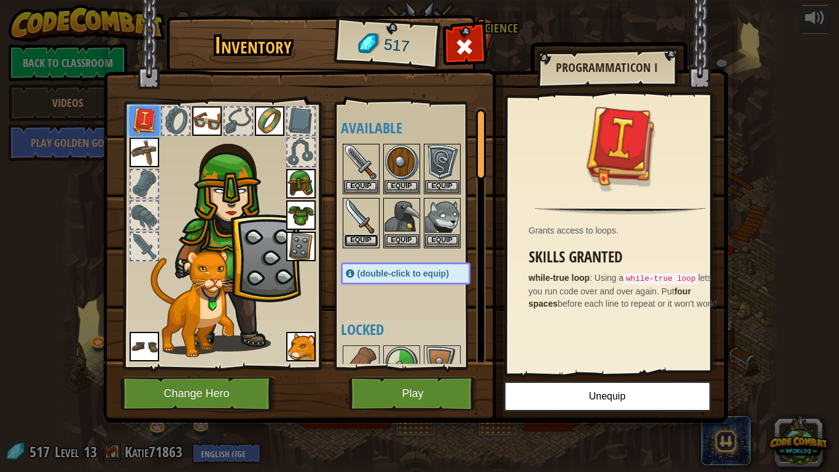
click at [365, 236] on button "Equip" at bounding box center [361, 240] width 34 height 13
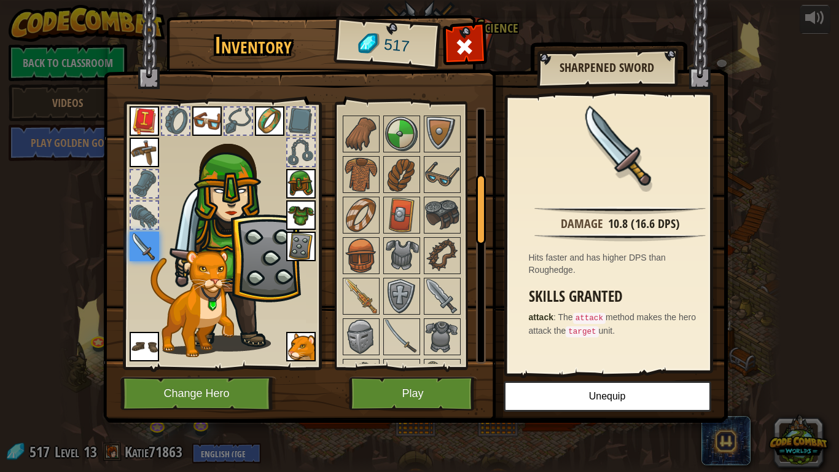
scroll to position [232, 0]
drag, startPoint x: 480, startPoint y: 170, endPoint x: 484, endPoint y: 233, distance: 64.0
click at [484, 233] on div at bounding box center [481, 210] width 10 height 70
click at [363, 252] on img at bounding box center [361, 253] width 34 height 34
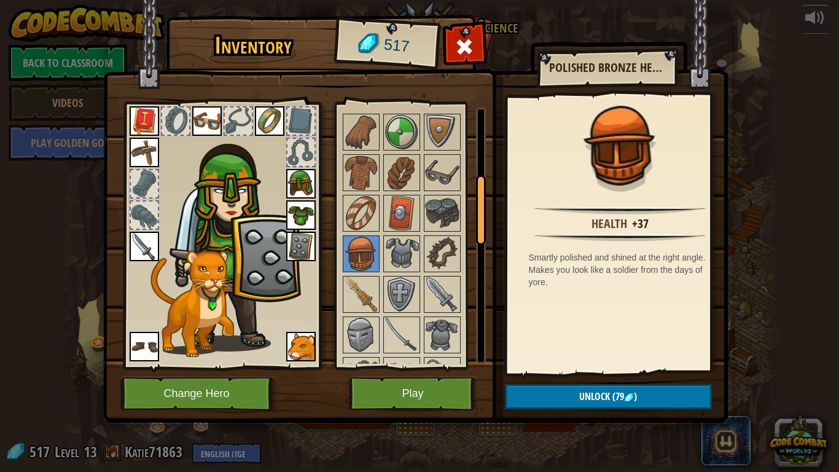
click at [299, 182] on img at bounding box center [300, 183] width 29 height 29
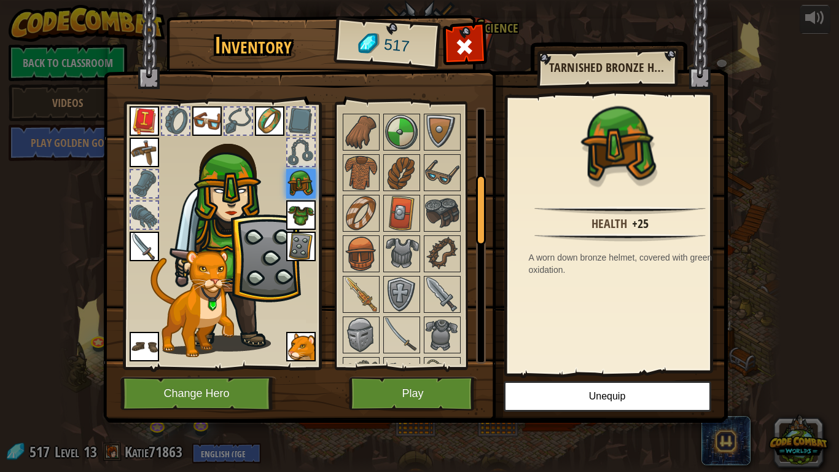
click at [397, 241] on img at bounding box center [401, 253] width 34 height 34
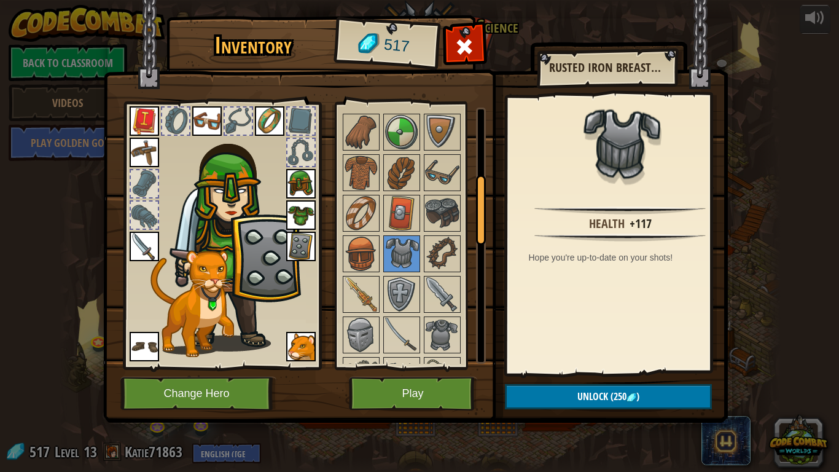
click at [446, 249] on img at bounding box center [442, 253] width 34 height 34
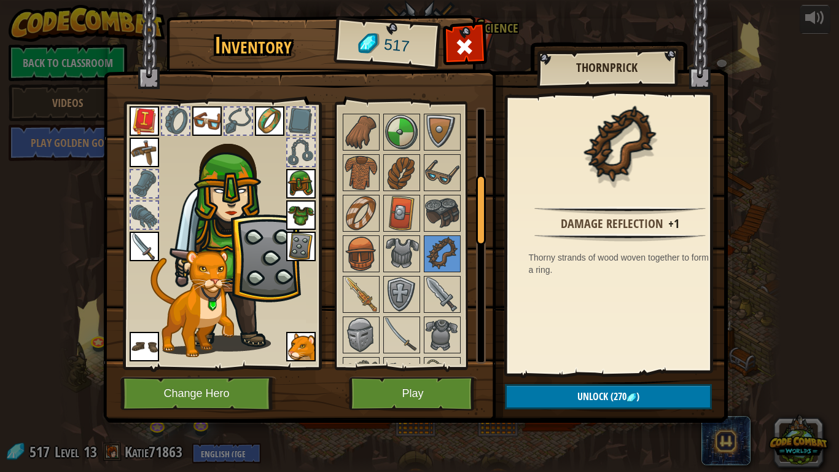
click at [441, 283] on img at bounding box center [442, 294] width 34 height 34
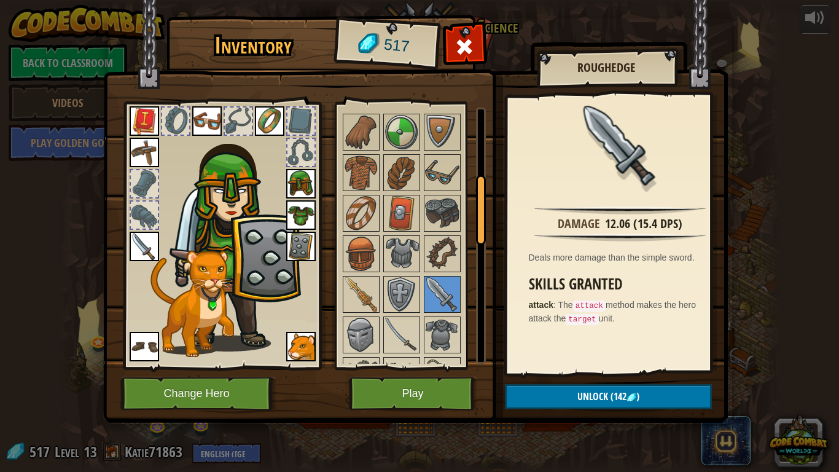
click at [366, 292] on img at bounding box center [361, 294] width 34 height 34
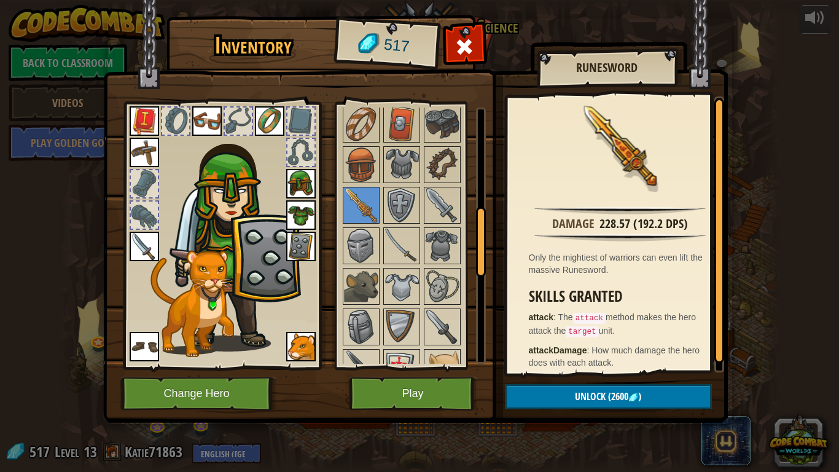
scroll to position [362, 0]
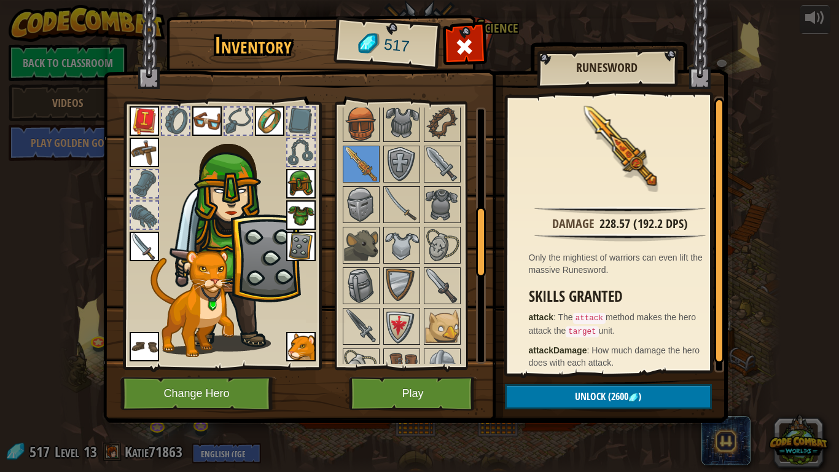
drag, startPoint x: 480, startPoint y: 232, endPoint x: 491, endPoint y: 267, distance: 36.5
click at [491, 267] on div "Inventory 517 Available Equip Equip Equip Equip Equip Equip Equip Equip Equip E…" at bounding box center [419, 220] width 625 height 405
click at [400, 206] on img at bounding box center [401, 204] width 34 height 34
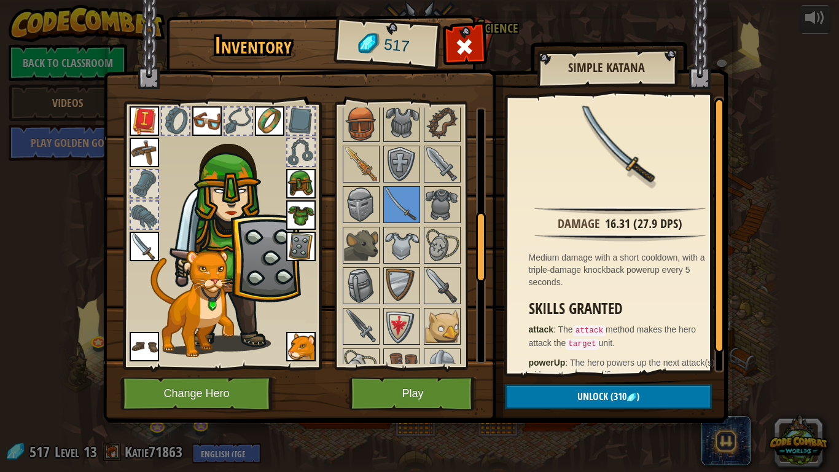
click at [451, 278] on img at bounding box center [442, 285] width 34 height 34
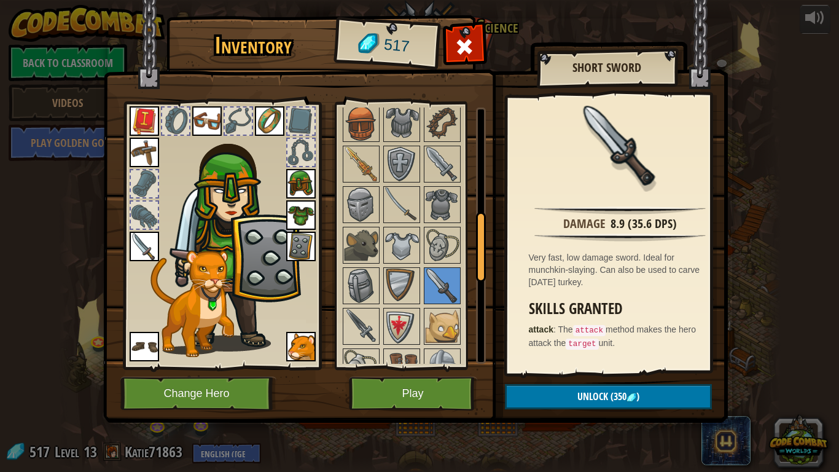
click at [402, 205] on img at bounding box center [401, 204] width 34 height 34
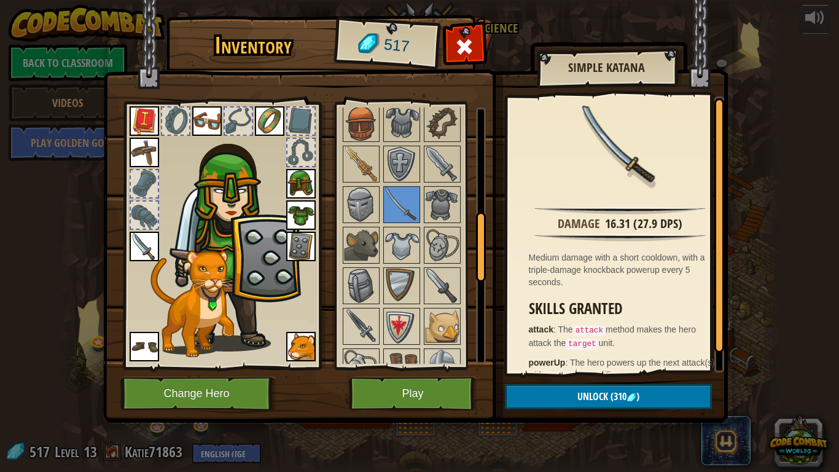
click at [368, 319] on img at bounding box center [361, 326] width 34 height 34
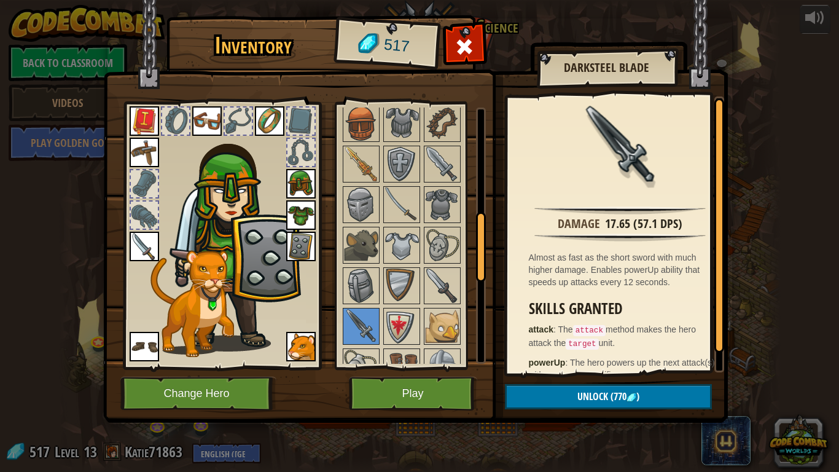
click at [401, 206] on img at bounding box center [401, 204] width 34 height 34
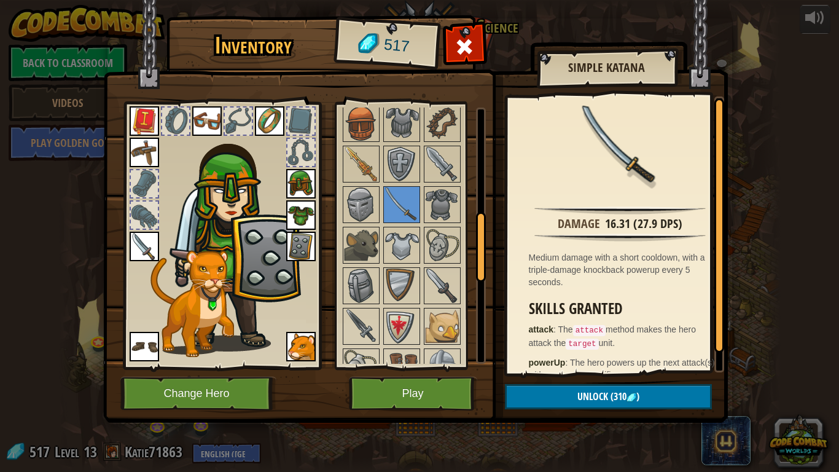
click at [368, 332] on img at bounding box center [361, 326] width 34 height 34
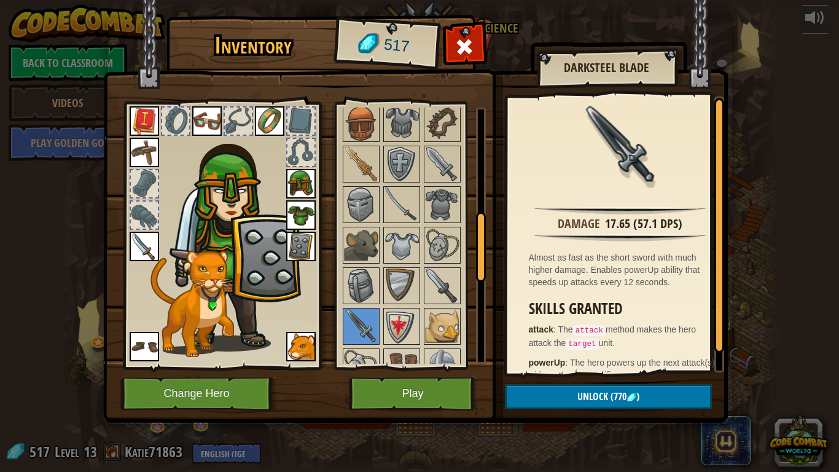
click at [398, 203] on img at bounding box center [401, 204] width 34 height 34
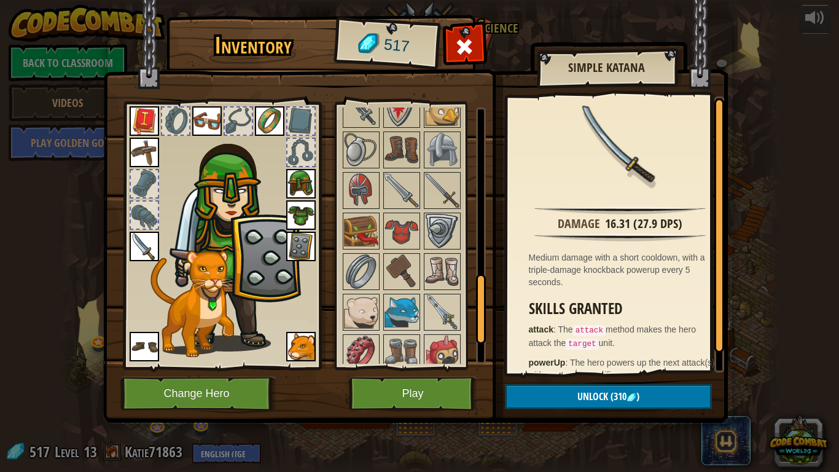
scroll to position [580, 0]
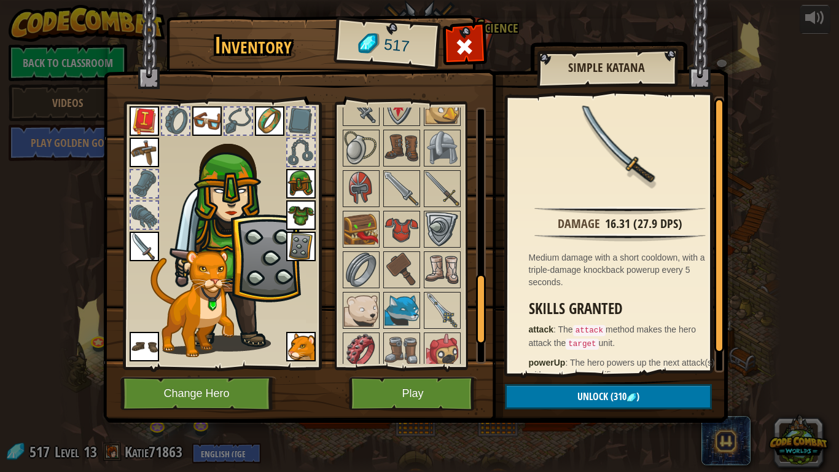
drag, startPoint x: 478, startPoint y: 227, endPoint x: 478, endPoint y: 287, distance: 60.2
click at [478, 287] on div at bounding box center [481, 309] width 10 height 70
click at [435, 187] on img at bounding box center [442, 188] width 34 height 34
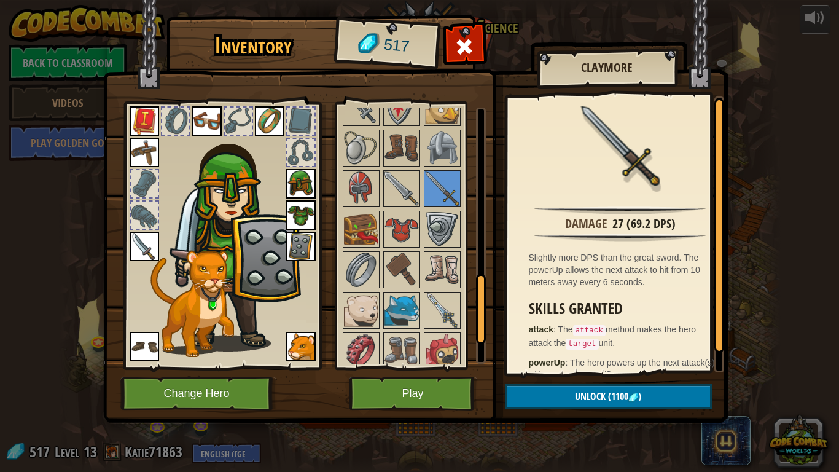
click at [405, 187] on img at bounding box center [401, 188] width 34 height 34
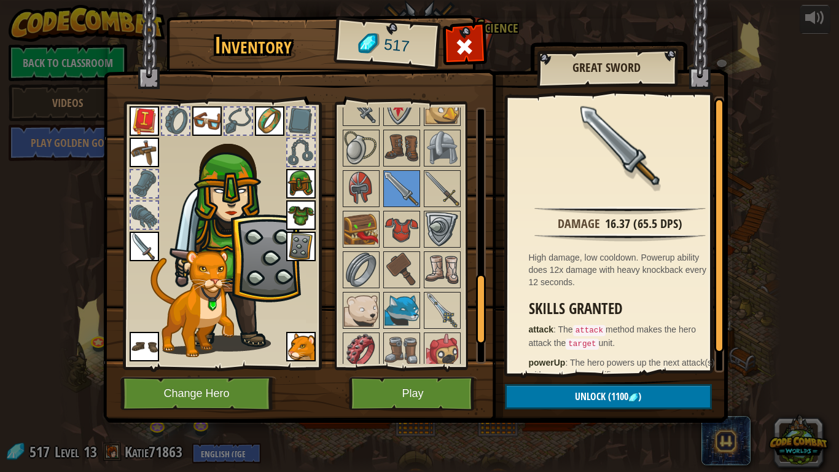
click at [442, 307] on img at bounding box center [442, 310] width 34 height 34
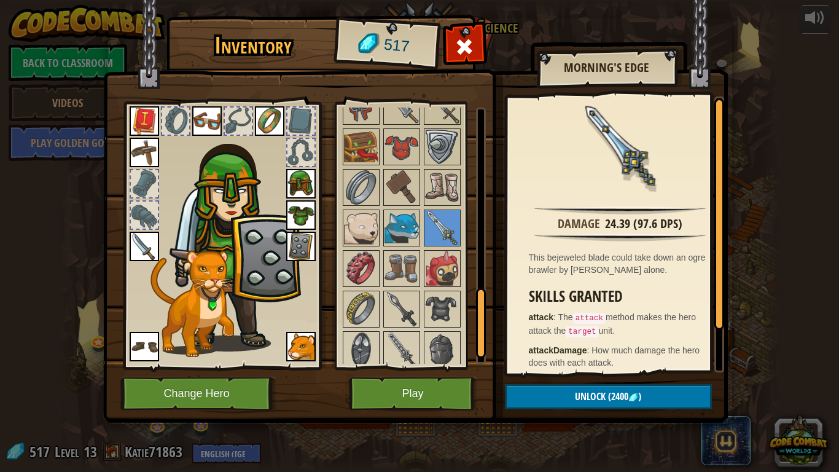
scroll to position [669, 0]
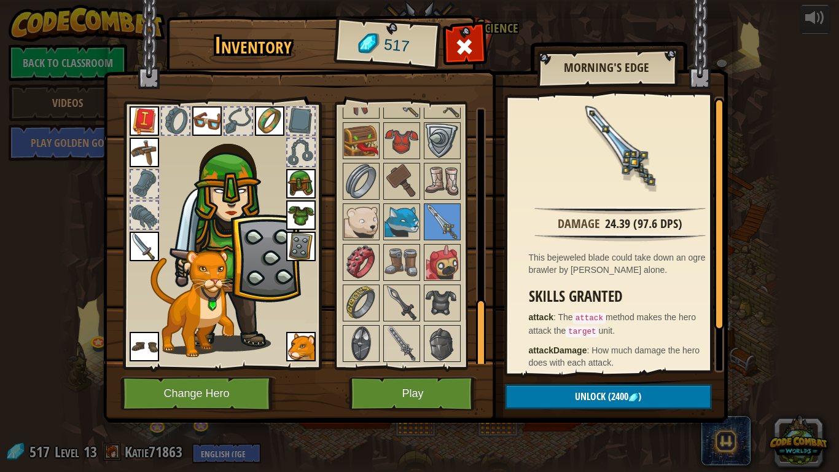
drag, startPoint x: 481, startPoint y: 297, endPoint x: 492, endPoint y: 335, distance: 39.7
click at [492, 335] on div "Inventory 517 Available Equip Equip Equip Equip Equip Equip Equip Equip Equip E…" at bounding box center [419, 220] width 625 height 405
click at [403, 301] on img at bounding box center [401, 303] width 34 height 34
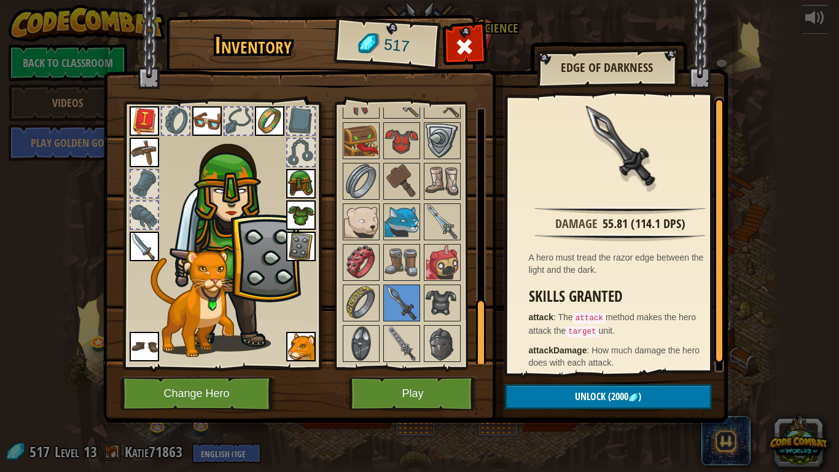
click at [405, 335] on img at bounding box center [401, 343] width 34 height 34
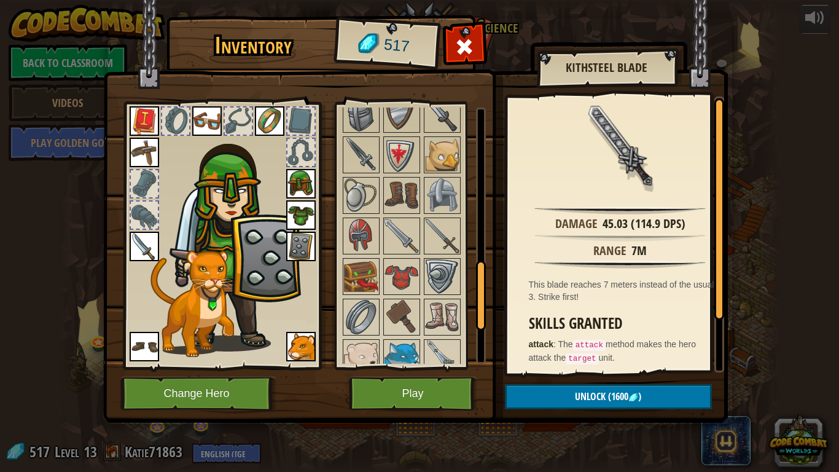
scroll to position [501, 0]
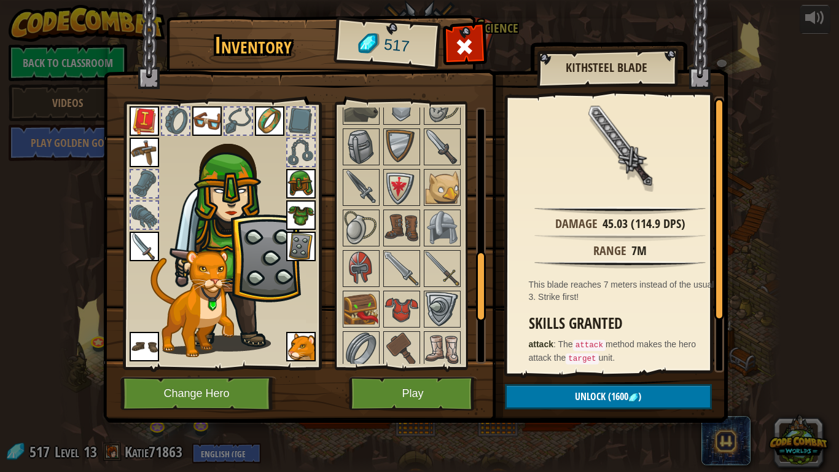
drag, startPoint x: 480, startPoint y: 314, endPoint x: 478, endPoint y: 264, distance: 49.8
click at [478, 264] on div at bounding box center [481, 286] width 10 height 70
click at [400, 252] on img at bounding box center [401, 268] width 34 height 34
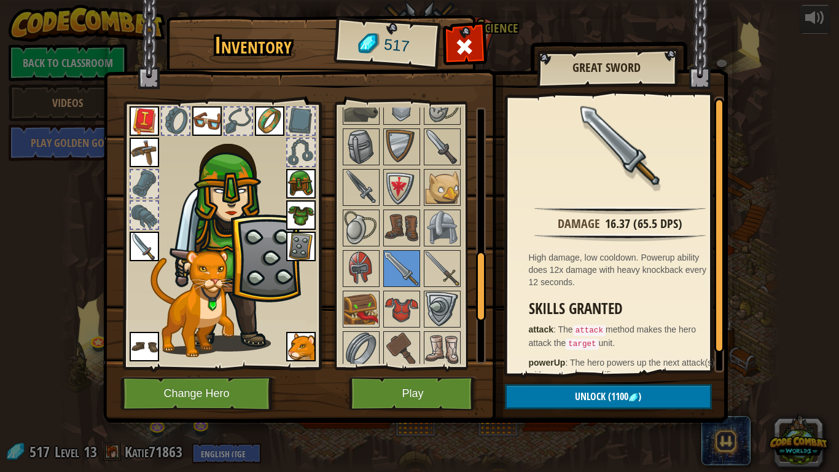
click at [451, 264] on img at bounding box center [442, 268] width 34 height 34
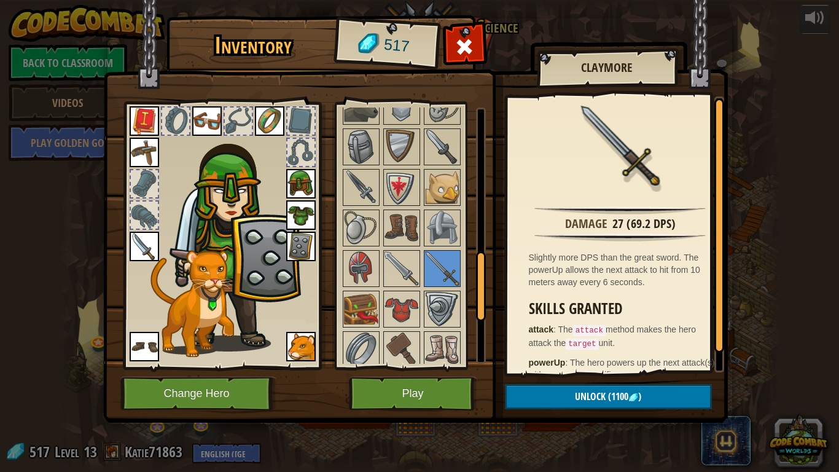
click at [359, 255] on img at bounding box center [361, 268] width 34 height 34
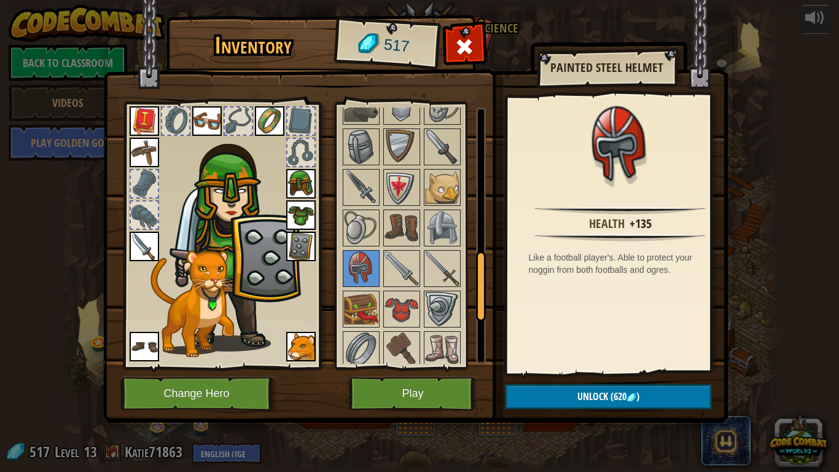
click at [367, 211] on img at bounding box center [361, 228] width 34 height 34
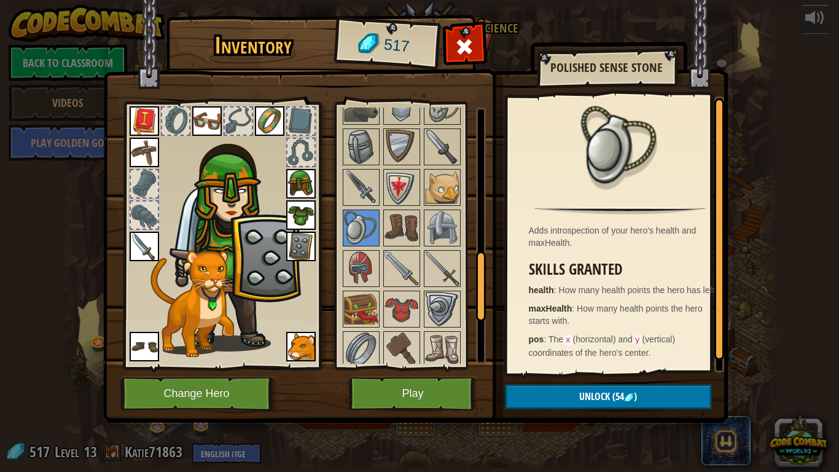
click at [397, 216] on img at bounding box center [401, 228] width 34 height 34
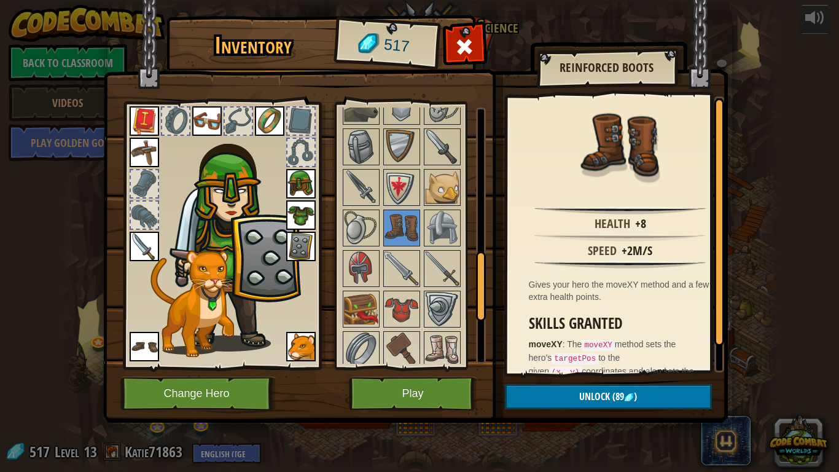
click at [446, 222] on img at bounding box center [442, 228] width 34 height 34
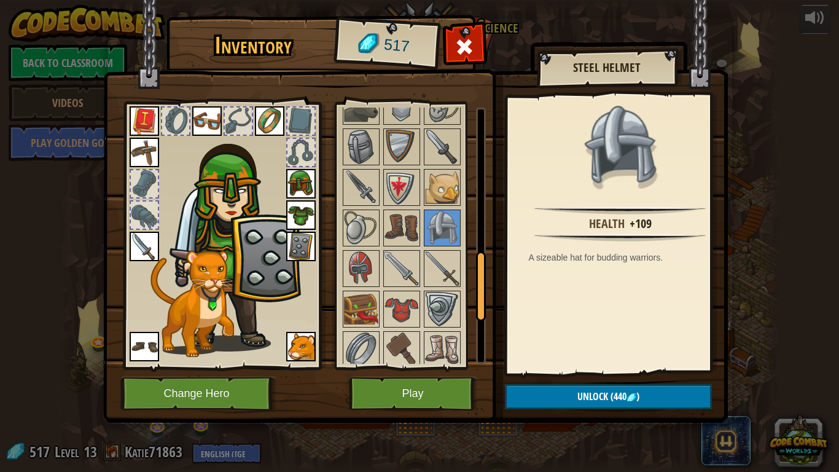
click at [434, 197] on img at bounding box center [442, 187] width 34 height 34
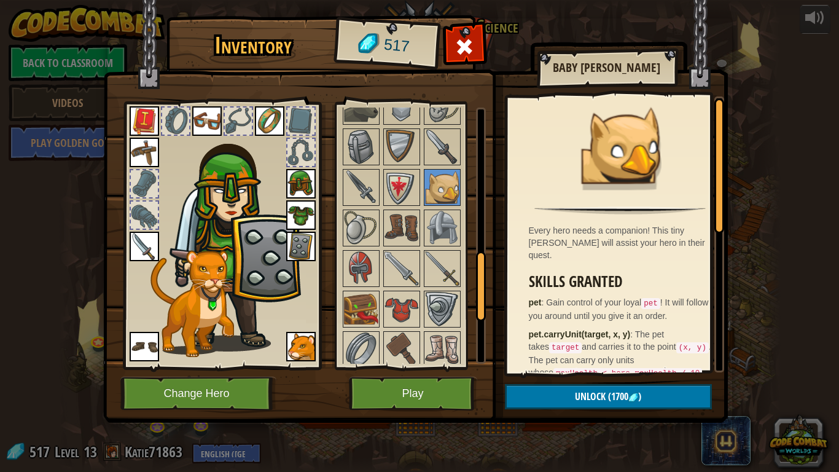
click at [405, 193] on img at bounding box center [401, 187] width 34 height 34
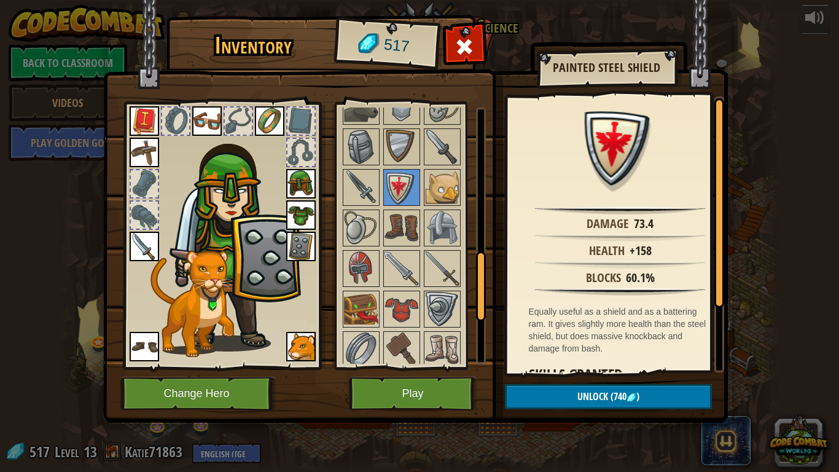
click at [368, 192] on img at bounding box center [361, 187] width 34 height 34
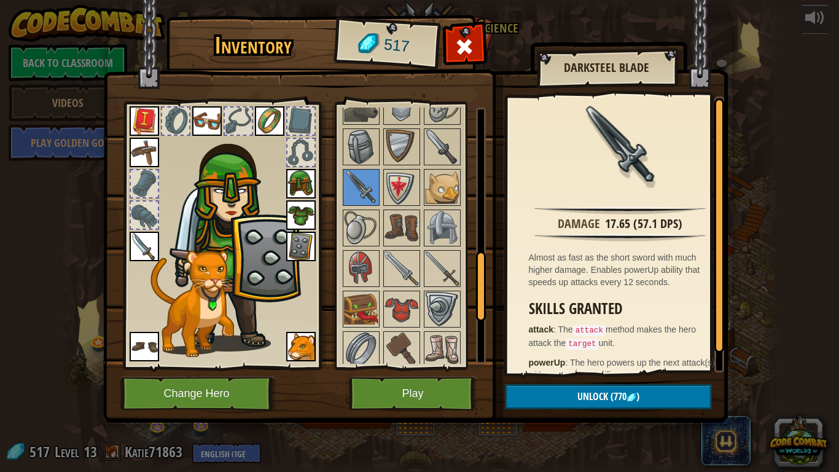
click at [444, 151] on img at bounding box center [442, 147] width 34 height 34
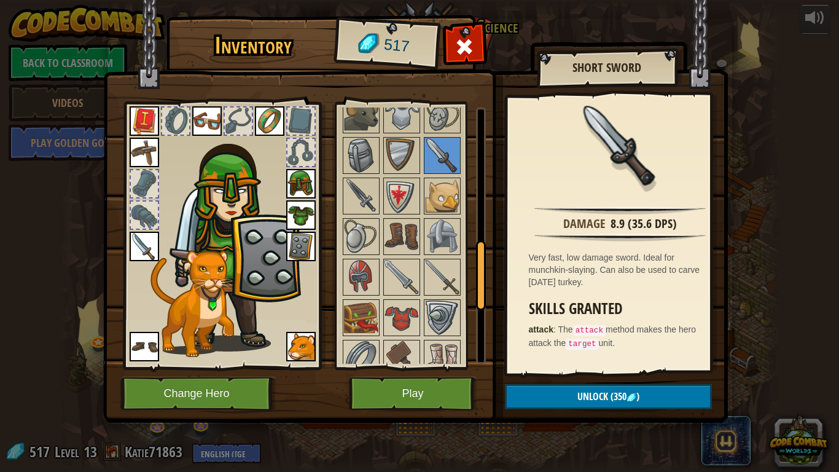
click at [477, 278] on div at bounding box center [481, 275] width 10 height 70
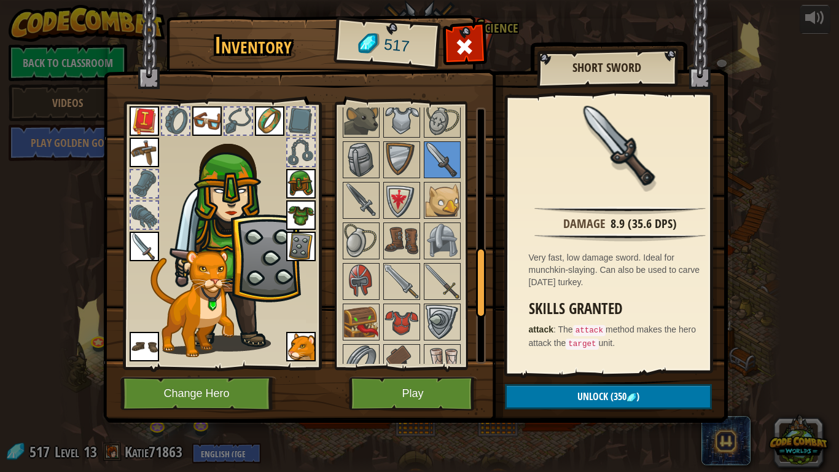
click at [364, 354] on img at bounding box center [361, 362] width 34 height 34
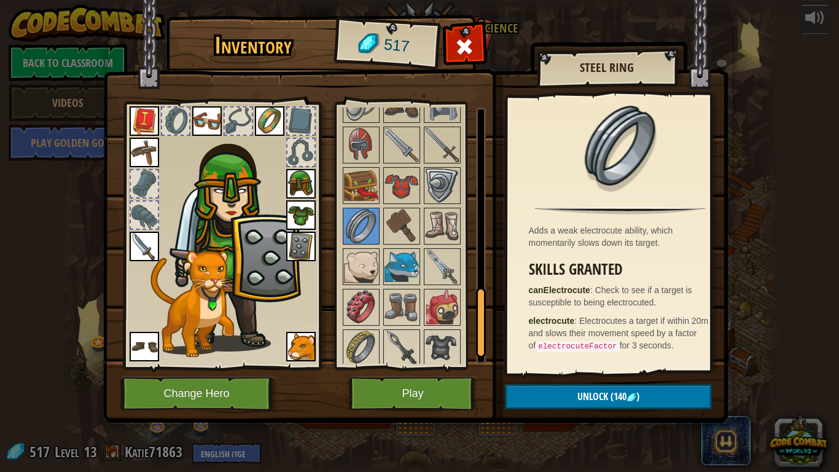
scroll to position [628, 0]
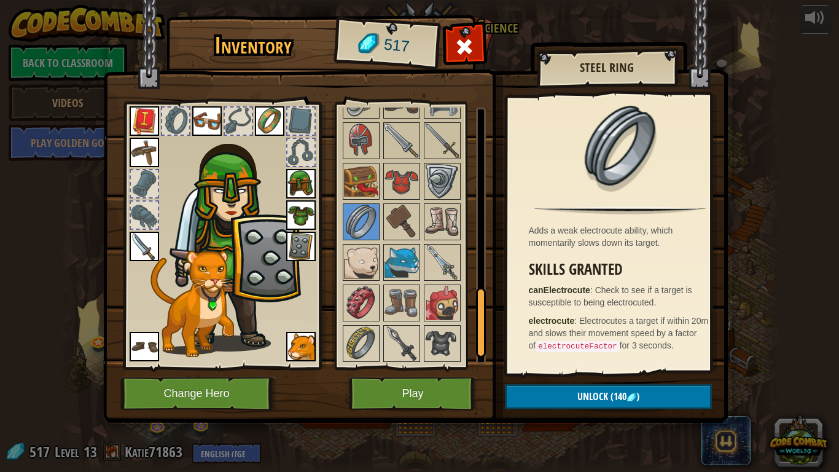
drag, startPoint x: 479, startPoint y: 289, endPoint x: 486, endPoint y: 327, distance: 38.7
click at [486, 327] on div "Inventory 517 Available Equip Equip Equip Equip Equip Equip Equip Equip Equip E…" at bounding box center [419, 220] width 625 height 405
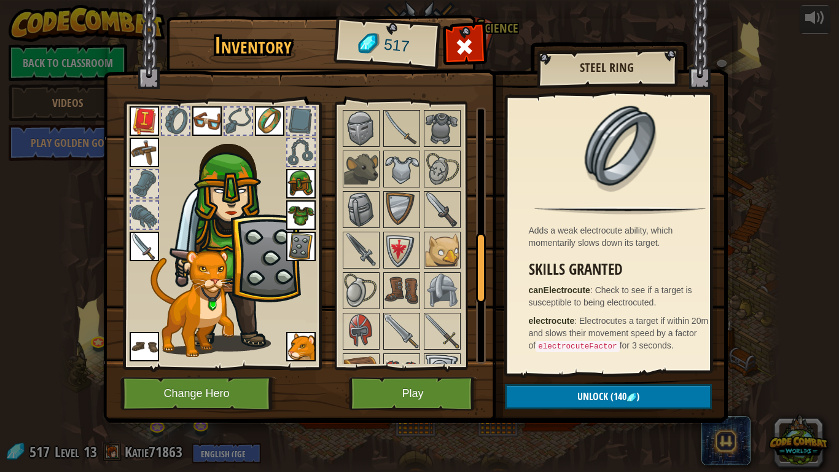
scroll to position [435, 0]
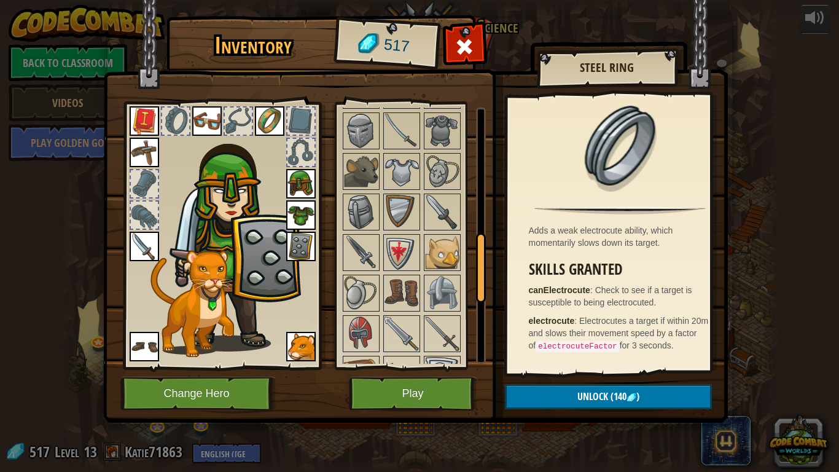
drag, startPoint x: 479, startPoint y: 321, endPoint x: 477, endPoint y: 265, distance: 56.5
click at [477, 265] on div at bounding box center [481, 268] width 10 height 70
click at [452, 327] on img at bounding box center [442, 333] width 34 height 34
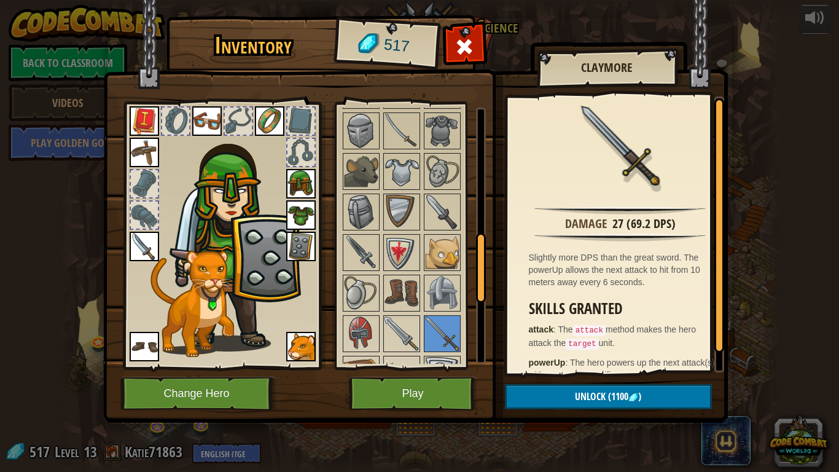
click at [415, 334] on img at bounding box center [401, 333] width 34 height 34
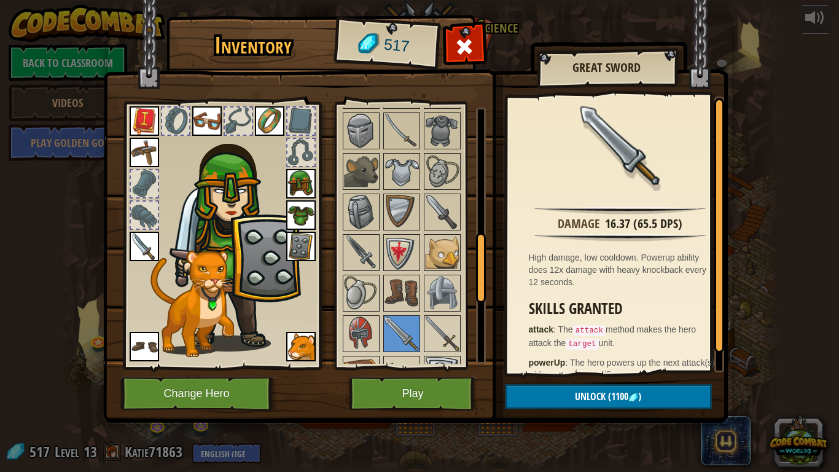
click at [373, 245] on img at bounding box center [361, 252] width 34 height 34
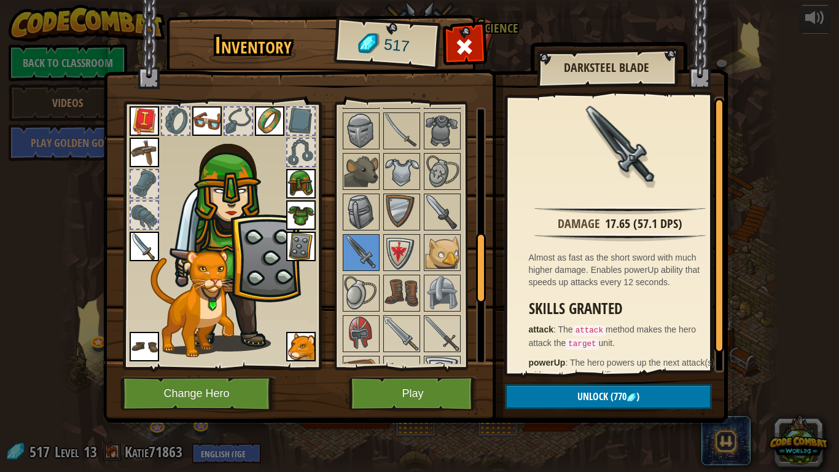
click at [439, 208] on img at bounding box center [442, 212] width 34 height 34
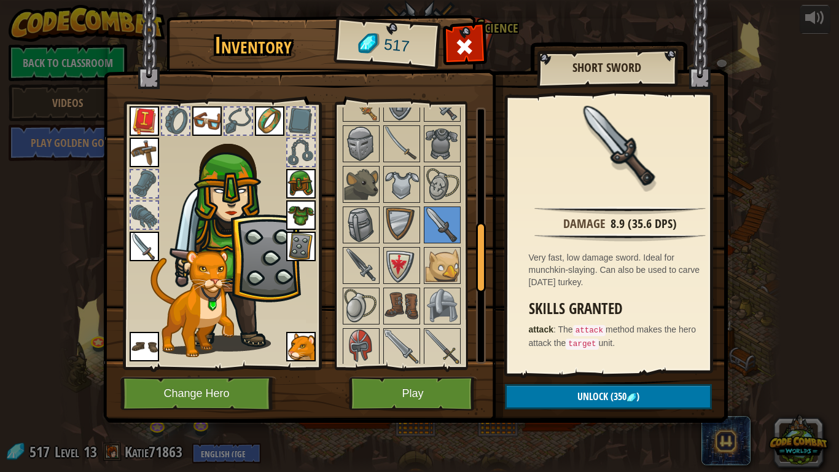
scroll to position [399, 0]
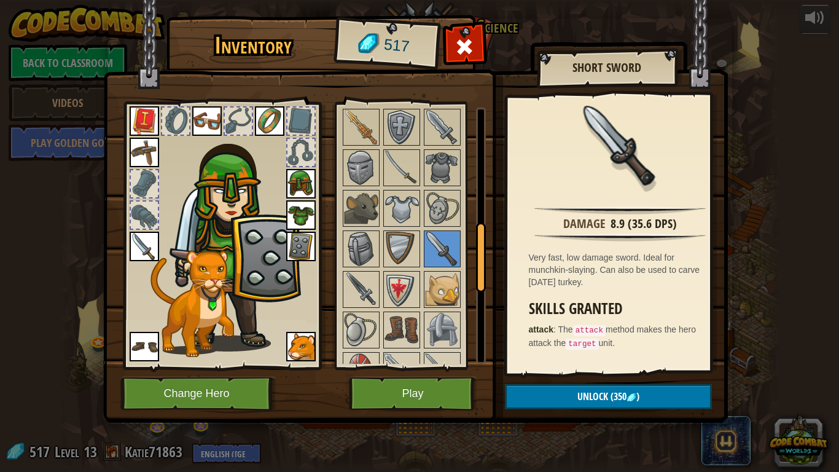
drag, startPoint x: 478, startPoint y: 251, endPoint x: 473, endPoint y: 239, distance: 13.2
click at [473, 239] on div "Available Equip Equip Equip Equip Equip Equip Equip Equip Equip Equip Equip Equ…" at bounding box center [413, 235] width 145 height 256
click at [400, 173] on img at bounding box center [401, 167] width 34 height 34
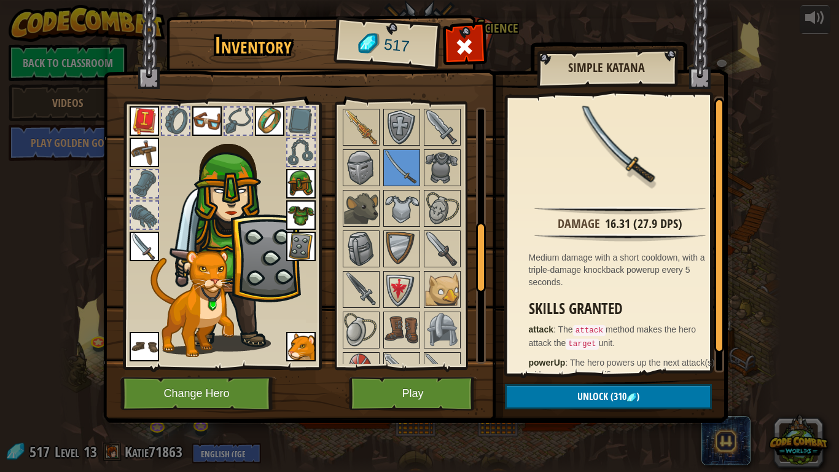
click at [369, 293] on img at bounding box center [361, 289] width 34 height 34
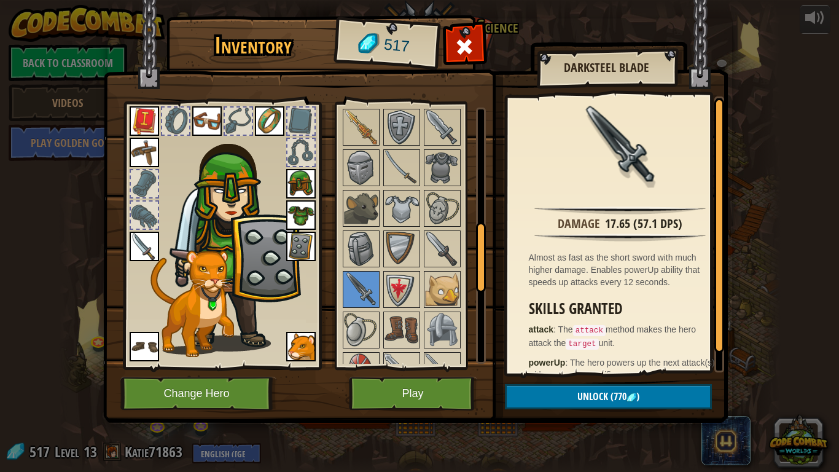
click at [397, 176] on img at bounding box center [401, 167] width 34 height 34
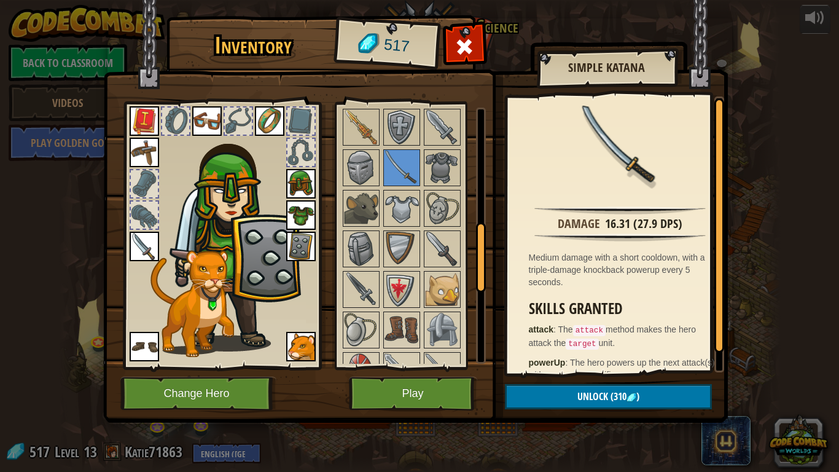
click at [141, 241] on img at bounding box center [144, 246] width 29 height 29
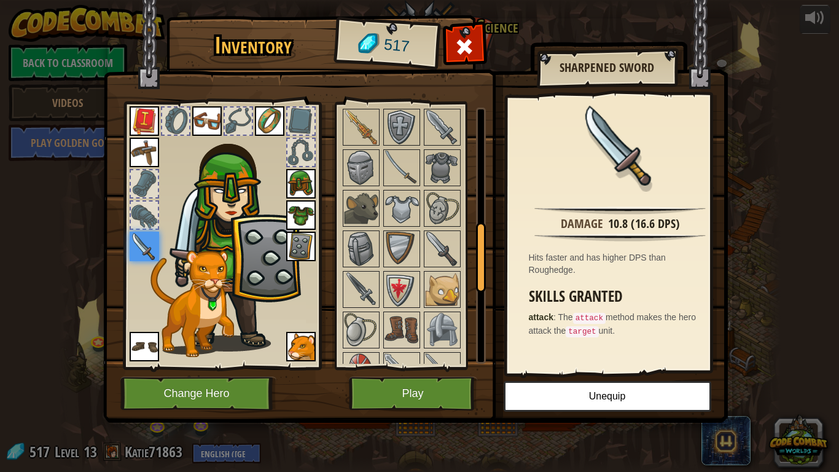
click at [408, 166] on img at bounding box center [401, 167] width 34 height 34
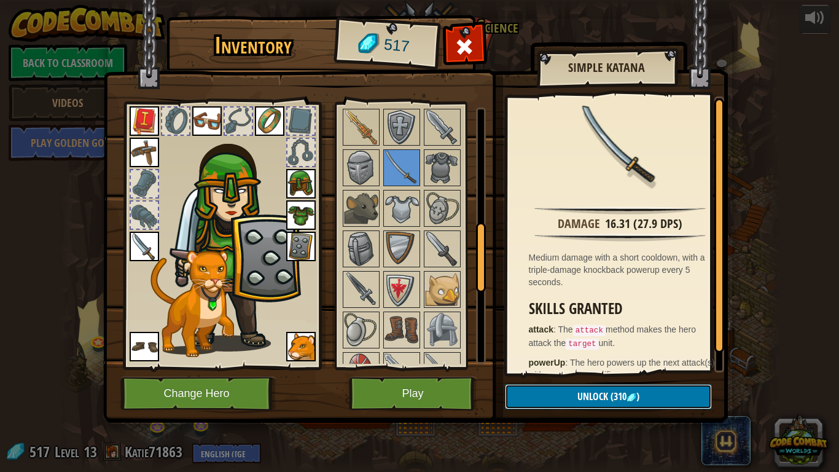
click at [633, 375] on img at bounding box center [631, 397] width 10 height 10
click at [566, 375] on button "Confirm" at bounding box center [608, 396] width 207 height 25
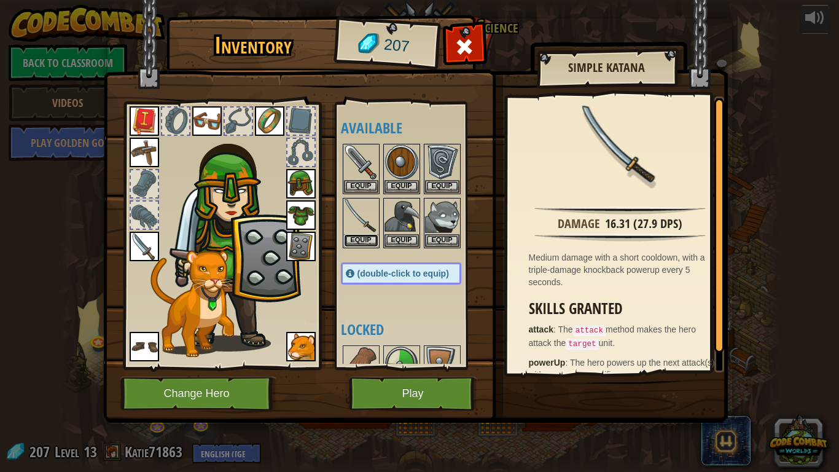
click at [372, 235] on button "Equip" at bounding box center [361, 240] width 34 height 13
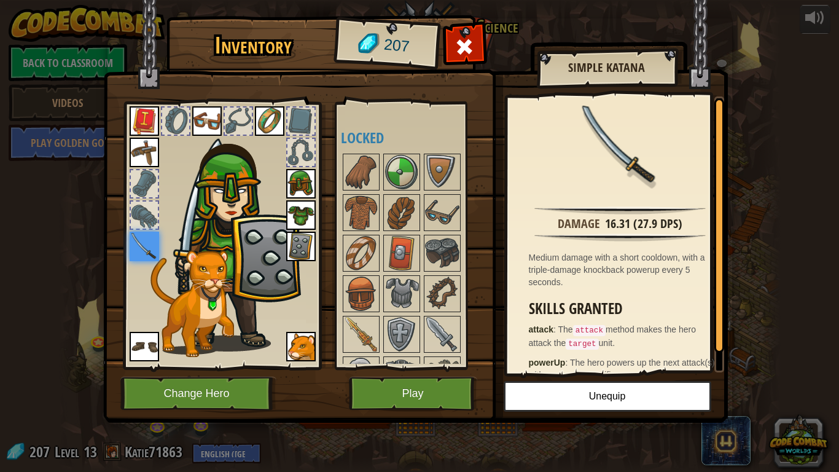
scroll to position [195, 0]
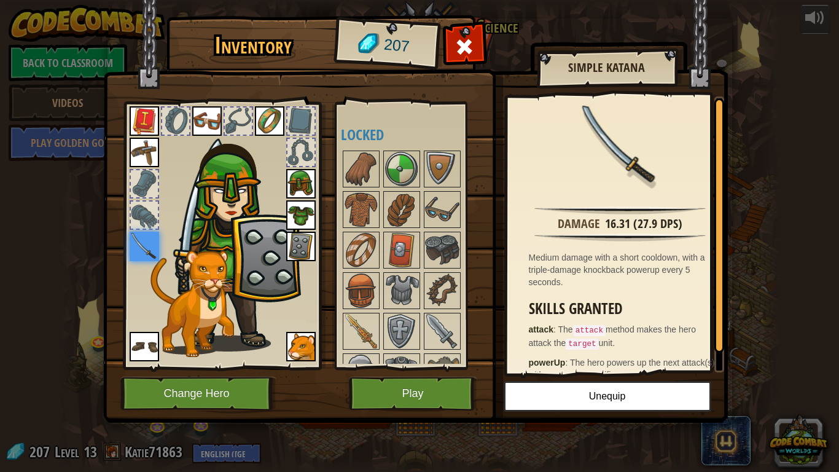
click at [363, 284] on img at bounding box center [361, 290] width 34 height 34
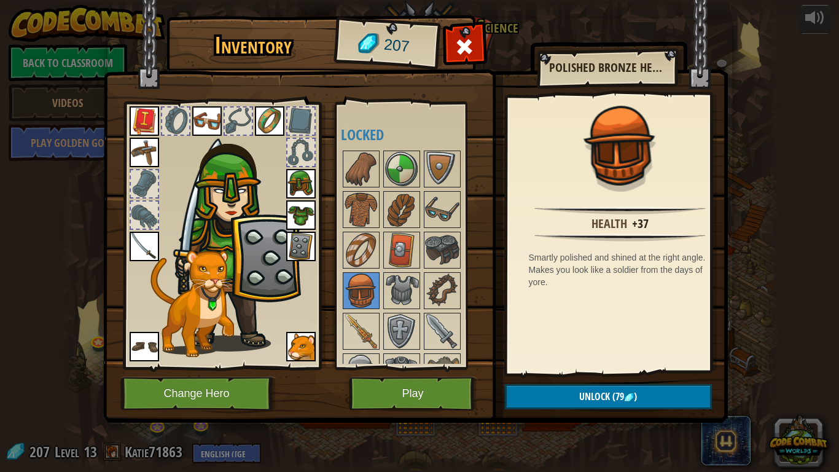
click at [365, 173] on img at bounding box center [361, 169] width 34 height 34
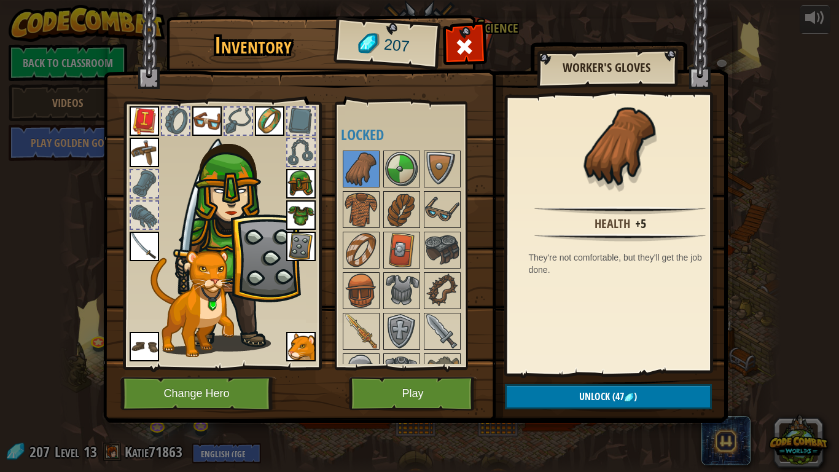
click at [364, 216] on img at bounding box center [361, 209] width 34 height 34
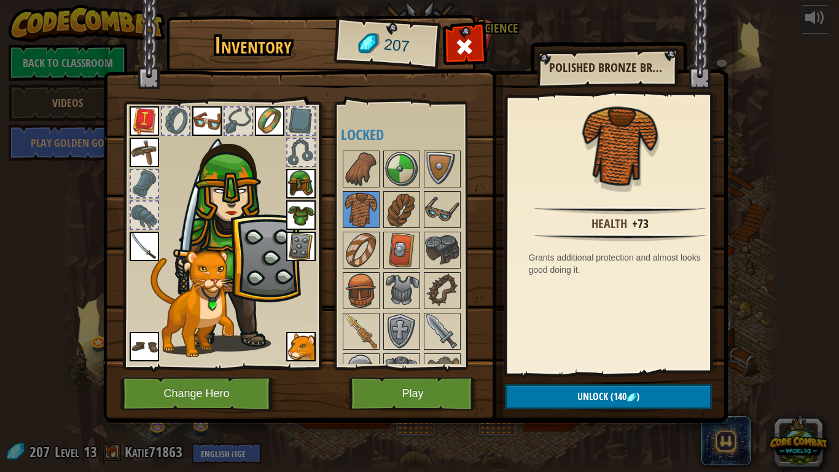
click at [440, 257] on img at bounding box center [442, 250] width 34 height 34
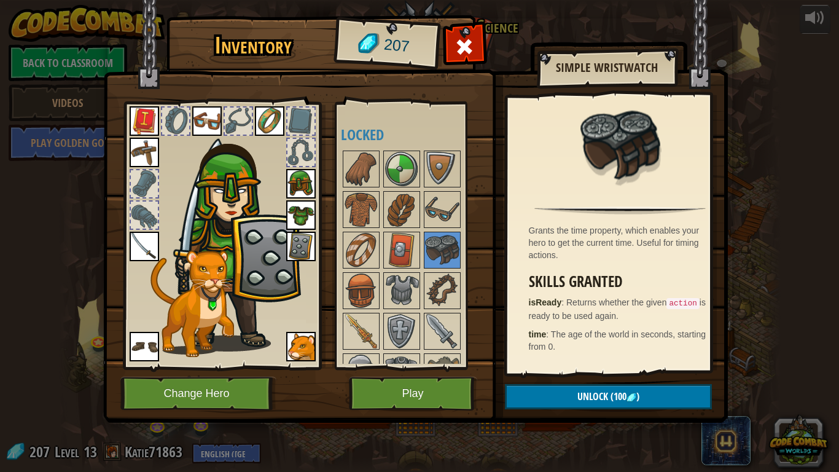
click at [445, 292] on img at bounding box center [442, 290] width 34 height 34
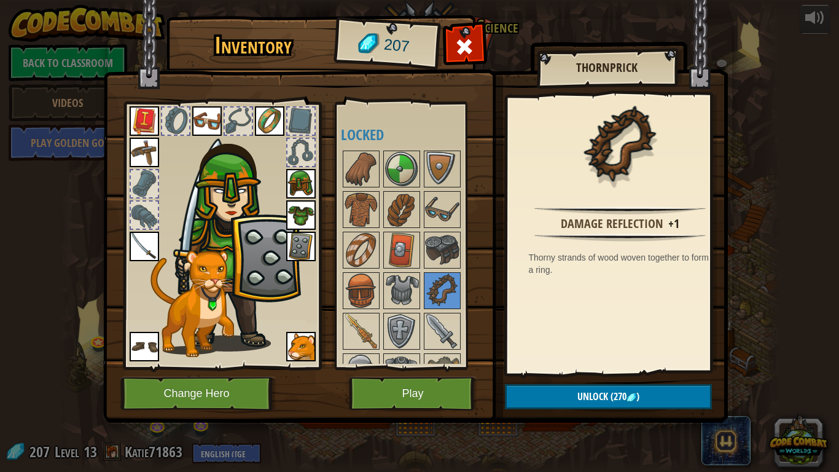
click at [441, 259] on img at bounding box center [442, 250] width 34 height 34
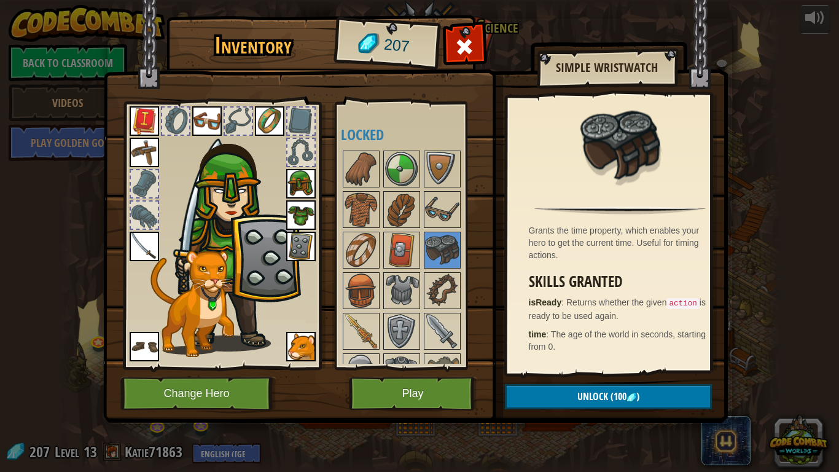
click at [439, 287] on img at bounding box center [442, 290] width 34 height 34
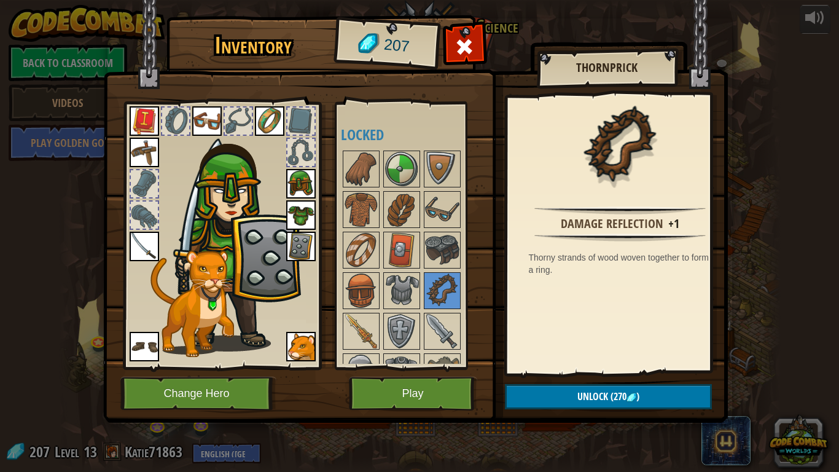
click at [364, 298] on img at bounding box center [361, 290] width 34 height 34
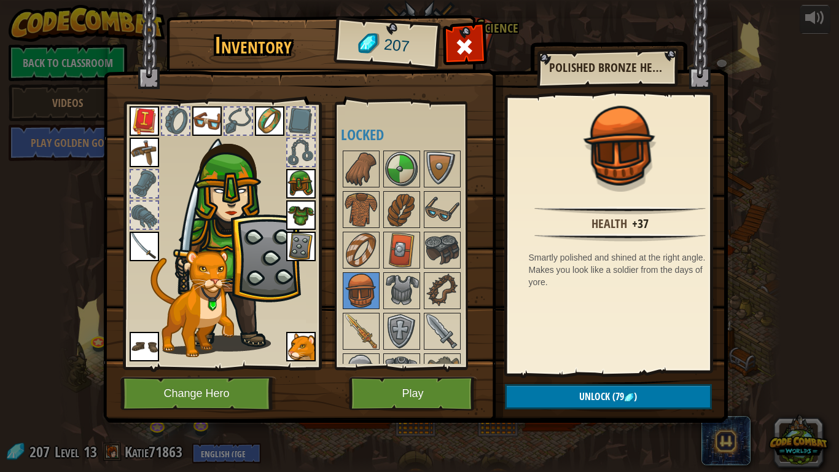
click at [442, 246] on img at bounding box center [442, 250] width 34 height 34
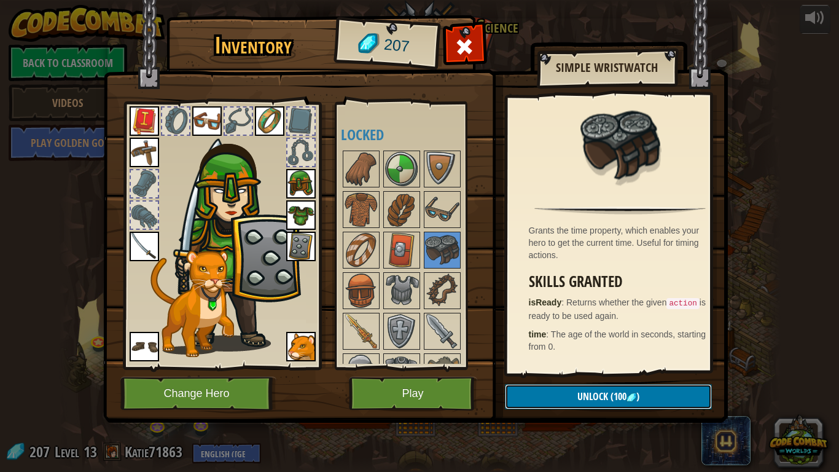
click at [601, 375] on span "Unlock" at bounding box center [592, 396] width 31 height 14
click at [589, 375] on button "Confirm" at bounding box center [608, 396] width 207 height 25
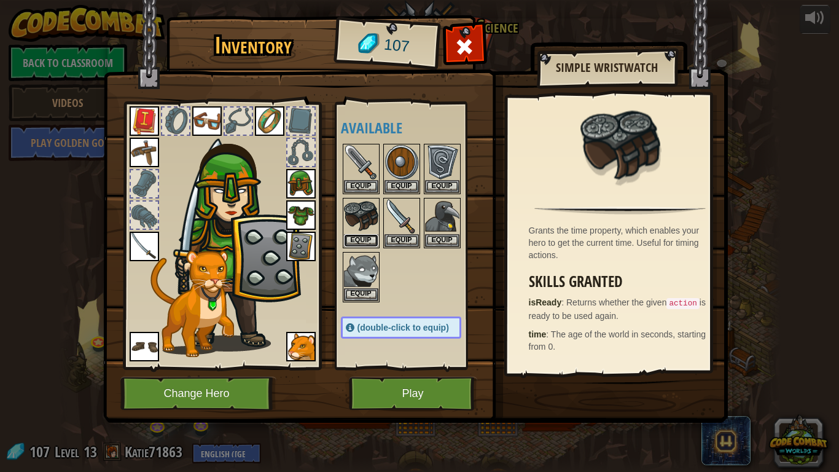
click at [354, 238] on button "Equip" at bounding box center [361, 240] width 34 height 13
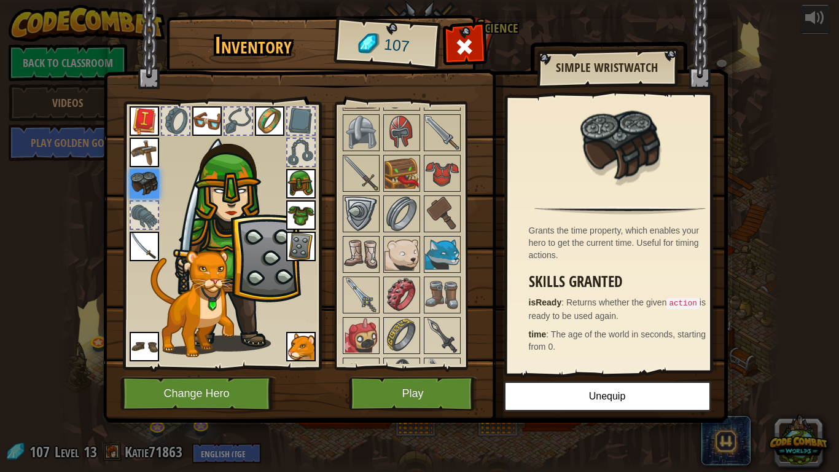
scroll to position [598, 0]
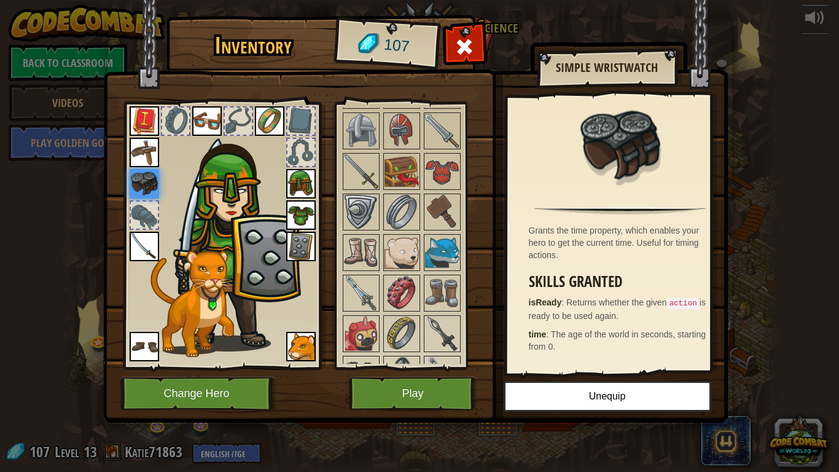
click at [404, 222] on img at bounding box center [401, 212] width 34 height 34
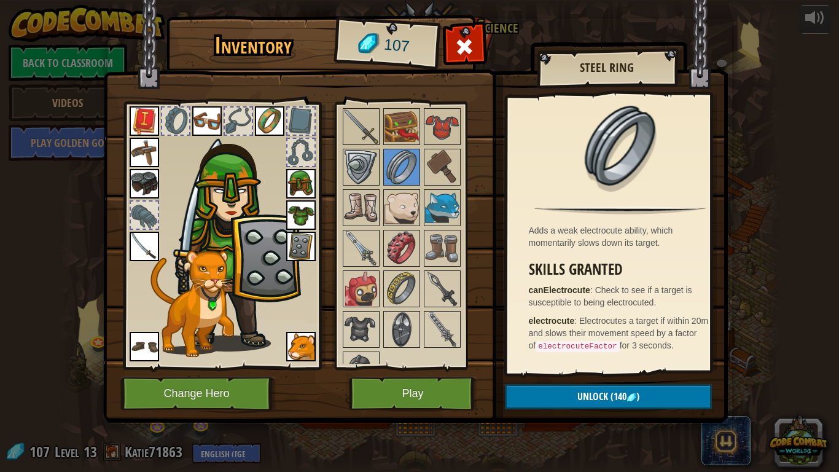
scroll to position [669, 0]
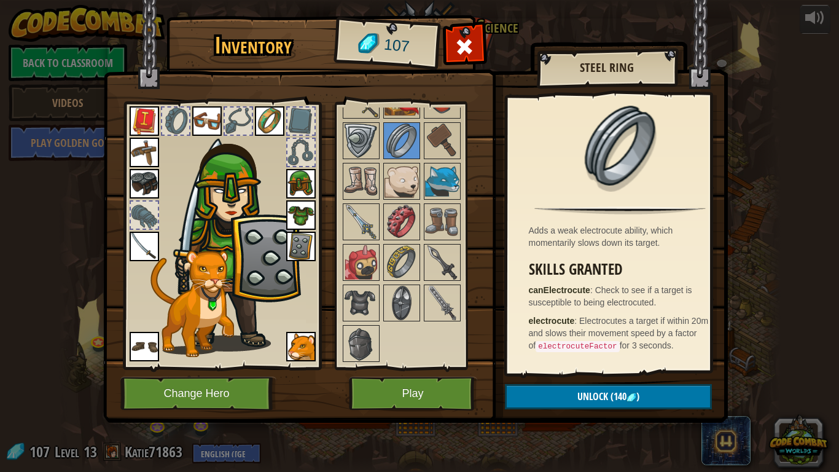
click at [400, 312] on img at bounding box center [401, 303] width 34 height 34
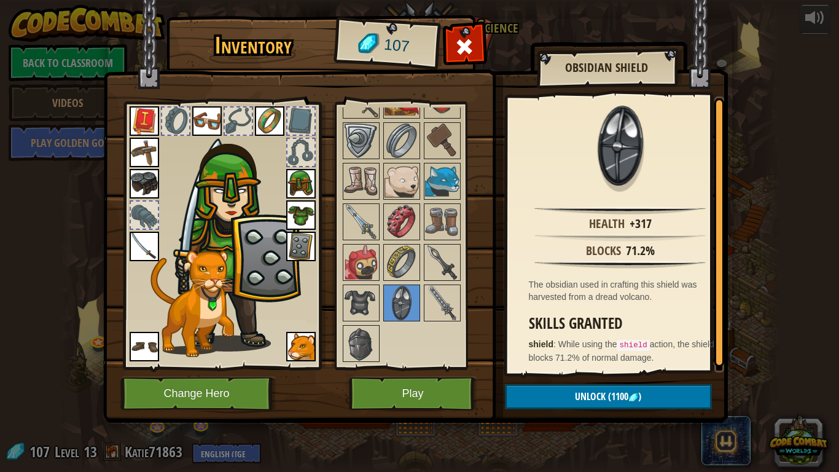
click at [404, 257] on img at bounding box center [401, 262] width 34 height 34
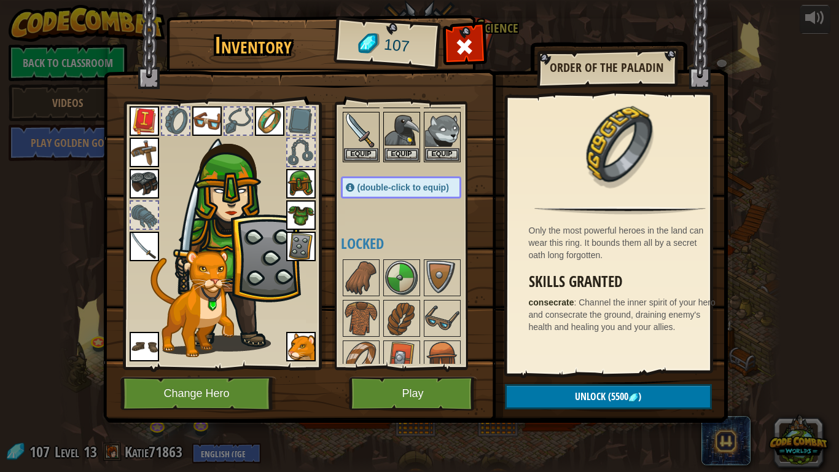
scroll to position [0, 0]
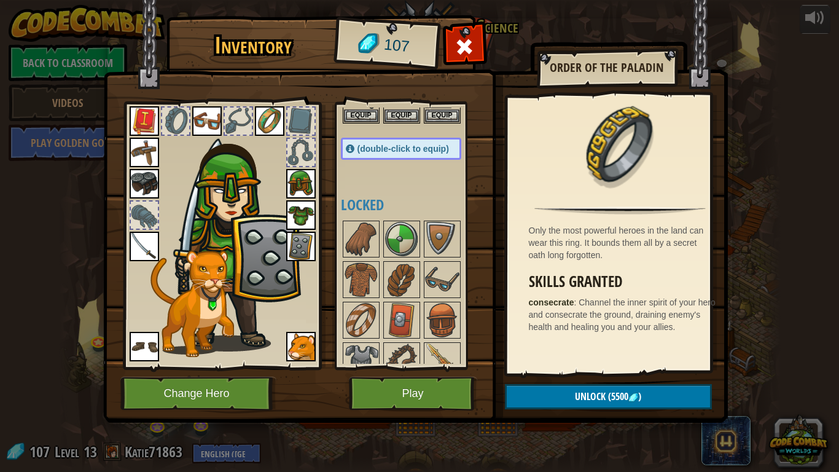
click at [370, 242] on img at bounding box center [361, 239] width 34 height 34
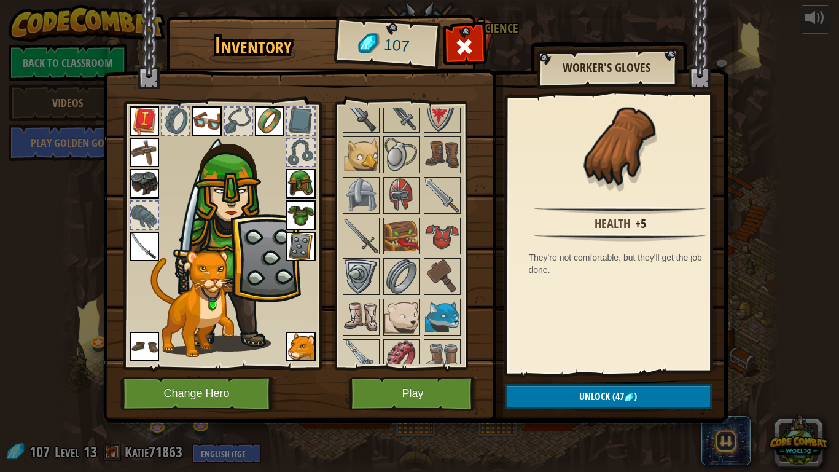
scroll to position [534, 0]
click at [402, 276] on img at bounding box center [401, 275] width 34 height 34
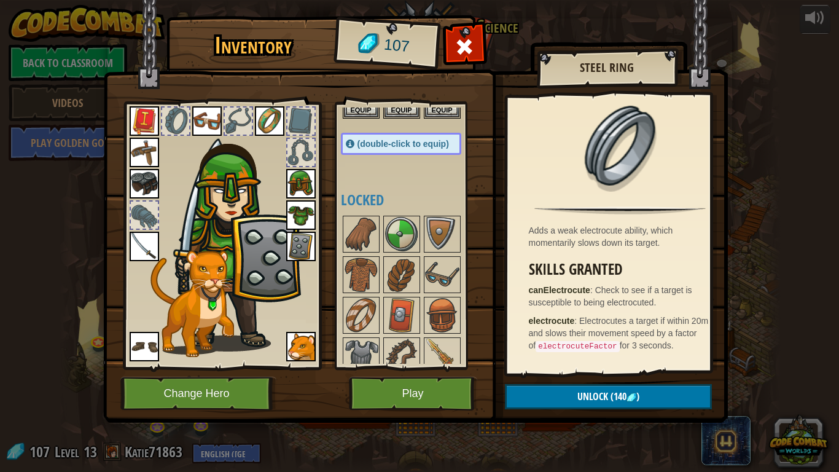
scroll to position [135, 0]
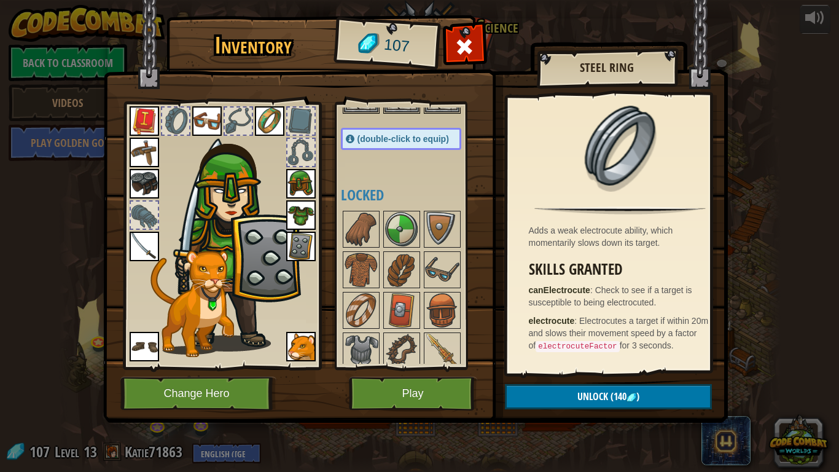
click at [364, 220] on img at bounding box center [361, 229] width 34 height 34
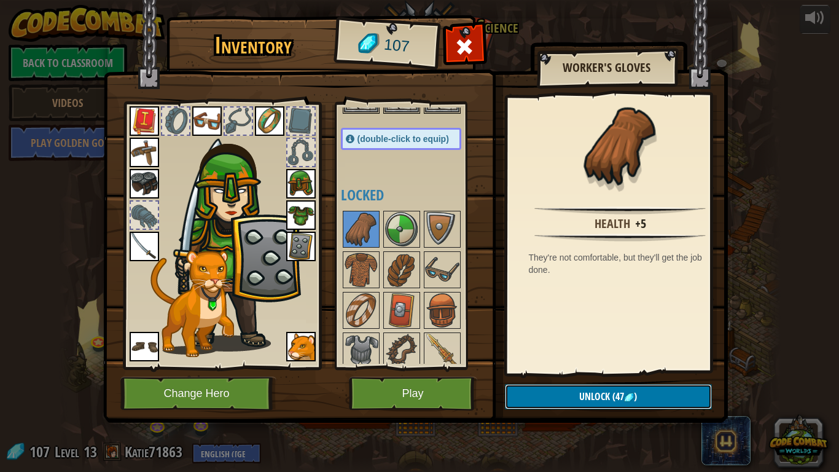
click at [608, 375] on span "Unlock" at bounding box center [594, 396] width 31 height 14
click at [580, 375] on button "Confirm" at bounding box center [608, 396] width 207 height 25
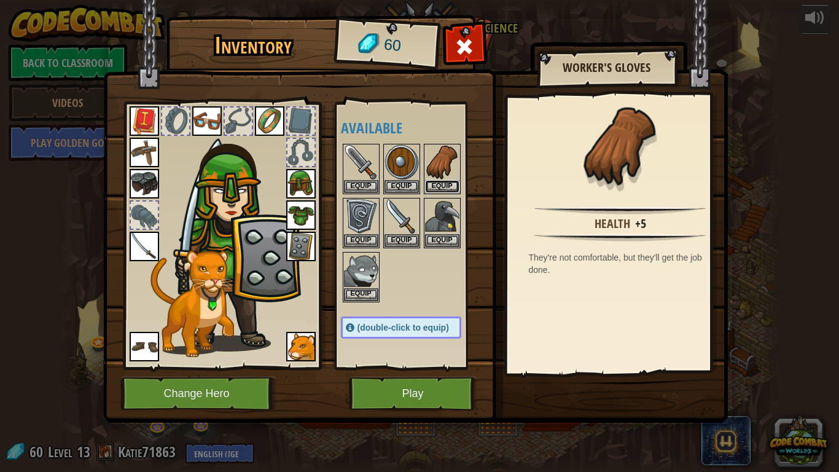
click at [440, 183] on button "Equip" at bounding box center [442, 186] width 34 height 13
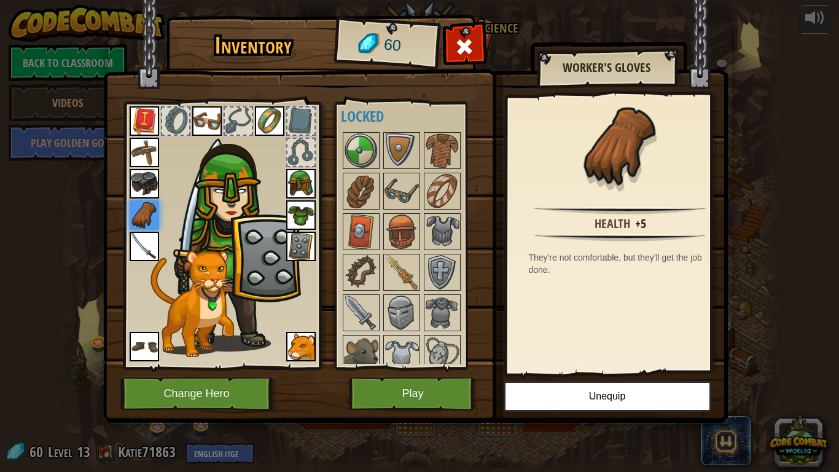
scroll to position [214, 0]
click at [366, 189] on img at bounding box center [361, 190] width 34 height 34
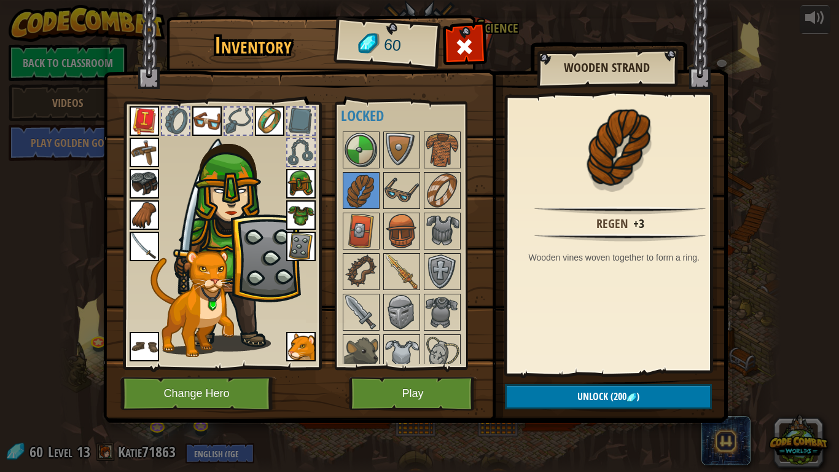
click at [406, 241] on img at bounding box center [401, 231] width 34 height 34
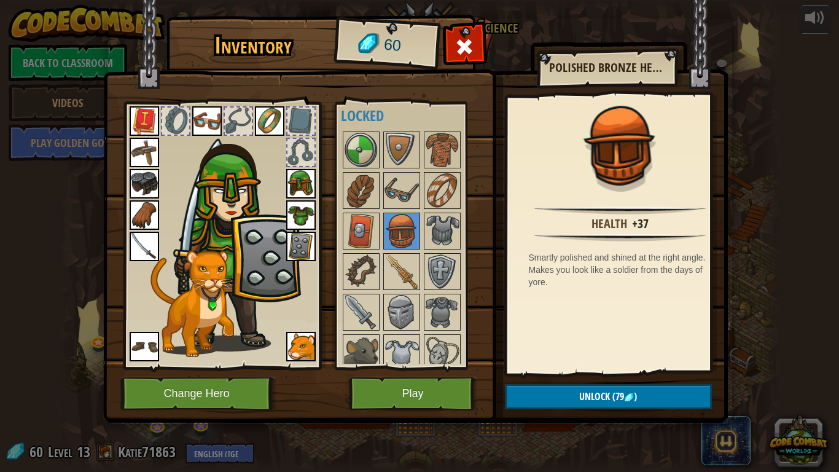
click at [441, 232] on img at bounding box center [442, 231] width 34 height 34
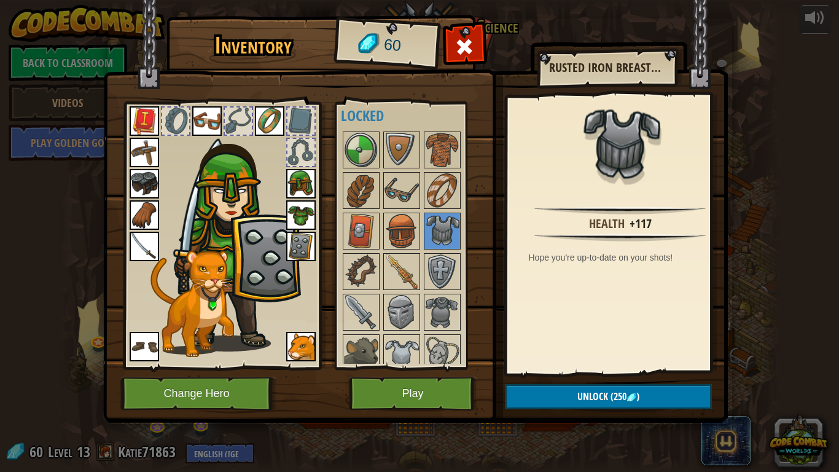
click at [368, 276] on img at bounding box center [361, 271] width 34 height 34
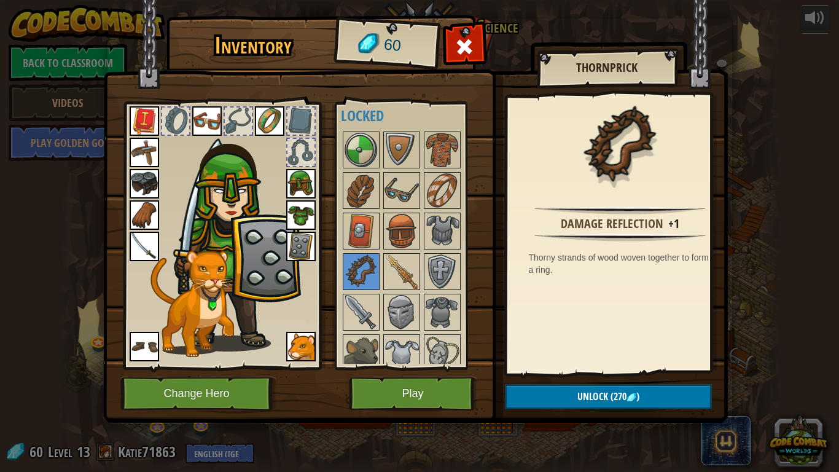
click at [406, 271] on img at bounding box center [401, 271] width 34 height 34
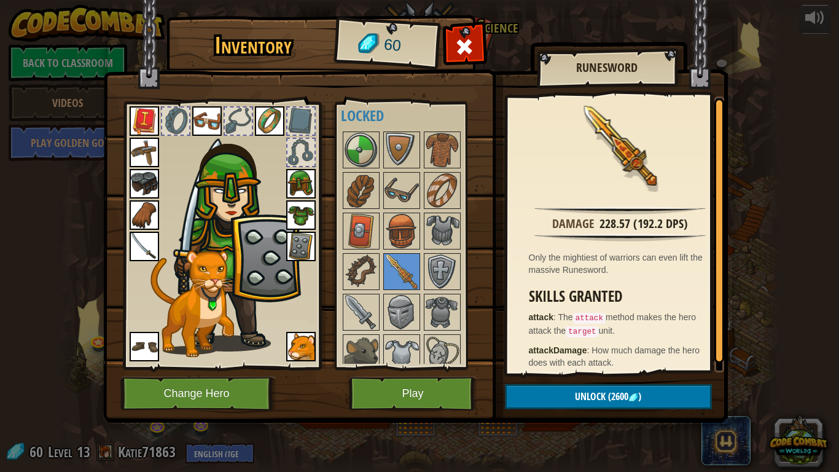
click at [437, 270] on img at bounding box center [442, 271] width 34 height 34
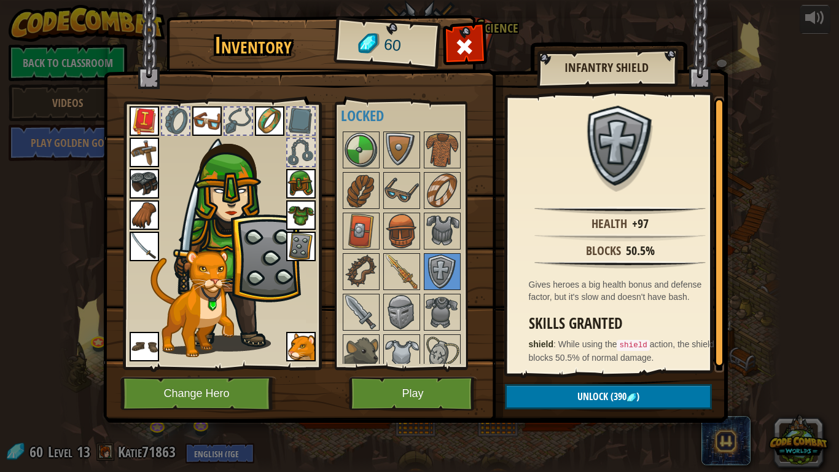
click at [369, 295] on img at bounding box center [361, 312] width 34 height 34
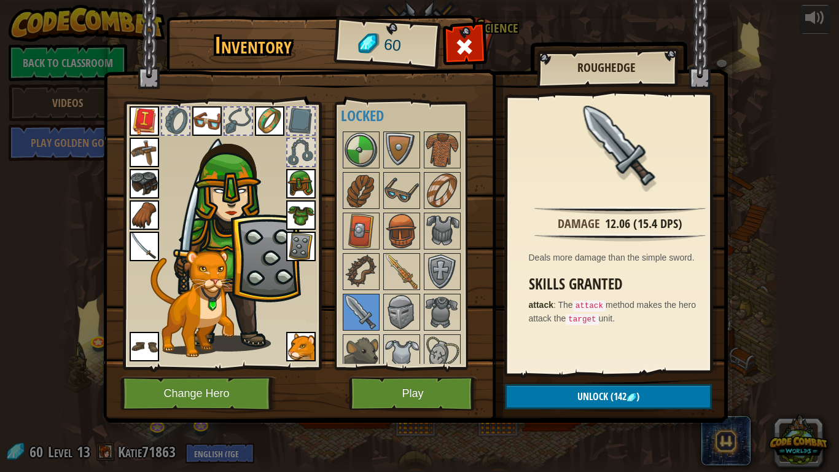
click at [397, 318] on img at bounding box center [401, 312] width 34 height 34
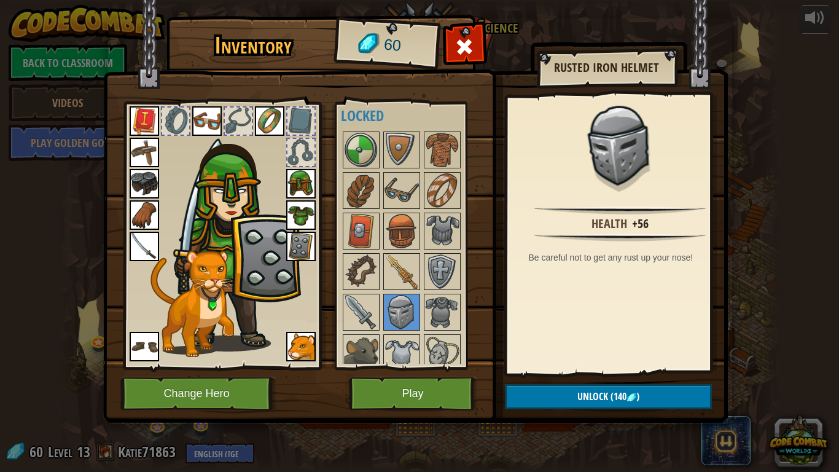
click at [426, 321] on img at bounding box center [442, 312] width 34 height 34
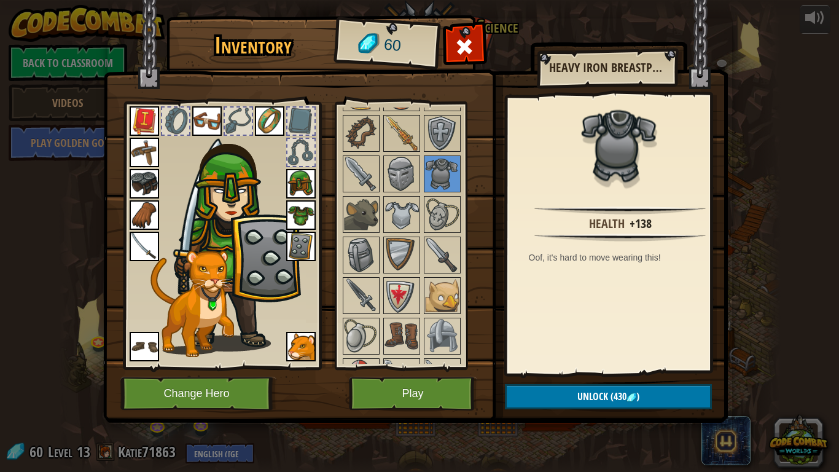
scroll to position [362, 0]
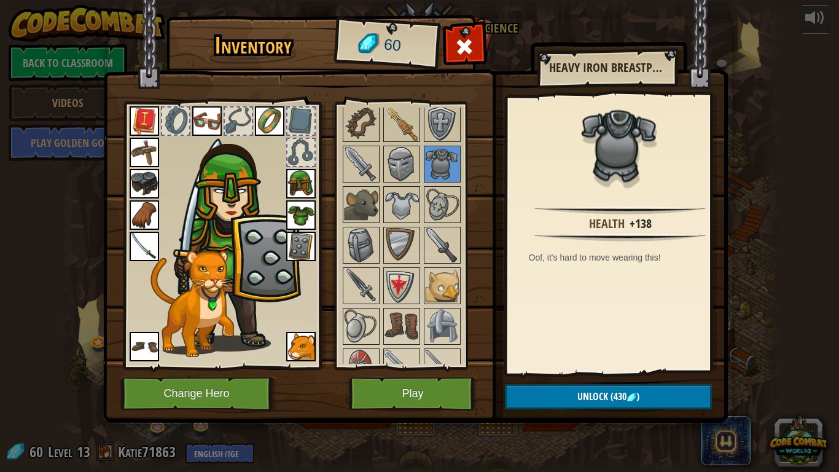
click at [367, 191] on img at bounding box center [361, 204] width 34 height 34
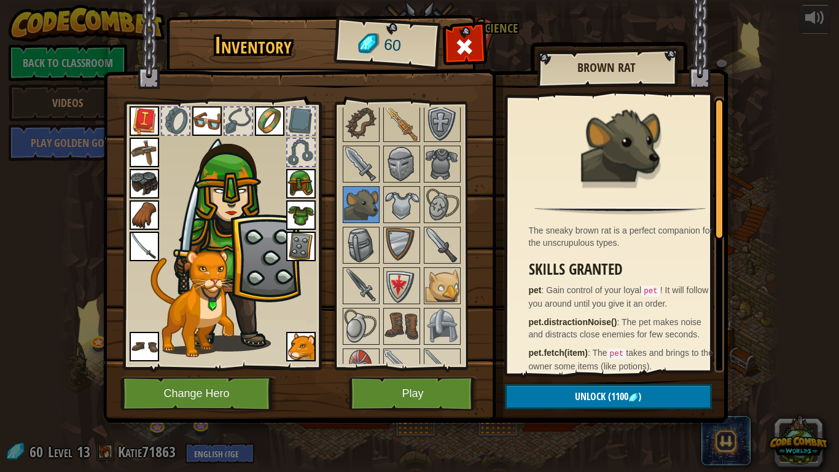
click at [406, 214] on img at bounding box center [401, 204] width 34 height 34
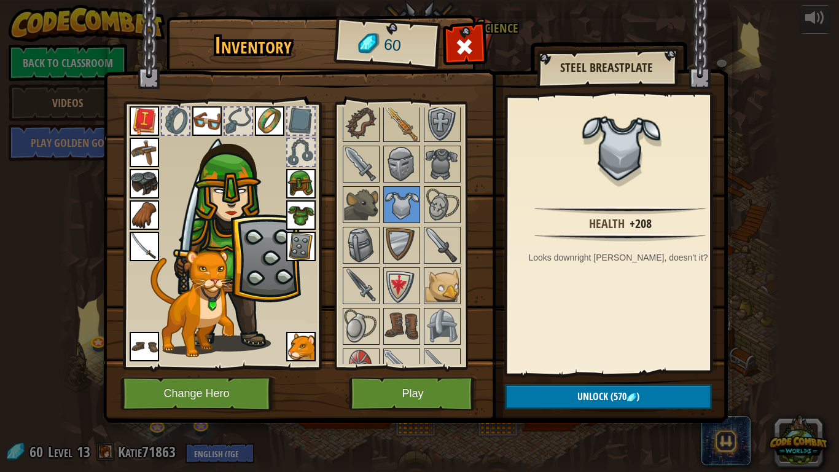
click at [425, 218] on img at bounding box center [442, 204] width 34 height 34
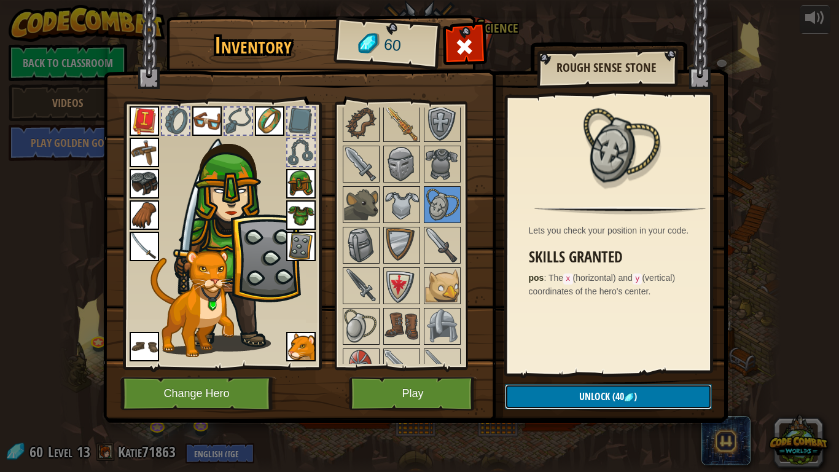
click at [575, 375] on button "Unlock (40 )" at bounding box center [608, 396] width 207 height 25
click at [571, 375] on button "Confirm" at bounding box center [608, 396] width 207 height 25
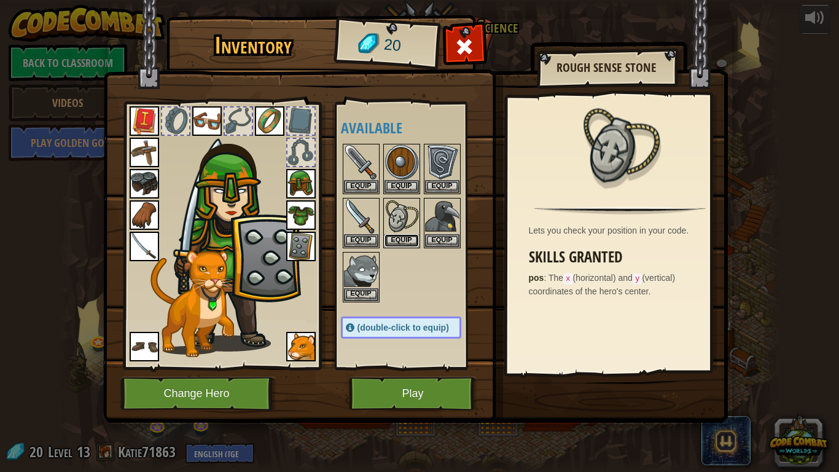
click at [404, 244] on button "Equip" at bounding box center [401, 240] width 34 height 13
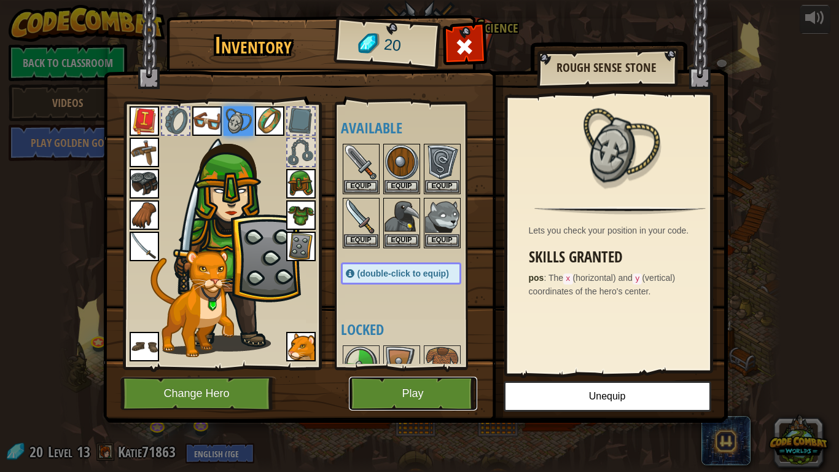
click at [435, 375] on button "Play" at bounding box center [413, 393] width 128 height 34
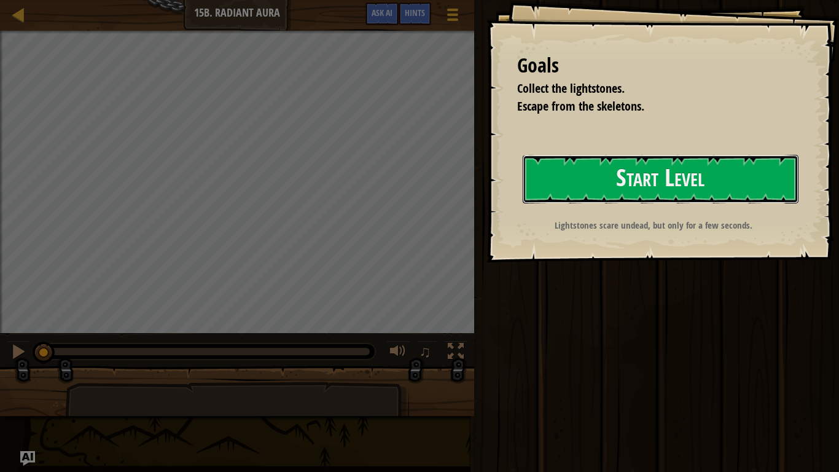
click at [588, 186] on button "Start Level" at bounding box center [661, 179] width 276 height 49
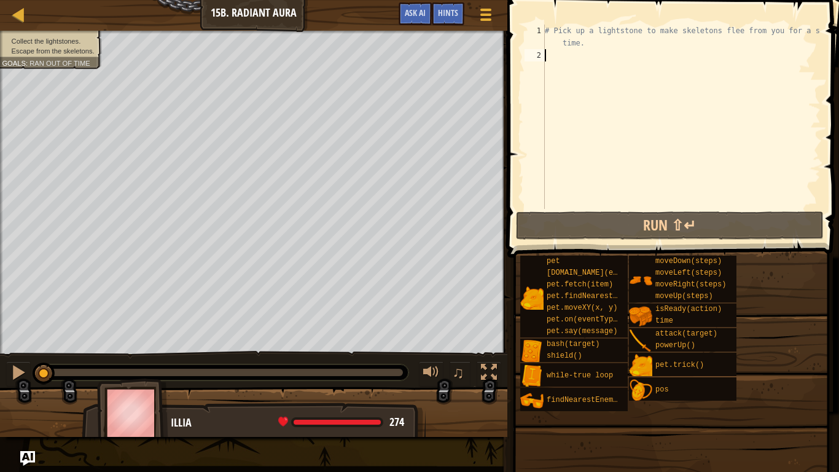
scroll to position [6, 0]
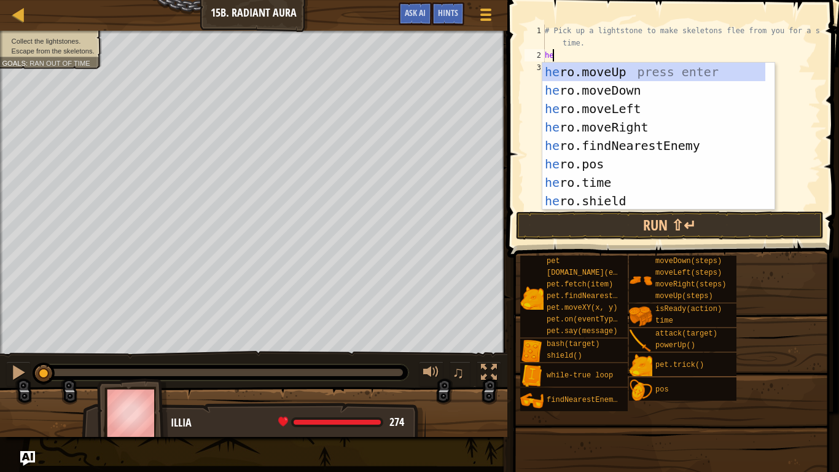
type textarea "hero"
click at [579, 68] on div "hero .moveUp press enter hero .moveDown press enter hero .moveLeft press enter …" at bounding box center [653, 155] width 223 height 184
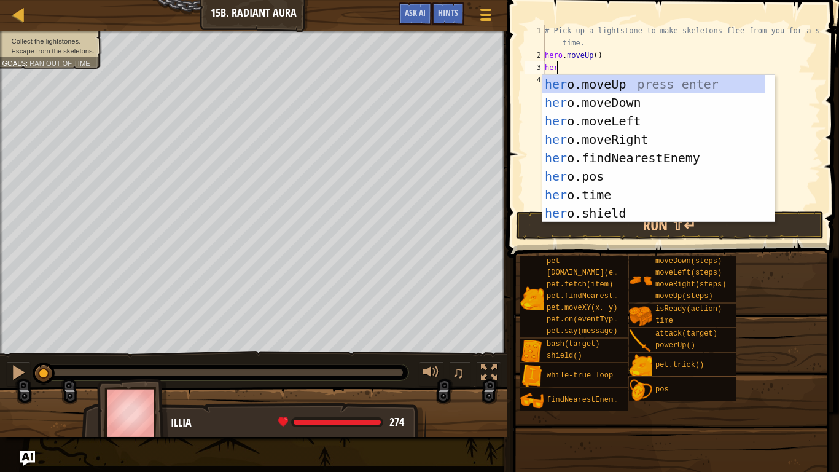
type textarea "hero"
click at [606, 101] on div "hero .moveUp press enter hero .moveDown press enter hero .moveLeft press enter …" at bounding box center [653, 167] width 223 height 184
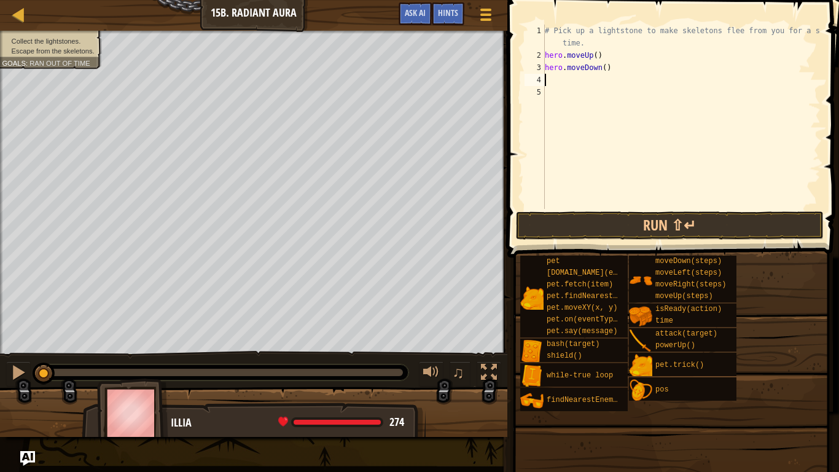
scroll to position [6, 0]
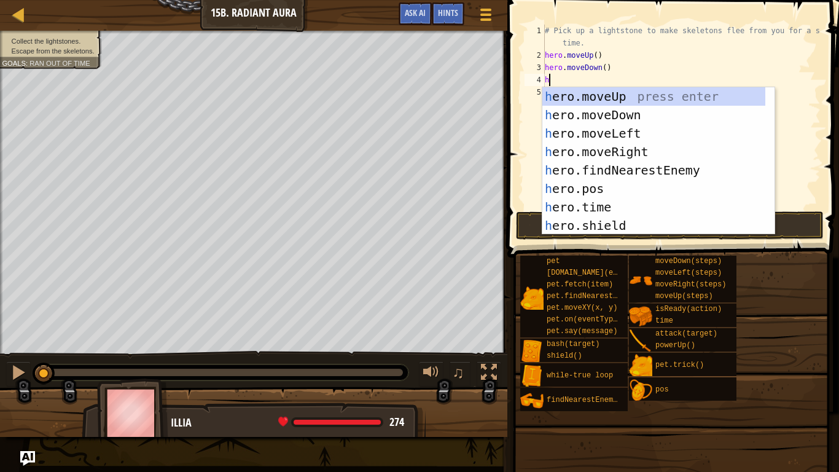
type textarea "hero"
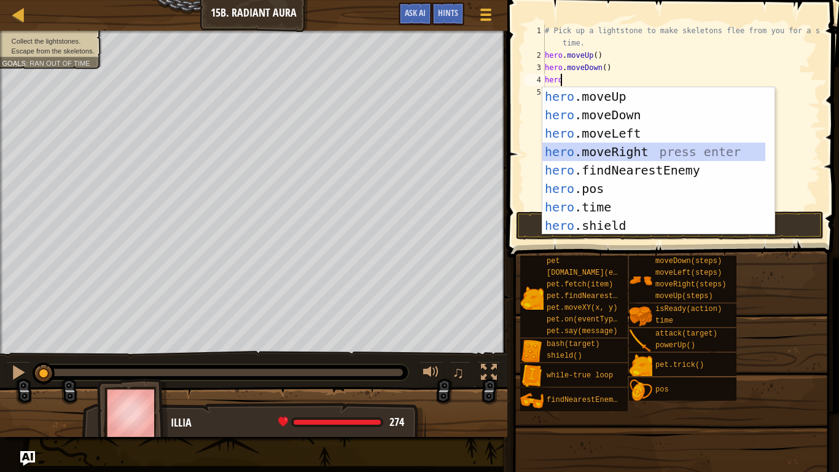
click at [626, 146] on div "hero .moveUp press enter hero .moveDown press enter hero .moveLeft press enter …" at bounding box center [653, 179] width 223 height 184
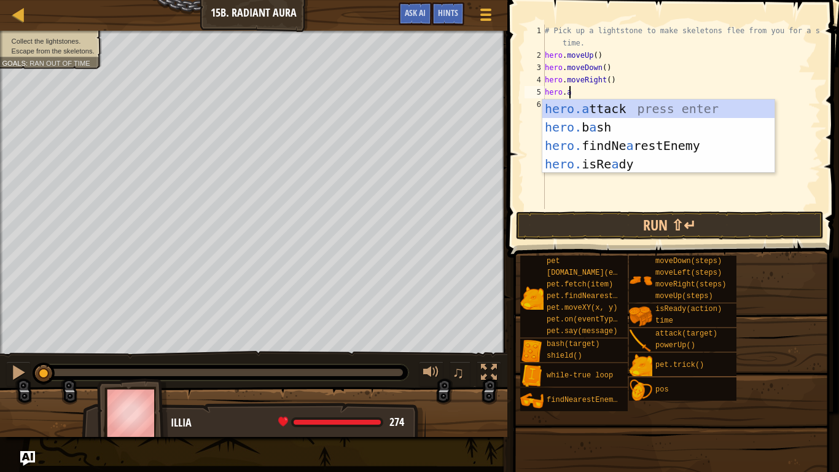
scroll to position [6, 1]
click at [628, 106] on div "hero.a ttack press enter hero. b a sh press enter hero. findNe a restEnemy pres…" at bounding box center [658, 154] width 232 height 111
type textarea "hero.attack(enemy)"
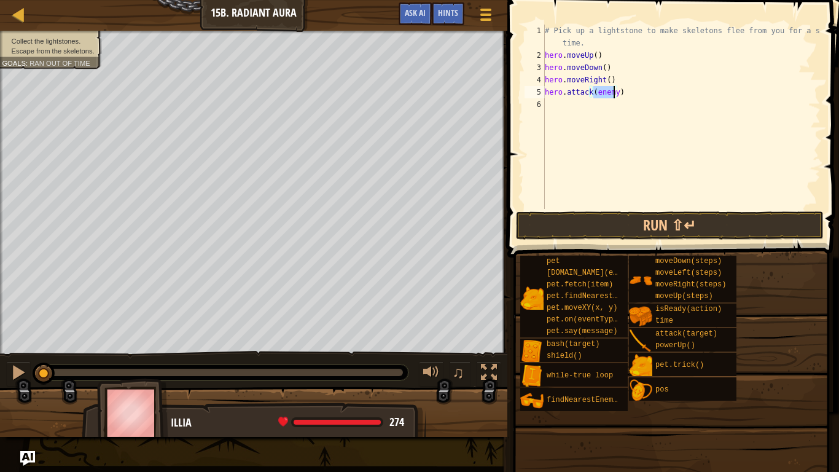
click at [634, 114] on div "# Pick up a lightstone to make skeletons flee from you for a short time. hero .…" at bounding box center [681, 135] width 278 height 221
click at [595, 235] on button "Run ⇧↵" at bounding box center [670, 225] width 308 height 28
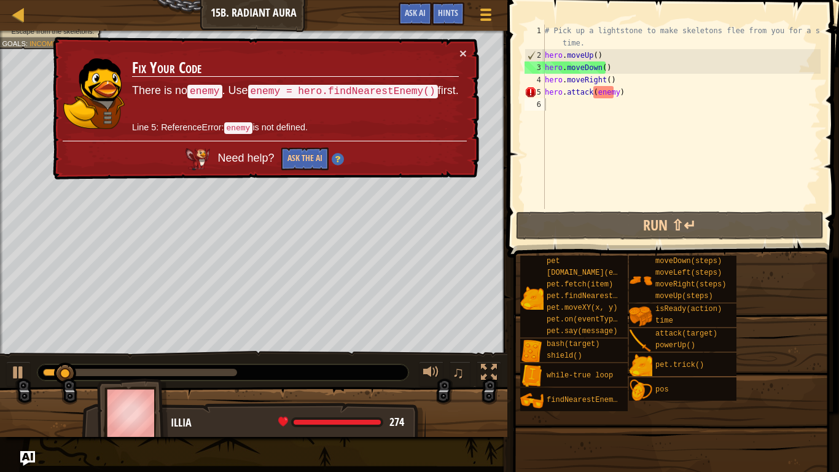
click at [457, 52] on td "Fix Your Code There is no enemy . Use enemy = hero.findNearestEnemy() first. Li…" at bounding box center [295, 94] width 328 height 94
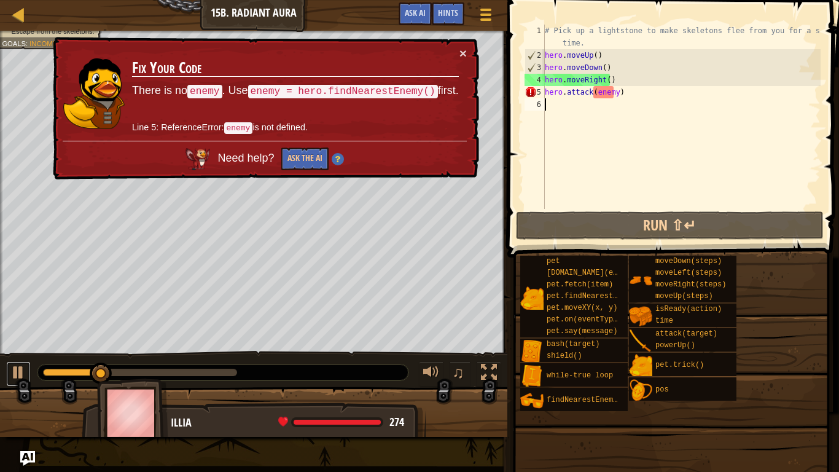
click at [15, 375] on div at bounding box center [18, 372] width 16 height 16
click at [459, 52] on button "×" at bounding box center [462, 53] width 7 height 13
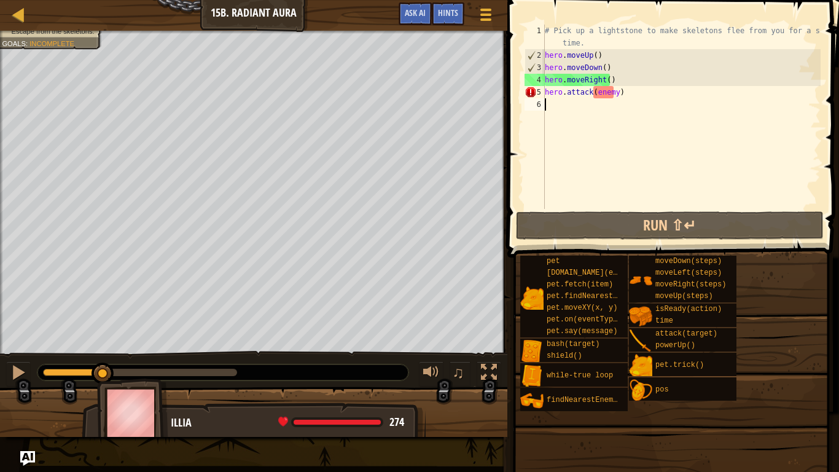
click at [622, 95] on div "# Pick up a lightstone to make skeletons flee from you for a short time. hero .…" at bounding box center [681, 135] width 278 height 221
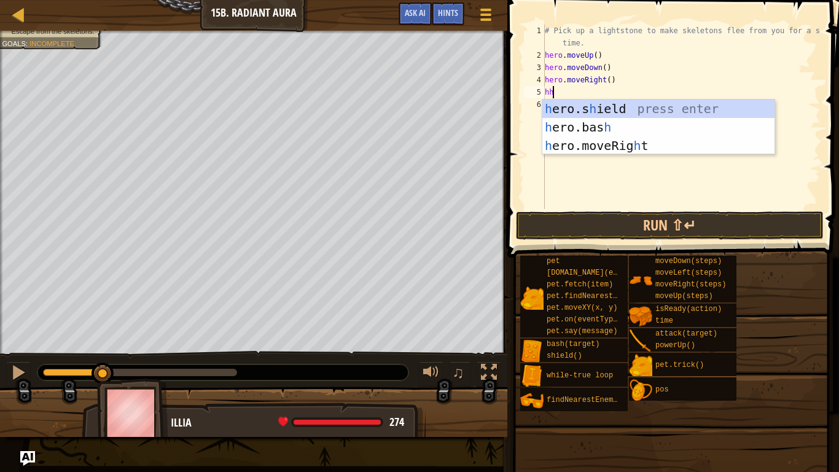
type textarea "h"
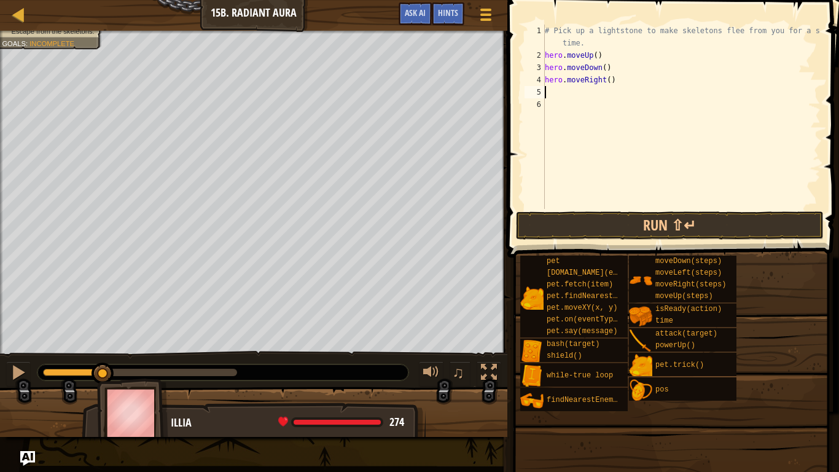
click at [606, 80] on div "# Pick up a lightstone to make skeletons flee from you for a short time. hero .…" at bounding box center [681, 135] width 278 height 221
type textarea "hero.moveRight(2)"
click at [558, 92] on div "# Pick up a lightstone to make skeletons flee from you for a short time. hero .…" at bounding box center [681, 135] width 278 height 221
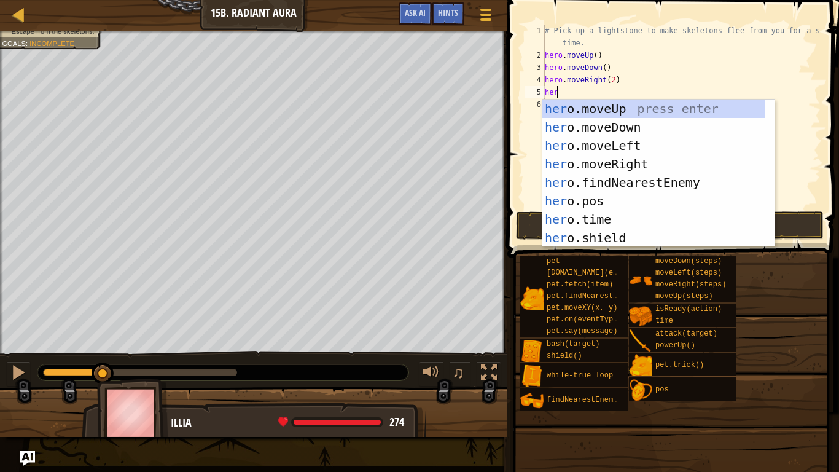
type textarea "hero"
click at [611, 111] on div "hero .moveUp press enter hero .moveDown press enter hero .moveLeft press enter …" at bounding box center [653, 191] width 223 height 184
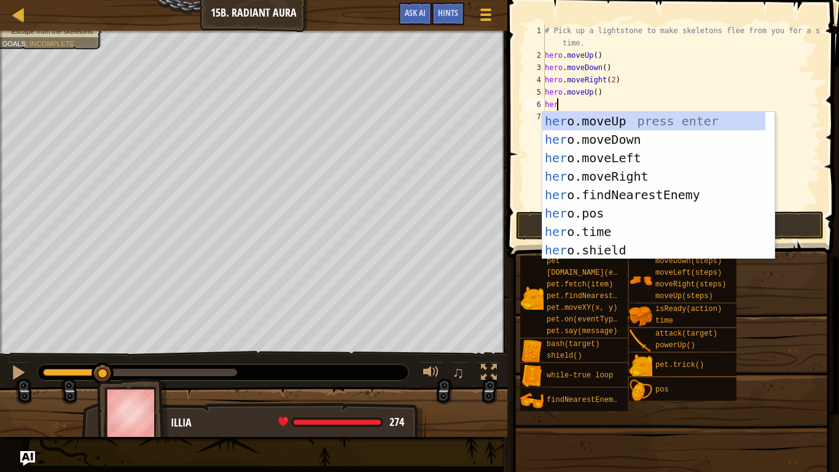
type textarea "hero"
click at [621, 139] on div "hero .moveUp press enter hero .moveDown press enter hero .moveLeft press enter …" at bounding box center [653, 204] width 223 height 184
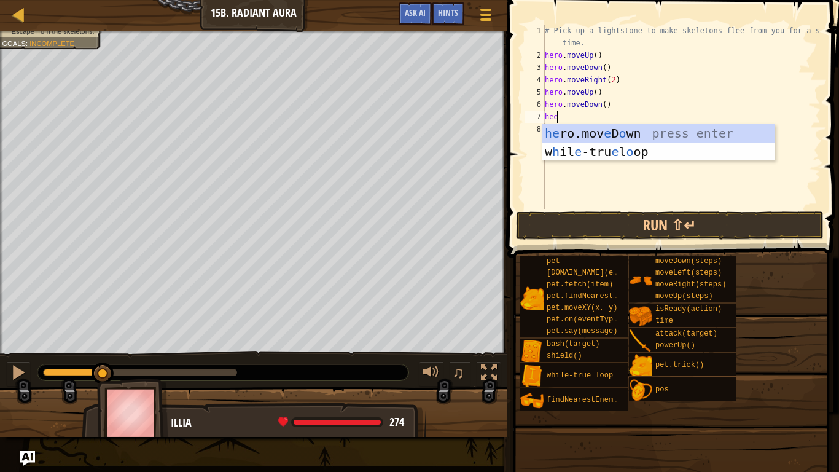
scroll to position [6, 0]
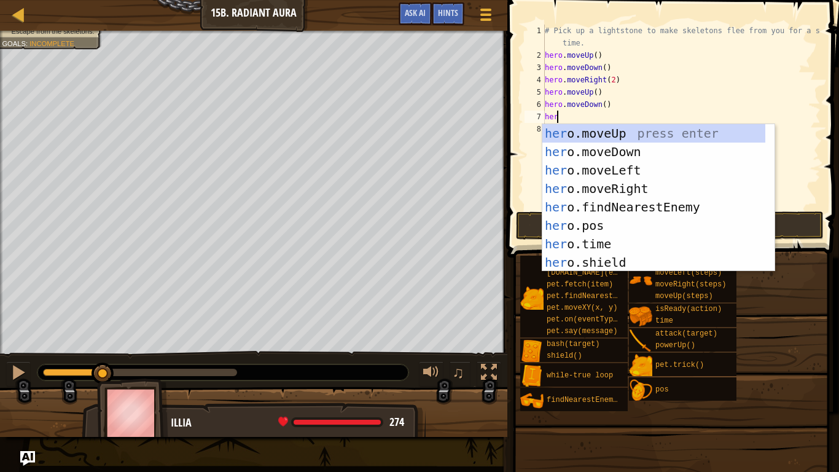
type textarea "hero"
click at [633, 184] on div "hero .moveUp press enter hero .moveDown press enter hero .moveLeft press enter …" at bounding box center [653, 216] width 223 height 184
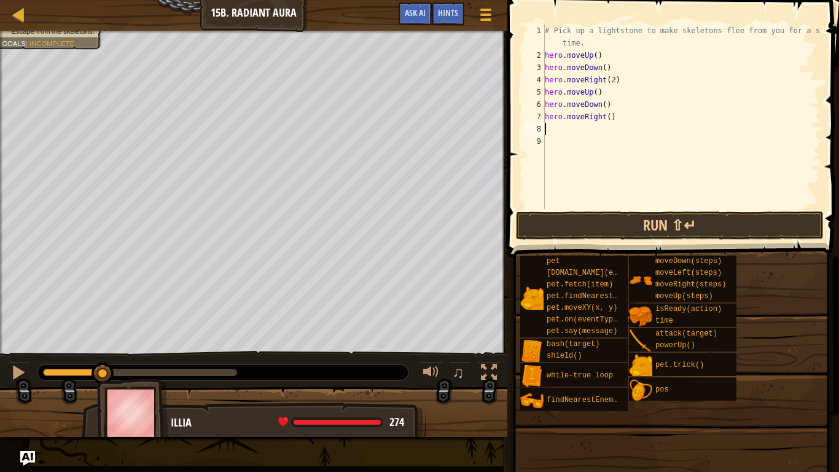
scroll to position [6, 0]
click at [607, 115] on div "# Pick up a lightstone to make skeletons flee from you for a short time. hero .…" at bounding box center [681, 135] width 278 height 221
type textarea "hero.moveRight(2)"
click at [558, 133] on div "# Pick up a lightstone to make skeletons flee from you for a short time. hero .…" at bounding box center [681, 135] width 278 height 221
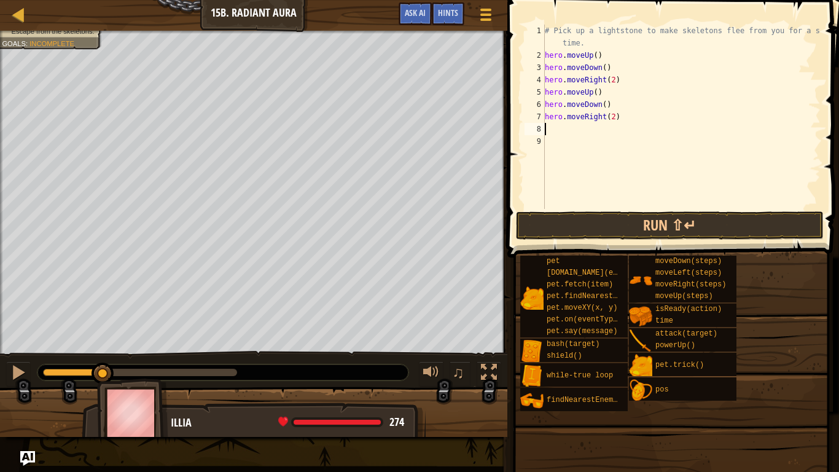
scroll to position [6, 0]
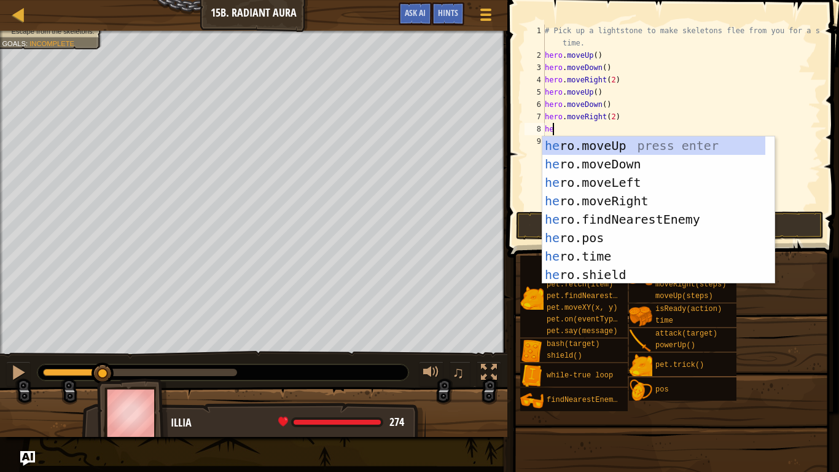
type textarea "hero"
click at [583, 144] on div "hero .moveUp press enter hero .moveDown press enter hero .moveLeft press enter …" at bounding box center [653, 228] width 223 height 184
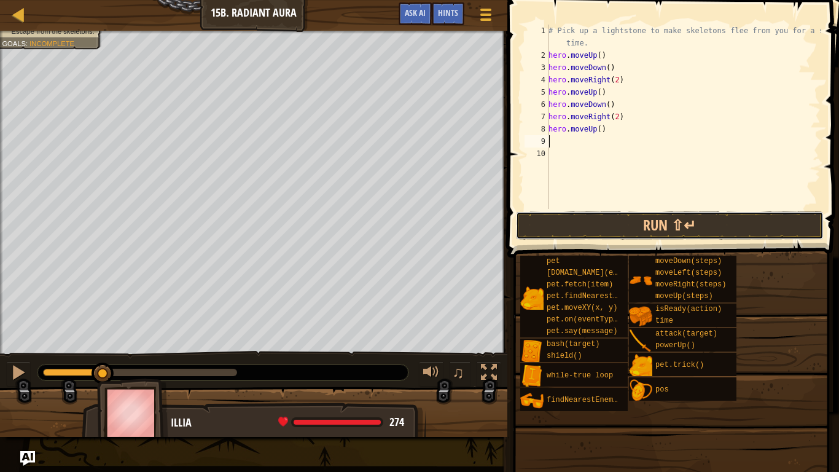
click at [561, 229] on button "Run ⇧↵" at bounding box center [670, 225] width 308 height 28
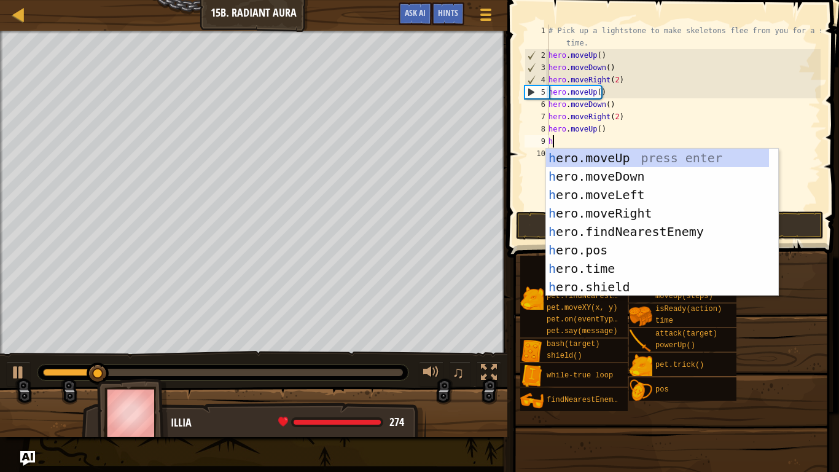
type textarea "hero"
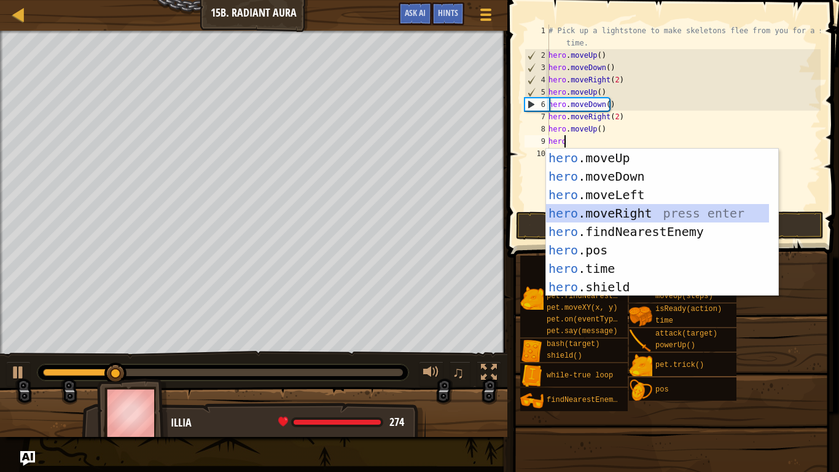
click at [607, 214] on div "hero .moveUp press enter hero .moveDown press enter hero .moveLeft press enter …" at bounding box center [657, 241] width 223 height 184
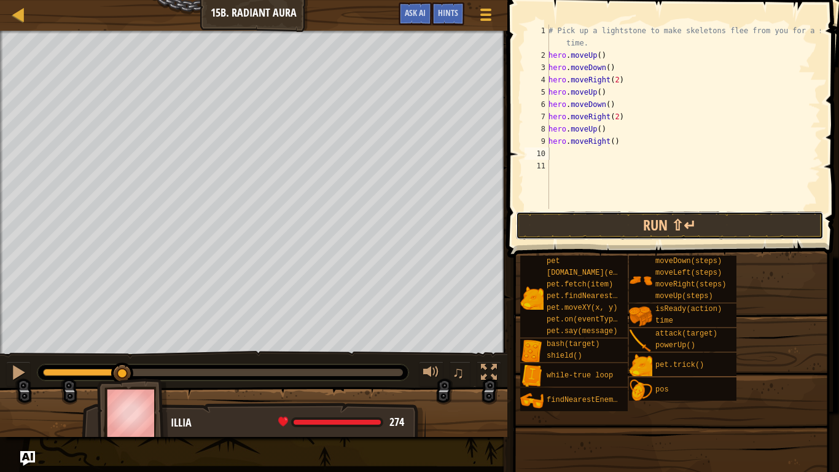
click at [587, 218] on button "Run ⇧↵" at bounding box center [670, 225] width 308 height 28
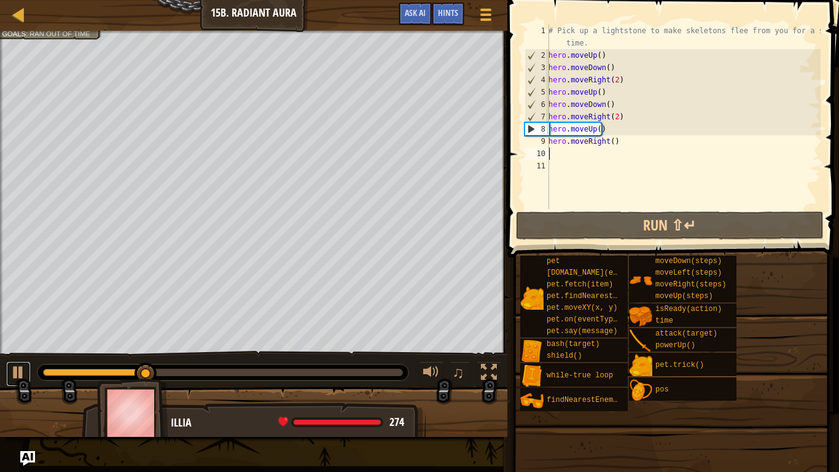
click at [14, 375] on div at bounding box center [18, 372] width 16 height 16
click at [615, 144] on div "# Pick up a lightstone to make skeletons flee from you for a short time. hero .…" at bounding box center [683, 135] width 275 height 221
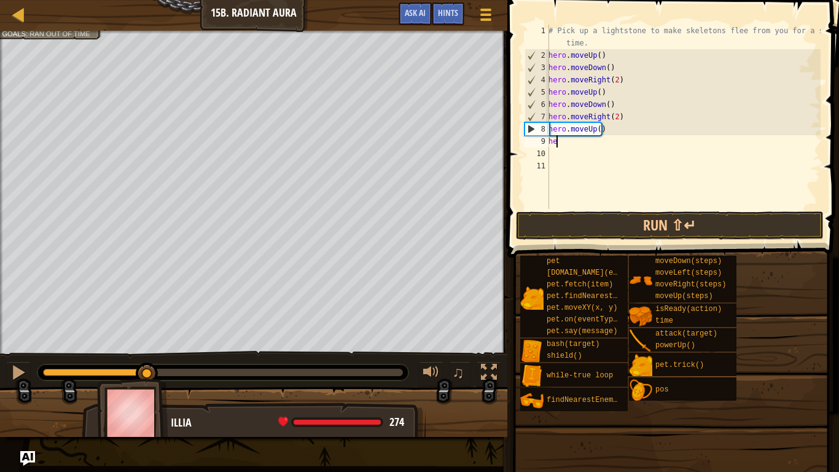
type textarea "h"
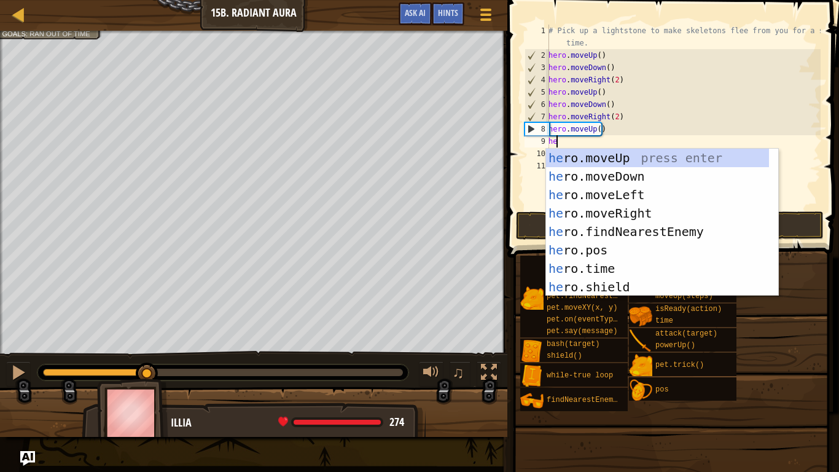
type textarea "hero"
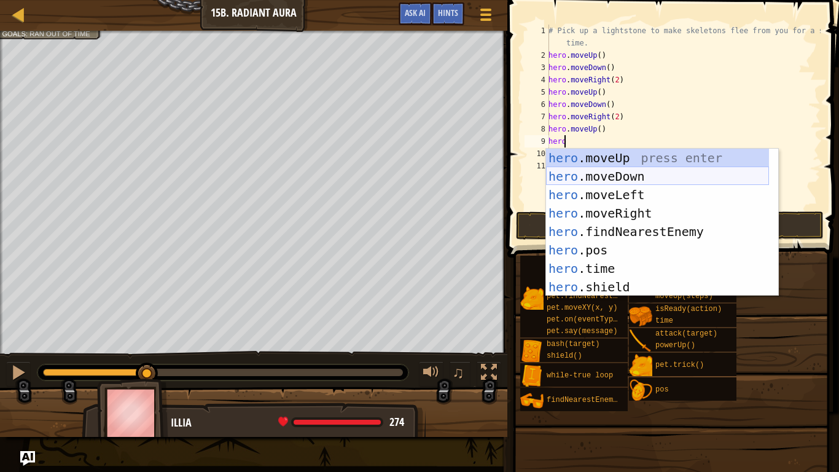
click at [644, 174] on div "hero .moveUp press enter hero .moveDown press enter hero .moveLeft press enter …" at bounding box center [657, 241] width 223 height 184
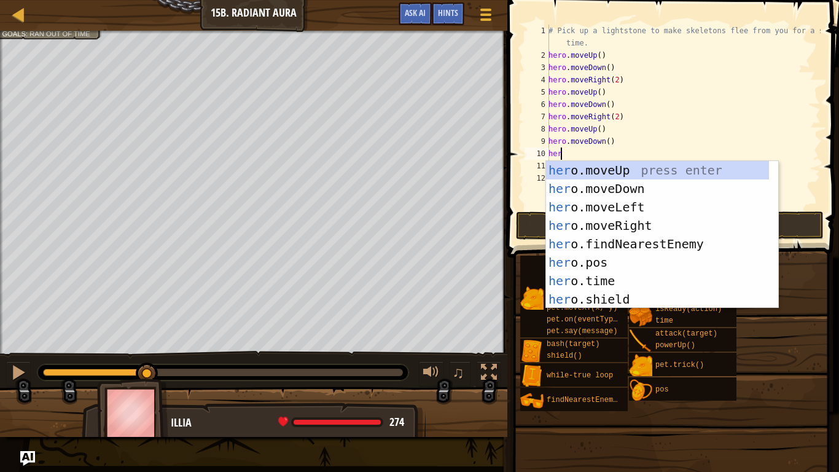
type textarea "hero"
click at [641, 221] on div "hero .moveUp press enter hero .moveDown press enter hero .moveLeft press enter …" at bounding box center [657, 253] width 223 height 184
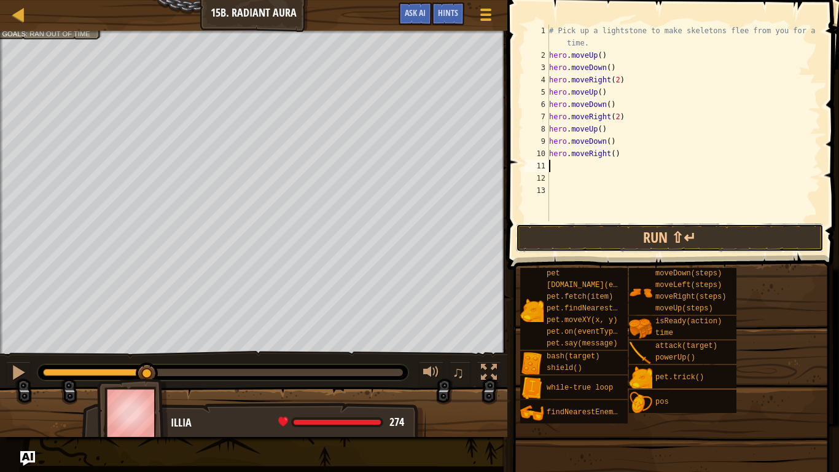
click at [627, 236] on button "Run ⇧↵" at bounding box center [670, 238] width 308 height 28
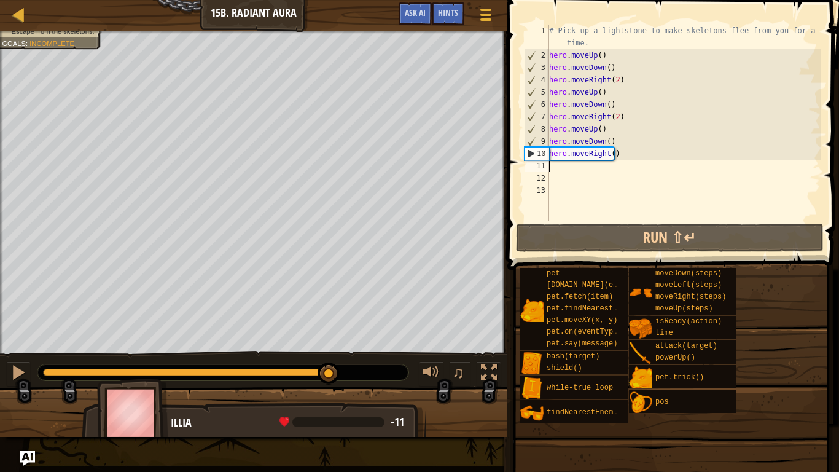
click at [329, 372] on div at bounding box center [188, 371] width 291 height 7
click at [298, 369] on div at bounding box center [186, 371] width 286 height 7
